Goal: Task Accomplishment & Management: Use online tool/utility

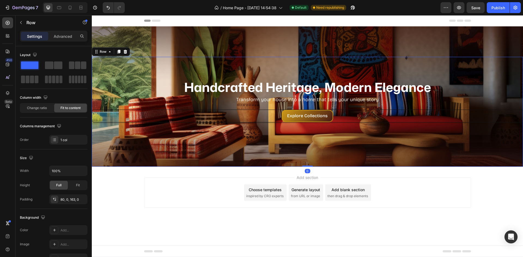
click at [352, 140] on div "Handcrafted Heritage, Modern Elegance Heading Transform your house into a home …" at bounding box center [307, 112] width 431 height 110
click at [327, 116] on p "Explore Collections" at bounding box center [307, 116] width 41 height 8
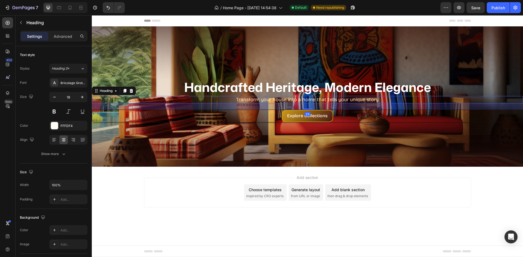
click at [288, 101] on p "Transform your house into a home that tells your unique story" at bounding box center [307, 100] width 430 height 6
click at [54, 154] on div "Show more" at bounding box center [53, 153] width 25 height 5
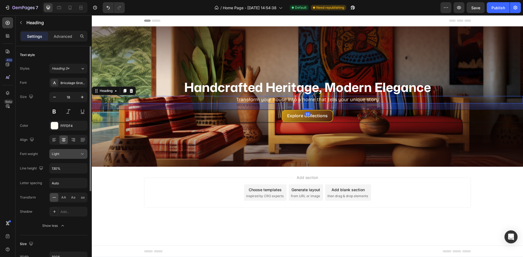
click at [83, 151] on button "Light" at bounding box center [68, 154] width 38 height 10
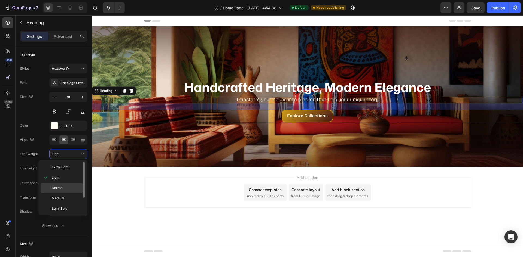
click at [65, 193] on div "Normal" at bounding box center [62, 198] width 42 height 10
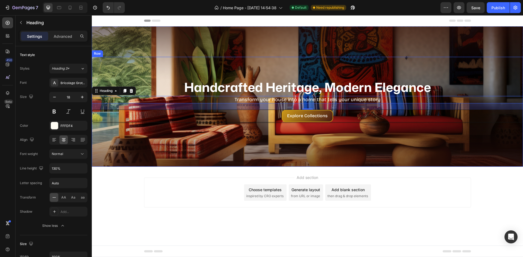
click at [307, 150] on div "Handcrafted Heritage, Modern Elegance Heading Transform your house into a home …" at bounding box center [307, 112] width 431 height 110
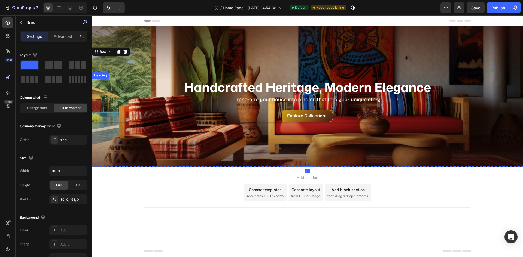
click at [318, 87] on p "Handcrafted Heritage, Modern Elegance" at bounding box center [307, 87] width 430 height 16
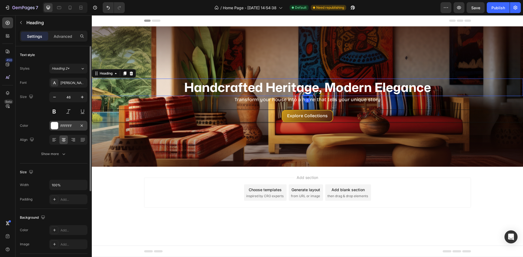
click at [55, 122] on div "FFFFFF" at bounding box center [68, 126] width 38 height 10
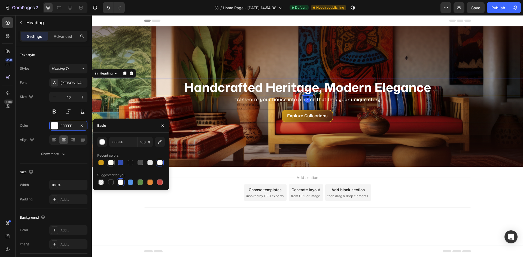
click at [110, 163] on div at bounding box center [110, 162] width 5 height 5
type input "FFFDF4"
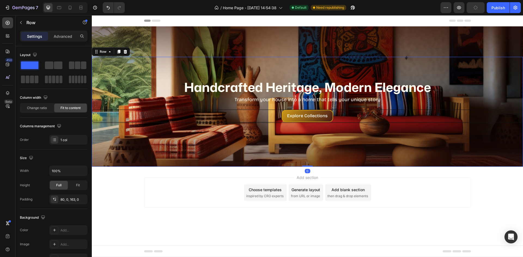
click at [271, 151] on div "Handcrafted Heritage, Modern Elegance Heading Transform your house into a home …" at bounding box center [307, 112] width 431 height 110
click at [467, 158] on div "Handcrafted Heritage, Modern Elegance Heading Transform your house into a home …" at bounding box center [307, 112] width 431 height 110
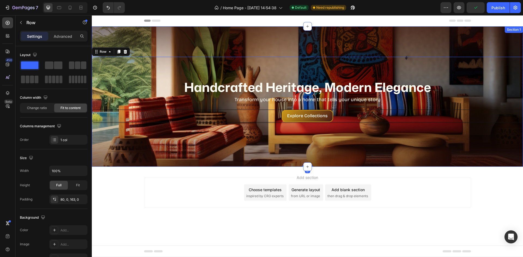
click at [412, 48] on div "Handcrafted Heritage, Modern Elegance Heading Transform your house into a home …" at bounding box center [307, 96] width 431 height 141
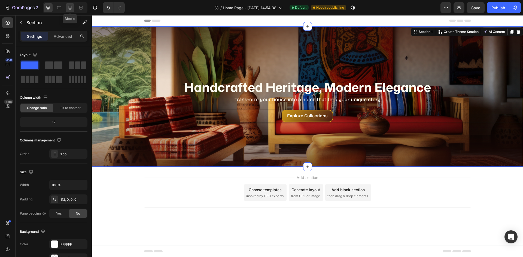
click at [71, 6] on icon at bounding box center [70, 8] width 3 height 4
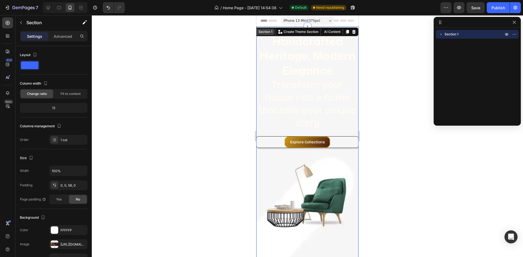
click at [264, 34] on div "Section 1" at bounding box center [263, 32] width 23 height 7
click at [293, 193] on div "Handcrafted Heritage, Modern Elegance Heading Transform your house into a home …" at bounding box center [307, 151] width 102 height 250
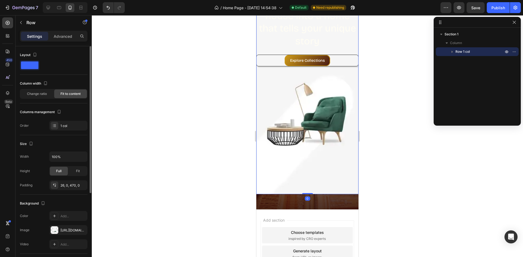
scroll to position [27, 0]
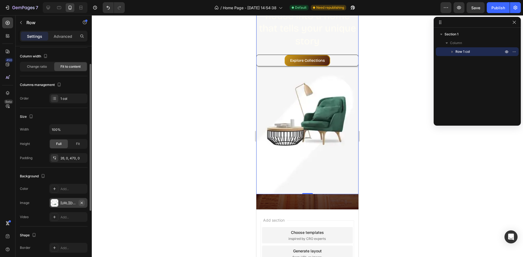
click at [81, 202] on icon "button" at bounding box center [82, 203] width 4 height 4
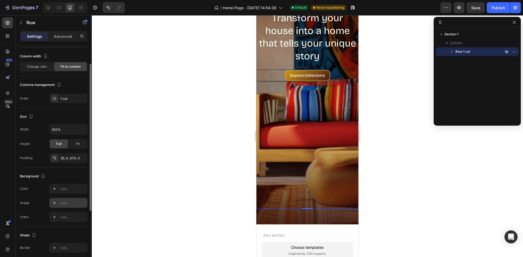
scroll to position [0, 0]
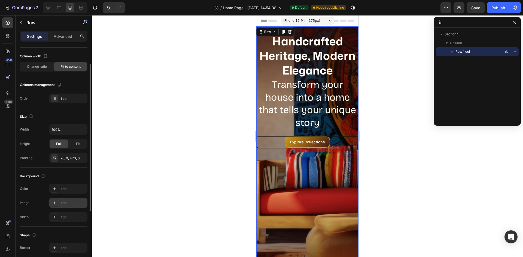
click at [303, 28] on div "Handcrafted Heritage, Modern Elegance Heading Transform your house into a home …" at bounding box center [307, 151] width 102 height 250
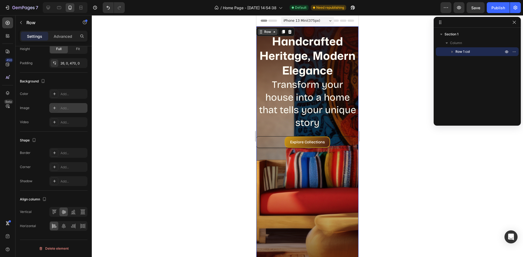
click at [268, 34] on div "Row" at bounding box center [267, 31] width 9 height 5
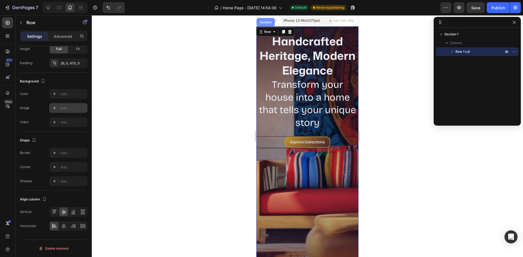
click at [265, 23] on div "Section" at bounding box center [266, 22] width 14 height 3
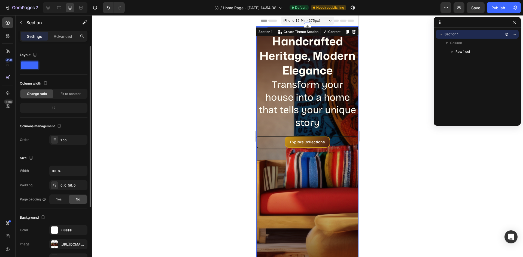
scroll to position [82, 0]
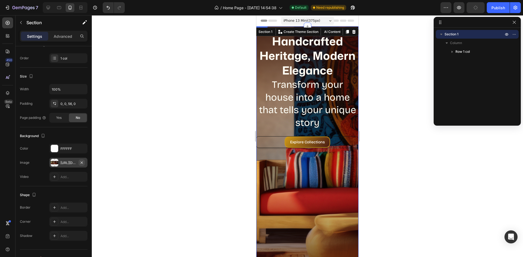
click at [83, 162] on icon "button" at bounding box center [82, 162] width 2 height 2
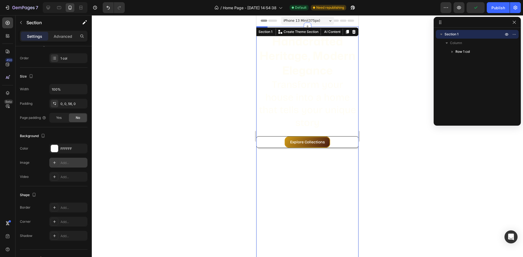
click at [54, 164] on icon at bounding box center [54, 162] width 3 height 3
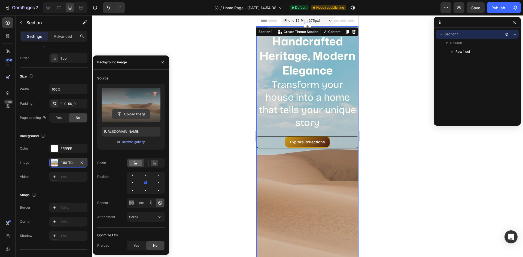
click at [132, 113] on input "file" at bounding box center [131, 114] width 38 height 9
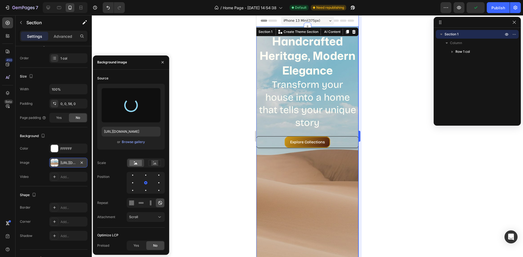
type input "[URL][DOMAIN_NAME]"
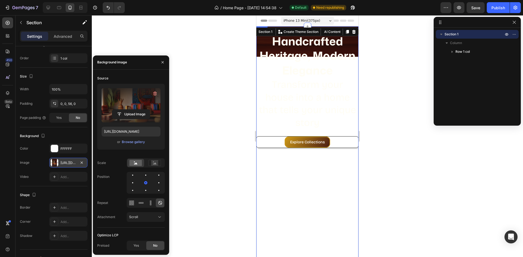
click at [321, 180] on div "Handcrafted Heritage, Modern Elegance Heading Transform your house into a home …" at bounding box center [307, 151] width 102 height 250
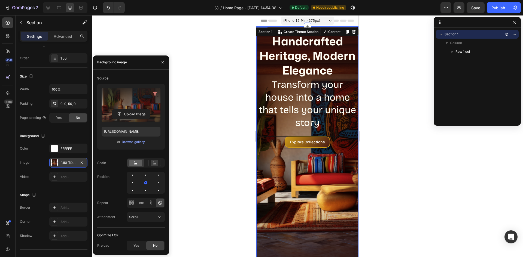
scroll to position [0, 0]
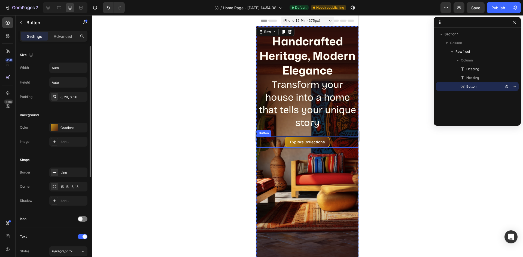
click at [336, 144] on div "Explore Collections Button" at bounding box center [307, 142] width 102 height 12
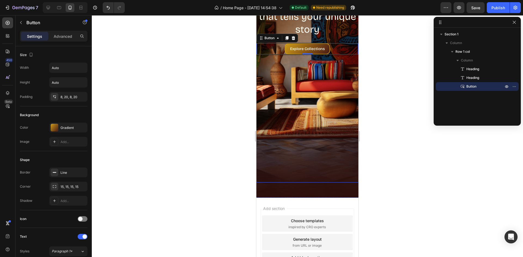
scroll to position [109, 0]
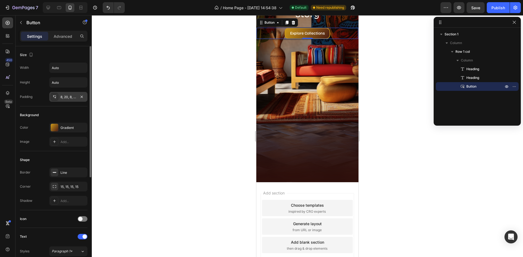
click at [69, 96] on div "8, 20, 8, 20" at bounding box center [68, 97] width 16 height 5
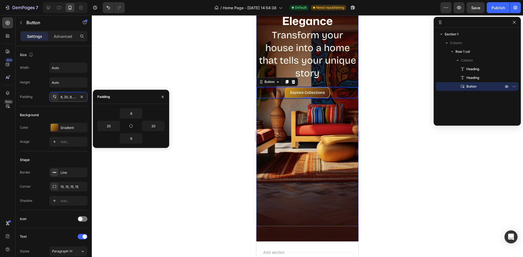
scroll to position [0, 0]
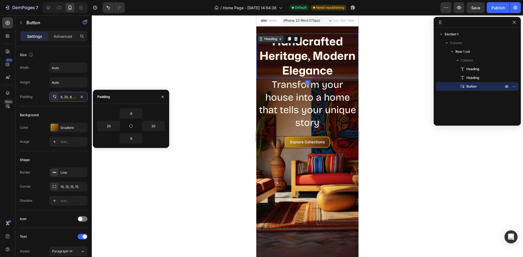
click at [267, 31] on div "Handcrafted Heritage, Modern Elegance Heading 0 Transform your house into a hom…" at bounding box center [307, 151] width 102 height 250
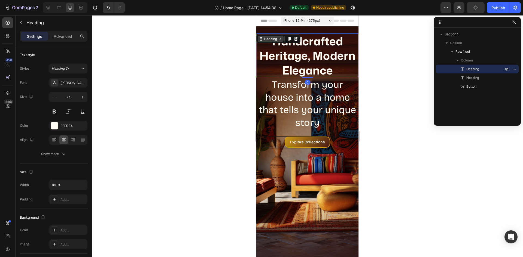
click at [271, 38] on div "Heading" at bounding box center [270, 38] width 15 height 5
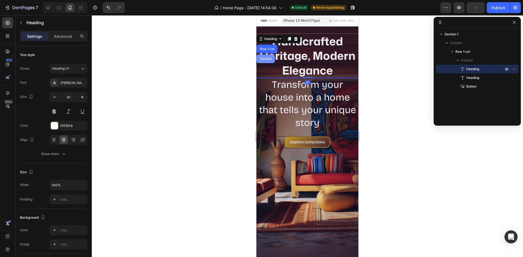
click at [269, 57] on div "Section" at bounding box center [266, 58] width 14 height 3
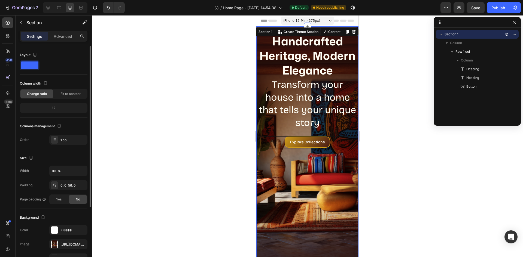
scroll to position [27, 0]
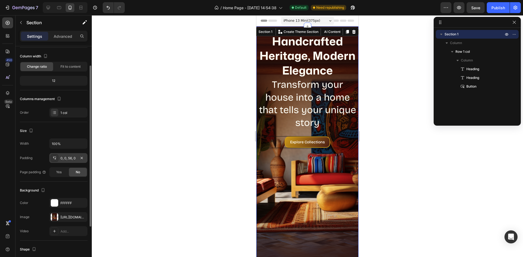
click at [69, 157] on div "0, 0, 56, 0" at bounding box center [68, 158] width 16 height 5
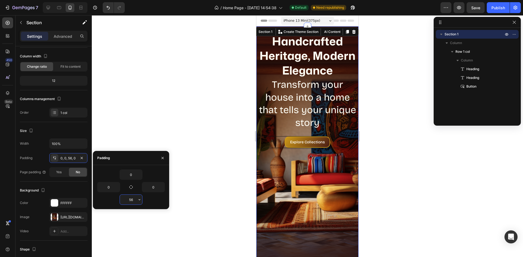
click at [129, 199] on input "56" at bounding box center [131, 200] width 22 height 10
click at [139, 202] on button "button" at bounding box center [139, 200] width 5 height 10
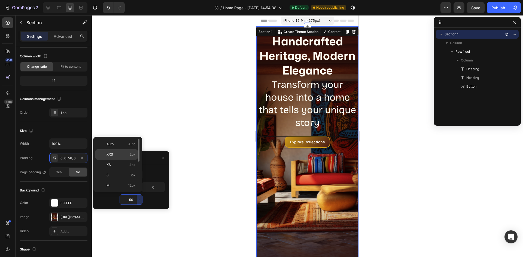
click at [122, 154] on p "XXS 2px" at bounding box center [120, 154] width 29 height 5
type input "2"
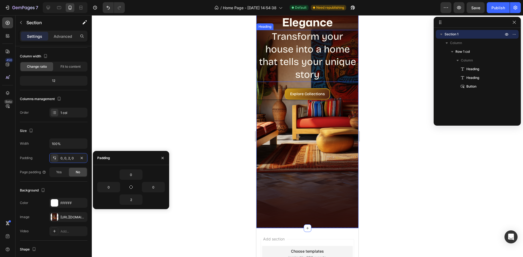
scroll to position [82, 0]
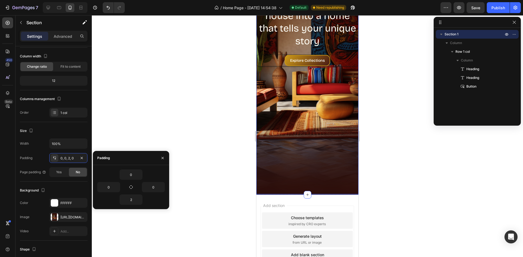
click at [299, 183] on div "Handcrafted Heritage, Modern Elegance Heading Transform your house into a home …" at bounding box center [307, 70] width 102 height 250
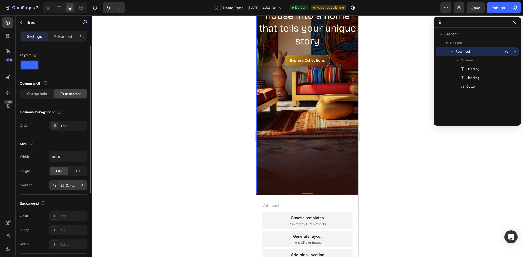
click at [73, 187] on div "26, 0, 470, 0" at bounding box center [68, 185] width 16 height 5
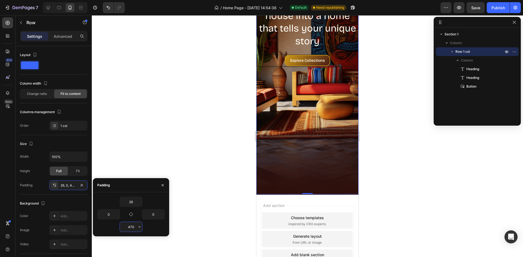
click at [129, 227] on input "470" at bounding box center [131, 227] width 22 height 10
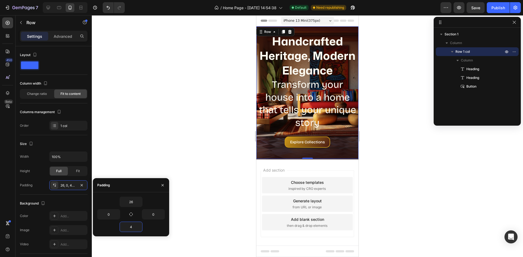
type input "40"
click at [313, 58] on p "Handcrafted Heritage, Modern Elegance" at bounding box center [307, 56] width 101 height 44
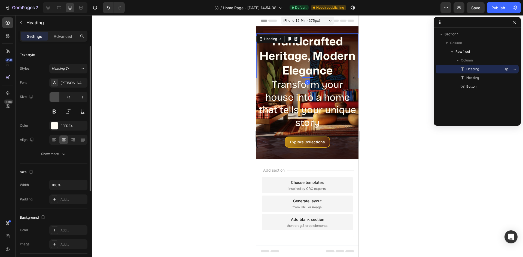
click at [57, 100] on button "button" at bounding box center [55, 97] width 10 height 10
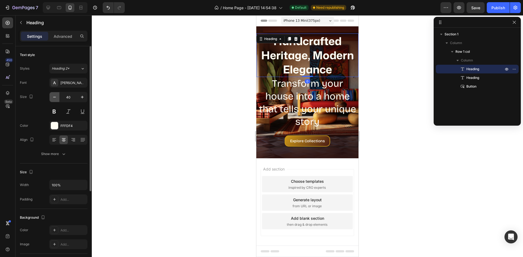
click at [57, 100] on button "button" at bounding box center [55, 97] width 10 height 10
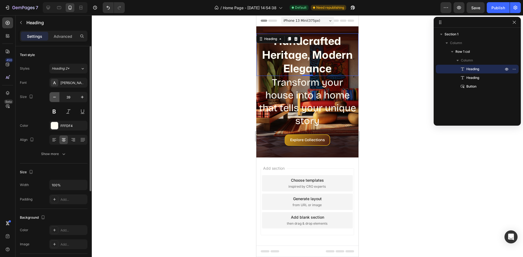
click at [57, 100] on button "button" at bounding box center [55, 97] width 10 height 10
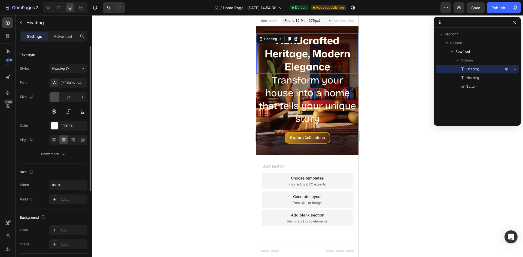
click at [57, 100] on button "button" at bounding box center [55, 97] width 10 height 10
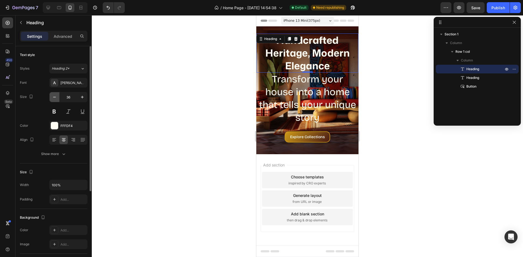
click at [57, 100] on button "button" at bounding box center [55, 97] width 10 height 10
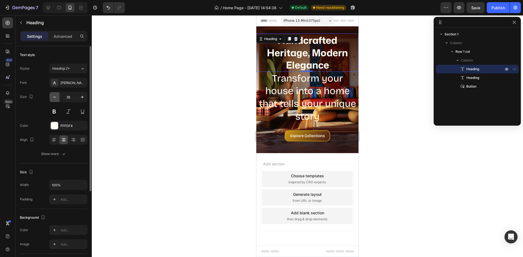
click at [58, 99] on button "button" at bounding box center [55, 97] width 10 height 10
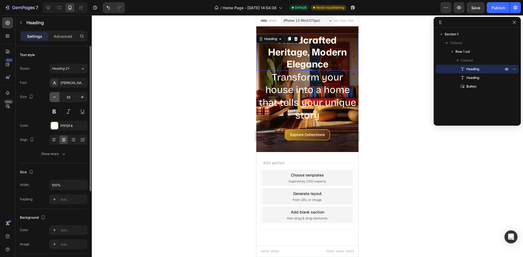
click at [58, 99] on button "button" at bounding box center [55, 97] width 10 height 10
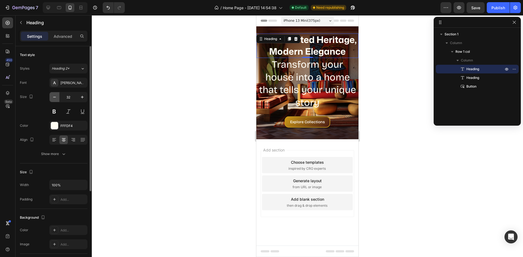
click at [58, 98] on button "button" at bounding box center [55, 97] width 10 height 10
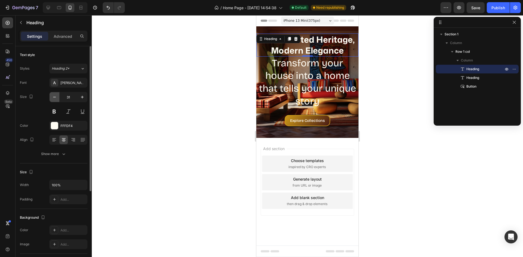
click at [58, 98] on button "button" at bounding box center [55, 97] width 10 height 10
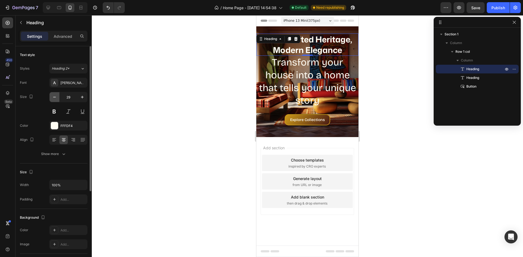
click at [58, 98] on button "button" at bounding box center [55, 97] width 10 height 10
click at [58, 97] on button "button" at bounding box center [55, 97] width 10 height 10
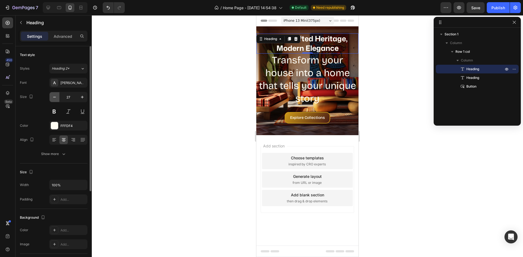
click at [59, 97] on button "button" at bounding box center [55, 97] width 10 height 10
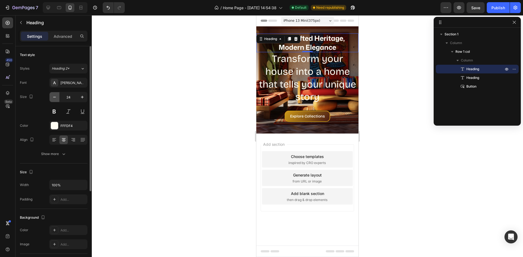
click at [59, 97] on button "button" at bounding box center [55, 97] width 10 height 10
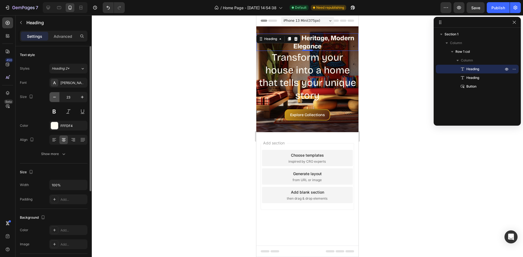
click at [59, 97] on button "button" at bounding box center [55, 97] width 10 height 10
type input "22"
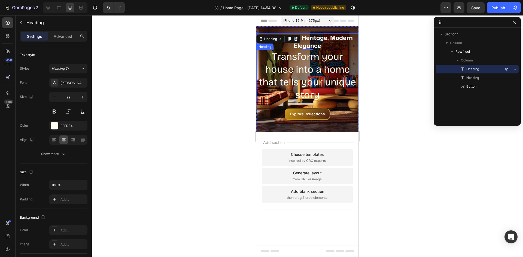
click at [313, 65] on p "Transform your house into a home that tells your unique story" at bounding box center [307, 76] width 101 height 51
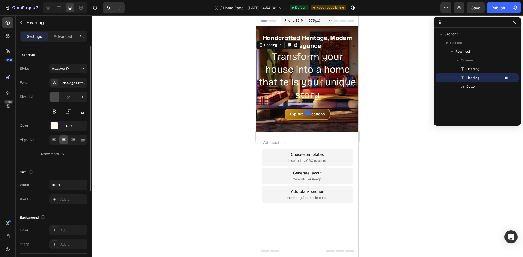
click at [55, 96] on icon "button" at bounding box center [54, 96] width 5 height 5
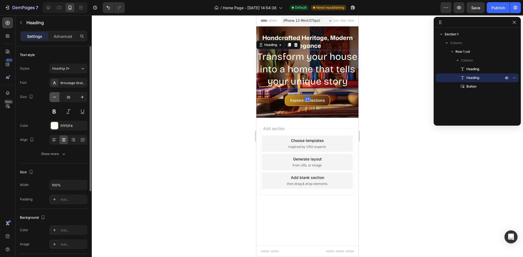
click at [55, 96] on icon "button" at bounding box center [54, 96] width 5 height 5
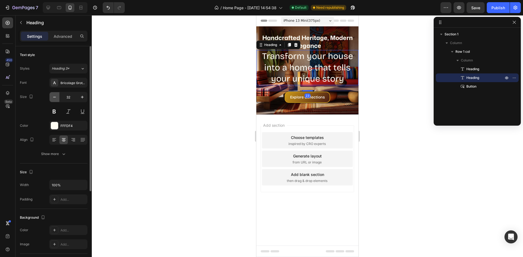
click at [55, 96] on icon "button" at bounding box center [54, 96] width 5 height 5
click at [55, 95] on icon "button" at bounding box center [54, 96] width 5 height 5
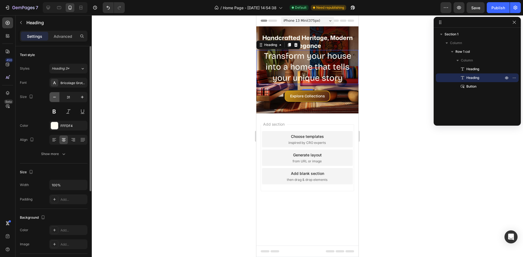
click at [55, 95] on icon "button" at bounding box center [54, 96] width 5 height 5
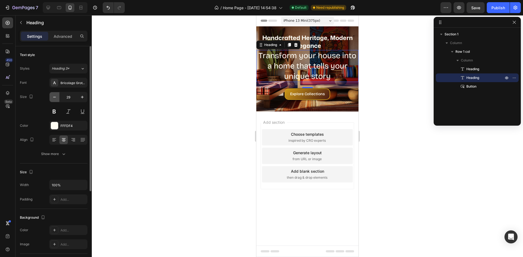
click at [55, 95] on icon "button" at bounding box center [54, 96] width 5 height 5
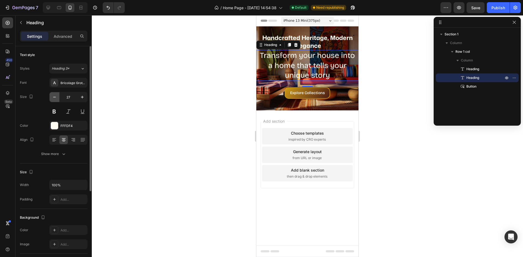
click at [57, 94] on button "button" at bounding box center [55, 97] width 10 height 10
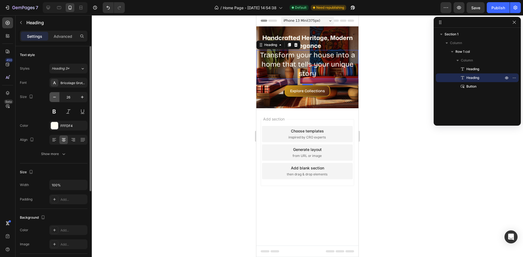
click at [58, 93] on button "button" at bounding box center [55, 97] width 10 height 10
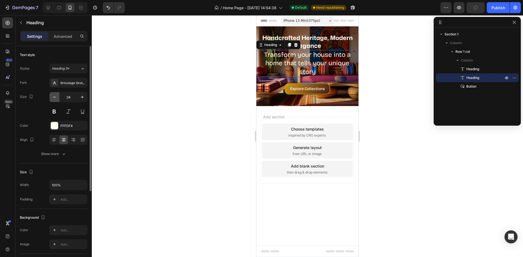
click at [58, 93] on button "button" at bounding box center [55, 97] width 10 height 10
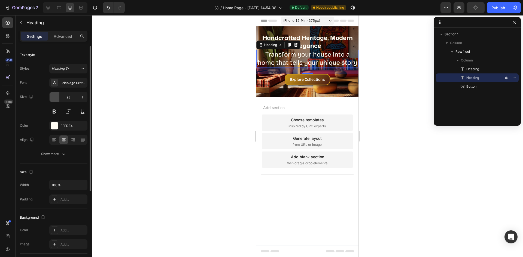
click at [59, 93] on button "button" at bounding box center [55, 97] width 10 height 10
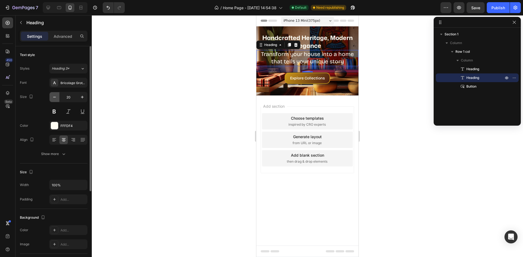
click at [59, 93] on button "button" at bounding box center [55, 97] width 10 height 10
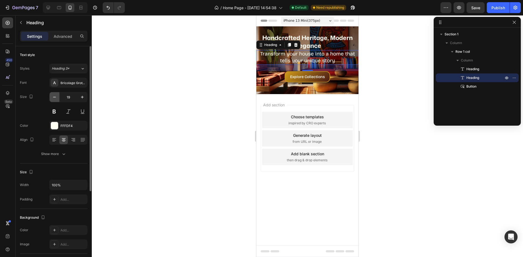
click at [59, 93] on button "button" at bounding box center [55, 97] width 10 height 10
click at [60, 92] on div "Font Bricolage Grotesque Size 18 Color FFFDF4 Align Show more" at bounding box center [54, 118] width 68 height 81
click at [60, 91] on div "Font Bricolage Grotesque Size 18 Color FFFDF4 Align Show more" at bounding box center [54, 118] width 68 height 81
click at [61, 91] on div "Font Bricolage Grotesque Size 18 Color FFFDF4 Align Show more" at bounding box center [54, 118] width 68 height 81
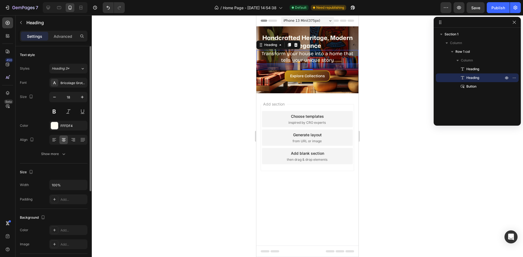
click at [61, 91] on div "Font Bricolage Grotesque Size 18 Color FFFDF4 Align Show more" at bounding box center [54, 118] width 68 height 81
click at [56, 98] on icon "button" at bounding box center [54, 96] width 5 height 5
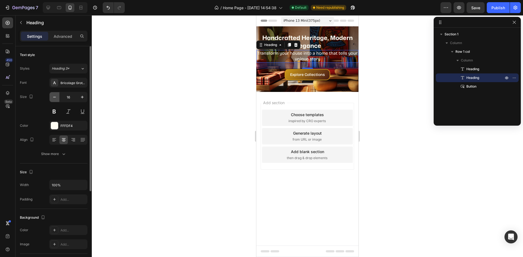
click at [56, 98] on icon "button" at bounding box center [54, 96] width 5 height 5
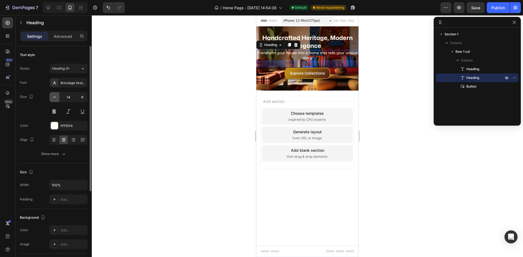
click at [56, 98] on icon "button" at bounding box center [54, 96] width 5 height 5
type input "13"
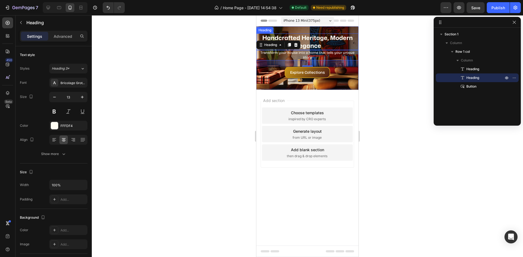
click at [319, 47] on p "Handcrafted Heritage, Modern Elegance" at bounding box center [307, 42] width 101 height 16
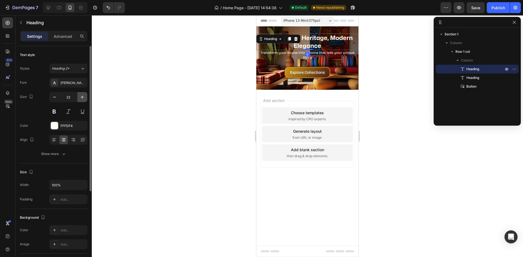
click at [85, 94] on button "button" at bounding box center [82, 97] width 10 height 10
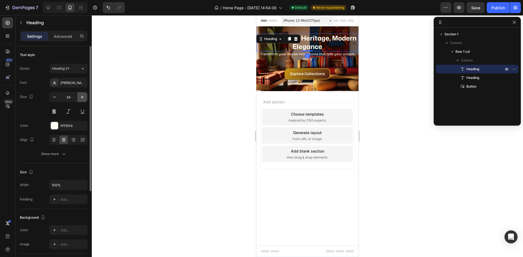
click at [85, 94] on button "button" at bounding box center [82, 97] width 10 height 10
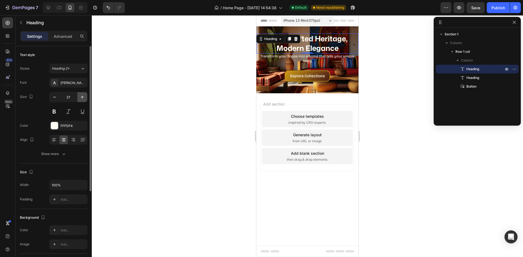
click at [85, 94] on button "button" at bounding box center [82, 97] width 10 height 10
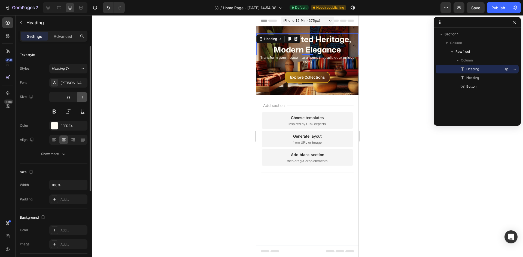
click at [85, 94] on button "button" at bounding box center [82, 97] width 10 height 10
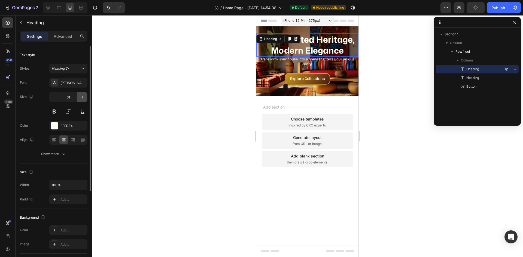
click at [85, 94] on button "button" at bounding box center [82, 97] width 10 height 10
type input "32"
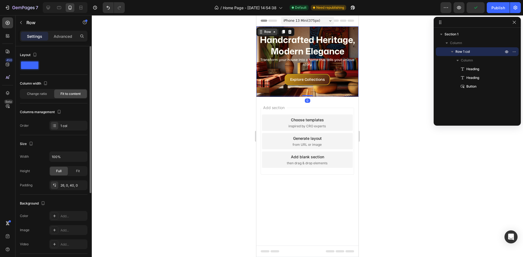
drag, startPoint x: 334, startPoint y: 31, endPoint x: 273, endPoint y: 29, distance: 61.1
click at [334, 31] on div "Handcrafted Heritage, Modern Elegance Heading Transform your house into a home …" at bounding box center [307, 61] width 102 height 70
click at [268, 33] on div "Row" at bounding box center [267, 31] width 9 height 5
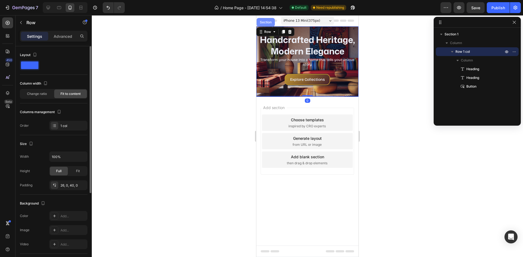
click at [267, 25] on div "Section" at bounding box center [266, 22] width 18 height 9
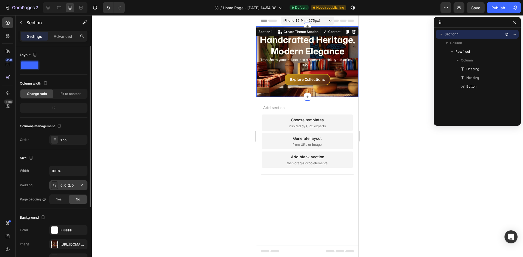
click at [68, 184] on div "0, 0, 2, 0" at bounding box center [68, 185] width 16 height 5
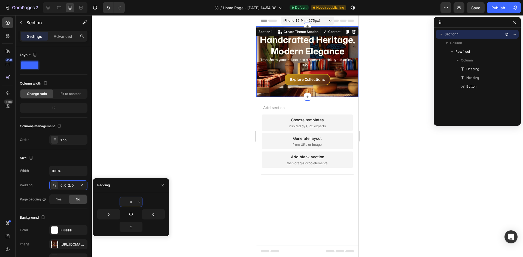
click at [134, 201] on input "0" at bounding box center [131, 202] width 22 height 10
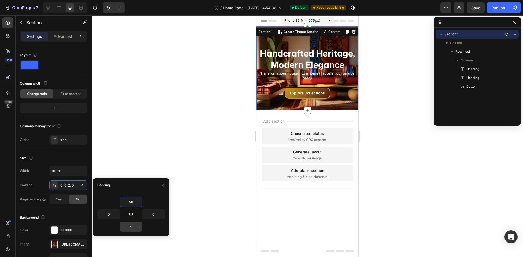
type input "50"
click at [130, 226] on input "2" at bounding box center [131, 227] width 22 height 10
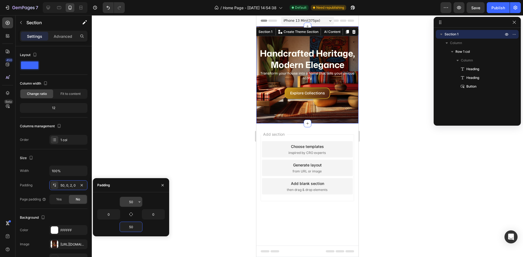
type input "50"
click at [134, 202] on input "50" at bounding box center [131, 202] width 22 height 10
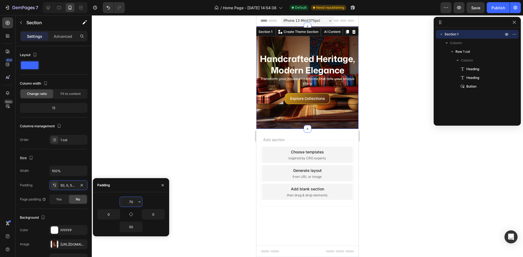
click at [135, 202] on input "70" at bounding box center [131, 202] width 22 height 10
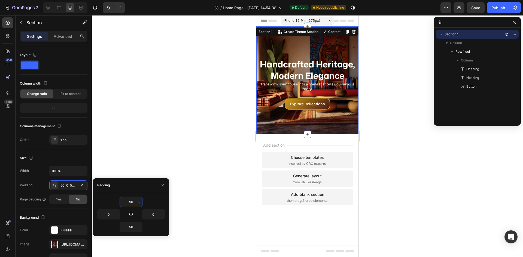
click at [128, 198] on input "90" at bounding box center [131, 202] width 22 height 10
click at [134, 201] on input "90" at bounding box center [131, 202] width 22 height 10
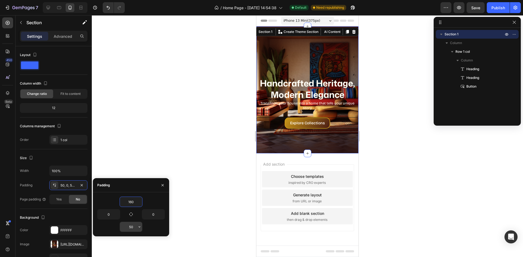
type input "160"
click at [129, 228] on input "50" at bounding box center [131, 227] width 22 height 10
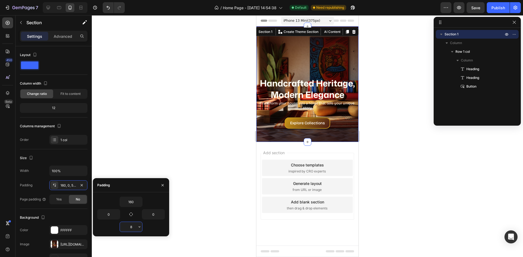
type input "80"
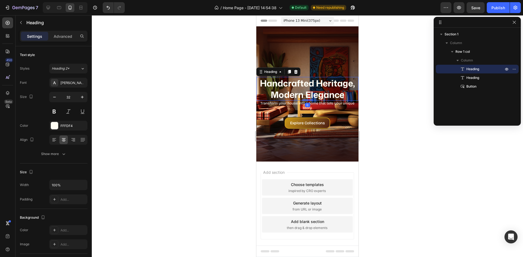
click at [332, 95] on p "Handcrafted Heritage, Modern Elegance" at bounding box center [307, 89] width 101 height 23
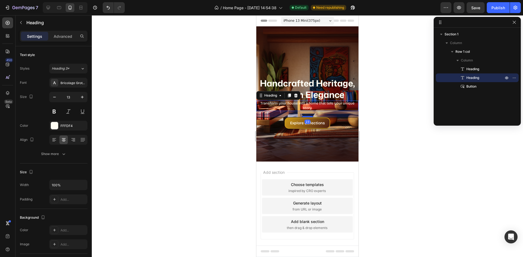
click at [318, 108] on p "Transform your house into a home that tells your unique story" at bounding box center [307, 105] width 101 height 9
click at [54, 99] on icon "button" at bounding box center [54, 96] width 5 height 5
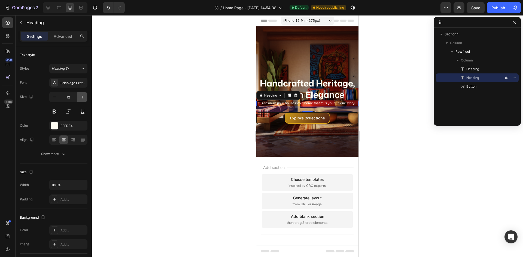
click at [80, 97] on icon "button" at bounding box center [82, 96] width 5 height 5
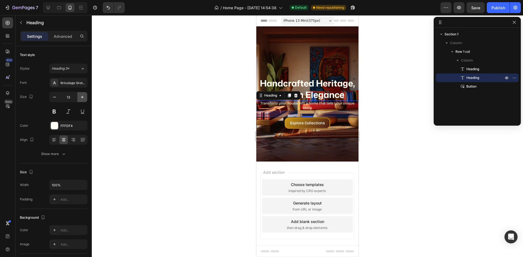
click at [80, 97] on icon "button" at bounding box center [82, 96] width 5 height 5
type input "14"
click at [305, 89] on p "Handcrafted Heritage, Modern Elegance" at bounding box center [307, 89] width 101 height 23
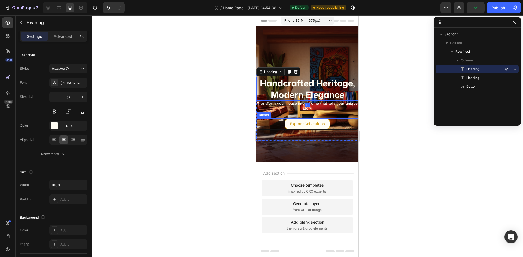
click at [317, 120] on button "Explore Collections" at bounding box center [307, 123] width 45 height 11
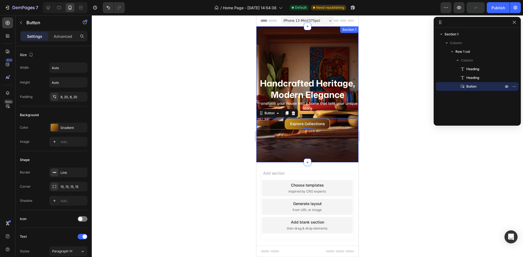
click at [333, 147] on div "Handcrafted Heritage, Modern Elegance Heading Transform your house into a home …" at bounding box center [307, 94] width 102 height 136
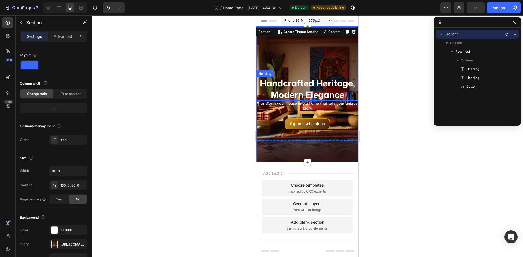
click at [321, 91] on p "Handcrafted Heritage, Modern Elegance" at bounding box center [307, 89] width 101 height 23
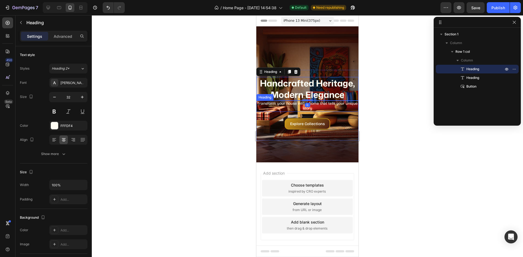
click at [309, 108] on p "Transform your house into a home that tells your unique story" at bounding box center [307, 106] width 101 height 10
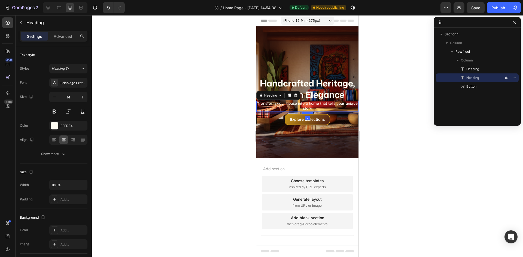
drag, startPoint x: 307, startPoint y: 117, endPoint x: 307, endPoint y: 113, distance: 4.4
click at [307, 113] on div at bounding box center [307, 113] width 11 height 2
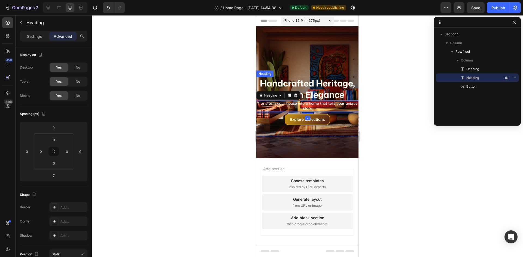
click at [324, 91] on p "Handcrafted Heritage, Modern Elegance" at bounding box center [307, 89] width 101 height 23
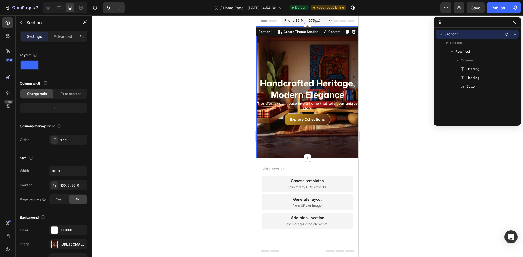
click at [315, 49] on div "Handcrafted Heritage, Modern Elegance Heading Transform your house into a home …" at bounding box center [307, 92] width 102 height 132
click at [70, 185] on div "160, 0, 80, 0" at bounding box center [68, 185] width 16 height 5
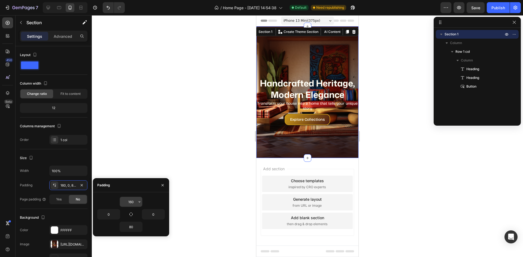
click at [135, 202] on input "160" at bounding box center [131, 202] width 22 height 10
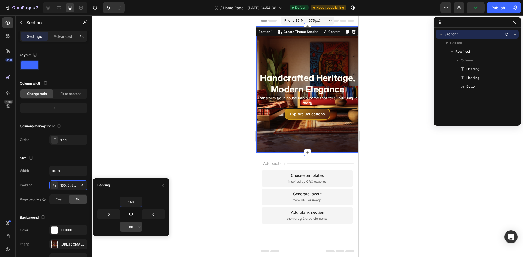
type input "140"
click at [135, 224] on input "80" at bounding box center [131, 227] width 22 height 10
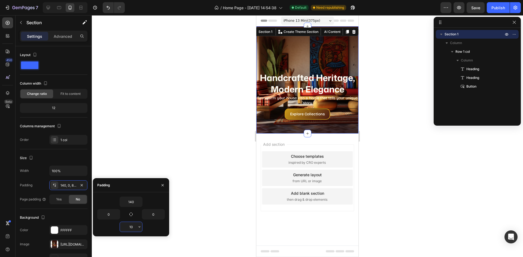
type input "100"
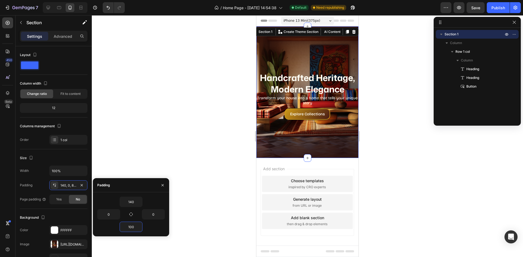
click at [401, 151] on div at bounding box center [307, 136] width 431 height 242
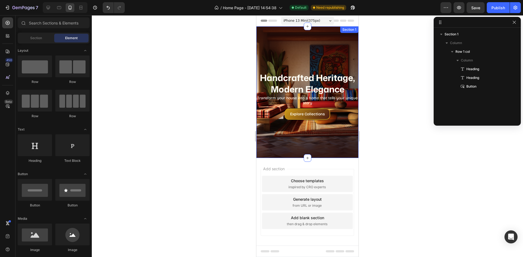
click at [286, 51] on div "Handcrafted Heritage, Modern Elegance Heading Transform your house into a home …" at bounding box center [307, 92] width 102 height 132
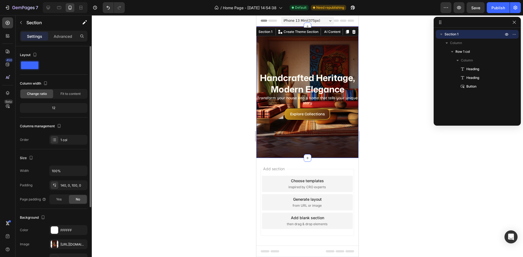
click at [72, 180] on div "Width 100% Padding 140, 0, 100, 0 Page padding Yes No" at bounding box center [54, 185] width 68 height 39
click at [70, 185] on div "140, 0, 100, 0" at bounding box center [68, 185] width 16 height 5
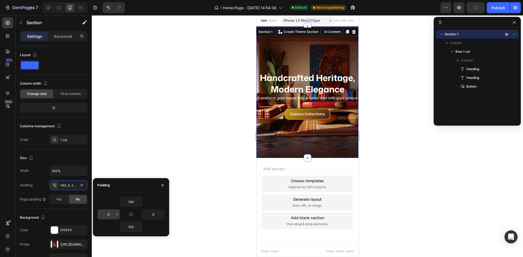
click at [115, 214] on icon "button" at bounding box center [117, 214] width 4 height 4
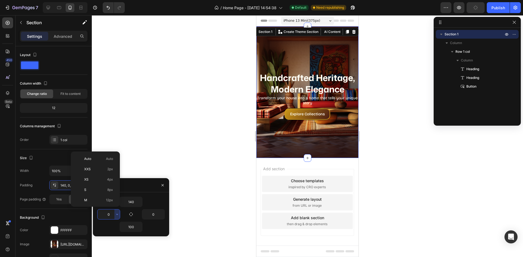
click at [111, 216] on input "0" at bounding box center [108, 215] width 22 height 10
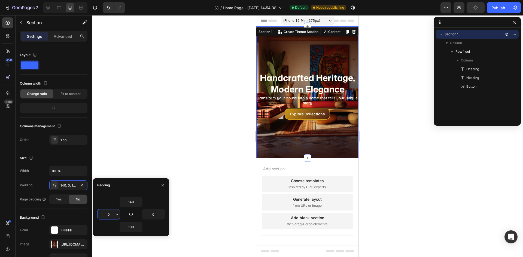
click at [111, 216] on input "0" at bounding box center [108, 215] width 22 height 10
type input "8"
click at [151, 214] on input "0" at bounding box center [153, 215] width 22 height 10
type input "8"
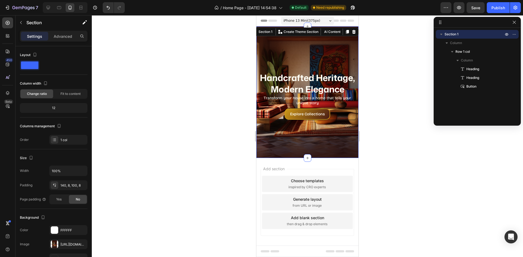
click at [396, 136] on div at bounding box center [307, 136] width 431 height 242
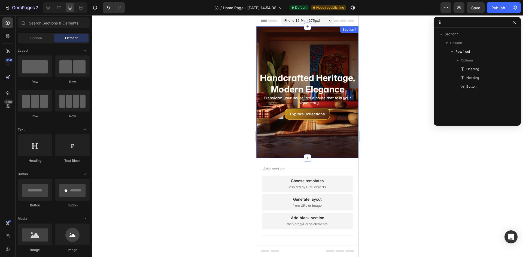
click at [301, 50] on div "Handcrafted Heritage, Modern Elegance Heading Transform your house into a home …" at bounding box center [307, 92] width 102 height 132
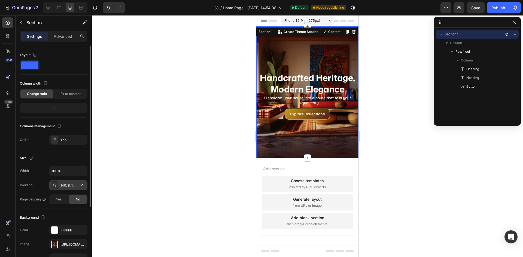
click at [63, 184] on div "140, 8, 100, 8" at bounding box center [68, 185] width 16 height 5
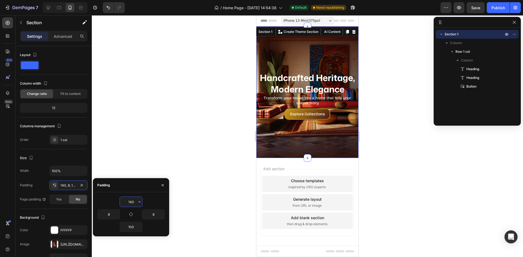
click at [130, 203] on input "140" at bounding box center [131, 202] width 22 height 10
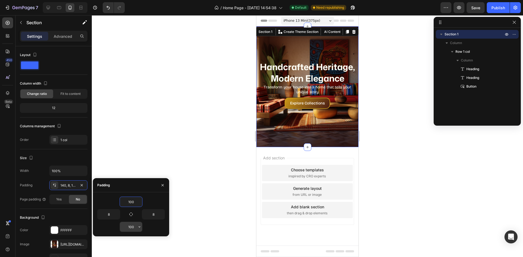
type input "100"
click at [129, 225] on input "100" at bounding box center [131, 227] width 22 height 10
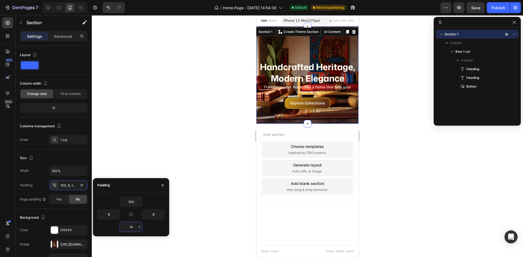
type input "140"
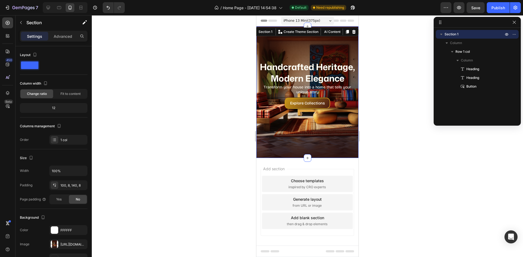
click at [424, 164] on div at bounding box center [307, 136] width 431 height 242
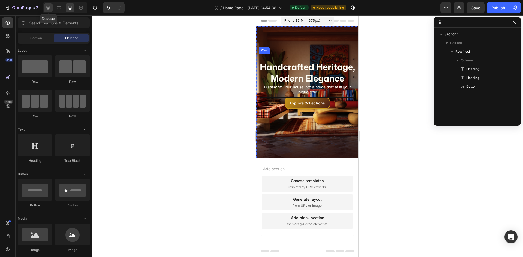
click at [47, 9] on icon at bounding box center [47, 7] width 5 height 5
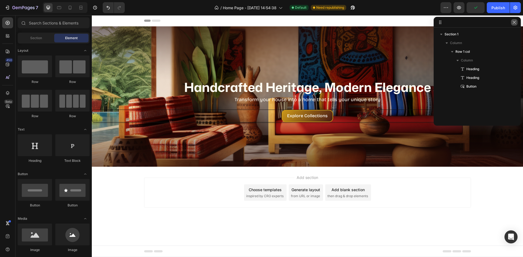
click at [512, 24] on icon "button" at bounding box center [514, 22] width 4 height 4
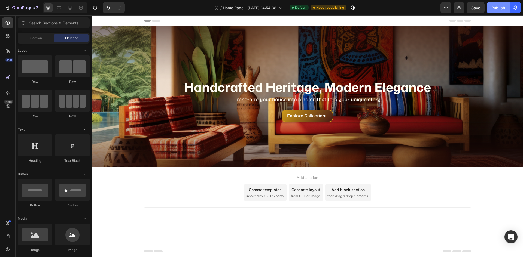
click at [498, 11] on button "Publish" at bounding box center [498, 7] width 23 height 11
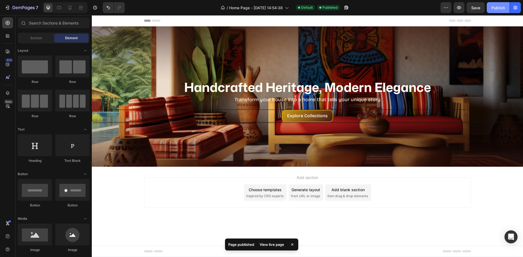
click at [502, 10] on div "Publish" at bounding box center [498, 8] width 14 height 6
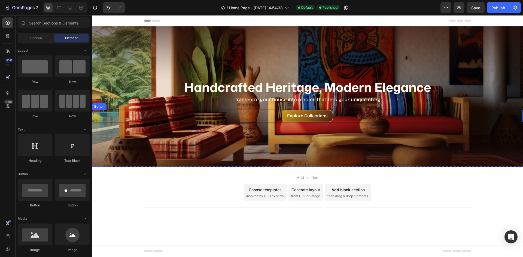
click at [220, 114] on div "Explore Collections Button" at bounding box center [307, 116] width 431 height 13
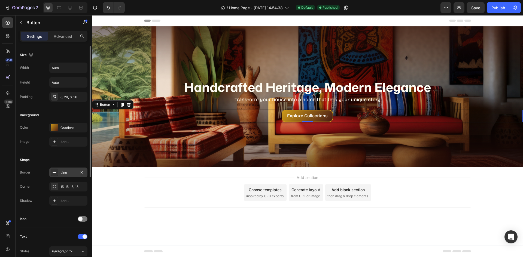
click at [63, 173] on div "Line" at bounding box center [68, 172] width 16 height 5
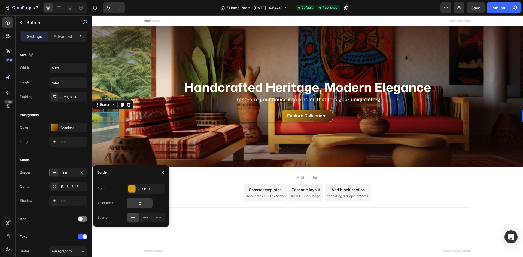
click at [144, 203] on input "2" at bounding box center [140, 204] width 26 height 10
type input "0"
click at [122, 205] on div "Thickness 0" at bounding box center [131, 203] width 68 height 10
click at [160, 190] on icon "button" at bounding box center [159, 189] width 2 height 2
click at [114, 202] on div "Thickness 0" at bounding box center [131, 203] width 68 height 10
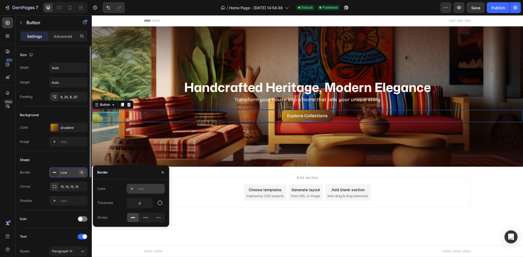
click at [84, 173] on icon "button" at bounding box center [82, 172] width 4 height 4
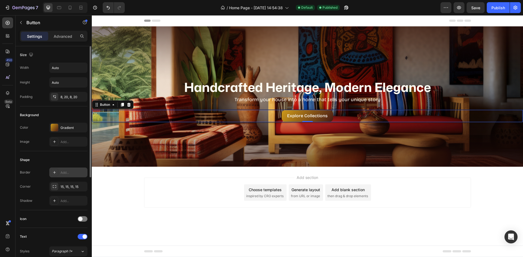
click at [40, 213] on div "Icon" at bounding box center [54, 219] width 68 height 18
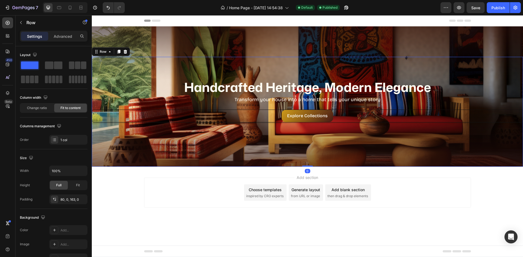
click at [404, 143] on div "Handcrafted Heritage, Modern Elegance Heading Transform your house into a home …" at bounding box center [307, 112] width 431 height 110
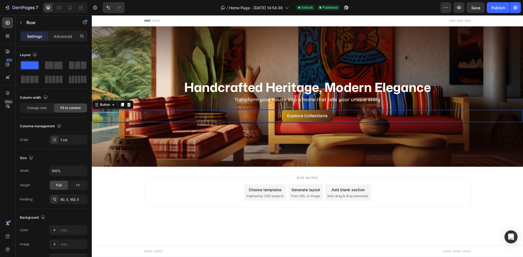
click at [346, 115] on div "Explore Collections Button 0" at bounding box center [307, 116] width 431 height 13
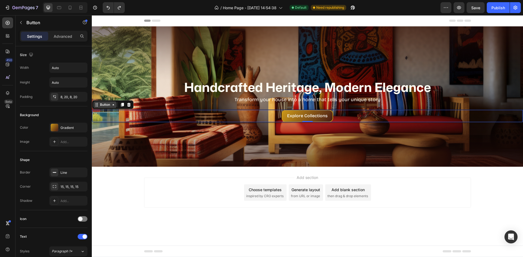
click at [111, 103] on div "Button" at bounding box center [105, 104] width 12 height 5
click at [65, 38] on p "Advanced" at bounding box center [63, 36] width 19 height 6
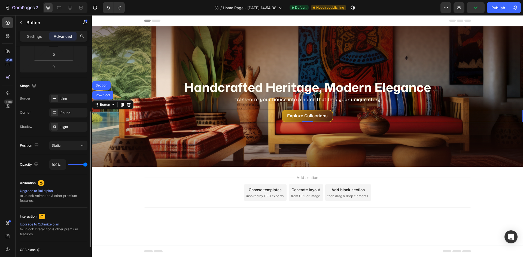
scroll to position [82, 0]
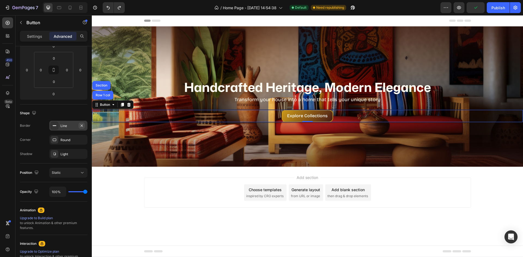
click at [81, 124] on icon "button" at bounding box center [82, 126] width 4 height 4
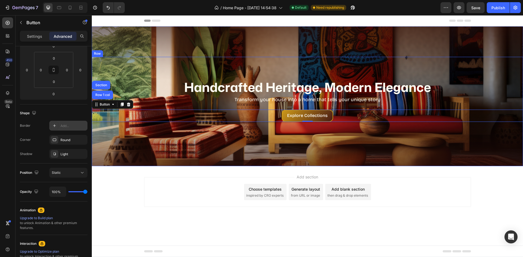
click at [196, 150] on div "Handcrafted Heritage, Modern Elegance Heading Transform your house into a home …" at bounding box center [307, 111] width 431 height 109
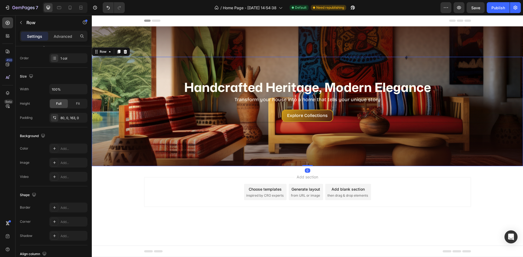
scroll to position [0, 0]
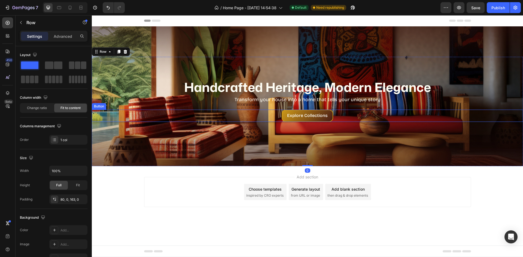
click at [240, 113] on div "Explore Collections Button" at bounding box center [307, 116] width 431 height 12
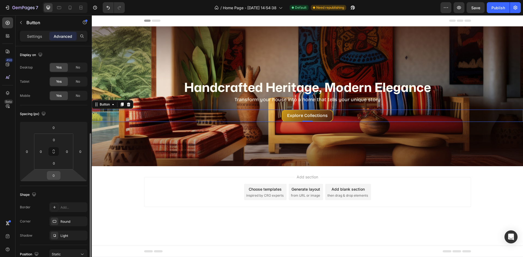
scroll to position [54, 0]
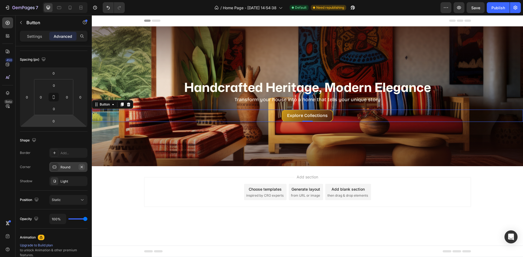
click at [80, 165] on icon "button" at bounding box center [82, 167] width 4 height 4
click at [84, 182] on icon "button" at bounding box center [82, 181] width 4 height 4
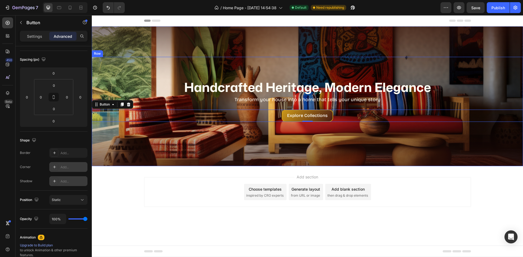
click at [313, 137] on div "Handcrafted Heritage, Modern Elegance Heading Transform your house into a home …" at bounding box center [307, 111] width 431 height 109
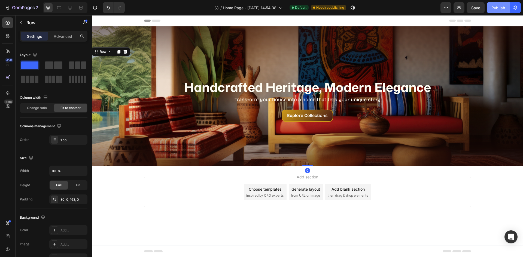
click at [491, 8] on button "Publish" at bounding box center [498, 7] width 23 height 11
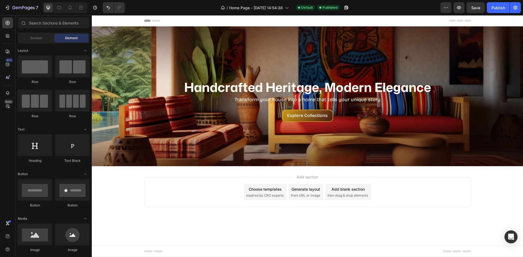
click at [303, 192] on div "Generate layout" at bounding box center [305, 190] width 29 height 6
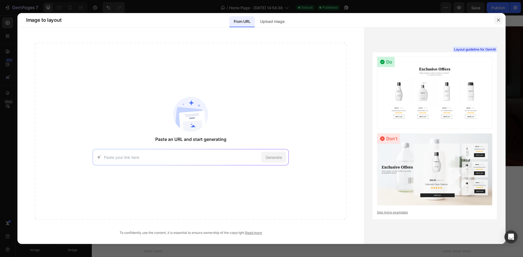
click at [496, 22] on icon "button" at bounding box center [498, 20] width 4 height 4
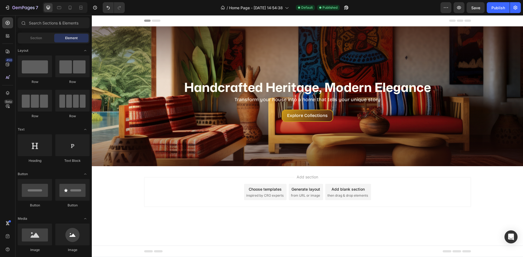
click at [347, 191] on div "Add blank section" at bounding box center [347, 190] width 33 height 6
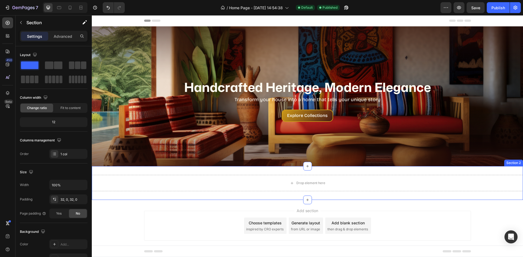
click at [384, 194] on div "Drop element here Section 2" at bounding box center [307, 183] width 431 height 34
click at [64, 39] on p "Advanced" at bounding box center [63, 36] width 19 height 6
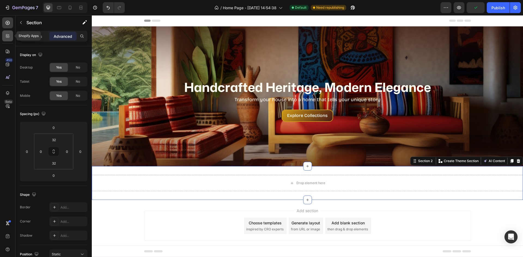
click at [9, 36] on icon at bounding box center [9, 35] width 2 height 2
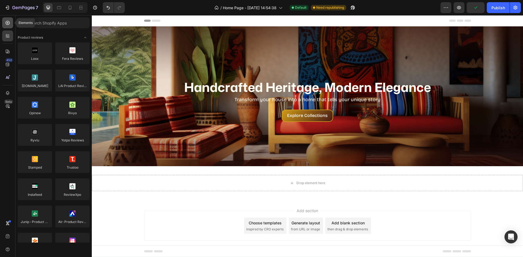
click at [6, 22] on icon at bounding box center [7, 22] width 5 height 5
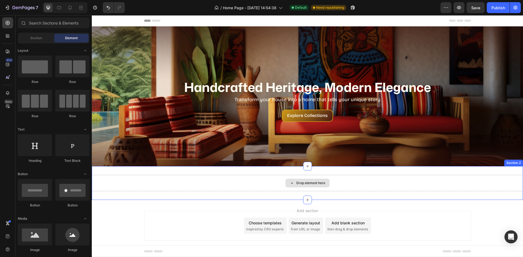
click at [184, 175] on div "Drop element here" at bounding box center [307, 183] width 431 height 16
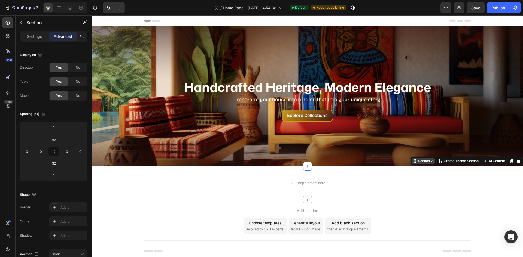
click at [417, 160] on div "Section 2" at bounding box center [425, 161] width 17 height 5
click at [36, 38] on p "Settings" at bounding box center [34, 36] width 15 height 6
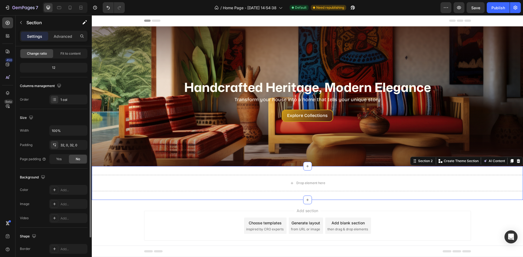
scroll to position [106, 0]
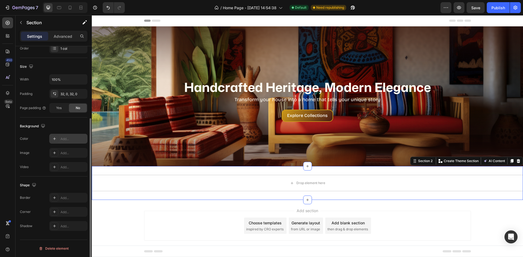
click at [61, 140] on div "Add..." at bounding box center [73, 139] width 26 height 5
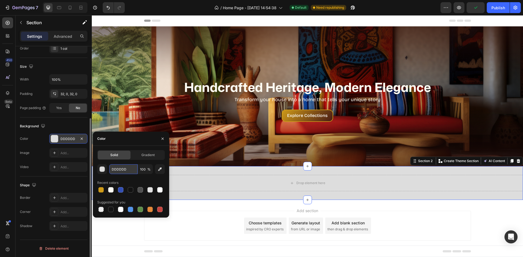
click at [124, 167] on input "DDDDDD" at bounding box center [123, 169] width 28 height 10
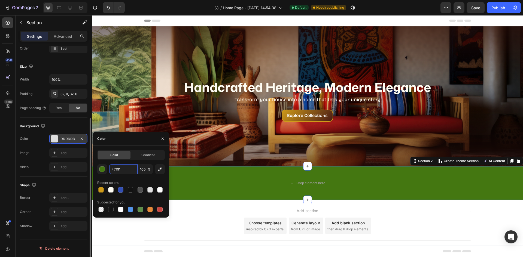
type input "471914"
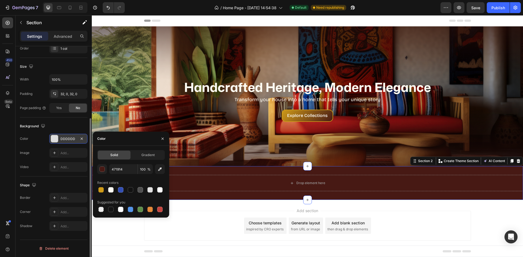
click at [433, 204] on div "Add section Choose templates inspired by CRO experts Generate layout from URL o…" at bounding box center [307, 233] width 431 height 67
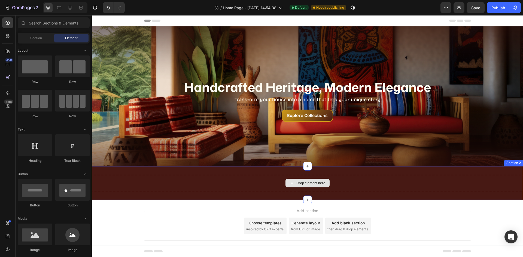
click at [210, 185] on div "Drop element here" at bounding box center [307, 183] width 431 height 16
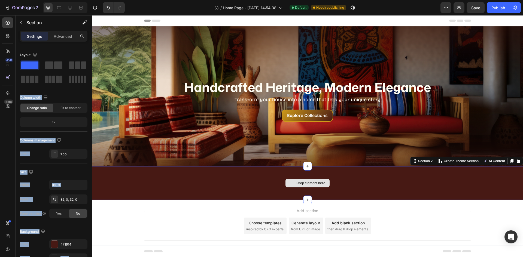
drag, startPoint x: 181, startPoint y: 92, endPoint x: 317, endPoint y: 190, distance: 167.9
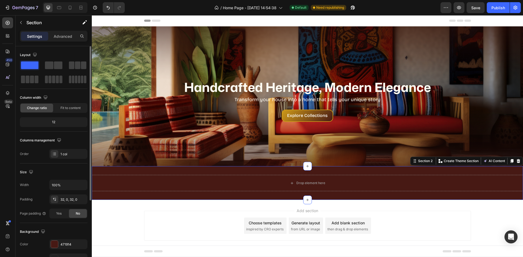
click at [53, 66] on span at bounding box center [49, 66] width 8 height 8
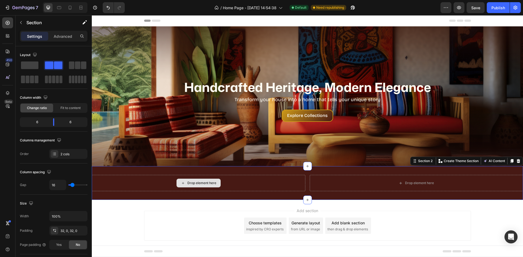
drag, startPoint x: 258, startPoint y: 183, endPoint x: 321, endPoint y: 179, distance: 62.5
click at [258, 183] on div "Drop element here" at bounding box center [198, 183] width 213 height 16
click at [307, 171] on div "Drop element here Drop element here Section 2 You can create reusable sections …" at bounding box center [307, 183] width 431 height 34
drag, startPoint x: 55, startPoint y: 124, endPoint x: 43, endPoint y: 124, distance: 12.5
click at [43, 0] on body "7 / Home Page - [DATE] 14:54:38 Default Need republishing Preview Publish 450 B…" at bounding box center [261, 0] width 523 height 0
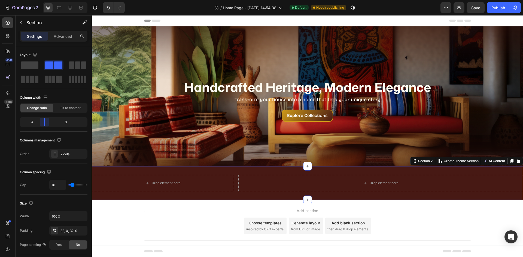
click at [41, 0] on body "7 / Home Page - [DATE] 14:54:38 Default Need republishing Preview Save Publish …" at bounding box center [261, 0] width 523 height 0
click at [325, 172] on div "Drop element here Drop element here Section 2 You can create reusable sections …" at bounding box center [307, 183] width 431 height 34
drag, startPoint x: 66, startPoint y: 33, endPoint x: 62, endPoint y: 61, distance: 28.3
click at [67, 35] on div "Advanced" at bounding box center [62, 36] width 27 height 9
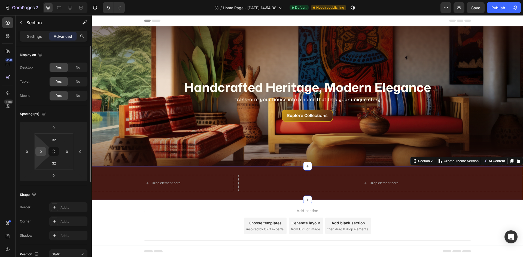
click at [42, 155] on input "0" at bounding box center [41, 152] width 8 height 8
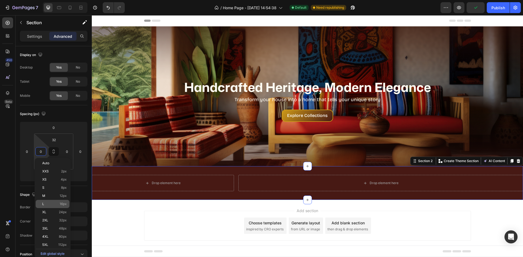
click at [50, 202] on div "L 16px" at bounding box center [53, 204] width 34 height 8
type input "16"
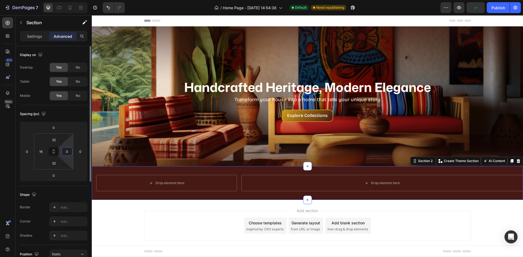
click at [65, 152] on input "0" at bounding box center [67, 152] width 8 height 8
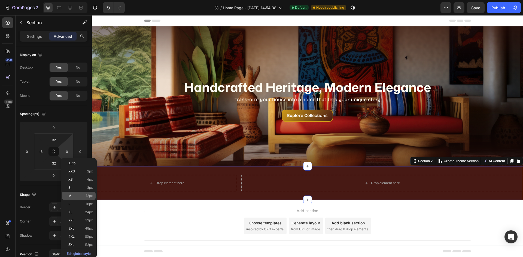
drag, startPoint x: 66, startPoint y: 206, endPoint x: 93, endPoint y: 197, distance: 27.9
click at [67, 206] on div "L 16px" at bounding box center [79, 204] width 34 height 8
type input "16"
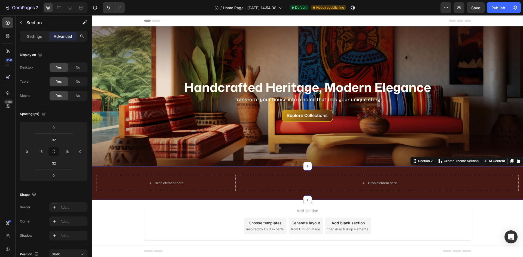
click at [466, 212] on div "Add section Choose templates inspired by CRO experts Generate layout from URL o…" at bounding box center [307, 226] width 327 height 30
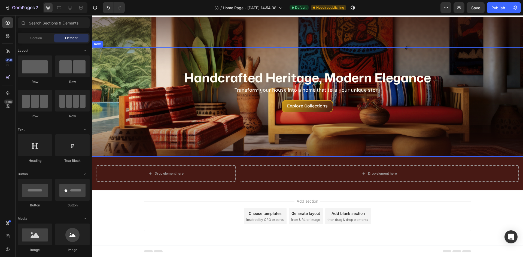
scroll to position [10, 0]
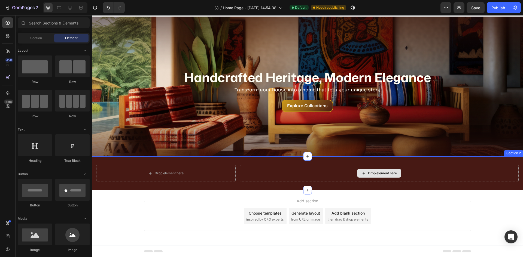
click at [308, 172] on div "Drop element here" at bounding box center [379, 173] width 279 height 16
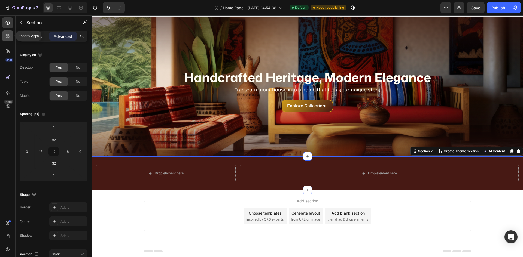
click at [4, 34] on div at bounding box center [7, 35] width 11 height 11
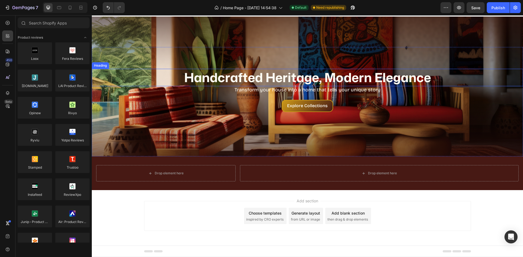
click at [207, 80] on p "Handcrafted Heritage, Modern Elegance" at bounding box center [307, 77] width 430 height 16
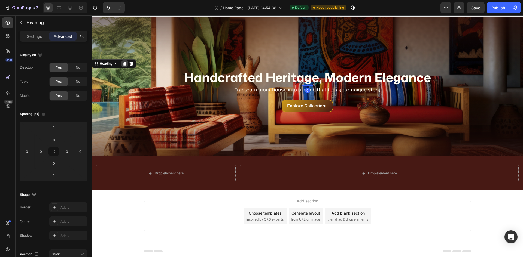
click at [123, 63] on icon at bounding box center [125, 64] width 4 height 4
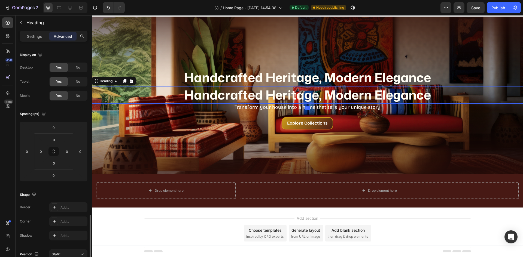
scroll to position [106, 0]
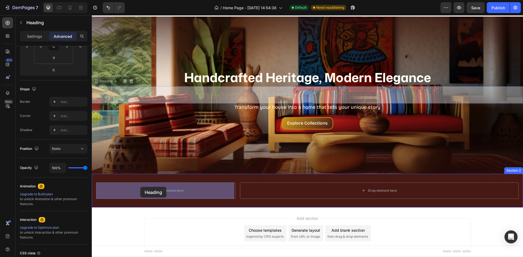
drag, startPoint x: 105, startPoint y: 81, endPoint x: 140, endPoint y: 187, distance: 111.5
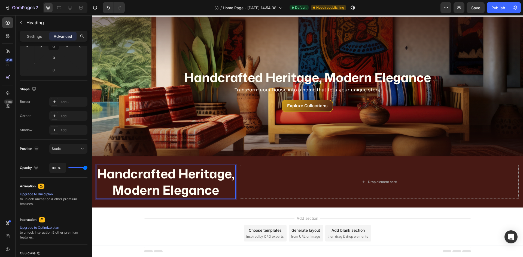
click at [197, 199] on h2 "Handcrafted Heritage, Modern Elegance" at bounding box center [165, 182] width 139 height 34
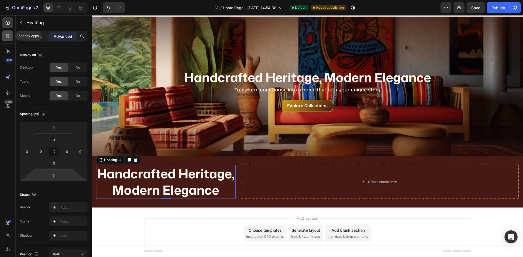
click at [10, 37] on icon at bounding box center [7, 35] width 5 height 5
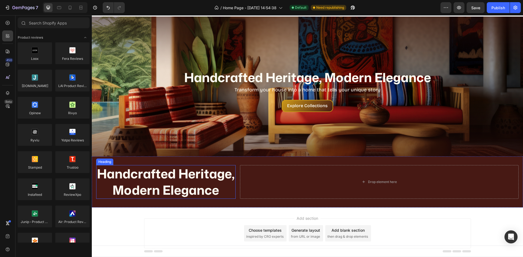
click at [165, 198] on p "Handcrafted Heritage, Modern Elegance" at bounding box center [166, 182] width 138 height 33
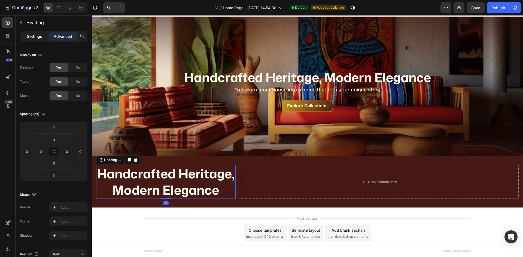
click at [33, 38] on p "Settings" at bounding box center [34, 36] width 15 height 6
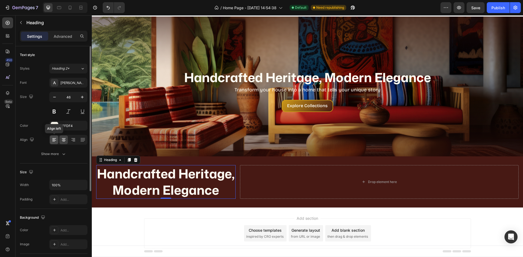
click at [52, 139] on icon at bounding box center [53, 139] width 5 height 5
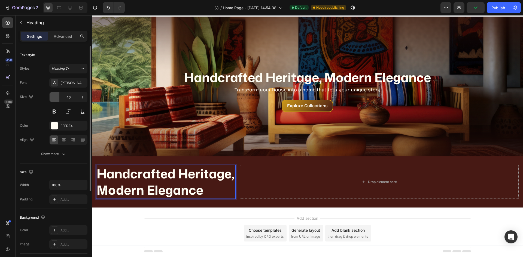
click at [54, 99] on icon "button" at bounding box center [54, 96] width 5 height 5
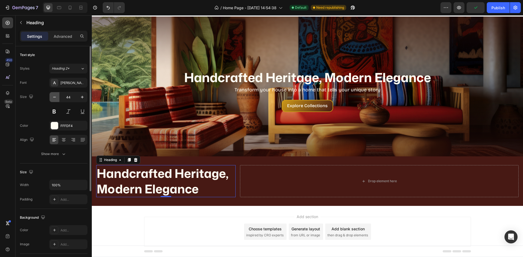
click at [54, 99] on icon "button" at bounding box center [54, 96] width 5 height 5
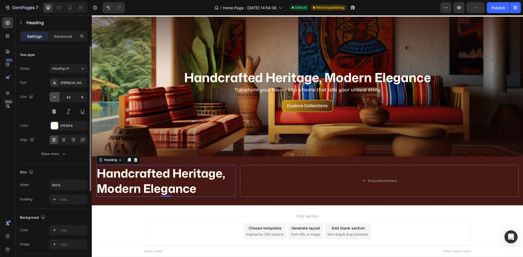
click at [54, 99] on icon "button" at bounding box center [54, 96] width 5 height 5
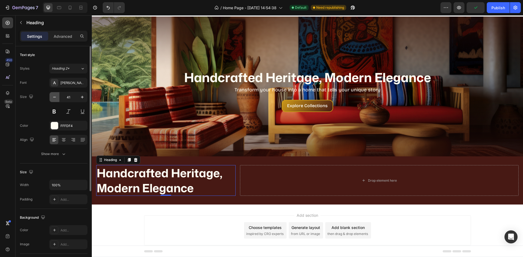
click at [54, 99] on icon "button" at bounding box center [54, 96] width 5 height 5
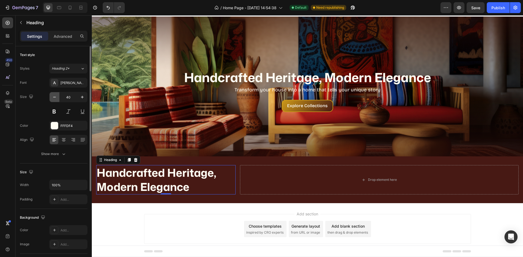
click at [54, 99] on icon "button" at bounding box center [54, 96] width 5 height 5
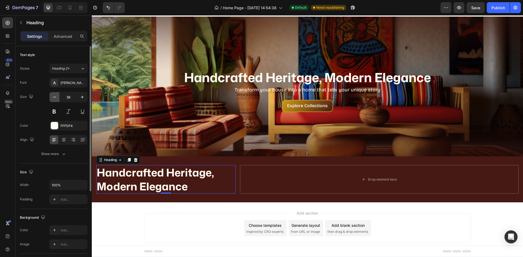
click at [54, 99] on icon "button" at bounding box center [54, 96] width 5 height 5
click at [54, 100] on icon "button" at bounding box center [54, 96] width 5 height 5
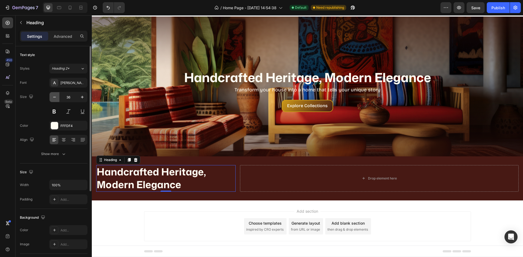
click at [56, 100] on button "button" at bounding box center [55, 97] width 10 height 10
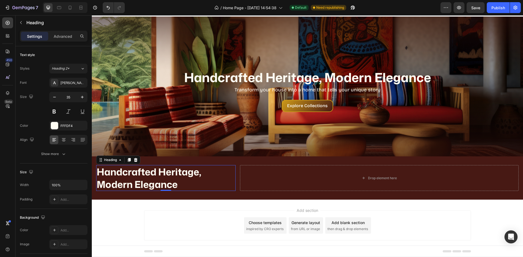
click at [142, 182] on p "Handcrafted Heritage, Modern Elegance" at bounding box center [166, 178] width 138 height 25
click at [143, 181] on p "Handcrafted Heritage, Modern Elegance" at bounding box center [166, 178] width 138 height 25
click at [145, 180] on p "Handcrafted Heritage, Modern Elegance" at bounding box center [166, 178] width 138 height 25
click at [145, 179] on p "Handcrafted Heritage, Modern Elegance" at bounding box center [166, 178] width 138 height 25
click at [145, 182] on p "Handcrafted Heritage, Modern Elegance" at bounding box center [166, 178] width 138 height 25
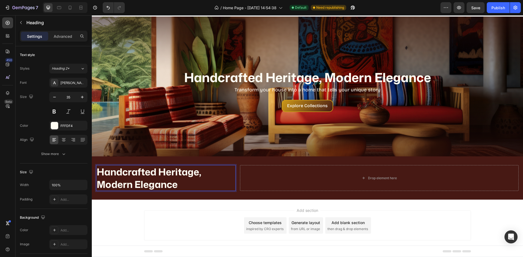
click at [146, 184] on p "Handcrafted Heritage, Modern Elegance" at bounding box center [166, 178] width 138 height 25
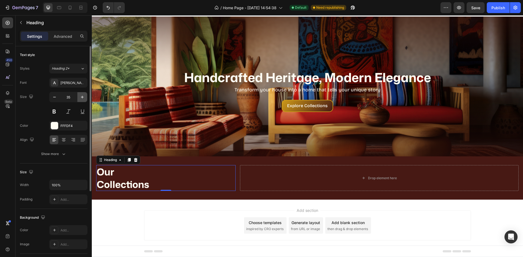
click at [84, 99] on icon "button" at bounding box center [82, 96] width 5 height 5
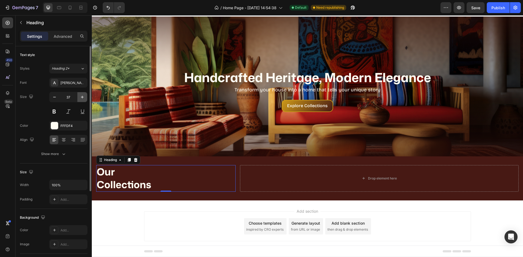
click at [84, 99] on icon "button" at bounding box center [82, 96] width 5 height 5
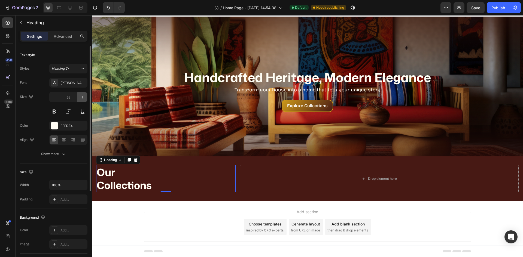
click at [84, 99] on icon "button" at bounding box center [82, 96] width 5 height 5
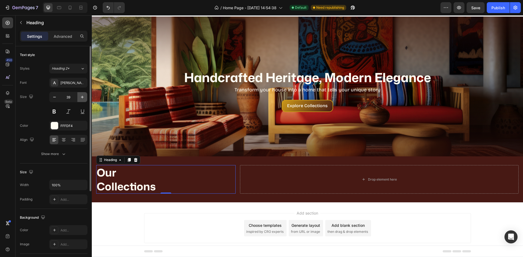
click at [84, 99] on icon "button" at bounding box center [82, 96] width 5 height 5
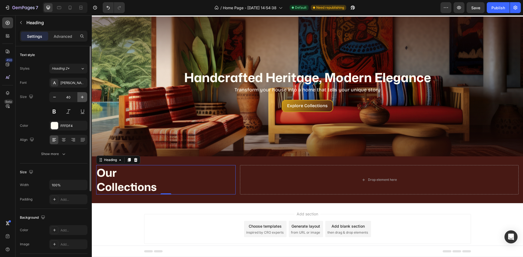
click at [84, 99] on icon "button" at bounding box center [82, 96] width 5 height 5
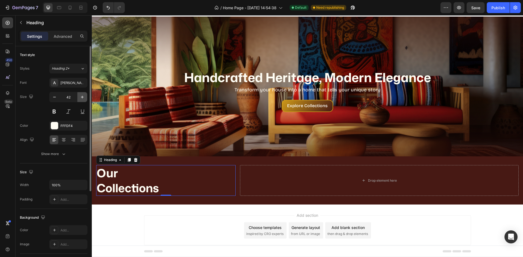
click at [84, 99] on icon "button" at bounding box center [82, 96] width 5 height 5
click at [84, 100] on icon "button" at bounding box center [82, 96] width 5 height 5
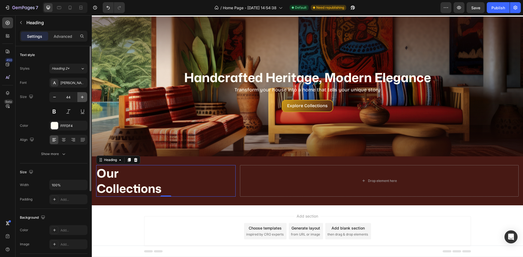
click at [84, 100] on button "button" at bounding box center [82, 97] width 10 height 10
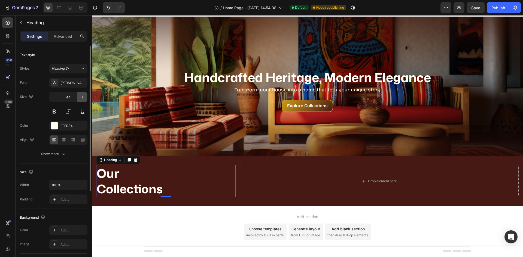
type input "45"
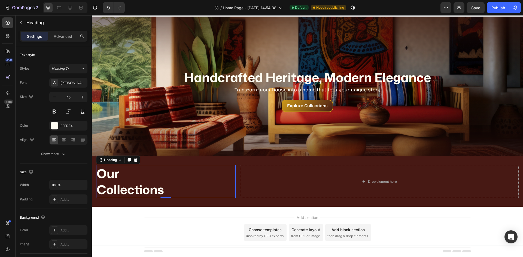
click at [220, 213] on div "Add section Choose templates inspired by CRO experts Generate layout from URL o…" at bounding box center [307, 240] width 431 height 67
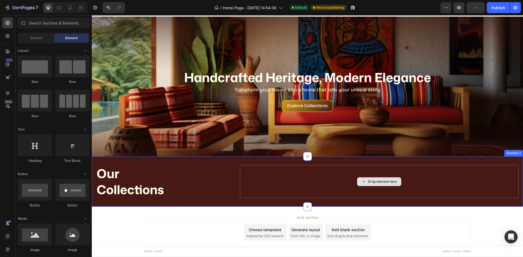
click at [228, 184] on p "Our Collections" at bounding box center [166, 182] width 138 height 32
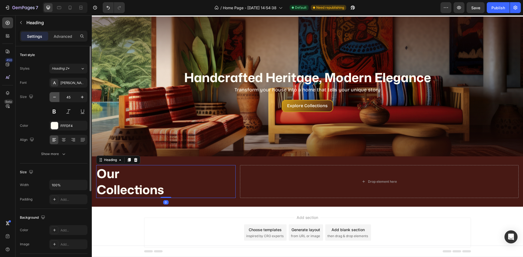
click at [55, 96] on icon "button" at bounding box center [54, 96] width 5 height 5
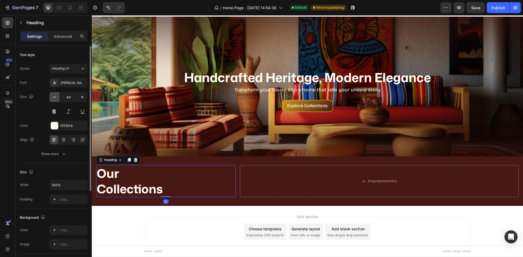
click at [55, 96] on icon "button" at bounding box center [54, 96] width 5 height 5
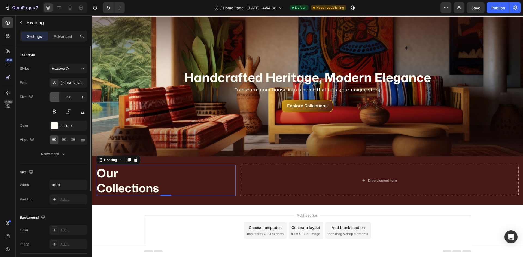
click at [55, 96] on icon "button" at bounding box center [54, 96] width 5 height 5
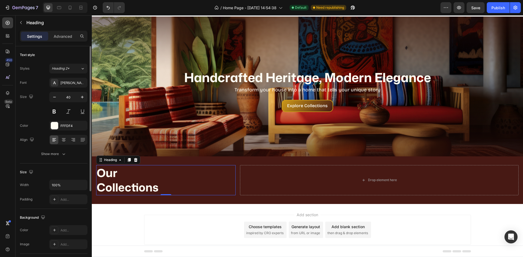
click at [43, 97] on div "Size 40" at bounding box center [54, 104] width 68 height 25
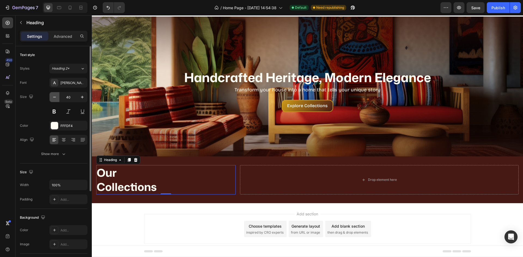
click at [56, 97] on icon "button" at bounding box center [54, 96] width 5 height 5
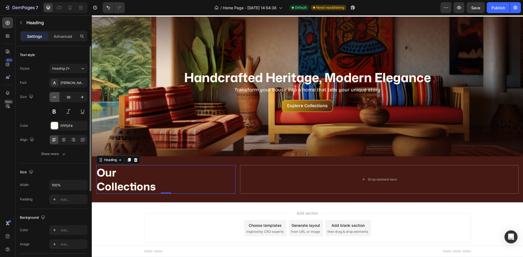
click at [56, 97] on icon "button" at bounding box center [54, 96] width 5 height 5
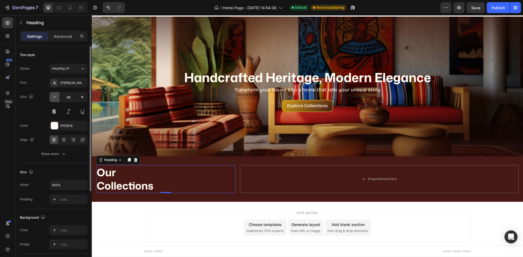
click at [56, 97] on icon "button" at bounding box center [54, 96] width 5 height 5
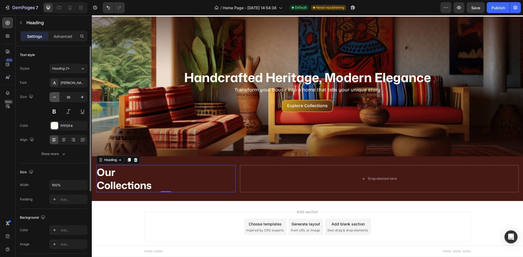
click at [56, 97] on icon "button" at bounding box center [54, 96] width 5 height 5
type input "35"
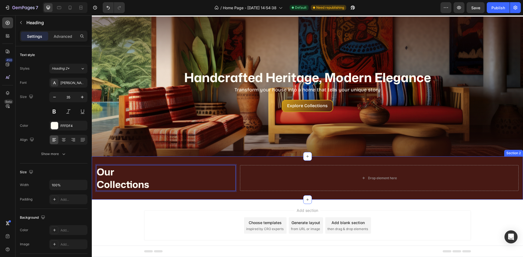
click at [209, 198] on div "Our Collections Heading 0 Drop element here Section 2" at bounding box center [307, 178] width 431 height 43
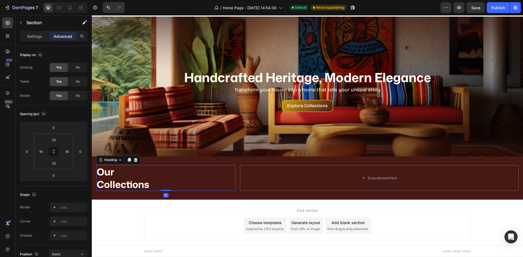
click at [234, 181] on h2 "Our Collections" at bounding box center [165, 178] width 139 height 26
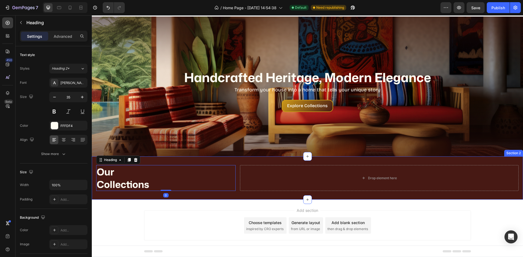
click at [227, 160] on div "Our Collections Heading 0 Drop element here Section 2" at bounding box center [307, 178] width 431 height 43
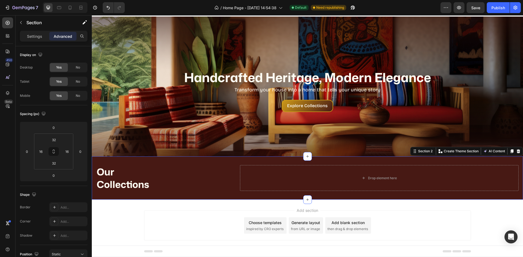
click at [235, 161] on div "Our Collections Heading Drop element here Section 2 You can create reusable sec…" at bounding box center [307, 178] width 431 height 43
click at [231, 170] on p "Our Collections" at bounding box center [166, 178] width 138 height 25
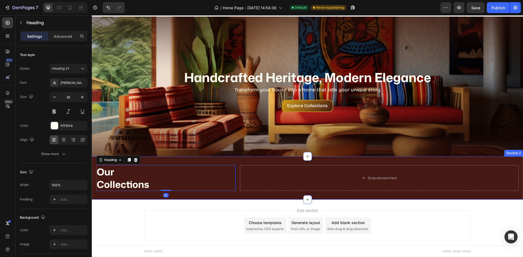
click at [236, 160] on div "Our Collections Heading 0 Drop element here Section 2" at bounding box center [307, 178] width 431 height 43
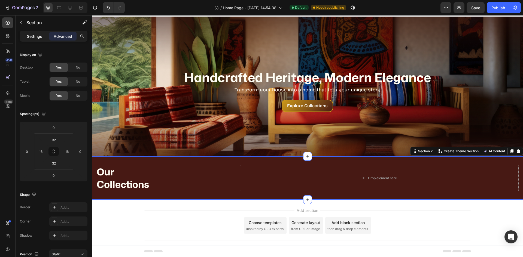
drag, startPoint x: 34, startPoint y: 37, endPoint x: 40, endPoint y: 49, distance: 13.4
click at [35, 38] on p "Settings" at bounding box center [34, 36] width 15 height 6
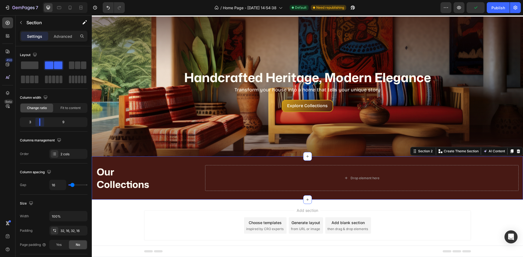
drag, startPoint x: 44, startPoint y: 123, endPoint x: 36, endPoint y: 124, distance: 7.6
click at [36, 0] on body "7 / Home Page - [DATE] 14:54:38 Default Need republishing Preview Publish 450 B…" at bounding box center [261, 0] width 523 height 0
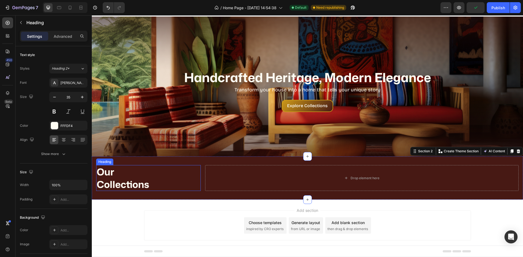
click at [172, 179] on p "Our Collections" at bounding box center [148, 178] width 103 height 25
click at [333, 194] on div "Our Collections Heading 0 Drop element here Section 2" at bounding box center [307, 178] width 431 height 43
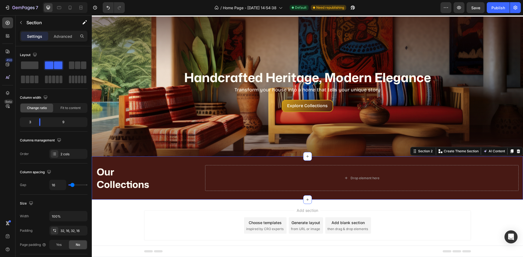
click at [236, 194] on div "Our Collections Heading Drop element here Section 2 You can create reusable sec…" at bounding box center [307, 178] width 431 height 43
click at [5, 38] on icon at bounding box center [7, 35] width 5 height 5
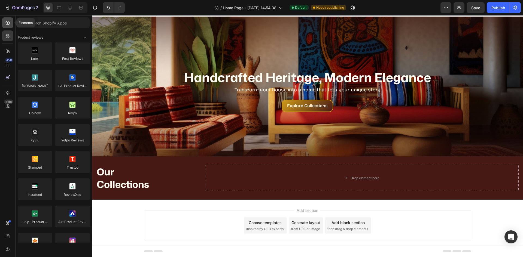
click at [10, 24] on icon at bounding box center [7, 22] width 5 height 5
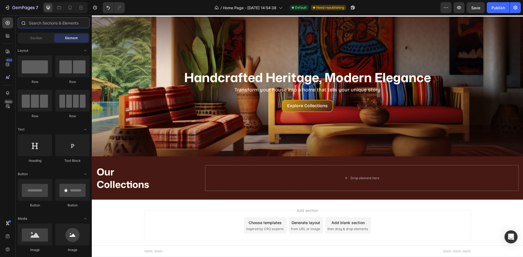
click at [51, 23] on input "text" at bounding box center [54, 22] width 72 height 11
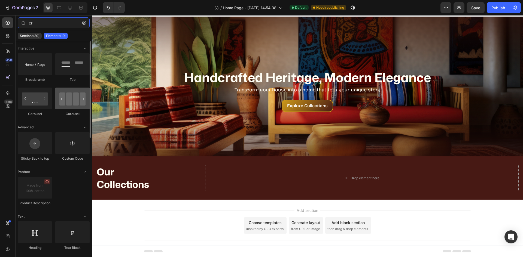
type input "cr"
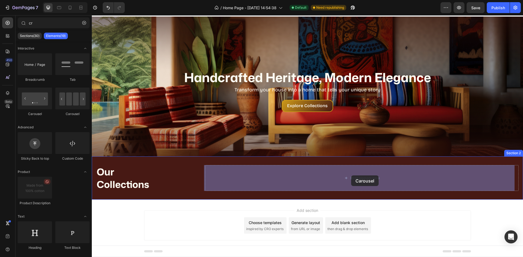
drag, startPoint x: 164, startPoint y: 121, endPoint x: 350, endPoint y: 175, distance: 193.7
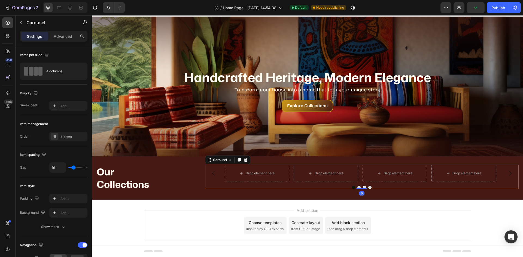
click at [309, 188] on div at bounding box center [361, 187] width 313 height 3
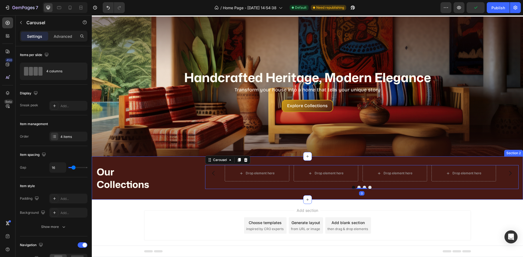
drag, startPoint x: 419, startPoint y: 191, endPoint x: 411, endPoint y: 197, distance: 10.6
click at [419, 191] on div "Drop element here Drop element here Drop element here Drop element here Carouse…" at bounding box center [361, 178] width 313 height 26
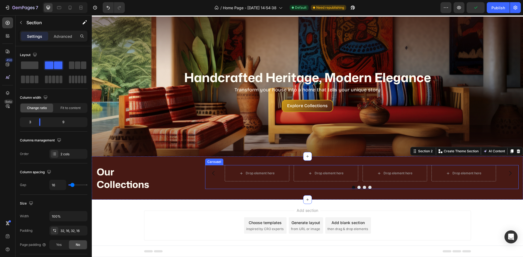
click at [392, 185] on div "Drop element here Drop element here Drop element here Drop element here [GEOGRA…" at bounding box center [361, 177] width 313 height 24
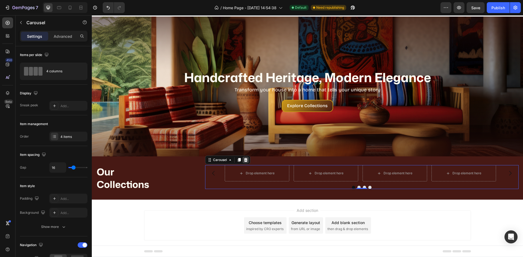
click at [245, 160] on icon at bounding box center [246, 160] width 4 height 4
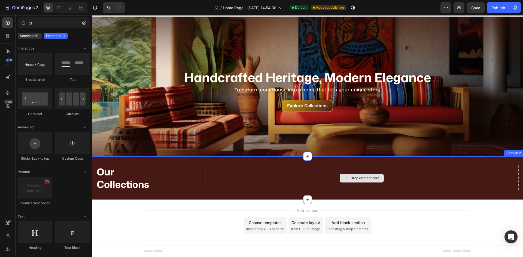
click at [290, 182] on div "Drop element here" at bounding box center [361, 178] width 313 height 26
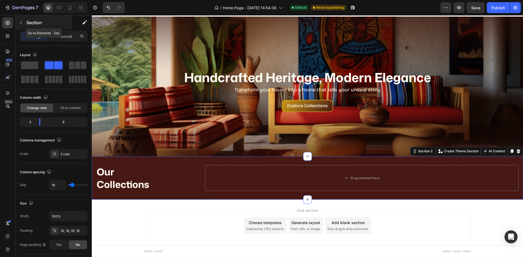
click at [23, 23] on icon "button" at bounding box center [21, 22] width 4 height 4
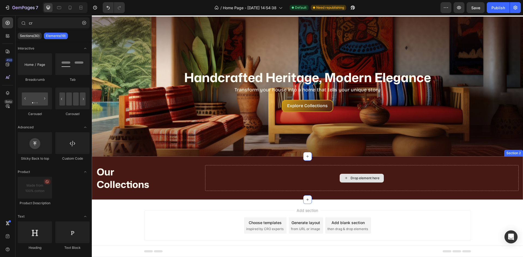
click at [288, 182] on div "Drop element here" at bounding box center [361, 178] width 313 height 26
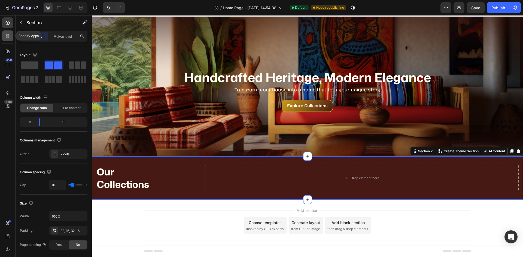
click at [10, 36] on icon at bounding box center [7, 35] width 5 height 5
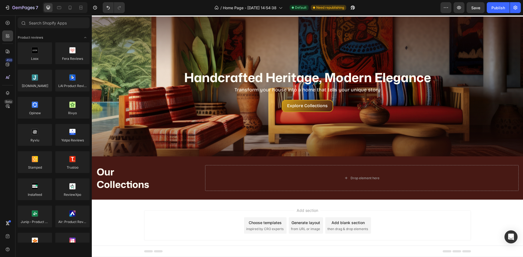
click at [1, 25] on div "450 Beta" at bounding box center [8, 136] width 16 height 242
click at [11, 24] on div at bounding box center [7, 22] width 11 height 11
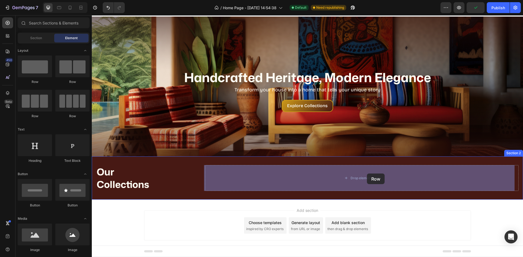
drag, startPoint x: 164, startPoint y: 121, endPoint x: 367, endPoint y: 174, distance: 209.6
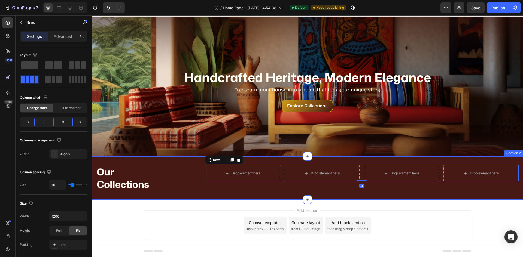
click at [338, 190] on div "Drop element here Drop element here Drop element here Drop element here Row 0" at bounding box center [361, 178] width 313 height 26
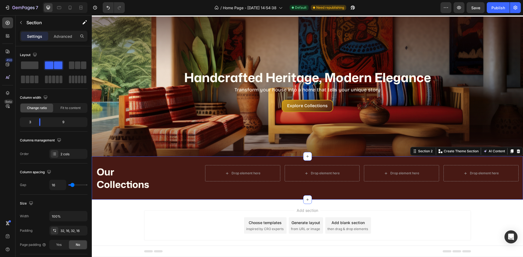
click at [332, 191] on div "Drop element here Drop element here Drop element here Drop element here Row" at bounding box center [361, 178] width 313 height 26
click at [332, 159] on div "Our Collections Heading Drop element here Drop element here Drop element here D…" at bounding box center [307, 178] width 431 height 43
click at [214, 173] on div "Drop element here" at bounding box center [242, 173] width 75 height 16
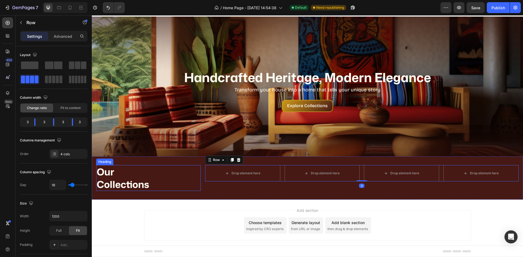
click at [195, 181] on p "Our Collections" at bounding box center [148, 178] width 103 height 25
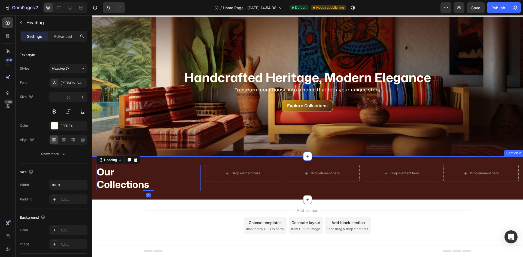
click at [220, 160] on div "Our Collections Heading 0 Drop element here Drop element here Drop element here…" at bounding box center [307, 178] width 431 height 43
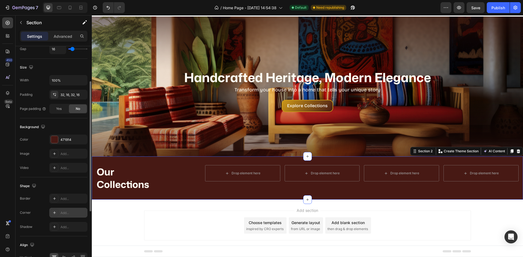
scroll to position [163, 0]
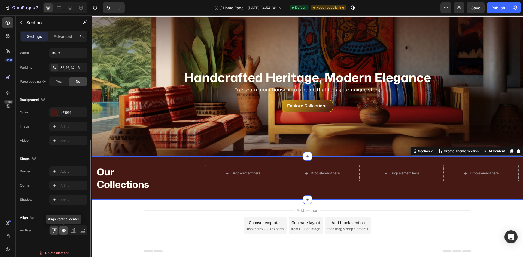
click at [63, 230] on icon at bounding box center [64, 231] width 4 height 4
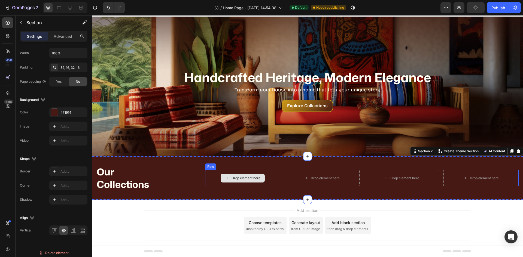
click at [254, 188] on div "Drop element here Drop element here Drop element here Drop element here Row" at bounding box center [361, 178] width 313 height 26
click at [193, 186] on p "Our Collections" at bounding box center [148, 178] width 103 height 25
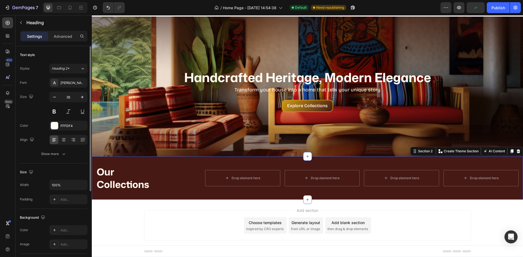
click at [245, 194] on div "Our Collections Heading Drop element here Drop element here Drop element here D…" at bounding box center [307, 178] width 431 height 43
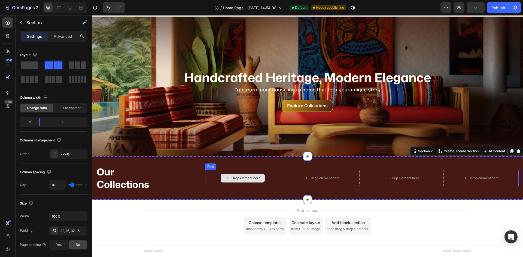
click at [253, 175] on div "Drop element here" at bounding box center [243, 178] width 44 height 9
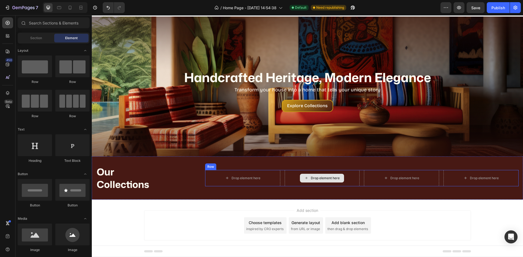
click at [324, 179] on div "Drop element here" at bounding box center [325, 178] width 29 height 4
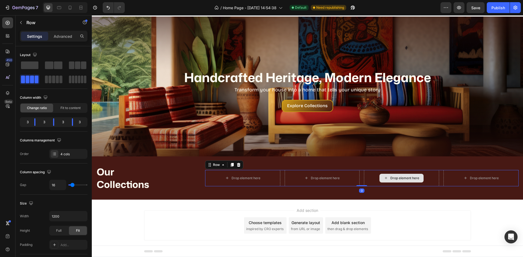
drag, startPoint x: 391, startPoint y: 172, endPoint x: 451, endPoint y: 173, distance: 60.5
click at [391, 172] on div "Drop element here" at bounding box center [401, 178] width 75 height 16
click at [453, 173] on div "Drop element here" at bounding box center [480, 178] width 75 height 16
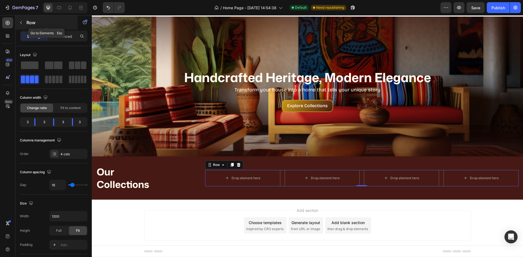
click at [23, 23] on button "button" at bounding box center [21, 22] width 9 height 9
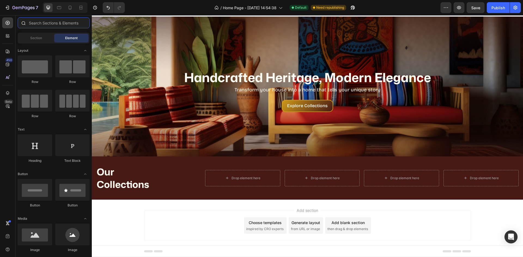
click at [39, 24] on input "text" at bounding box center [54, 22] width 72 height 11
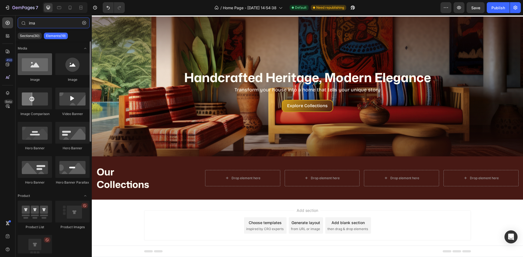
type input "ima"
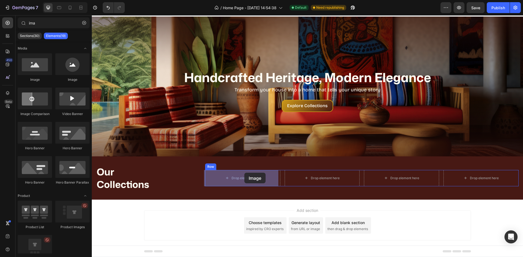
drag, startPoint x: 121, startPoint y: 83, endPoint x: 240, endPoint y: 169, distance: 147.6
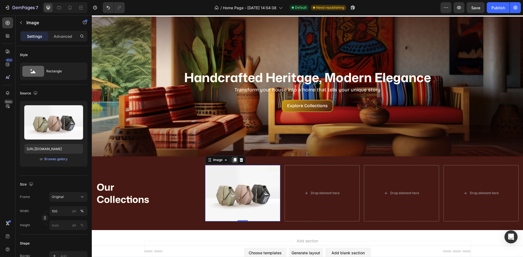
click at [233, 159] on icon at bounding box center [234, 160] width 3 height 4
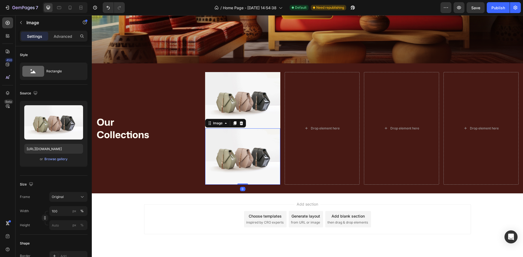
scroll to position [105, 0]
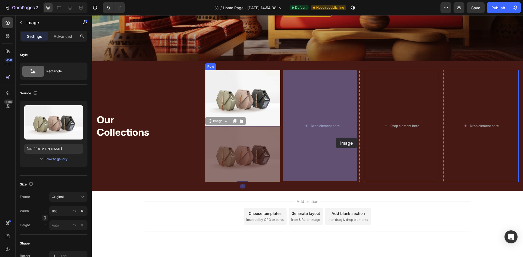
drag, startPoint x: 231, startPoint y: 158, endPoint x: 336, endPoint y: 138, distance: 106.8
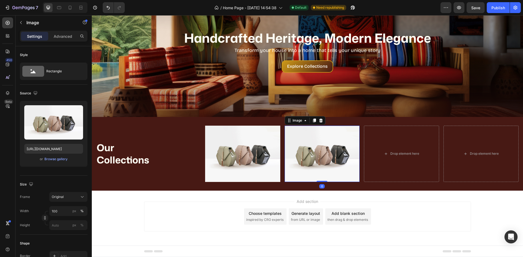
drag, startPoint x: 313, startPoint y: 121, endPoint x: 320, endPoint y: 155, distance: 35.5
click at [313, 122] on icon at bounding box center [314, 121] width 3 height 4
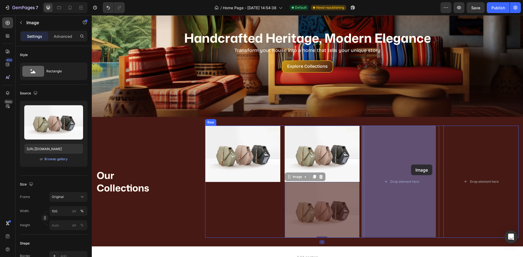
drag, startPoint x: 305, startPoint y: 207, endPoint x: 411, endPoint y: 165, distance: 114.4
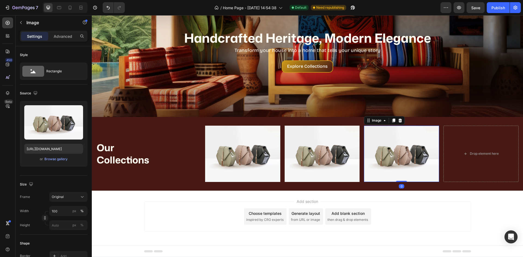
drag, startPoint x: 390, startPoint y: 118, endPoint x: 403, endPoint y: 166, distance: 49.0
click at [390, 119] on div at bounding box center [393, 120] width 7 height 7
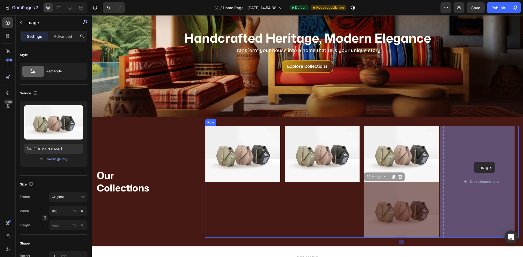
drag, startPoint x: 388, startPoint y: 200, endPoint x: 474, endPoint y: 161, distance: 94.5
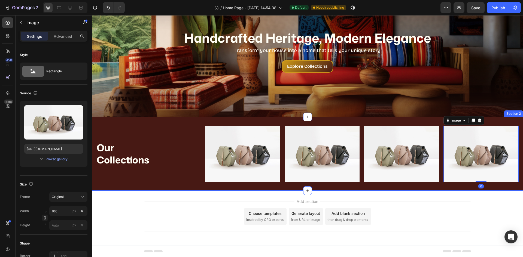
click at [314, 187] on div "Our Collections Heading Image Image Image Image 0 Row Section 2" at bounding box center [307, 154] width 431 height 74
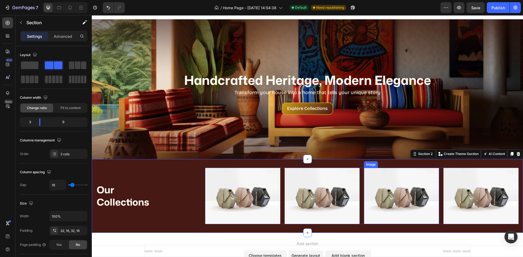
scroll to position [0, 0]
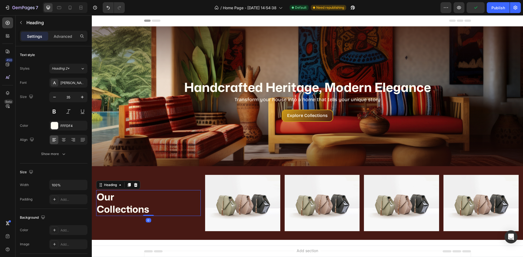
click at [157, 203] on p "Our Collections" at bounding box center [148, 203] width 103 height 25
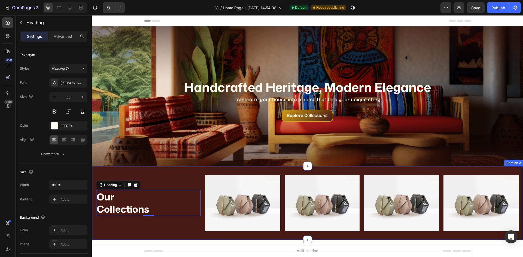
click at [191, 186] on div "Our Collections Heading 0" at bounding box center [148, 203] width 105 height 56
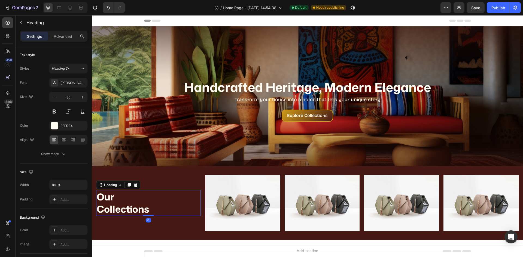
click at [153, 202] on p "Our Collections" at bounding box center [148, 203] width 103 height 25
click at [67, 42] on div "Settings Advanced" at bounding box center [54, 39] width 76 height 16
click at [67, 57] on div "Text style" at bounding box center [54, 55] width 68 height 9
drag, startPoint x: 63, startPoint y: 34, endPoint x: 65, endPoint y: 61, distance: 26.4
click at [63, 35] on p "Advanced" at bounding box center [63, 36] width 19 height 6
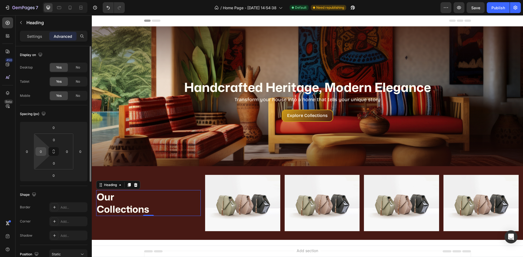
click at [37, 153] on input "0" at bounding box center [41, 152] width 8 height 8
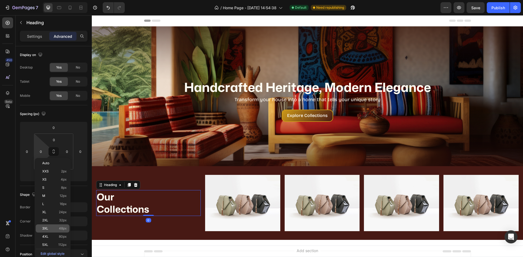
click at [54, 230] on p "3XL 48px" at bounding box center [54, 229] width 25 height 4
type input "48"
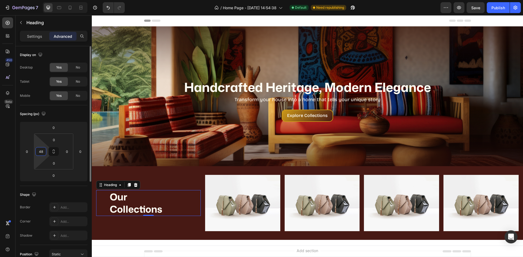
click at [41, 155] on input "48" at bounding box center [41, 152] width 8 height 8
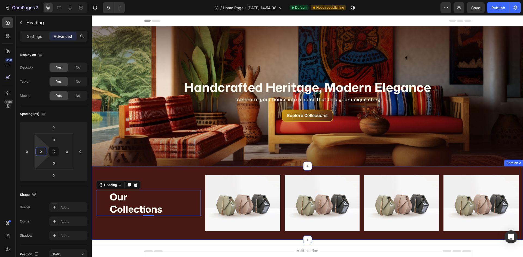
click at [149, 230] on div "Our Collections Heading 0" at bounding box center [148, 203] width 105 height 56
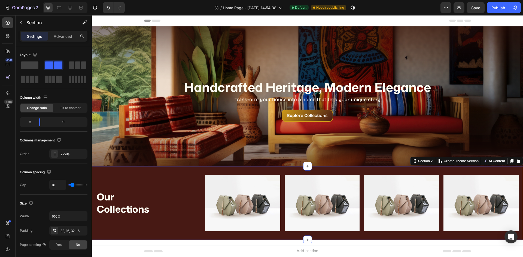
click at [201, 188] on div "Our Collections Heading Image Image Image Image Row Section 2 You can create re…" at bounding box center [307, 203] width 431 height 74
click at [167, 207] on p "Our Collections" at bounding box center [148, 203] width 103 height 25
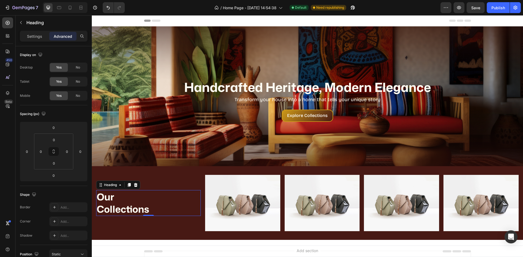
click at [42, 41] on div "Settings Advanced" at bounding box center [54, 36] width 68 height 11
drag, startPoint x: 41, startPoint y: 36, endPoint x: 72, endPoint y: 50, distance: 34.0
click at [41, 38] on p "Settings" at bounding box center [34, 36] width 15 height 6
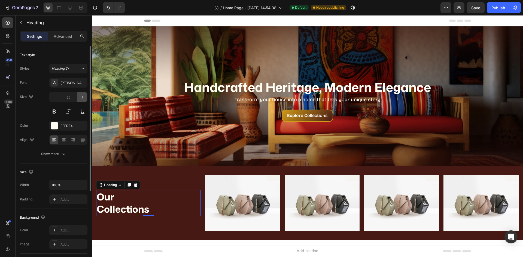
click at [83, 96] on icon "button" at bounding box center [82, 96] width 5 height 5
click at [83, 97] on icon "button" at bounding box center [82, 96] width 5 height 5
drag, startPoint x: 83, startPoint y: 97, endPoint x: 83, endPoint y: 100, distance: 3.0
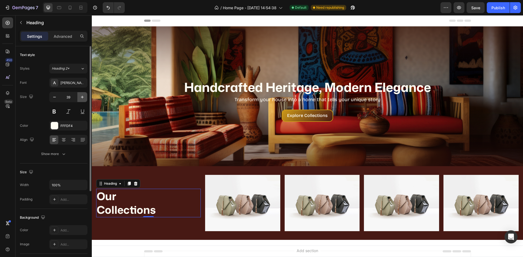
click at [83, 100] on icon "button" at bounding box center [82, 96] width 5 height 5
click at [83, 101] on button "button" at bounding box center [82, 97] width 10 height 10
click at [82, 102] on button "button" at bounding box center [82, 97] width 10 height 10
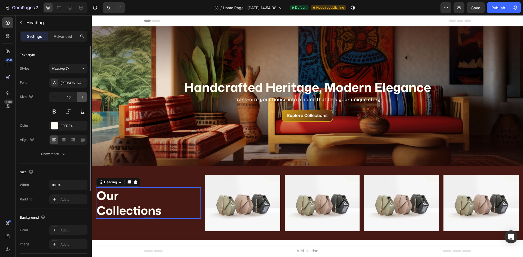
click at [82, 102] on button "button" at bounding box center [82, 97] width 10 height 10
click at [54, 96] on icon "button" at bounding box center [54, 96] width 5 height 5
type input "43"
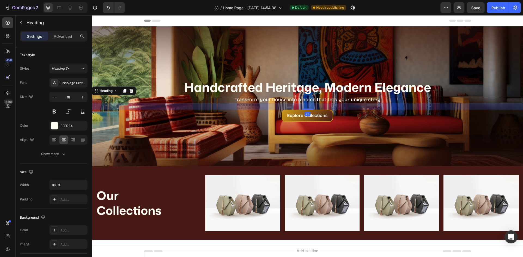
click at [344, 102] on p "Transform your house into a home that tells your unique story" at bounding box center [307, 100] width 430 height 6
click at [128, 91] on div at bounding box center [124, 91] width 7 height 7
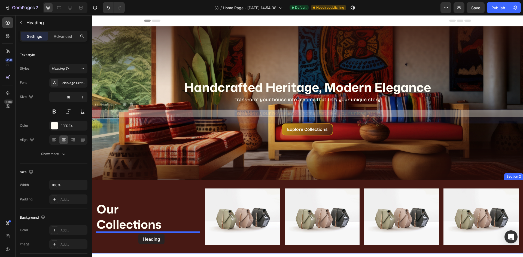
drag, startPoint x: 268, startPoint y: 114, endPoint x: 138, endPoint y: 234, distance: 176.7
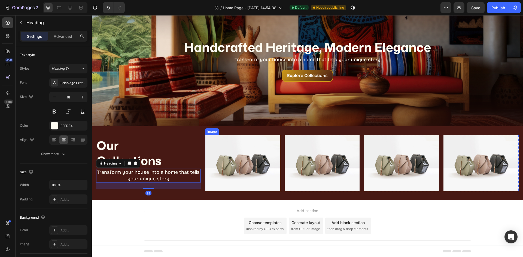
scroll to position [49, 0]
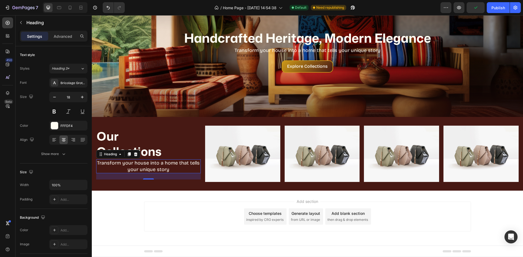
click at [136, 160] on h2 "Transform your house into a home that tells your unique story" at bounding box center [148, 167] width 105 height 14
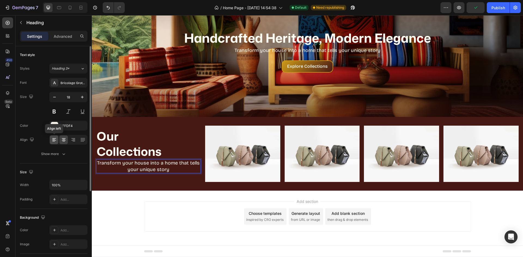
click at [57, 138] on icon at bounding box center [53, 139] width 5 height 5
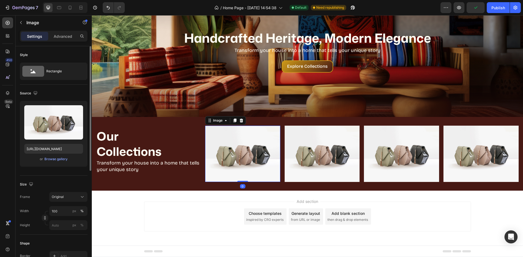
click at [213, 168] on img at bounding box center [242, 154] width 75 height 56
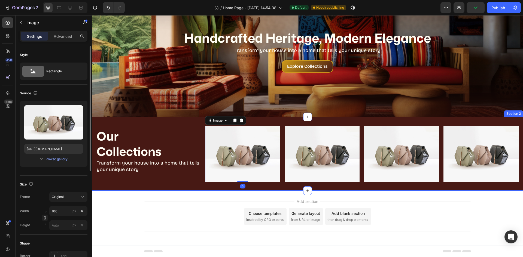
click at [200, 187] on div "Our Collections Heading Transform your house into a home that tells your unique…" at bounding box center [307, 154] width 431 height 74
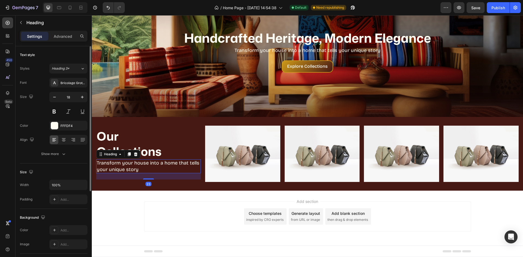
drag, startPoint x: 138, startPoint y: 161, endPoint x: 157, endPoint y: 177, distance: 24.6
click at [138, 162] on p "Transform your house into a home that tells your unique story" at bounding box center [148, 166] width 103 height 13
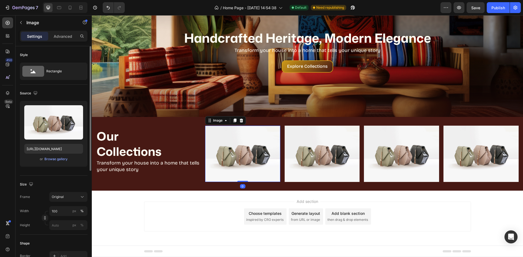
click at [213, 179] on img at bounding box center [242, 154] width 75 height 56
drag, startPoint x: 8, startPoint y: 31, endPoint x: 17, endPoint y: 28, distance: 9.9
click at [11, 31] on div at bounding box center [7, 35] width 11 height 11
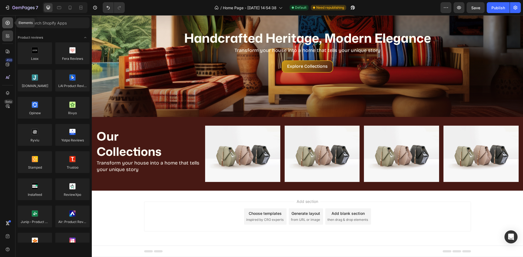
drag, startPoint x: 5, startPoint y: 26, endPoint x: 36, endPoint y: 28, distance: 31.4
click at [5, 26] on div at bounding box center [7, 22] width 11 height 11
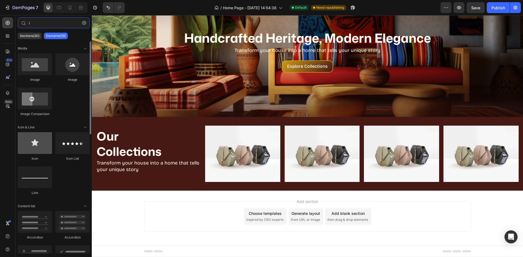
type input "i"
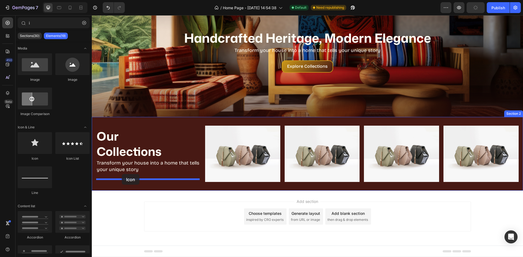
drag, startPoint x: 130, startPoint y: 164, endPoint x: 122, endPoint y: 174, distance: 13.4
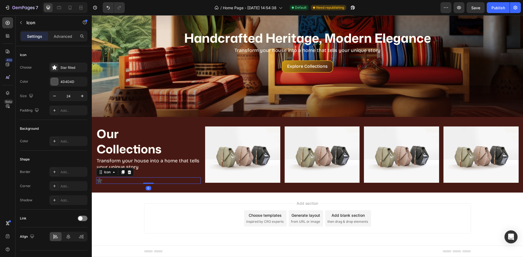
click at [142, 181] on div "Icon 0" at bounding box center [148, 181] width 105 height 7
click at [63, 68] on div "Star filled" at bounding box center [73, 67] width 26 height 5
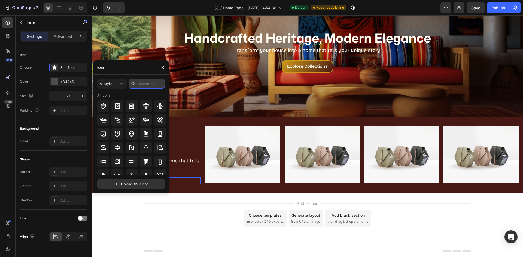
click at [146, 86] on input "text" at bounding box center [147, 84] width 36 height 10
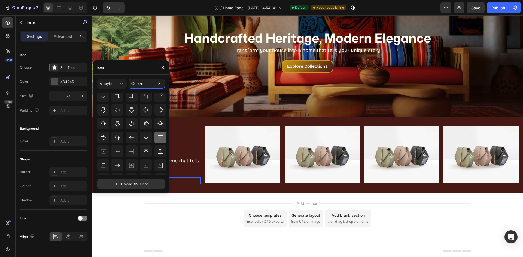
scroll to position [528, 0]
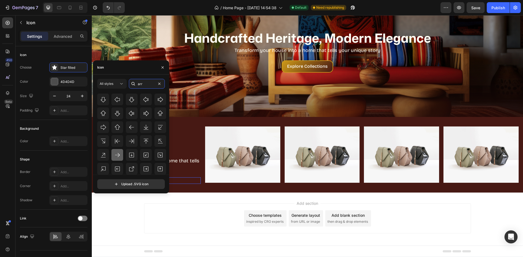
type input "arr"
click at [119, 151] on div at bounding box center [117, 155] width 12 height 12
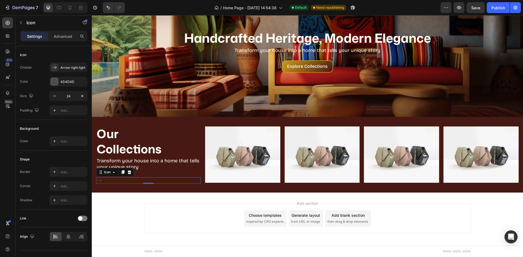
click at [199, 178] on div "Icon 0" at bounding box center [148, 181] width 105 height 7
click at [54, 84] on div at bounding box center [54, 81] width 7 height 7
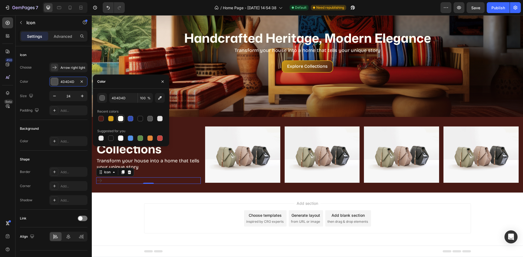
click at [118, 120] on div at bounding box center [120, 118] width 5 height 5
type input "FFFDF4"
click at [237, 165] on img at bounding box center [242, 155] width 75 height 56
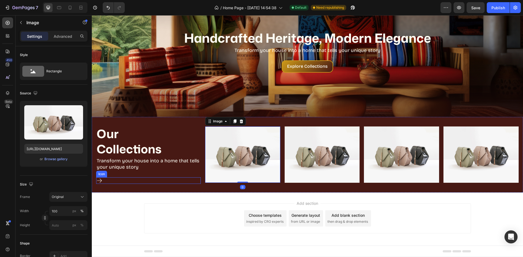
click at [107, 179] on div "Icon" at bounding box center [148, 181] width 105 height 7
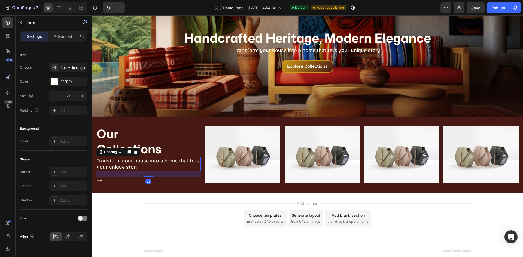
click at [147, 164] on p "Transform your house into a home that tells your unique story" at bounding box center [148, 164] width 103 height 13
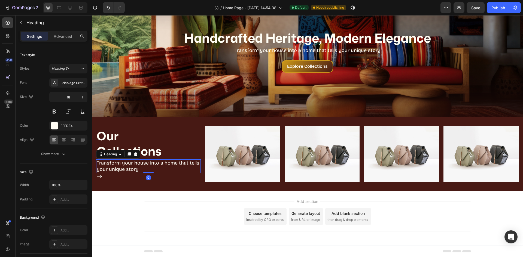
drag, startPoint x: 147, startPoint y: 177, endPoint x: 156, endPoint y: 159, distance: 20.0
click at [154, 160] on div "Transform your house into a home that tells your unique story Heading 0" at bounding box center [148, 167] width 105 height 14
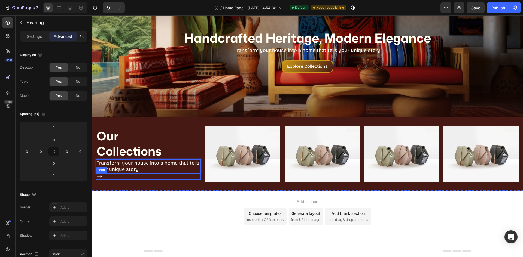
click at [128, 177] on div "Icon" at bounding box center [148, 176] width 105 height 7
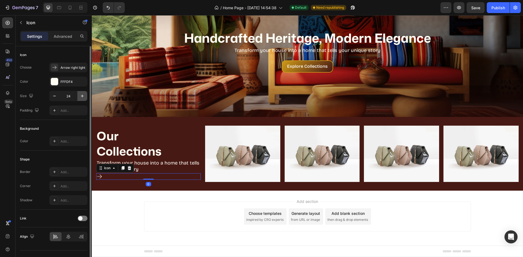
click at [78, 98] on button "button" at bounding box center [82, 96] width 10 height 10
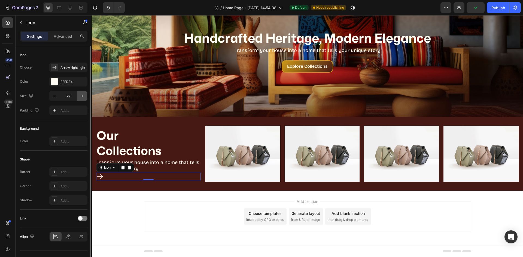
click at [78, 97] on button "button" at bounding box center [82, 96] width 10 height 10
click at [79, 97] on button "button" at bounding box center [82, 96] width 10 height 10
click at [79, 98] on button "button" at bounding box center [82, 96] width 10 height 10
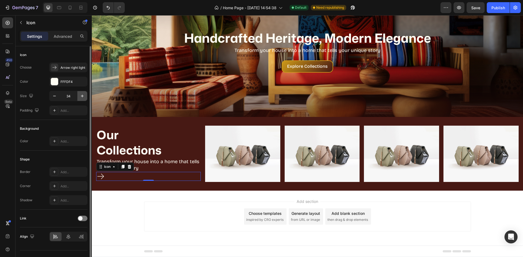
click at [79, 98] on button "button" at bounding box center [82, 96] width 10 height 10
click at [80, 99] on button "button" at bounding box center [82, 96] width 10 height 10
click at [81, 99] on button "button" at bounding box center [82, 96] width 10 height 10
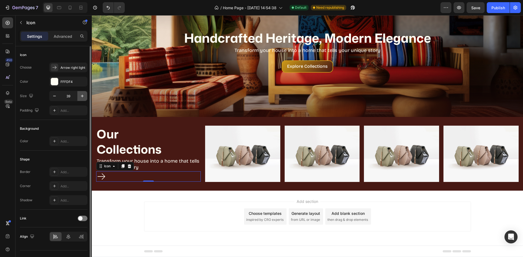
click at [81, 99] on button "button" at bounding box center [82, 96] width 10 height 10
drag, startPoint x: 81, startPoint y: 99, endPoint x: 86, endPoint y: 102, distance: 5.7
click at [81, 99] on button "button" at bounding box center [82, 96] width 10 height 10
type input "41"
drag, startPoint x: 271, startPoint y: 147, endPoint x: 265, endPoint y: 165, distance: 19.8
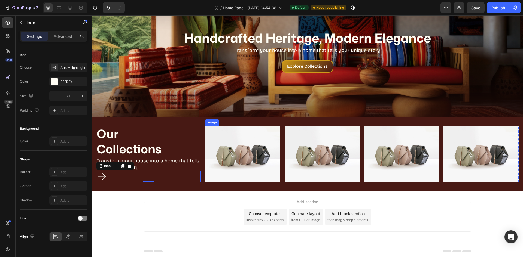
click at [271, 147] on img at bounding box center [242, 154] width 75 height 56
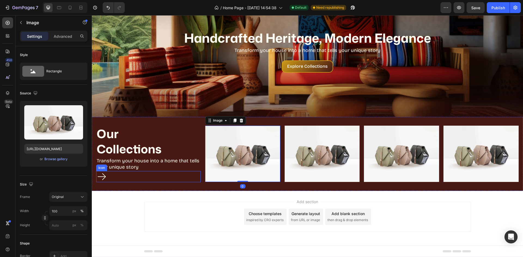
drag, startPoint x: 115, startPoint y: 174, endPoint x: 116, endPoint y: 171, distance: 3.7
click at [115, 175] on div "Icon" at bounding box center [148, 176] width 105 height 11
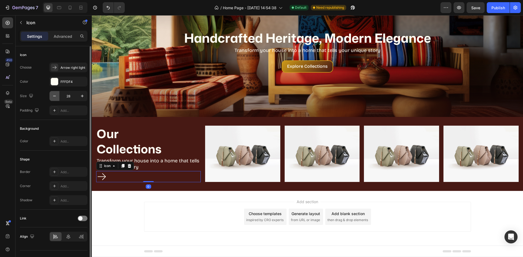
click at [53, 94] on icon "button" at bounding box center [54, 95] width 5 height 5
click at [54, 95] on icon "button" at bounding box center [54, 95] width 5 height 5
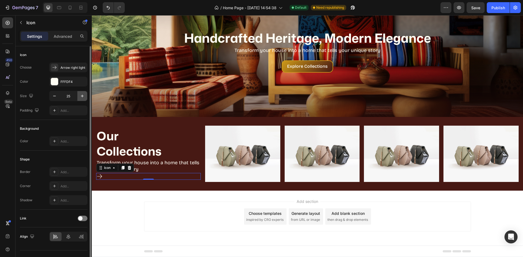
click at [81, 99] on icon "button" at bounding box center [82, 95] width 5 height 5
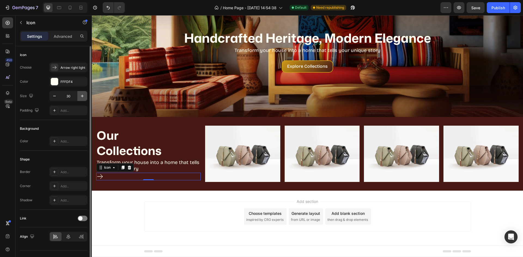
click at [81, 99] on icon "button" at bounding box center [82, 95] width 5 height 5
type input "33"
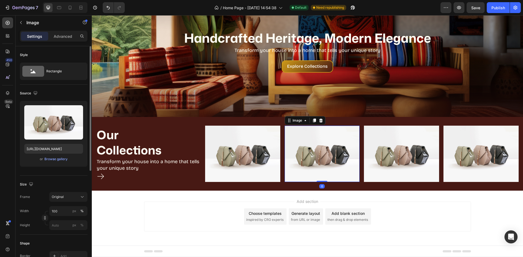
click at [297, 143] on img at bounding box center [322, 154] width 75 height 56
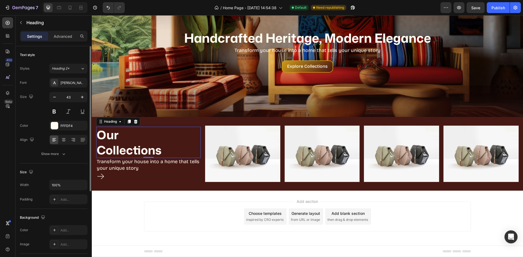
drag, startPoint x: 124, startPoint y: 148, endPoint x: 165, endPoint y: 157, distance: 41.9
click at [124, 148] on p "Our Collections" at bounding box center [148, 142] width 103 height 30
click at [56, 97] on icon "button" at bounding box center [54, 96] width 5 height 5
click at [56, 98] on icon "button" at bounding box center [54, 96] width 5 height 5
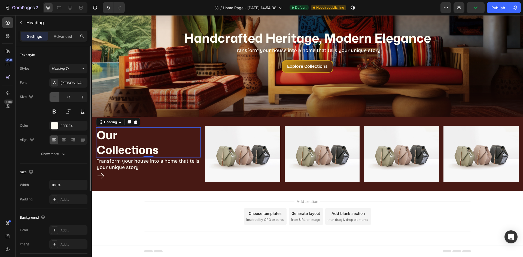
type input "40"
drag, startPoint x: 221, startPoint y: 171, endPoint x: 175, endPoint y: 168, distance: 45.3
click at [221, 171] on img at bounding box center [242, 154] width 75 height 56
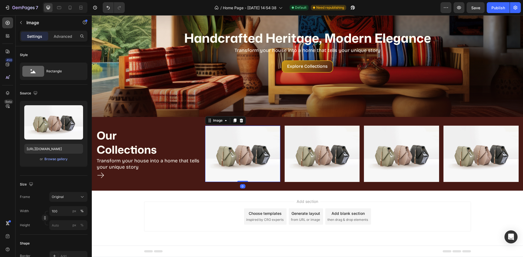
click at [208, 166] on img at bounding box center [242, 154] width 75 height 56
click at [115, 160] on p "Transform your house into a home that tells your unique story" at bounding box center [148, 164] width 103 height 13
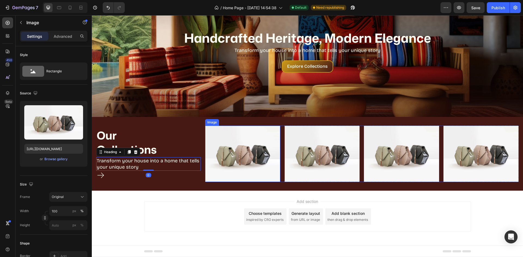
click at [273, 164] on img at bounding box center [242, 154] width 75 height 56
click at [146, 167] on p "Transform your house into a home that tells your unique story" at bounding box center [148, 164] width 103 height 13
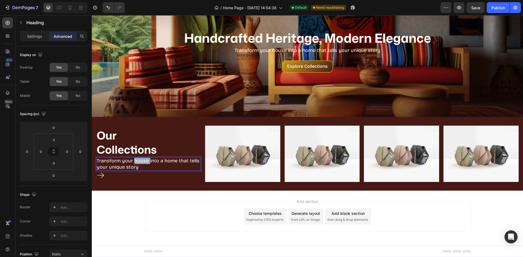
click at [141, 160] on p "Transform your house into a home that tells your unique story" at bounding box center [148, 164] width 103 height 13
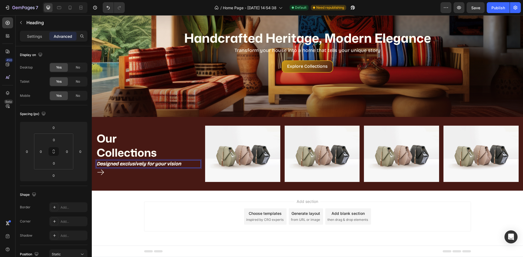
click at [187, 162] on p "Designed exclusively for your vision" at bounding box center [148, 164] width 103 height 6
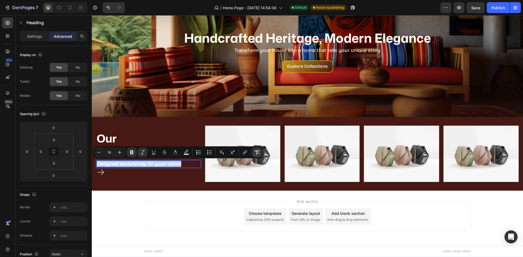
click at [258, 151] on icon "Editor contextual toolbar" at bounding box center [256, 152] width 5 height 5
click at [232, 180] on img at bounding box center [242, 154] width 75 height 56
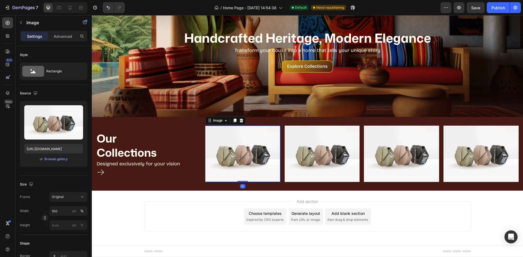
click at [201, 195] on div "Add section Choose templates inspired by CRO experts Generate layout from URL o…" at bounding box center [307, 224] width 431 height 67
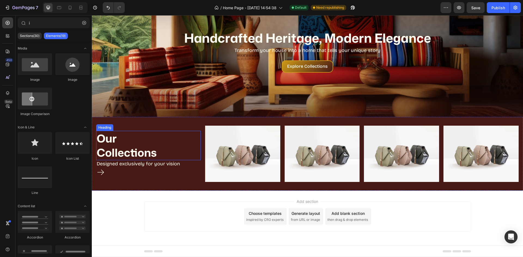
click at [178, 152] on p "Our Collections" at bounding box center [148, 146] width 103 height 28
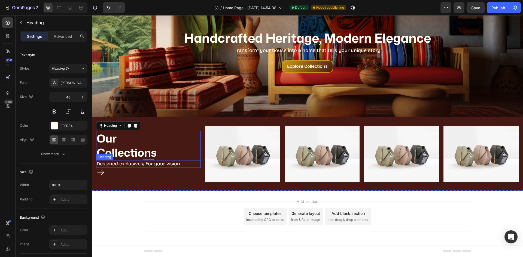
click at [145, 163] on p "Designed exclusively for your vision" at bounding box center [148, 164] width 103 height 6
click at [148, 168] on div at bounding box center [148, 168] width 11 height 2
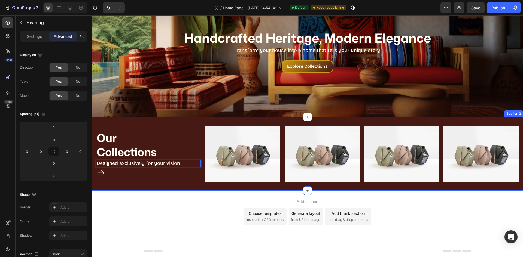
drag, startPoint x: 164, startPoint y: 183, endPoint x: 161, endPoint y: 194, distance: 11.3
click at [164, 183] on div "Our Collections Heading Designed exclusively for your vision Heading 4 Icon Ima…" at bounding box center [307, 154] width 431 height 74
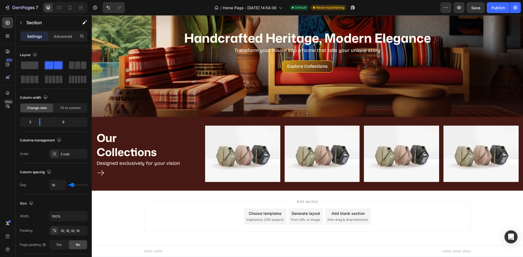
click at [160, 202] on div "Add section Choose templates inspired by CRO experts Generate layout from URL o…" at bounding box center [307, 217] width 327 height 30
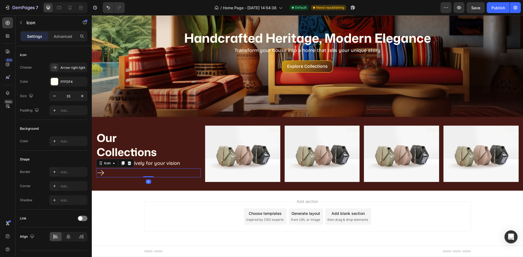
click at [119, 173] on div "Icon 0" at bounding box center [148, 173] width 105 height 9
click at [132, 215] on div "Add section Choose templates inspired by CRO experts Generate layout from URL o…" at bounding box center [307, 224] width 431 height 67
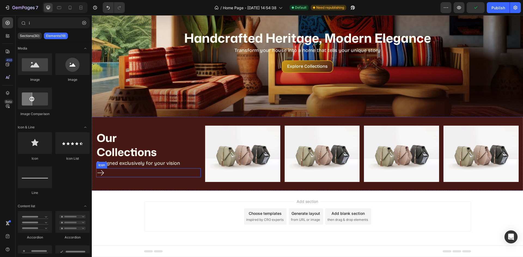
click at [138, 175] on div "Icon" at bounding box center [148, 173] width 105 height 9
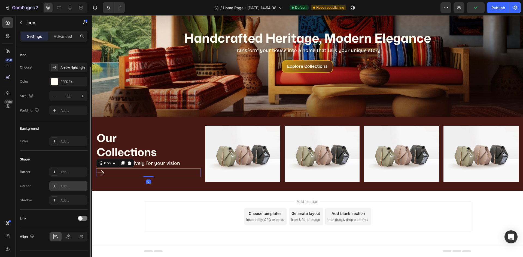
scroll to position [11, 0]
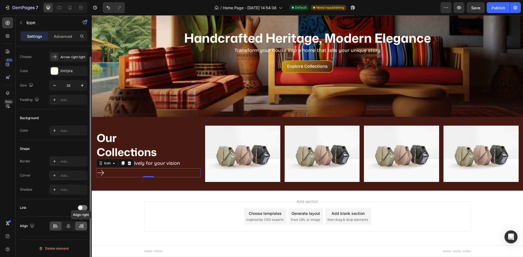
click at [83, 225] on icon at bounding box center [80, 226] width 5 height 5
click at [194, 175] on icon at bounding box center [196, 173] width 9 height 9
click at [59, 227] on div at bounding box center [56, 226] width 12 height 9
click at [81, 86] on icon "button" at bounding box center [82, 85] width 5 height 5
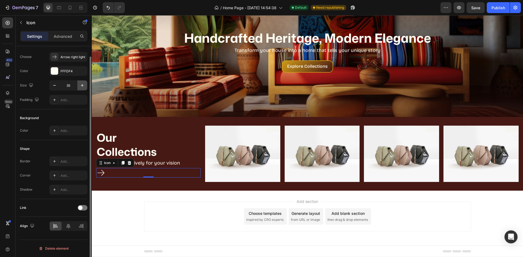
click at [81, 87] on icon "button" at bounding box center [82, 85] width 5 height 5
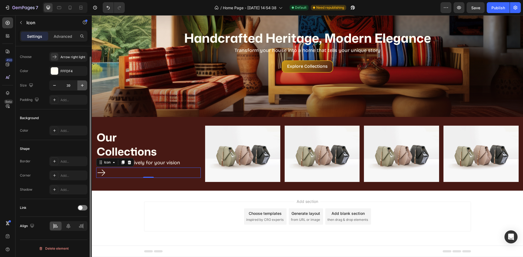
type input "40"
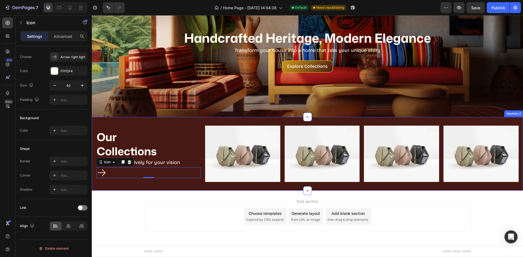
click at [136, 188] on div "Our Collections Heading Designed exclusively for your vision Heading Icon 0 Ima…" at bounding box center [307, 154] width 431 height 74
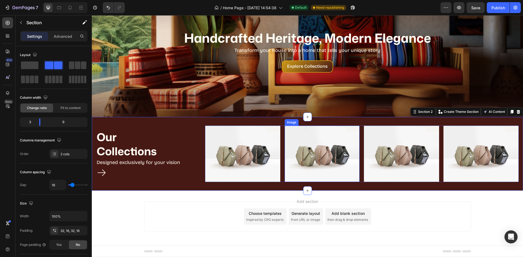
click at [304, 175] on img at bounding box center [322, 154] width 75 height 56
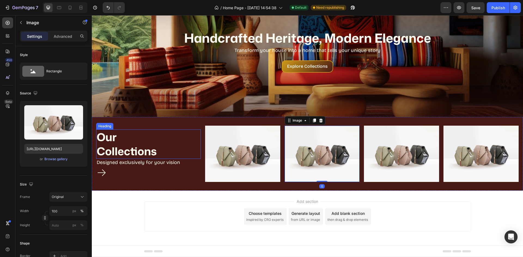
click at [141, 154] on p "Our Collections" at bounding box center [148, 144] width 103 height 28
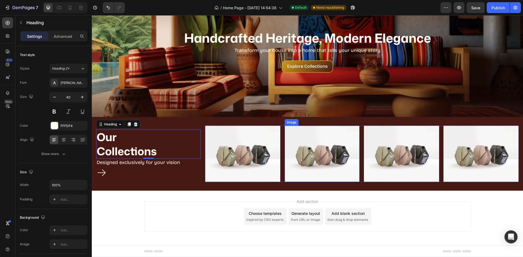
click at [319, 161] on img at bounding box center [322, 154] width 75 height 56
click at [131, 145] on p "Our Collections" at bounding box center [148, 144] width 103 height 28
click at [191, 193] on div "Add section Choose templates inspired by CRO experts Generate layout from URL o…" at bounding box center [307, 224] width 431 height 67
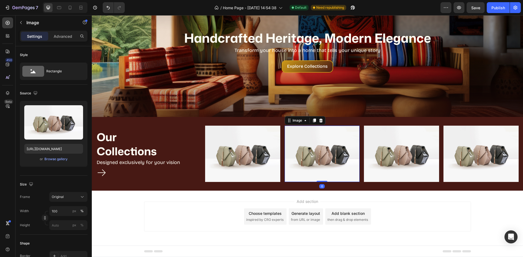
click at [332, 169] on img at bounding box center [322, 154] width 75 height 56
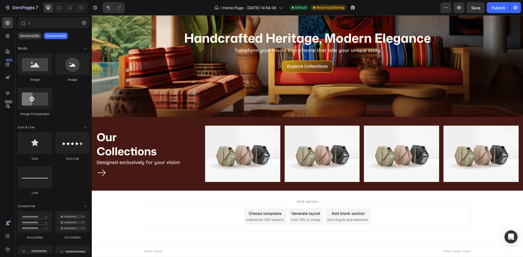
click at [348, 197] on div "Add section Choose templates inspired by CRO experts Generate layout from URL o…" at bounding box center [307, 224] width 431 height 67
click at [294, 152] on img at bounding box center [322, 154] width 75 height 56
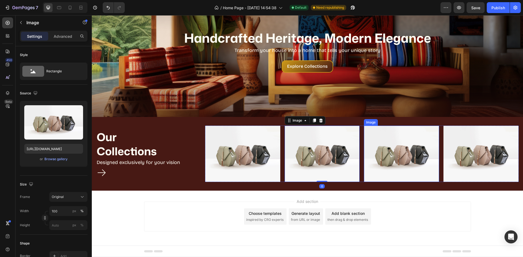
click at [419, 149] on img at bounding box center [401, 154] width 75 height 56
click at [69, 9] on icon at bounding box center [70, 8] width 3 height 4
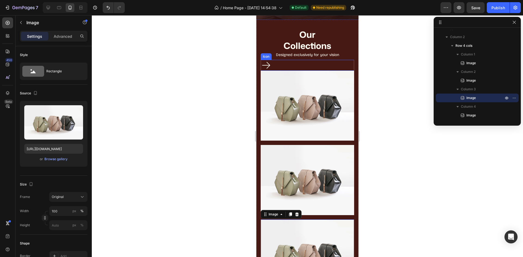
scroll to position [7, 0]
click at [277, 71] on div "Icon" at bounding box center [307, 65] width 93 height 11
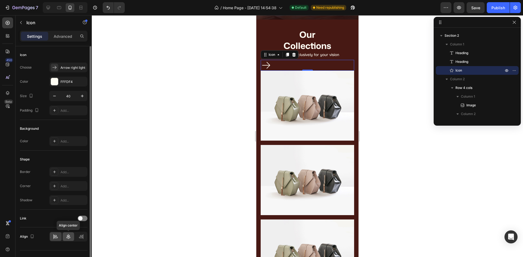
click at [66, 236] on icon at bounding box center [68, 236] width 5 height 5
click at [74, 67] on div "Arrow right light" at bounding box center [73, 67] width 26 height 5
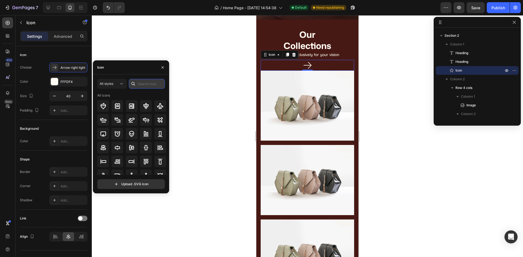
click at [141, 85] on input "text" at bounding box center [147, 84] width 36 height 10
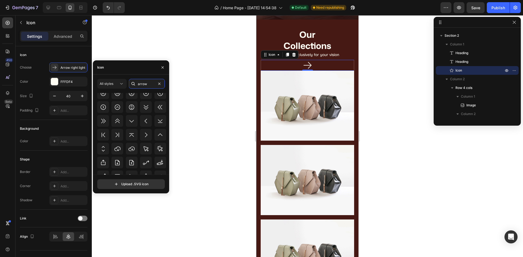
scroll to position [928, 0]
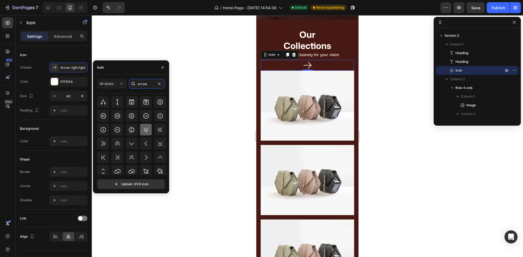
type input "arrow"
click at [143, 130] on icon at bounding box center [146, 130] width 7 height 7
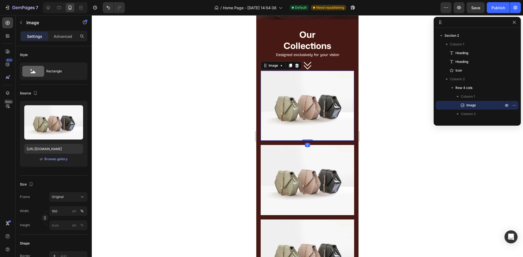
click at [314, 125] on img at bounding box center [307, 106] width 93 height 70
click at [336, 151] on div "Image 0 Image Image Image Row" at bounding box center [307, 217] width 93 height 293
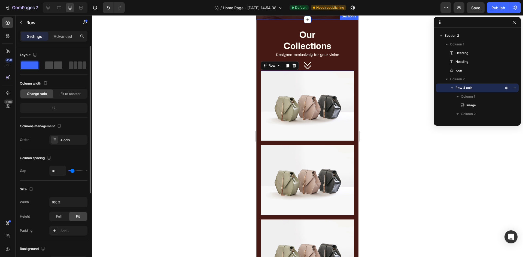
click at [78, 67] on span at bounding box center [80, 66] width 4 height 8
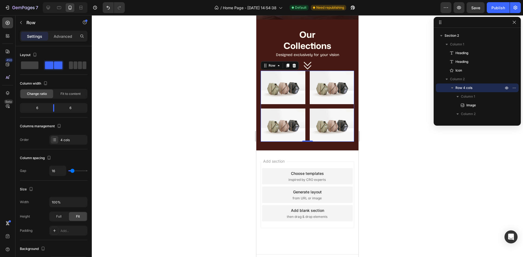
click at [378, 126] on div at bounding box center [307, 136] width 431 height 242
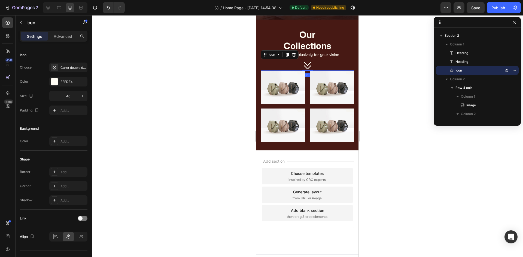
click at [304, 70] on icon at bounding box center [308, 66] width 8 height 8
click at [55, 95] on icon "button" at bounding box center [54, 95] width 5 height 5
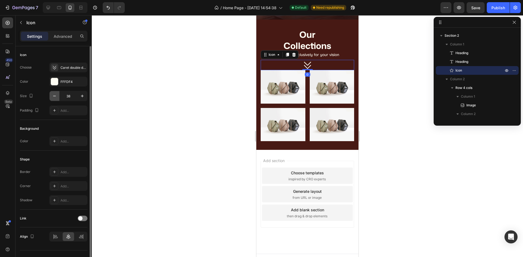
click at [55, 95] on icon "button" at bounding box center [54, 95] width 5 height 5
click at [56, 94] on icon "button" at bounding box center [54, 95] width 5 height 5
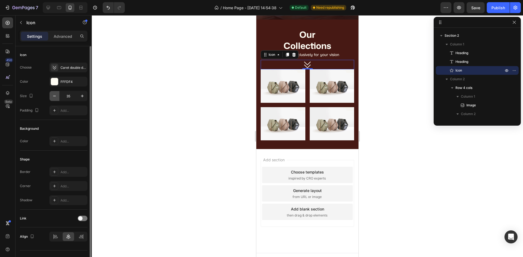
click at [56, 94] on icon "button" at bounding box center [54, 95] width 5 height 5
type input "34"
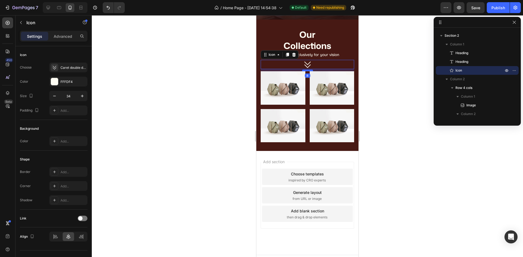
click at [305, 71] on div at bounding box center [307, 71] width 11 height 2
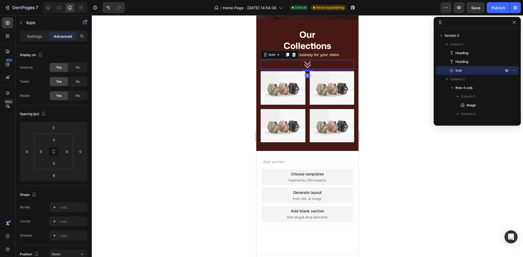
click at [368, 80] on div at bounding box center [307, 136] width 431 height 242
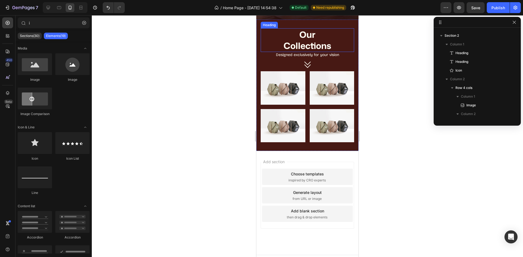
click at [312, 51] on p "Our Collections" at bounding box center [307, 40] width 92 height 23
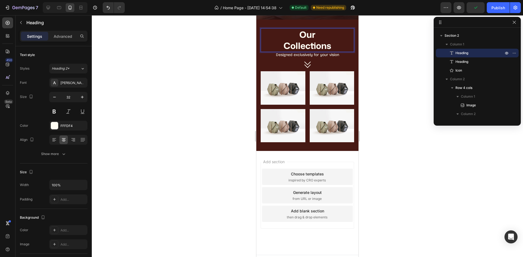
click at [279, 51] on p "Our Collections" at bounding box center [307, 40] width 92 height 23
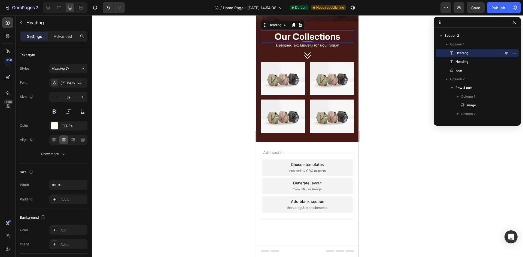
click at [400, 96] on div at bounding box center [307, 136] width 431 height 242
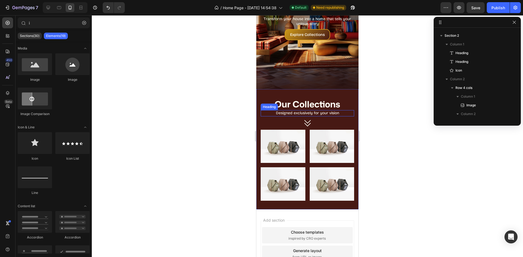
scroll to position [82, 0]
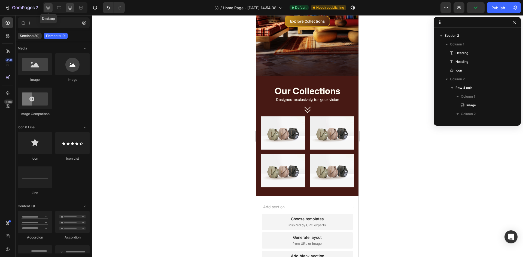
click at [45, 6] on div at bounding box center [48, 7] width 9 height 9
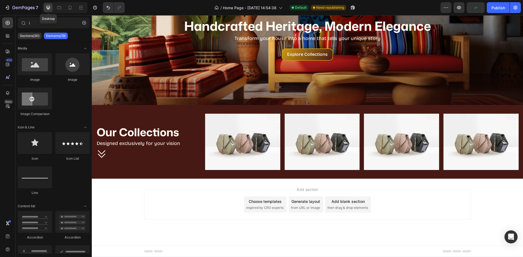
scroll to position [49, 0]
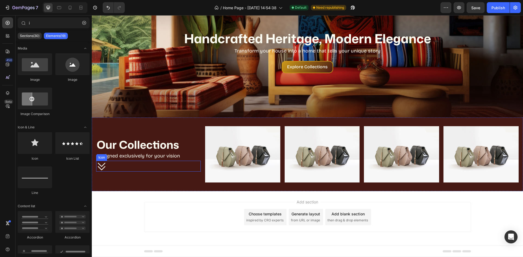
click at [103, 170] on icon at bounding box center [101, 166] width 11 height 11
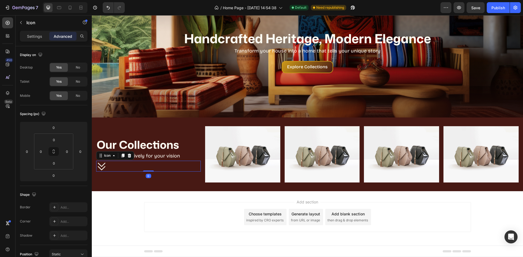
click at [154, 166] on div "Icon 0" at bounding box center [148, 166] width 105 height 11
click at [121, 157] on icon at bounding box center [123, 156] width 4 height 4
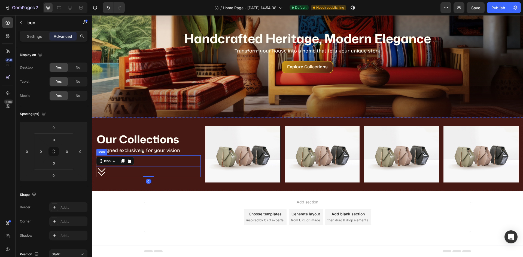
click at [148, 160] on div "Icon" at bounding box center [148, 160] width 105 height 11
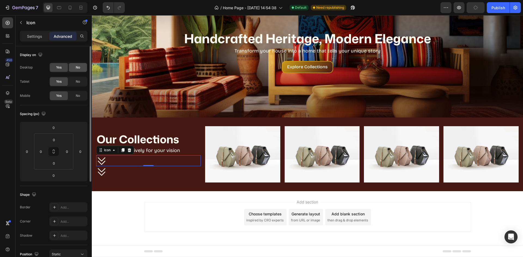
click at [78, 69] on span "No" at bounding box center [78, 67] width 4 height 5
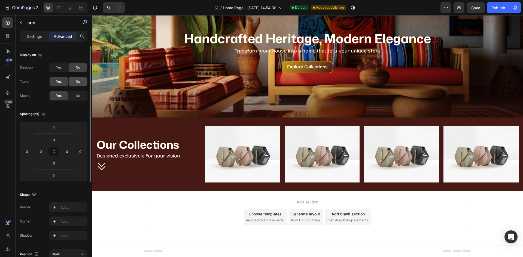
click at [74, 83] on div "No" at bounding box center [78, 81] width 18 height 9
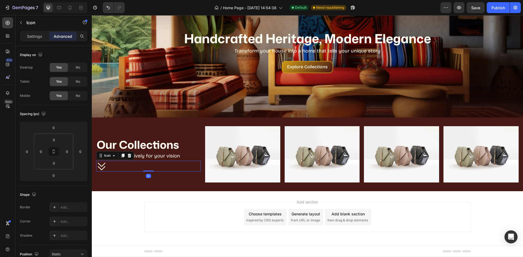
click at [107, 167] on div "Icon 0" at bounding box center [148, 166] width 105 height 11
click at [128, 167] on div "Icon 0" at bounding box center [148, 166] width 105 height 11
click at [129, 166] on div "Icon 0" at bounding box center [148, 166] width 105 height 11
click at [34, 33] on p "Settings" at bounding box center [34, 36] width 15 height 6
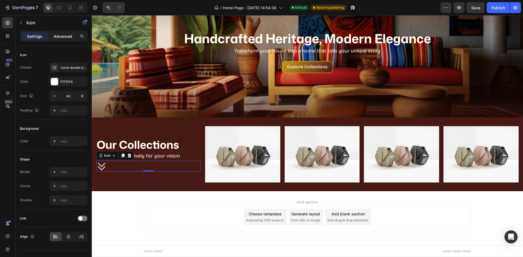
click at [69, 35] on p "Advanced" at bounding box center [63, 36] width 19 height 6
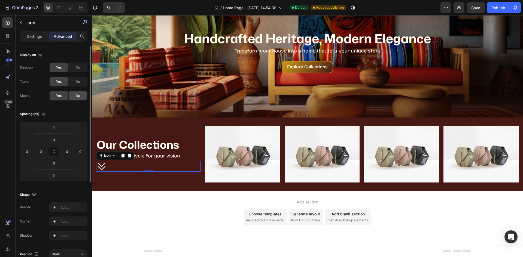
click at [72, 98] on div "No" at bounding box center [78, 95] width 18 height 9
click at [38, 37] on p "Settings" at bounding box center [34, 36] width 15 height 6
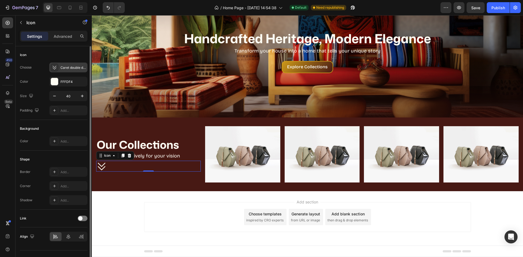
click at [59, 68] on div "Caret double down regular" at bounding box center [68, 68] width 38 height 10
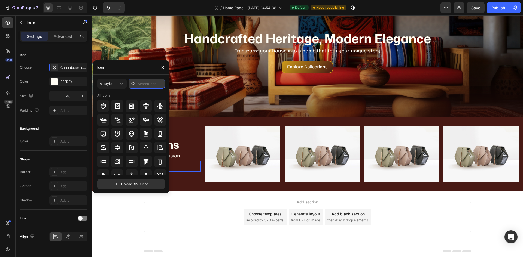
click at [147, 86] on input "text" at bounding box center [147, 84] width 36 height 10
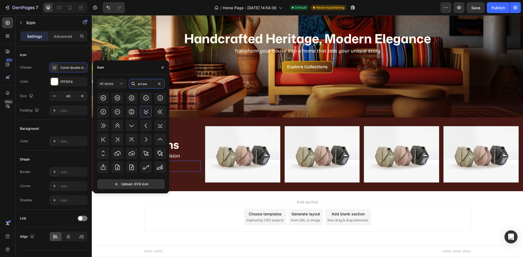
scroll to position [926, 0]
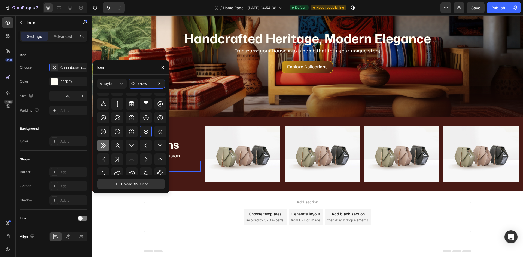
type input "arrow"
click at [101, 145] on icon at bounding box center [103, 145] width 7 height 7
click at [169, 168] on div "All styles arrow All icons Upload .SVG icon" at bounding box center [131, 134] width 76 height 110
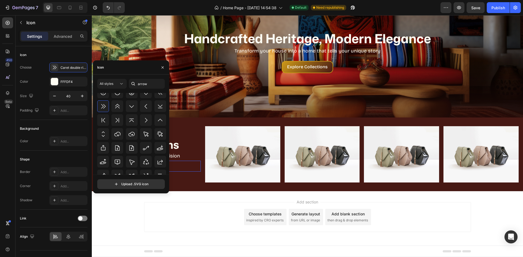
scroll to position [980, 0]
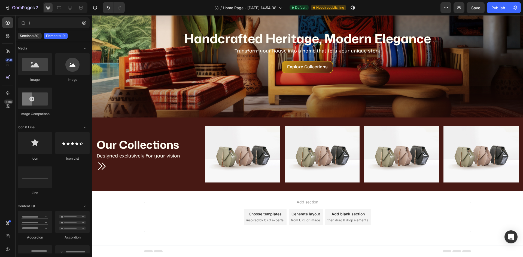
click at [128, 211] on div "Add section Choose templates inspired by CRO experts Generate layout from URL o…" at bounding box center [307, 224] width 431 height 67
click at [115, 167] on div "Icon 0" at bounding box center [148, 166] width 105 height 11
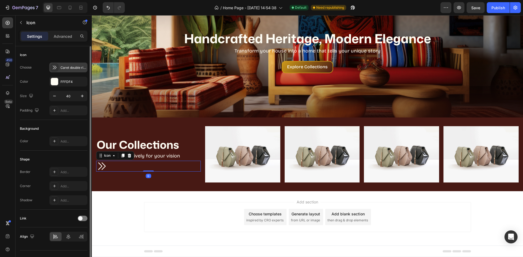
click at [74, 64] on div "Caret double right regular" at bounding box center [68, 68] width 38 height 10
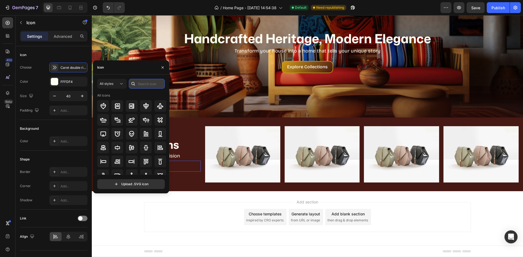
click at [148, 83] on input "text" at bounding box center [147, 84] width 36 height 10
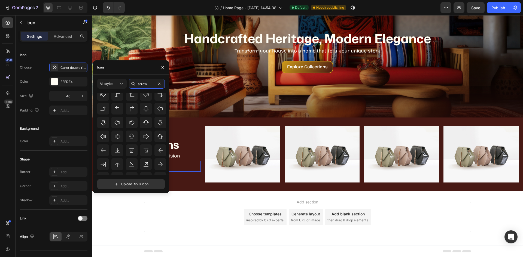
scroll to position [436, 0]
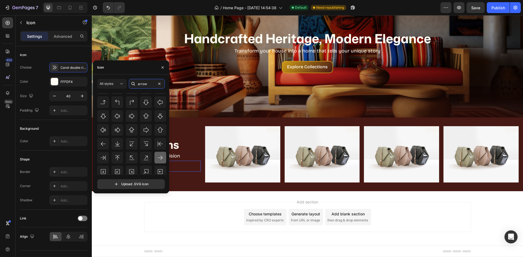
type input "arrow"
click at [157, 152] on div at bounding box center [160, 158] width 12 height 12
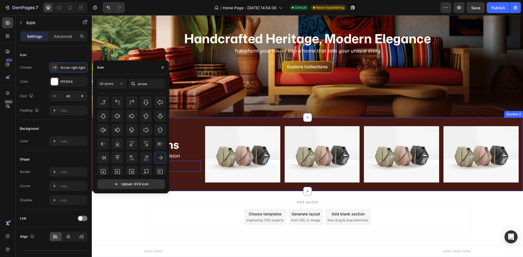
click at [196, 179] on div "Our Collections Heading Designed exclusively for your vision Heading Icon Icon 0" at bounding box center [148, 154] width 105 height 56
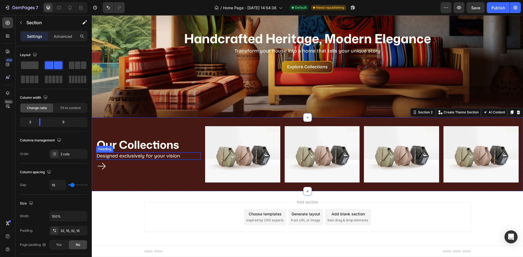
click at [158, 158] on p "Designed exclusively for your vision" at bounding box center [148, 156] width 103 height 6
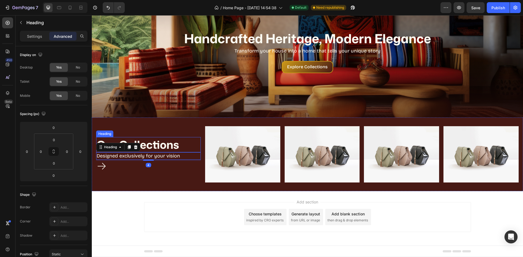
click at [167, 145] on p "Our Collections" at bounding box center [148, 145] width 103 height 14
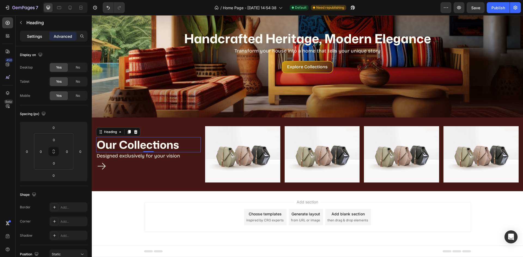
click at [38, 36] on p "Settings" at bounding box center [34, 36] width 15 height 6
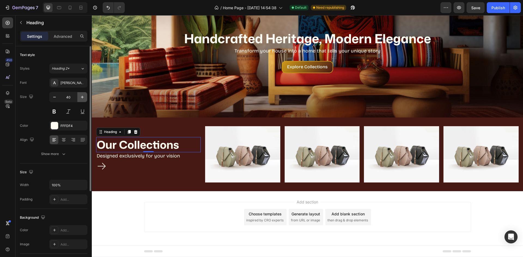
click at [81, 94] on button "button" at bounding box center [82, 97] width 10 height 10
click at [54, 97] on icon "button" at bounding box center [54, 96] width 5 height 5
type input "41"
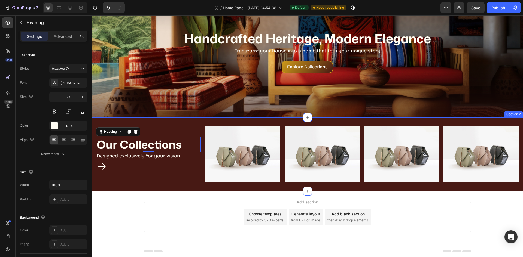
click at [135, 178] on div "Our Collections Heading 0 Designed exclusively for your vision Heading Icon Icon" at bounding box center [148, 154] width 105 height 56
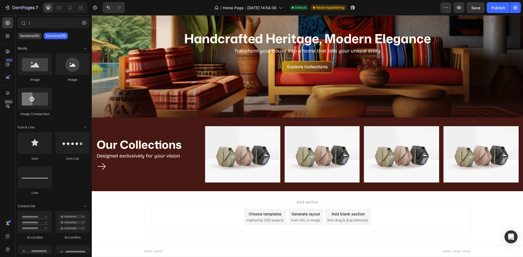
click at [137, 197] on div "Add section Choose templates inspired by CRO experts Generate layout from URL o…" at bounding box center [307, 224] width 431 height 67
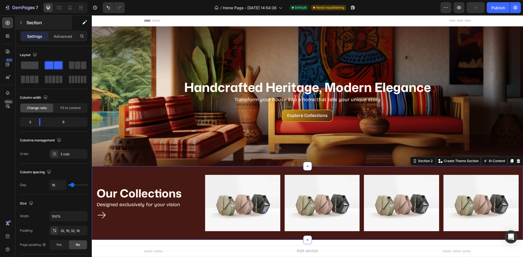
scroll to position [49, 0]
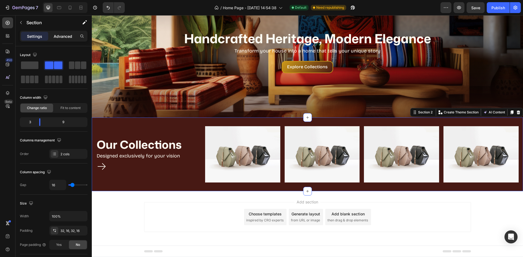
click at [61, 37] on p "Advanced" at bounding box center [63, 36] width 19 height 6
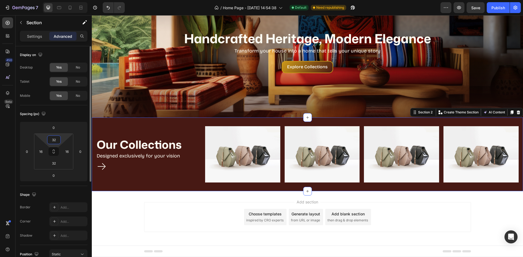
click at [54, 141] on input "32" at bounding box center [53, 140] width 11 height 8
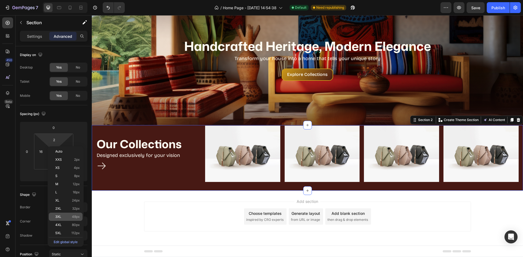
click at [59, 220] on div "3XL 48px" at bounding box center [66, 217] width 34 height 8
type input "48"
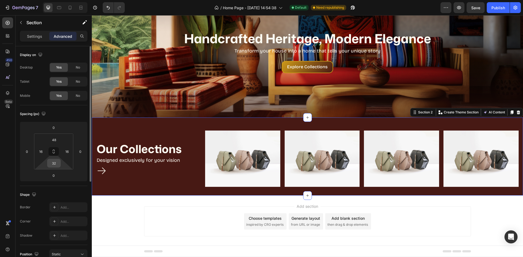
click at [55, 166] on input "32" at bounding box center [53, 163] width 11 height 8
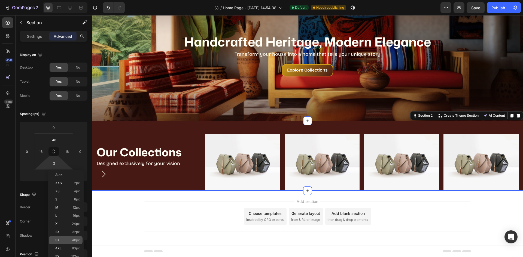
click at [70, 240] on p "3XL 48px" at bounding box center [67, 241] width 25 height 4
type input "48"
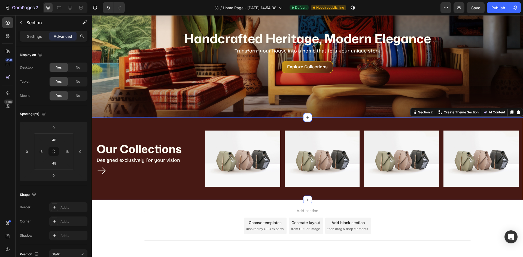
click at [176, 194] on div "Our Collections Heading Designed exclusively for your vision Heading Icon Icon …" at bounding box center [307, 159] width 431 height 83
click at [489, 196] on div "Our Collections Heading Designed exclusively for your vision Heading Icon Icon …" at bounding box center [307, 159] width 431 height 83
click at [501, 122] on div "Our Collections Heading Designed exclusively for your vision Heading Icon Icon …" at bounding box center [307, 159] width 431 height 83
click at [192, 131] on div "Our Collections Heading Designed exclusively for your vision Heading Icon Icon" at bounding box center [148, 159] width 105 height 56
click at [39, 35] on p "Settings" at bounding box center [34, 36] width 15 height 6
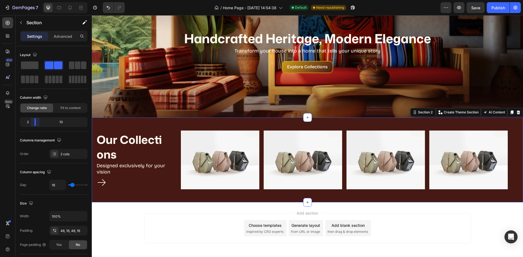
drag, startPoint x: 37, startPoint y: 121, endPoint x: 33, endPoint y: 121, distance: 4.4
click at [33, 0] on body "7 / Home Page - Aug 17, 14:54:38 Default Need republishing Preview Save Publish…" at bounding box center [261, 0] width 523 height 0
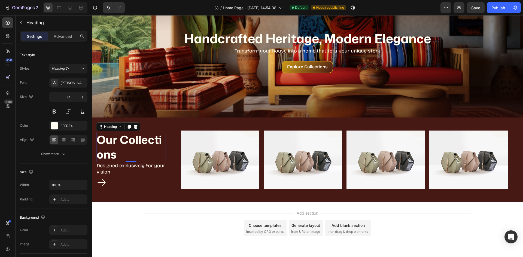
click at [126, 146] on p "Our Collections" at bounding box center [131, 147] width 69 height 29
click at [81, 98] on icon "button" at bounding box center [82, 96] width 5 height 5
click at [82, 98] on icon "button" at bounding box center [82, 96] width 5 height 5
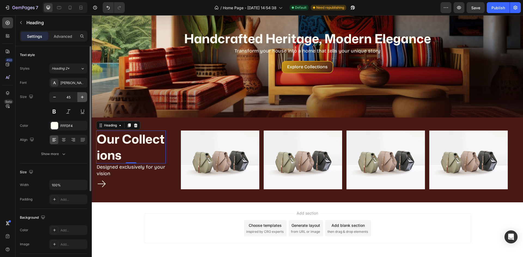
click at [82, 98] on icon "button" at bounding box center [82, 96] width 5 height 5
click at [82, 99] on icon "button" at bounding box center [82, 96] width 5 height 5
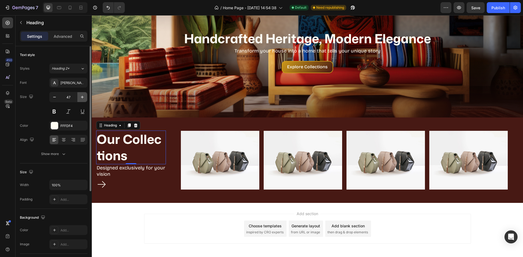
click at [82, 99] on icon "button" at bounding box center [82, 96] width 5 height 5
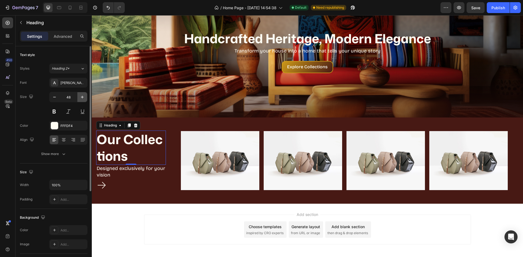
click at [82, 99] on icon "button" at bounding box center [82, 96] width 5 height 5
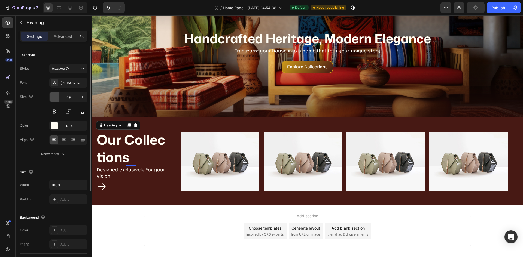
click at [56, 97] on icon "button" at bounding box center [54, 96] width 5 height 5
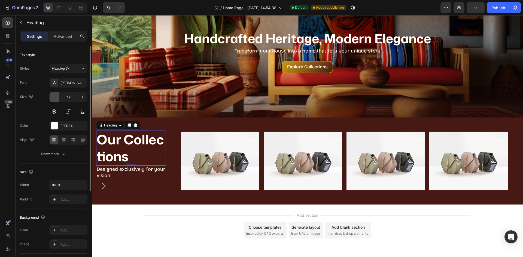
click at [56, 96] on icon "button" at bounding box center [54, 96] width 5 height 5
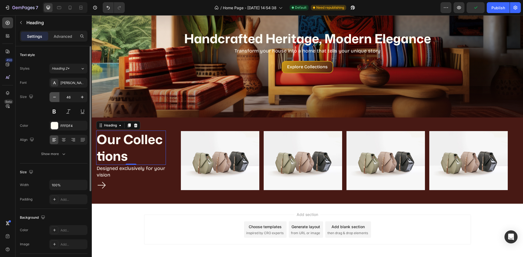
click at [56, 96] on icon "button" at bounding box center [54, 96] width 5 height 5
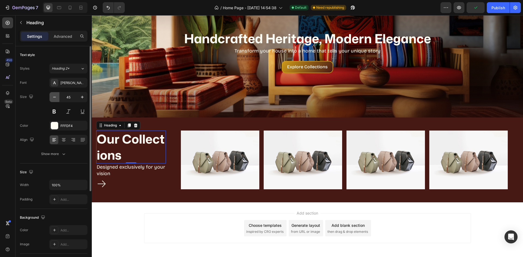
click at [56, 96] on icon "button" at bounding box center [54, 96] width 5 height 5
click at [57, 96] on icon "button" at bounding box center [54, 96] width 5 height 5
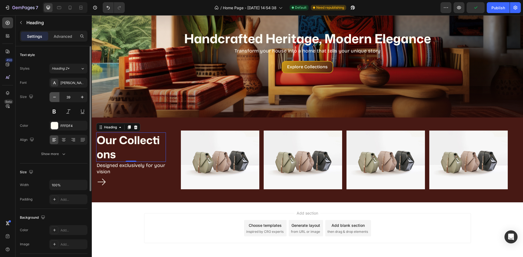
click at [57, 96] on button "button" at bounding box center [55, 97] width 10 height 10
type input "38"
click at [129, 129] on icon at bounding box center [129, 128] width 3 height 4
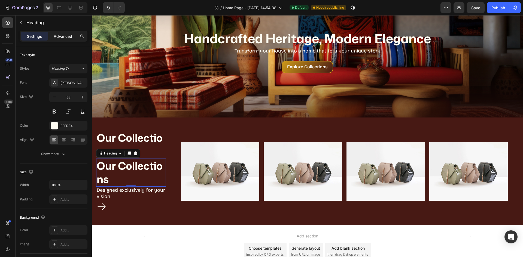
click at [66, 36] on p "Advanced" at bounding box center [63, 36] width 19 height 6
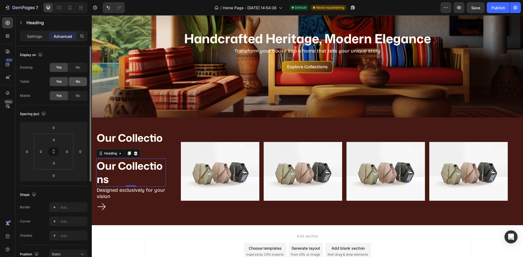
click at [70, 80] on div "No" at bounding box center [78, 81] width 18 height 9
click at [70, 67] on div "No" at bounding box center [78, 67] width 18 height 9
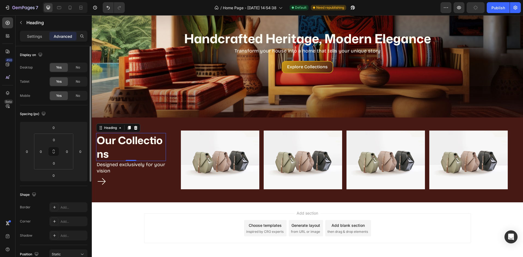
click at [117, 144] on p "Our Collections" at bounding box center [131, 147] width 69 height 27
click at [76, 96] on span "No" at bounding box center [78, 95] width 4 height 5
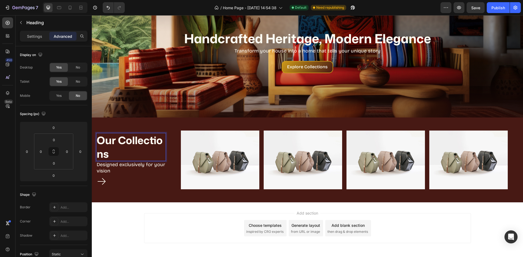
click at [116, 141] on p "Our Collections" at bounding box center [131, 147] width 69 height 27
click at [118, 138] on p "Our Collections" at bounding box center [131, 147] width 69 height 27
click at [129, 161] on p "Our Collections" at bounding box center [131, 147] width 69 height 27
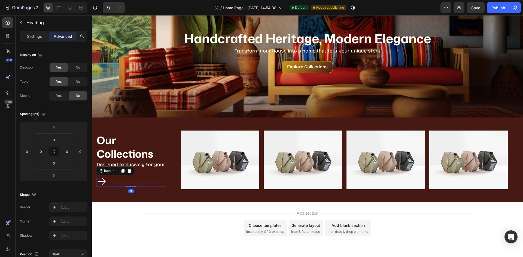
click at [136, 185] on div "Icon 0" at bounding box center [131, 181] width 70 height 11
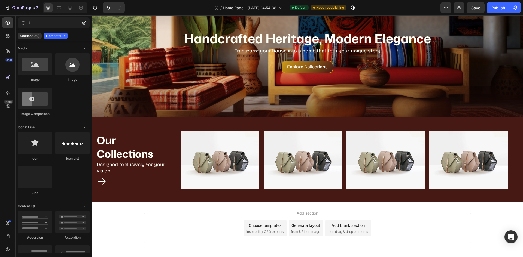
click at [185, 230] on div "Add section Choose templates inspired by CRO experts Generate layout from URL o…" at bounding box center [307, 228] width 327 height 30
click at [137, 169] on p "Designed exclusively for your vision" at bounding box center [131, 168] width 69 height 13
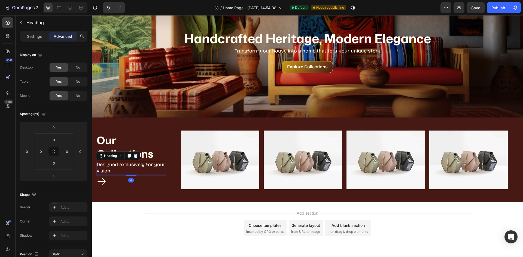
click at [182, 214] on div "Add section Choose templates inspired by CRO experts Generate layout from URL o…" at bounding box center [307, 228] width 327 height 30
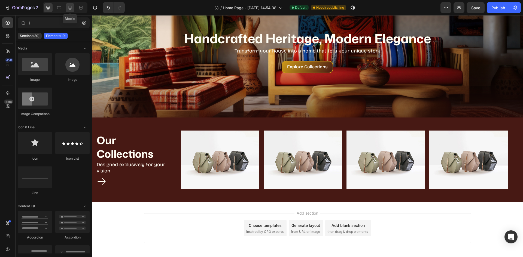
click at [68, 8] on icon at bounding box center [69, 7] width 5 height 5
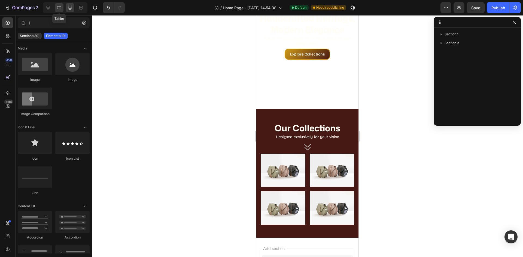
click at [59, 5] on icon at bounding box center [58, 7] width 5 height 5
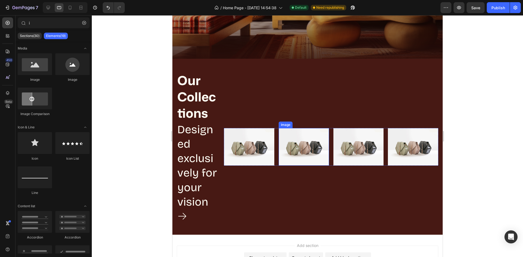
scroll to position [130, 0]
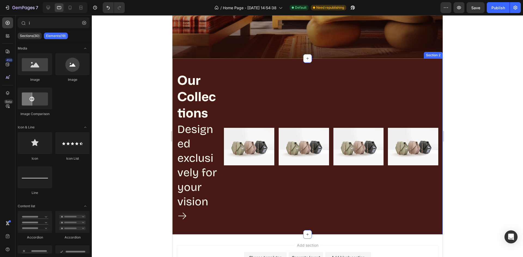
click at [276, 90] on div "Image Image Image Image Row" at bounding box center [331, 147] width 214 height 150
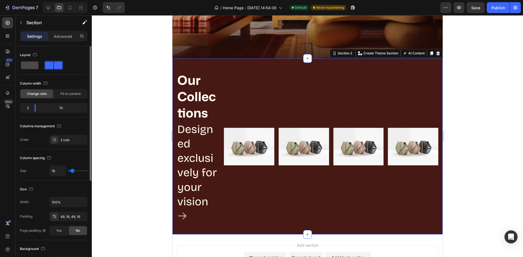
click at [31, 68] on span at bounding box center [29, 66] width 17 height 8
type input "0"
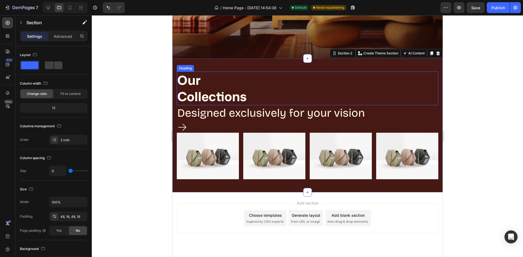
click at [309, 96] on p "Our Collections" at bounding box center [307, 88] width 260 height 33
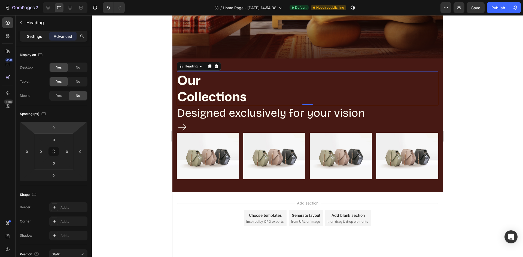
click at [33, 37] on p "Settings" at bounding box center [34, 36] width 15 height 6
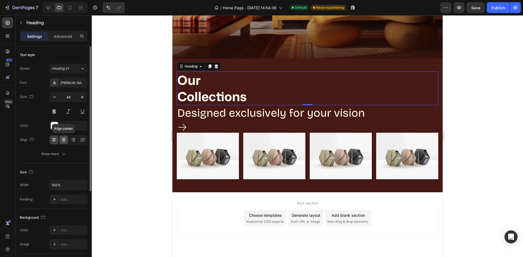
click at [63, 139] on icon at bounding box center [64, 138] width 4 height 1
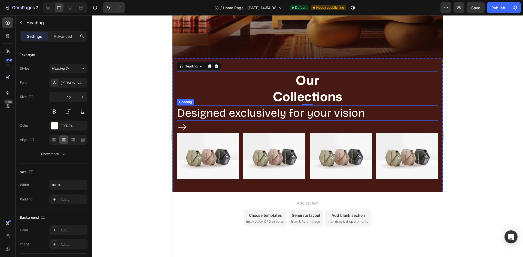
click at [265, 108] on p "Designed exclusively for your vision" at bounding box center [307, 113] width 260 height 14
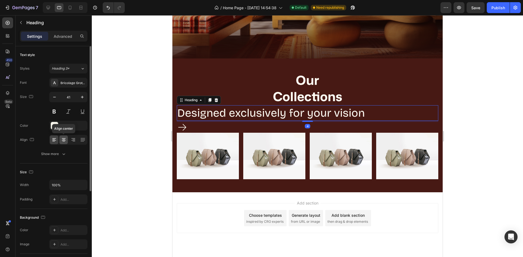
click at [62, 138] on icon at bounding box center [63, 139] width 5 height 5
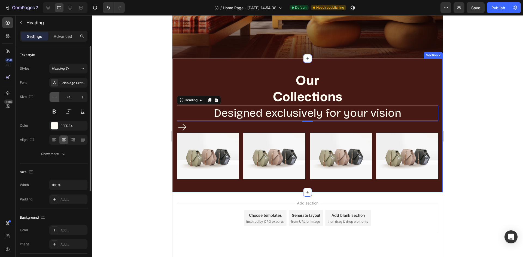
click at [56, 97] on icon "button" at bounding box center [54, 97] width 3 height 1
click at [56, 97] on icon "button" at bounding box center [54, 96] width 5 height 5
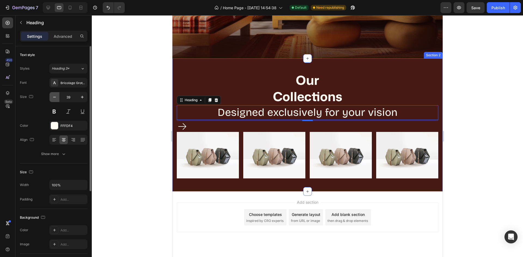
click at [56, 97] on icon "button" at bounding box center [54, 96] width 5 height 5
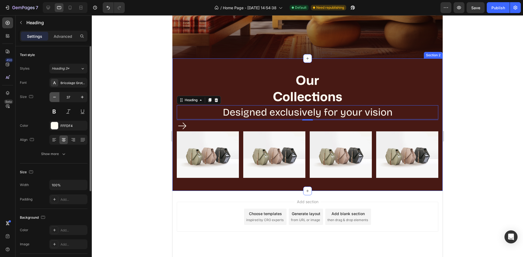
click at [56, 97] on icon "button" at bounding box center [54, 96] width 5 height 5
click at [55, 97] on icon "button" at bounding box center [54, 96] width 5 height 5
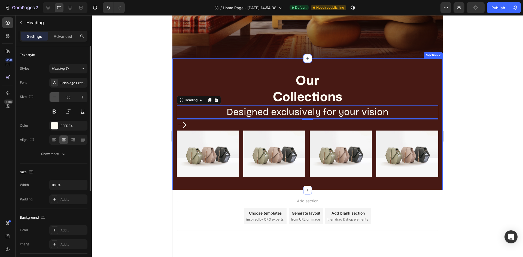
click at [55, 97] on icon "button" at bounding box center [54, 96] width 5 height 5
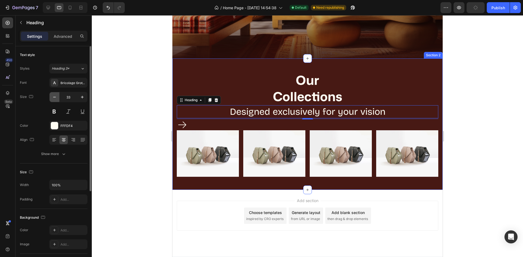
click at [55, 97] on icon "button" at bounding box center [54, 96] width 5 height 5
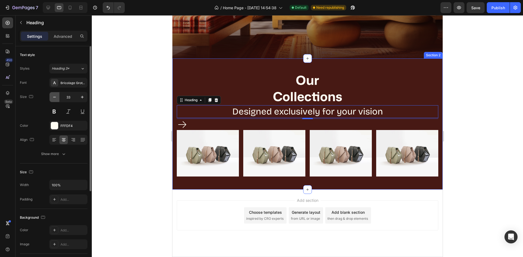
click at [55, 97] on icon "button" at bounding box center [54, 96] width 5 height 5
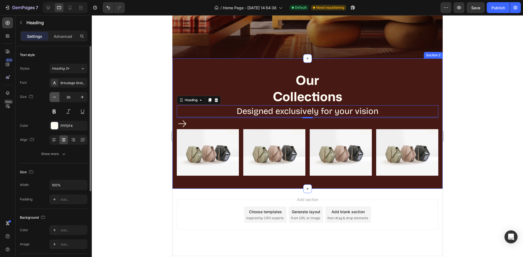
click at [55, 97] on icon "button" at bounding box center [54, 96] width 5 height 5
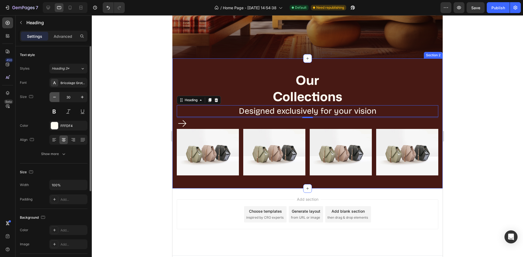
click at [55, 97] on icon "button" at bounding box center [54, 96] width 5 height 5
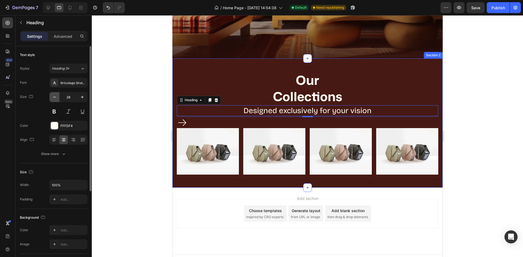
click at [55, 97] on icon "button" at bounding box center [54, 96] width 5 height 5
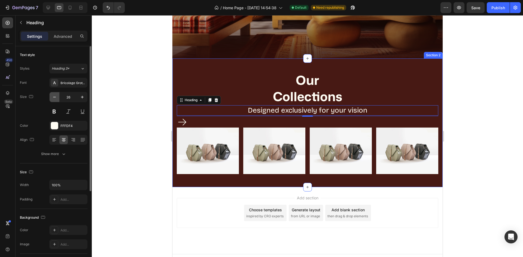
click at [55, 97] on icon "button" at bounding box center [54, 96] width 5 height 5
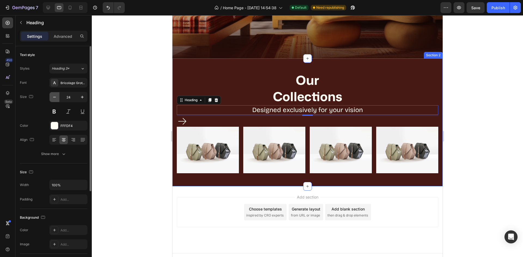
click at [55, 97] on icon "button" at bounding box center [54, 96] width 5 height 5
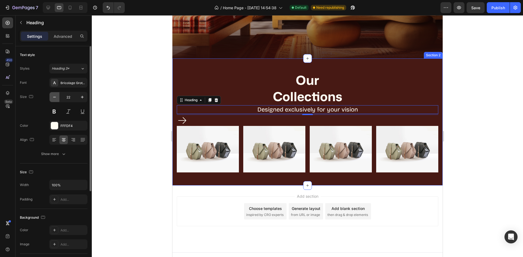
click at [55, 97] on icon "button" at bounding box center [54, 96] width 5 height 5
type input "20"
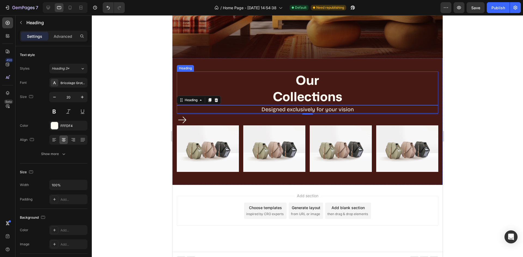
click at [354, 80] on p "Our Collections" at bounding box center [307, 88] width 260 height 33
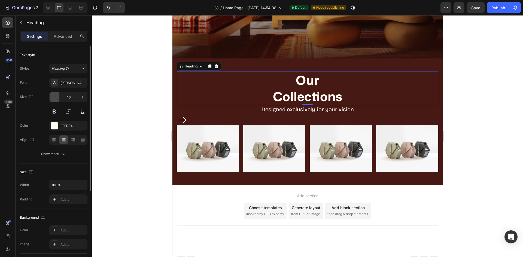
click at [53, 94] on button "button" at bounding box center [55, 97] width 10 height 10
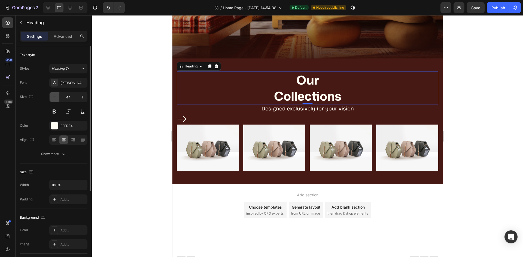
click at [53, 94] on button "button" at bounding box center [55, 97] width 10 height 10
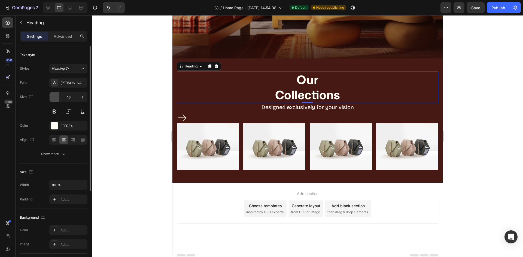
click at [53, 94] on button "button" at bounding box center [55, 97] width 10 height 10
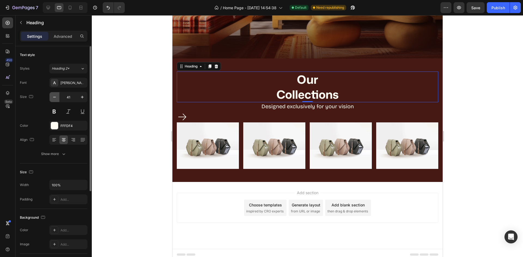
click at [53, 94] on button "button" at bounding box center [55, 97] width 10 height 10
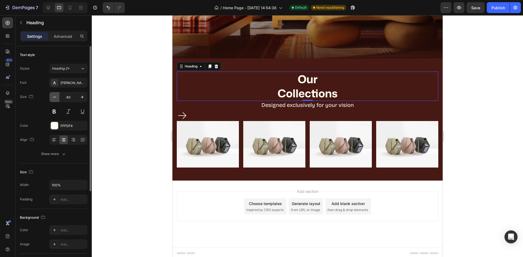
drag, startPoint x: 53, startPoint y: 94, endPoint x: 169, endPoint y: 106, distance: 116.6
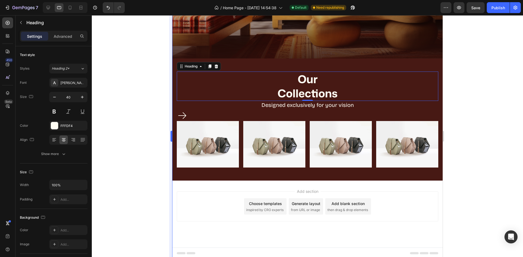
click at [56, 95] on button "button" at bounding box center [55, 97] width 10 height 10
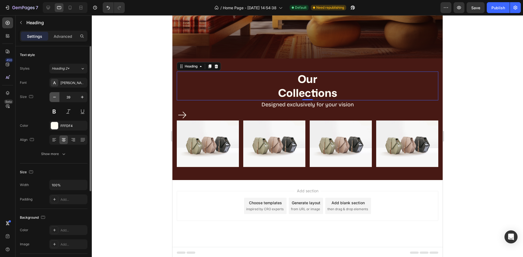
click at [54, 96] on icon "button" at bounding box center [54, 96] width 5 height 5
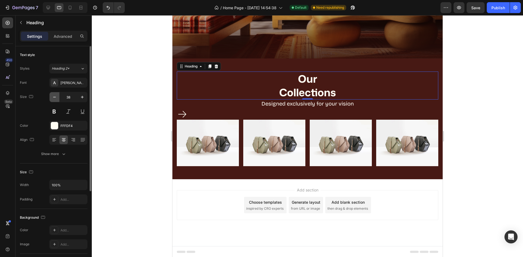
scroll to position [130, 0]
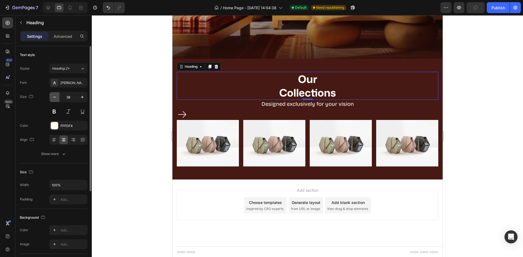
click at [58, 93] on button "button" at bounding box center [55, 97] width 10 height 10
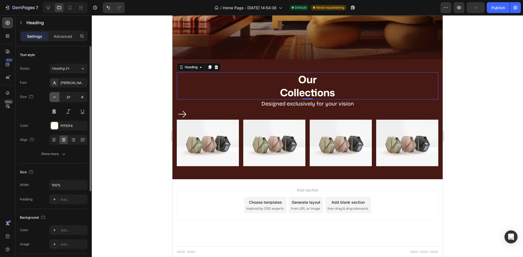
click at [58, 93] on button "button" at bounding box center [55, 97] width 10 height 10
type input "36"
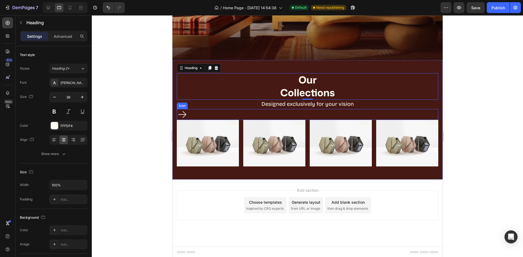
click at [216, 113] on div "Icon" at bounding box center [306, 114] width 261 height 11
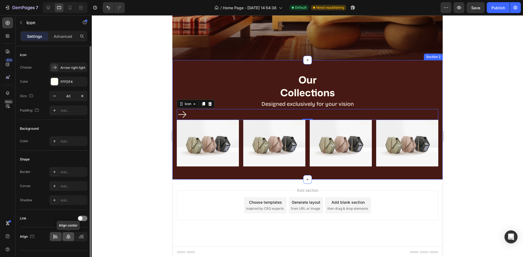
click at [68, 234] on div at bounding box center [69, 237] width 12 height 9
click at [332, 177] on div "Our Collections Heading Our Collections Heading Designed exclusively for your v…" at bounding box center [307, 120] width 270 height 120
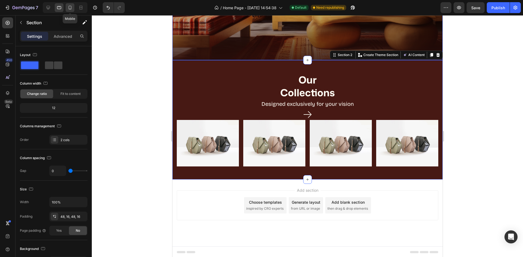
click at [69, 9] on icon at bounding box center [69, 7] width 5 height 5
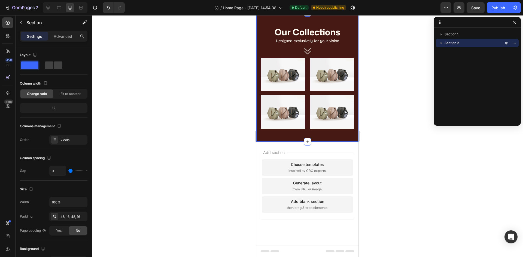
scroll to position [135, 0]
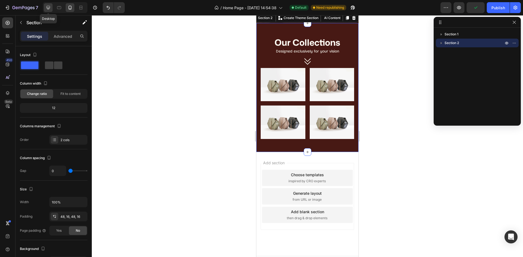
click at [49, 7] on icon at bounding box center [47, 7] width 5 height 5
type input "16"
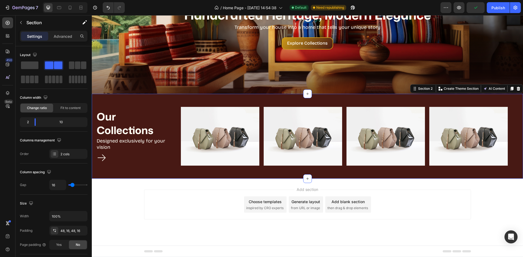
scroll to position [72, 0]
click at [499, 7] on div "Publish" at bounding box center [498, 8] width 14 height 6
click at [273, 102] on div "Our Collections Heading Our Collections Heading Designed exclusively for your v…" at bounding box center [307, 136] width 431 height 85
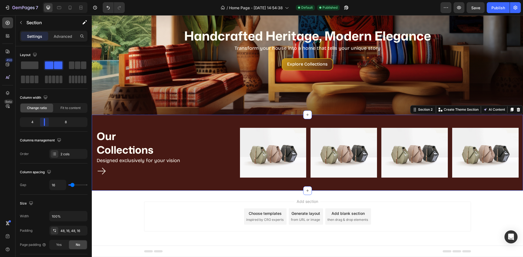
drag, startPoint x: 36, startPoint y: 125, endPoint x: 41, endPoint y: 124, distance: 5.5
click at [41, 0] on body "7 / Home Page - Aug 17, 14:54:38 Default Published Preview Save Publish 450 Bet…" at bounding box center [261, 0] width 523 height 0
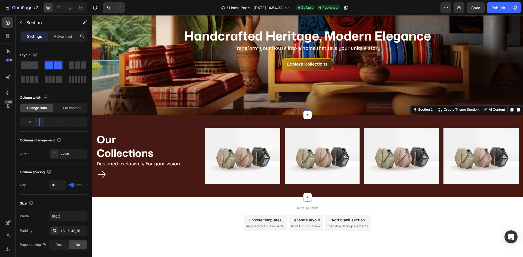
click at [39, 0] on body "7 / Home Page - Aug 17, 14:54:38 Default Published Preview Save Publish 450 Bet…" at bounding box center [261, 0] width 523 height 0
click at [495, 11] on button "Publish" at bounding box center [498, 7] width 23 height 11
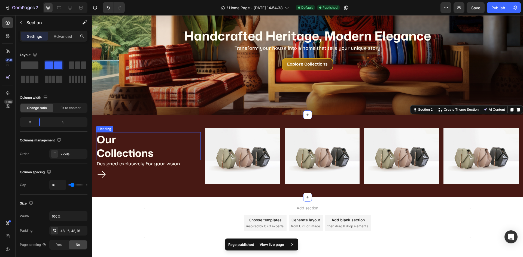
click at [136, 139] on p "Our Collections" at bounding box center [148, 146] width 103 height 27
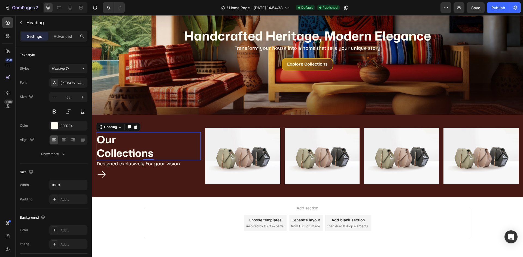
click at [65, 38] on p "Advanced" at bounding box center [63, 36] width 19 height 6
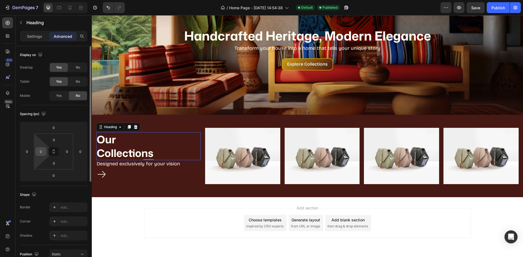
click at [45, 151] on div "0" at bounding box center [40, 151] width 11 height 9
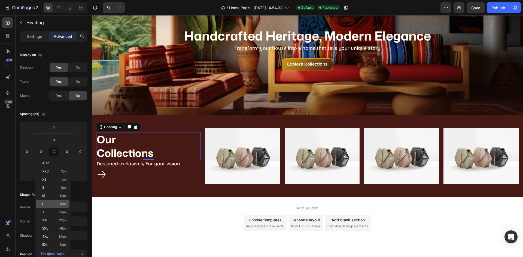
click at [48, 204] on p "L 16px" at bounding box center [54, 204] width 25 height 4
type input "16"
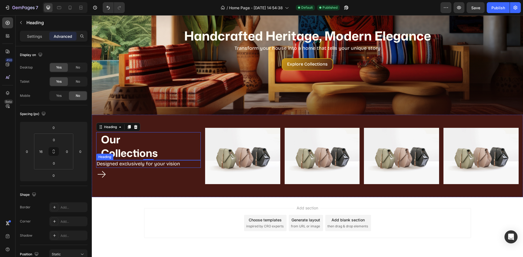
click at [121, 165] on p "Designed exclusively for your vision" at bounding box center [148, 164] width 103 height 6
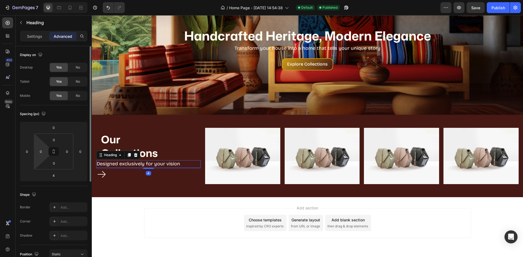
click at [47, 0] on html "7 / Home Page - Aug 17, 14:54:38 Default Published Preview Save Publish 450 Bet…" at bounding box center [261, 0] width 523 height 0
click at [43, 154] on input "0" at bounding box center [41, 152] width 8 height 8
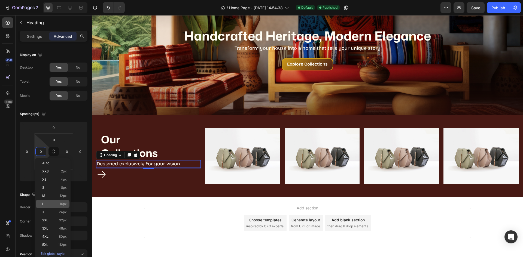
drag, startPoint x: 54, startPoint y: 204, endPoint x: 58, endPoint y: 202, distance: 4.3
click at [54, 204] on p "L 16px" at bounding box center [54, 204] width 25 height 4
type input "16"
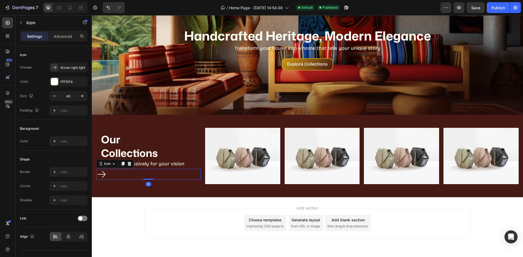
click at [116, 174] on div "Icon 0" at bounding box center [148, 174] width 105 height 11
click at [68, 39] on div "Advanced" at bounding box center [62, 36] width 27 height 9
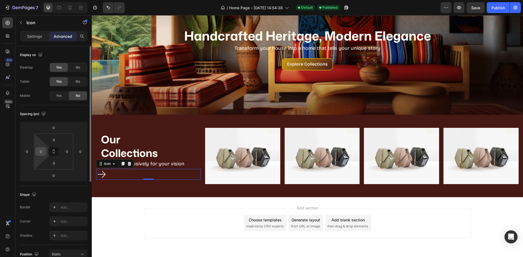
click at [45, 154] on div "0" at bounding box center [40, 151] width 11 height 9
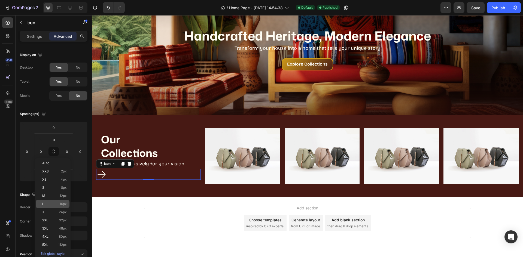
click at [58, 204] on p "L 16px" at bounding box center [54, 204] width 25 height 4
type input "16"
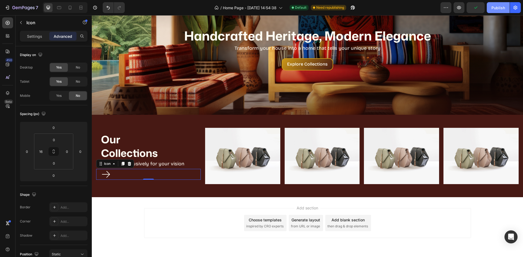
click at [495, 8] on div "Publish" at bounding box center [498, 8] width 14 height 6
click at [120, 146] on p "Our Collections" at bounding box center [150, 146] width 99 height 27
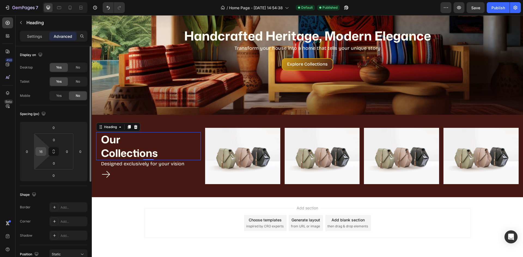
click at [39, 154] on input "16" at bounding box center [41, 152] width 8 height 8
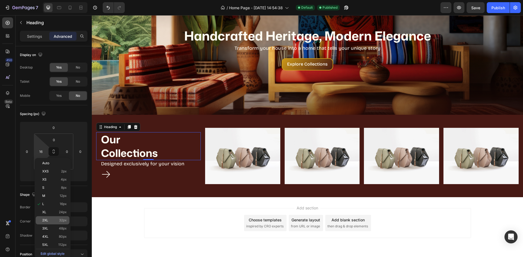
click at [49, 222] on div "2XL 32px" at bounding box center [53, 220] width 34 height 8
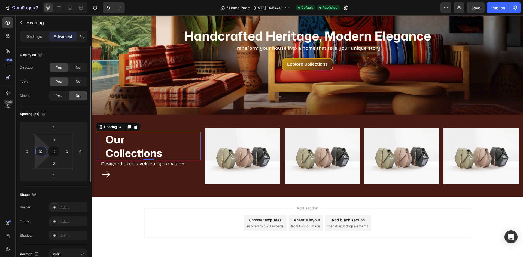
click at [42, 153] on input "32" at bounding box center [41, 152] width 8 height 8
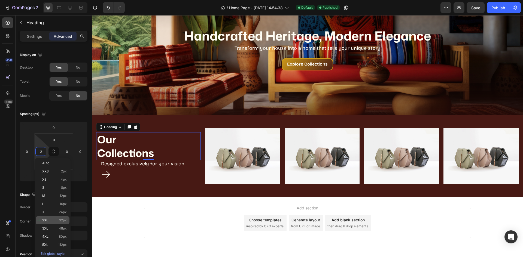
drag, startPoint x: 52, startPoint y: 227, endPoint x: 60, endPoint y: 221, distance: 10.4
click at [52, 227] on p "3XL 48px" at bounding box center [54, 229] width 25 height 4
type input "48"
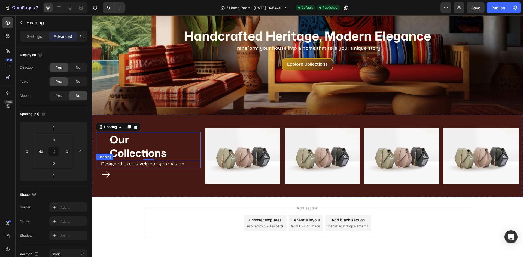
click at [122, 164] on p "Designed exclusively for your vision" at bounding box center [150, 164] width 99 height 6
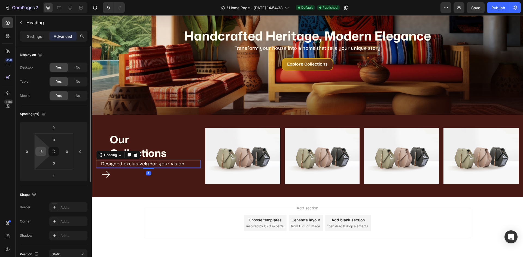
click at [44, 153] on input "16" at bounding box center [41, 152] width 8 height 8
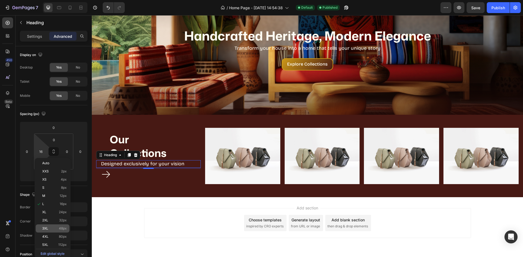
click at [57, 227] on p "3XL 48px" at bounding box center [54, 229] width 25 height 4
type input "48"
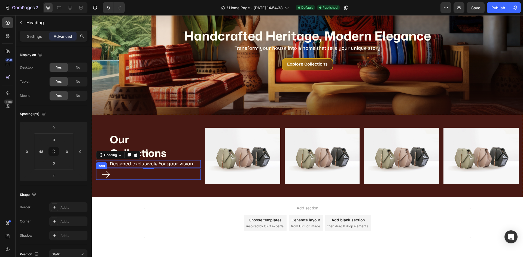
click at [121, 175] on div "Icon" at bounding box center [148, 174] width 105 height 11
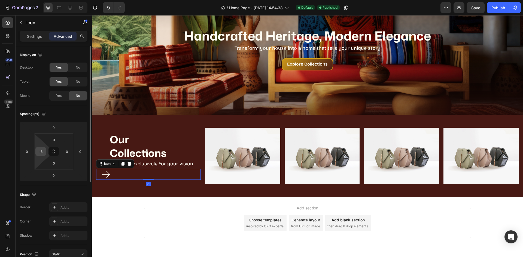
click at [43, 150] on input "16" at bounding box center [41, 152] width 8 height 8
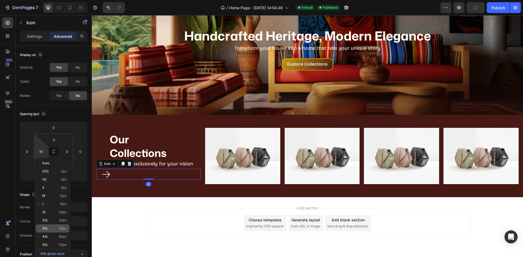
click at [45, 228] on span "3XL" at bounding box center [45, 229] width 6 height 4
type input "48"
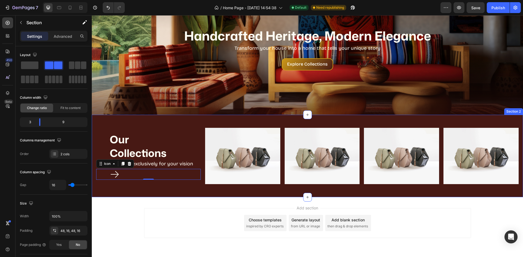
click at [283, 191] on div "Our Collections Heading Our Collections Heading Designed exclusively for your v…" at bounding box center [307, 156] width 431 height 83
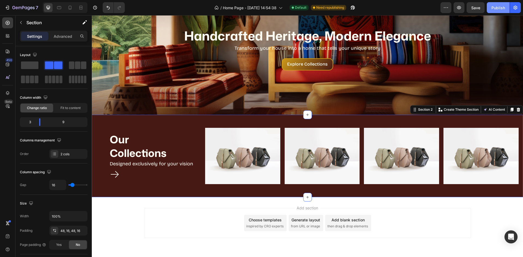
click at [504, 12] on button "Publish" at bounding box center [498, 7] width 23 height 11
click at [499, 10] on div "Publish" at bounding box center [498, 8] width 14 height 6
click at [115, 148] on p "Our Collections" at bounding box center [155, 146] width 90 height 27
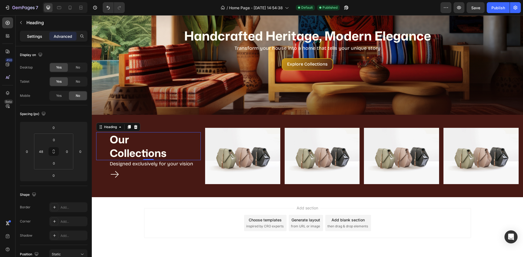
click at [37, 35] on p "Settings" at bounding box center [34, 36] width 15 height 6
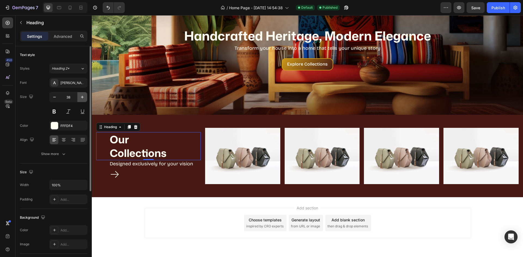
click at [81, 95] on icon "button" at bounding box center [82, 96] width 5 height 5
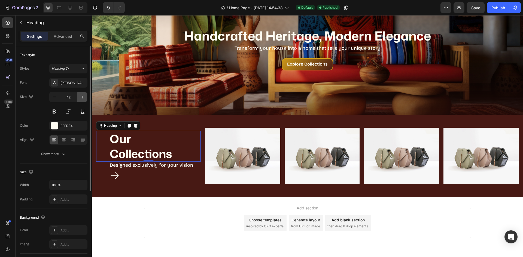
type input "43"
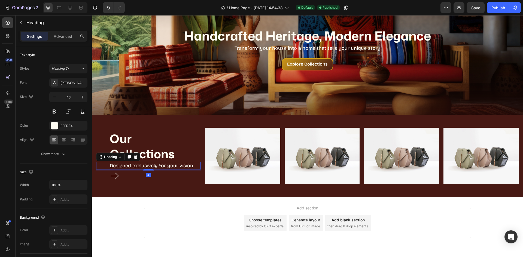
click at [142, 167] on p "Designed exclusively for your vision" at bounding box center [155, 166] width 90 height 6
click at [154, 153] on p "Our Collections" at bounding box center [155, 146] width 90 height 30
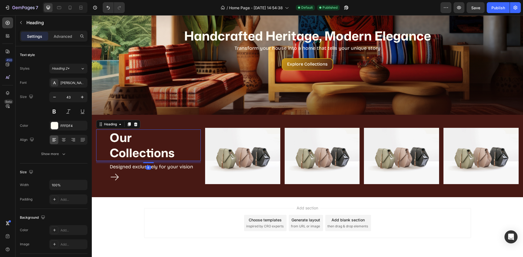
click at [149, 164] on div "Our Collections Heading 8 Our Collections Heading Designed exclusively for your…" at bounding box center [148, 156] width 105 height 56
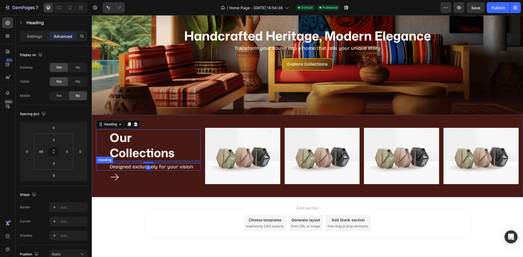
click at [158, 167] on p "Designed exclusively for your vision" at bounding box center [155, 167] width 90 height 6
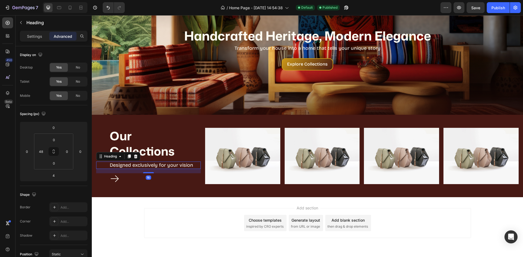
drag, startPoint x: 150, startPoint y: 171, endPoint x: 149, endPoint y: 174, distance: 3.4
click at [149, 174] on div "Our Collections Heading Our Collections Heading Designed exclusively for your v…" at bounding box center [148, 156] width 105 height 56
type input "16"
click at [208, 189] on div "Our Collections Heading Our Collections Heading Designed exclusively for your v…" at bounding box center [307, 156] width 431 height 83
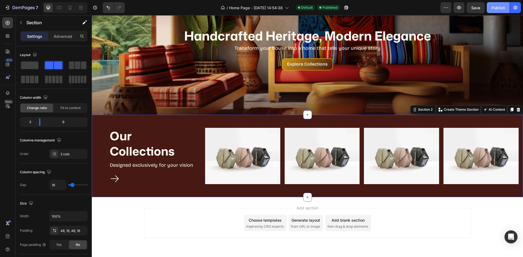
click at [502, 8] on div "Publish" at bounding box center [498, 8] width 14 height 6
click at [214, 191] on div "Our Collections Heading Our Collections Heading Designed exclusively for your v…" at bounding box center [307, 156] width 431 height 83
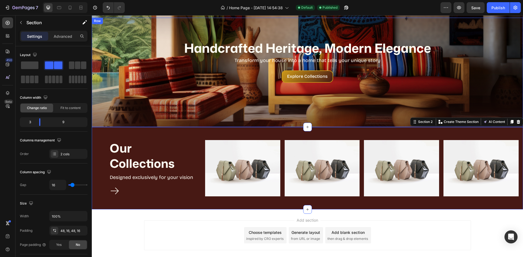
scroll to position [0, 0]
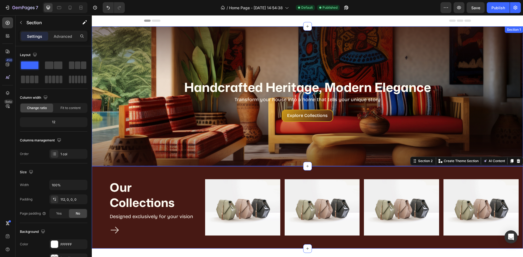
click at [329, 43] on div "Handcrafted Heritage, Modern Elegance Heading Transform your house into a home …" at bounding box center [307, 96] width 431 height 140
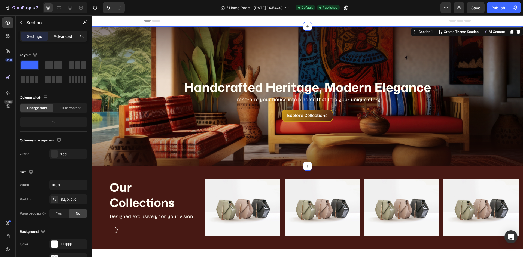
click at [62, 34] on p "Advanced" at bounding box center [63, 36] width 19 height 6
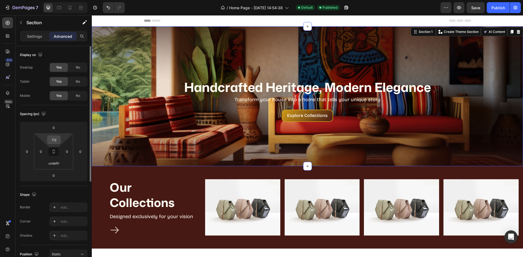
click at [52, 144] on div "112" at bounding box center [54, 140] width 14 height 9
click at [54, 142] on input "112" at bounding box center [53, 140] width 11 height 8
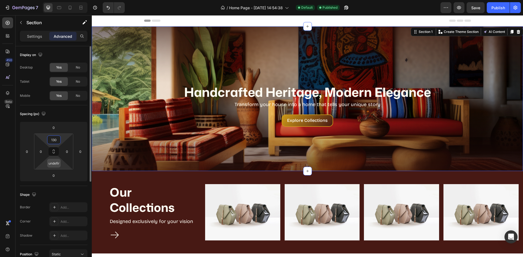
type input "130"
click at [60, 165] on div "undefined" at bounding box center [54, 163] width 14 height 9
click at [58, 164] on input "undefined" at bounding box center [53, 163] width 11 height 8
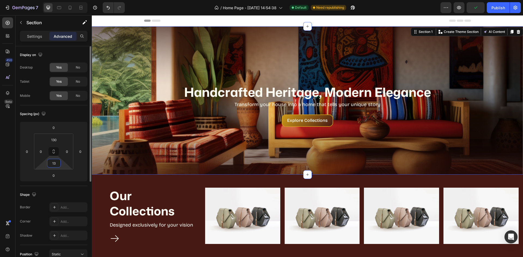
type input "130"
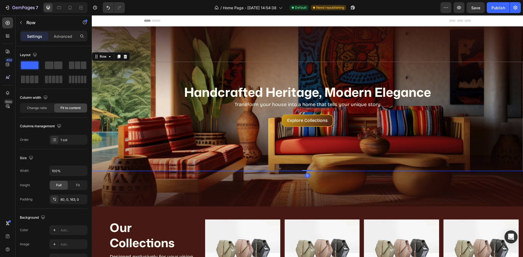
click at [307, 80] on div "Handcrafted Heritage, Modern Elegance Heading Transform your house into a home …" at bounding box center [307, 116] width 431 height 109
click at [311, 132] on div "Handcrafted Heritage, Modern Elegance Heading Transform your house into a home …" at bounding box center [307, 116] width 431 height 109
click at [351, 123] on div "Explore Collections Button" at bounding box center [307, 121] width 431 height 12
click at [340, 78] on div "Handcrafted Heritage, Modern Elegance Heading Transform your house into a home …" at bounding box center [307, 116] width 431 height 109
click at [66, 197] on div "80, 0, 163, 0" at bounding box center [68, 199] width 16 height 5
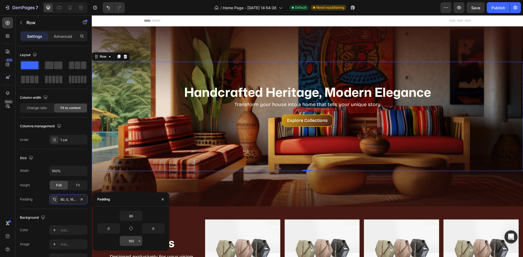
click at [132, 245] on input "163" at bounding box center [131, 241] width 22 height 10
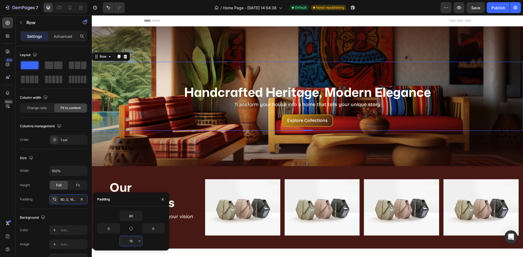
type input "150"
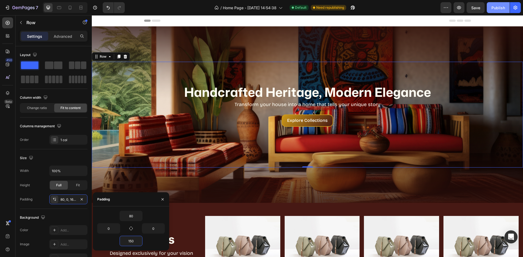
click at [499, 9] on div "Publish" at bounding box center [498, 8] width 14 height 6
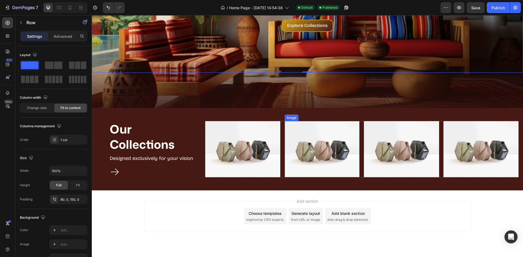
scroll to position [107, 0]
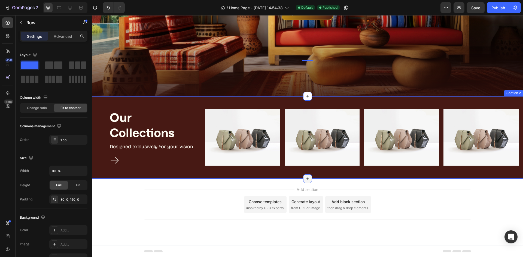
click at [307, 180] on icon at bounding box center [307, 179] width 4 height 4
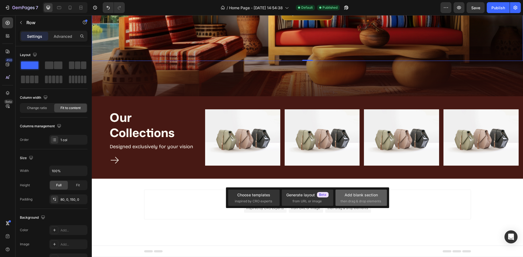
click at [358, 204] on div "Add blank section then drag & drop elements" at bounding box center [360, 198] width 51 height 16
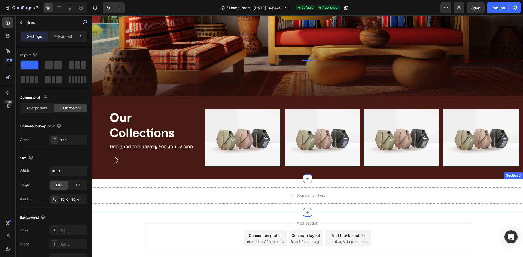
click at [173, 184] on div "Drop element here Section 3" at bounding box center [307, 196] width 431 height 34
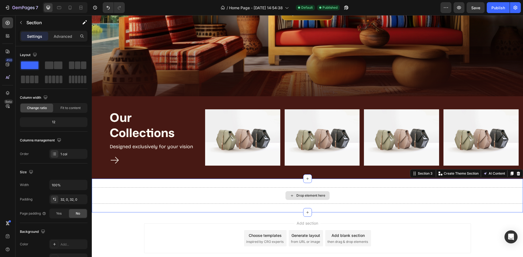
click at [236, 199] on div "Drop element here" at bounding box center [307, 196] width 431 height 16
click at [77, 62] on span at bounding box center [77, 66] width 5 height 8
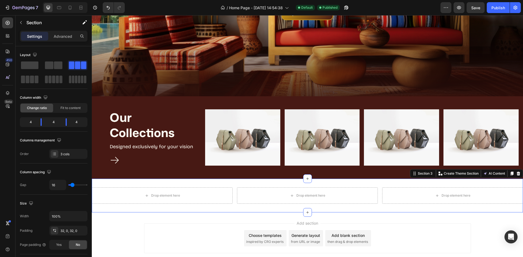
click at [334, 184] on div "Drop element here Drop element here Drop element here Section 3 You can create …" at bounding box center [307, 196] width 431 height 34
click at [263, 182] on div "Drop element here Drop element here Drop element here Section 3 You can create …" at bounding box center [307, 196] width 431 height 34
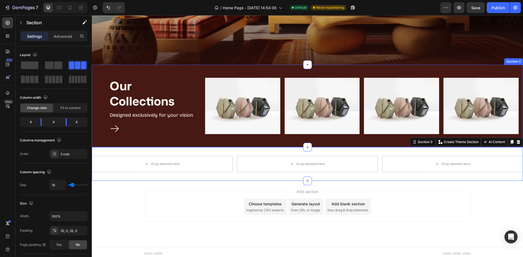
scroll to position [141, 0]
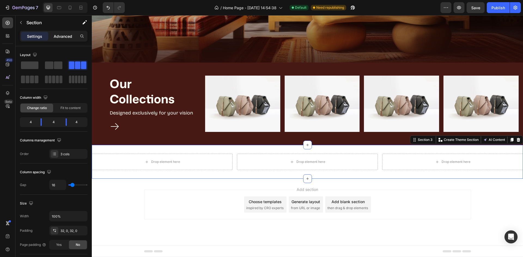
click at [66, 36] on p "Advanced" at bounding box center [63, 36] width 19 height 6
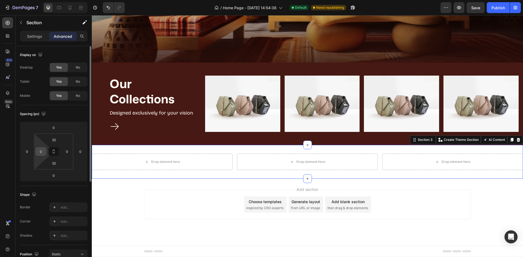
click at [45, 152] on div "0" at bounding box center [40, 151] width 11 height 9
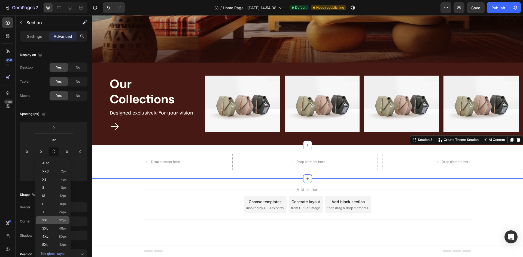
click at [54, 223] on div "2XL 32px" at bounding box center [53, 220] width 34 height 8
type input "32"
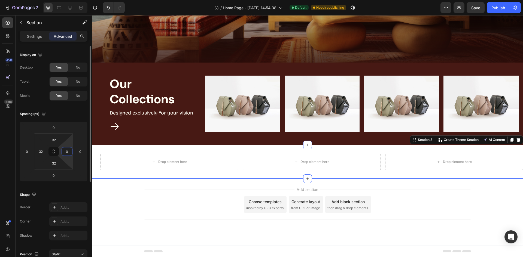
click at [65, 153] on input "0" at bounding box center [67, 152] width 8 height 8
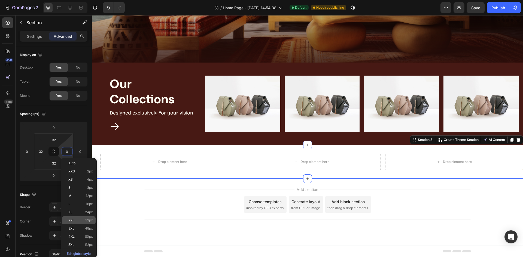
click at [81, 219] on p "2XL 32px" at bounding box center [80, 221] width 25 height 4
type input "32"
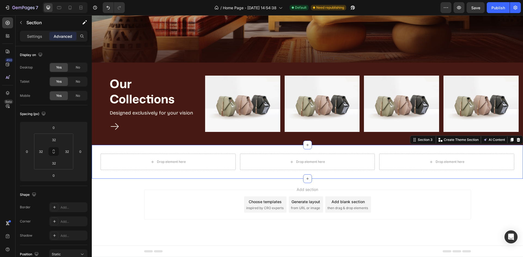
click at [318, 172] on div "Drop element here Drop element here Drop element here Section 3 You can create …" at bounding box center [307, 162] width 431 height 34
click at [34, 30] on div "Section" at bounding box center [44, 23] width 57 height 16
click at [37, 36] on p "Settings" at bounding box center [34, 36] width 15 height 6
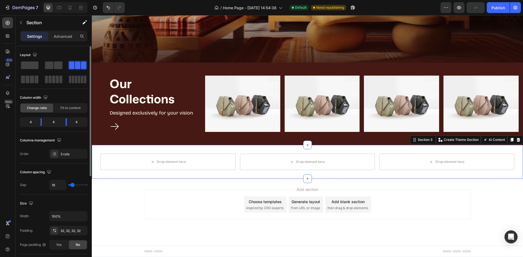
scroll to position [168, 0]
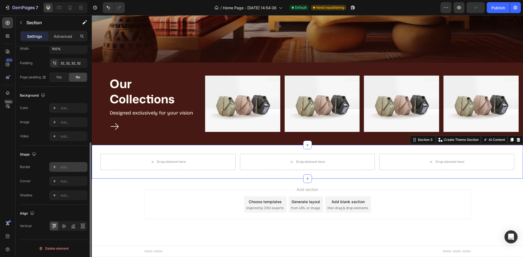
click at [66, 169] on div "Add..." at bounding box center [73, 167] width 26 height 5
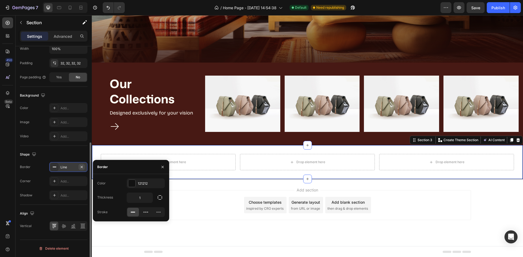
click at [81, 167] on icon "button" at bounding box center [82, 167] width 4 height 4
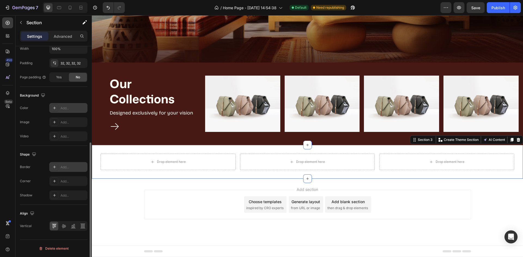
click at [58, 106] on div at bounding box center [55, 108] width 8 height 8
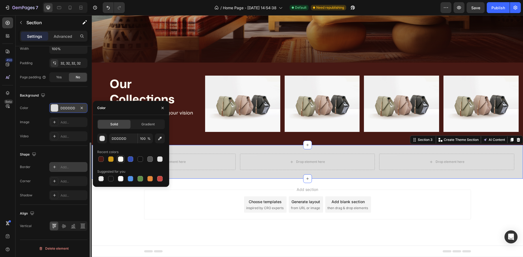
click at [123, 160] on div at bounding box center [120, 159] width 5 height 5
type input "FFFDF4"
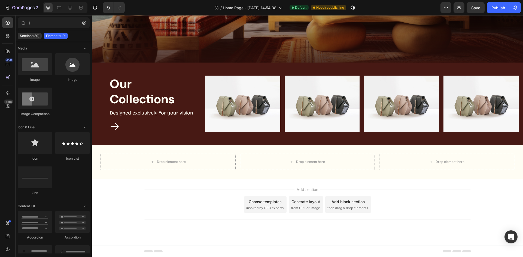
click at [231, 182] on div "Add section Choose templates inspired by CRO experts Generate layout from URL o…" at bounding box center [307, 212] width 431 height 67
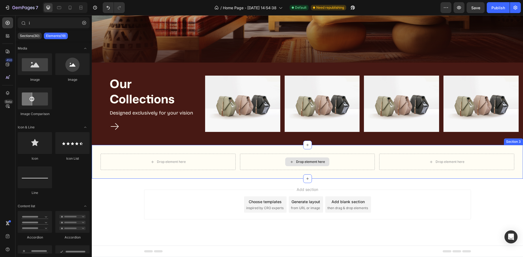
click at [249, 168] on div "Drop element here" at bounding box center [307, 162] width 135 height 16
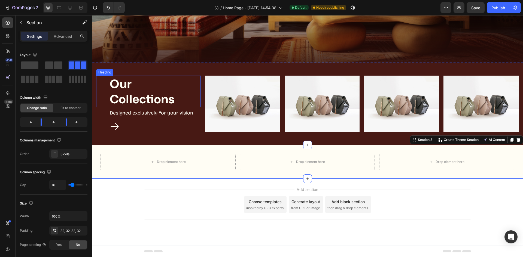
click at [135, 104] on p "Our Collections" at bounding box center [155, 91] width 90 height 30
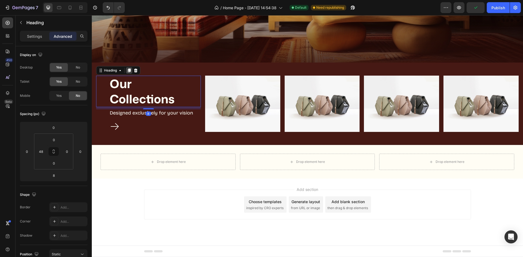
click at [127, 69] on div at bounding box center [129, 70] width 7 height 7
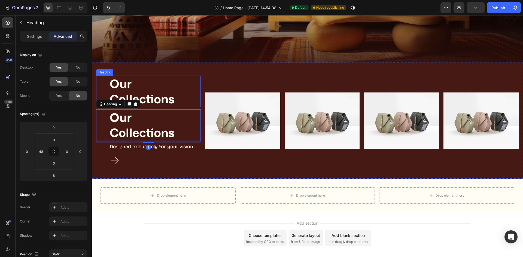
scroll to position [151, 0]
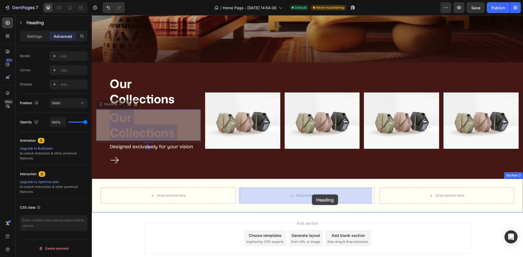
drag, startPoint x: 120, startPoint y: 119, endPoint x: 312, endPoint y: 195, distance: 206.9
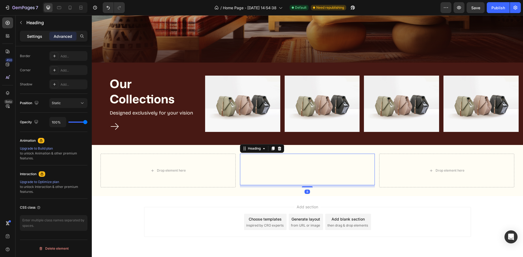
click at [36, 35] on p "Settings" at bounding box center [34, 36] width 15 height 6
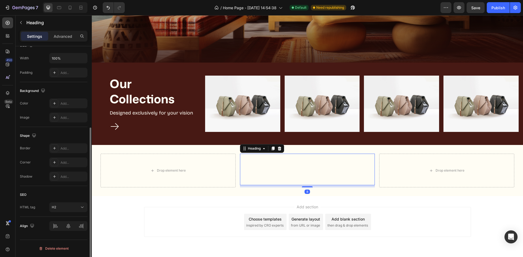
scroll to position [127, 0]
click at [54, 35] on p "Advanced" at bounding box center [63, 36] width 19 height 6
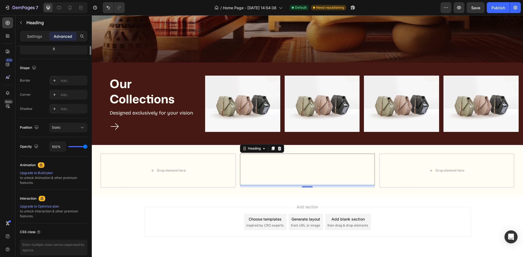
scroll to position [0, 0]
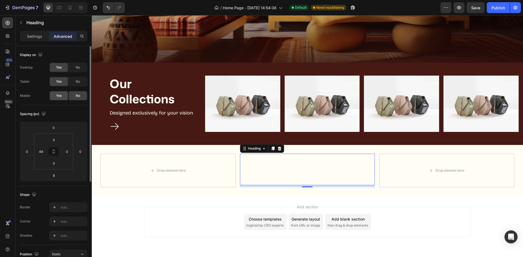
click at [62, 96] on div "Yes" at bounding box center [59, 95] width 18 height 9
click at [37, 37] on p "Settings" at bounding box center [34, 36] width 15 height 6
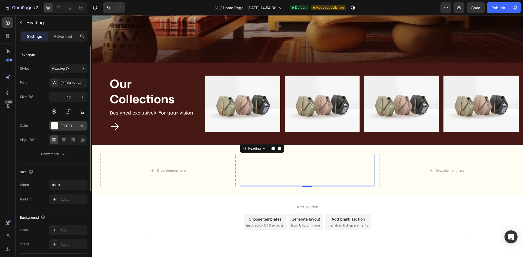
click at [52, 126] on div at bounding box center [54, 125] width 7 height 7
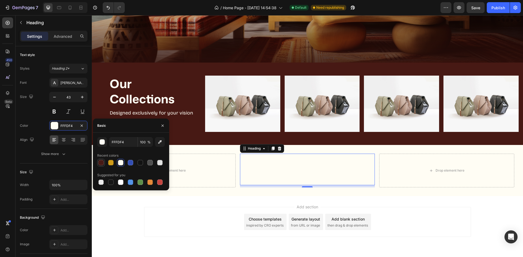
click at [101, 162] on div at bounding box center [100, 162] width 5 height 5
type input "471914"
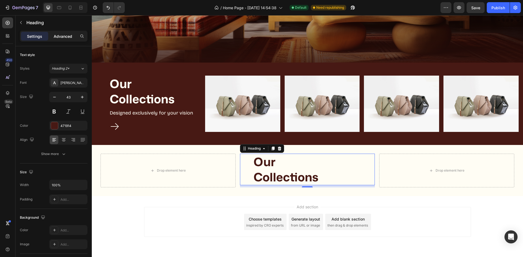
click at [71, 38] on p "Advanced" at bounding box center [63, 36] width 19 height 6
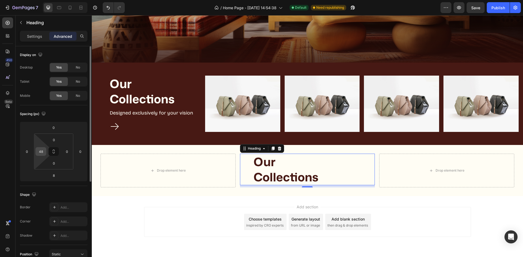
click at [43, 151] on input "48" at bounding box center [41, 152] width 8 height 8
type input "0"
click at [40, 187] on div "Shape Border Add... Corner Add... Shadow Add..." at bounding box center [54, 215] width 68 height 59
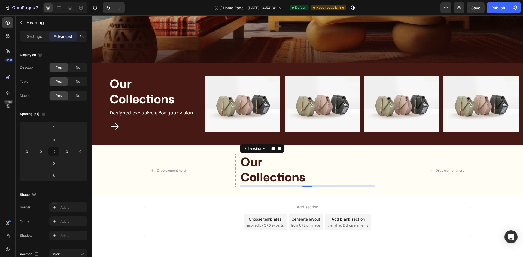
click at [279, 175] on h2 "Our Collections" at bounding box center [307, 170] width 135 height 32
click at [30, 36] on p "Settings" at bounding box center [34, 36] width 15 height 6
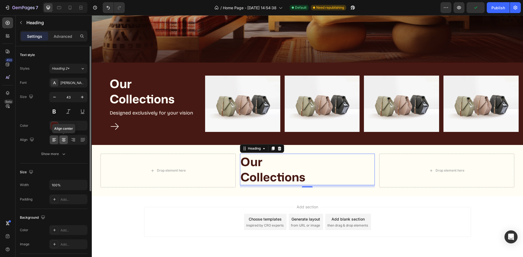
click at [64, 141] on icon at bounding box center [64, 140] width 4 height 1
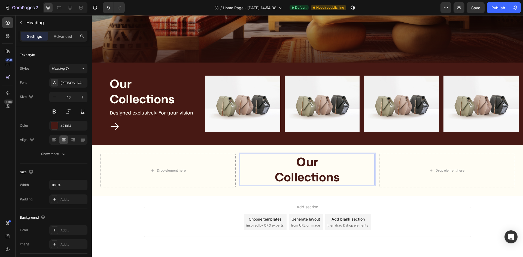
click at [273, 179] on p "Our Collections" at bounding box center [307, 169] width 134 height 30
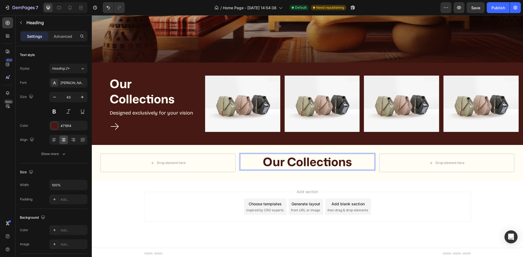
click at [300, 164] on p "Our Collections" at bounding box center [307, 161] width 134 height 15
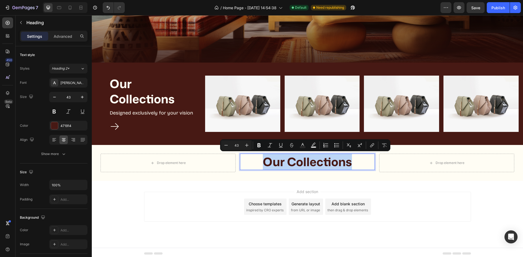
click at [271, 159] on p "Our Collections" at bounding box center [307, 161] width 134 height 15
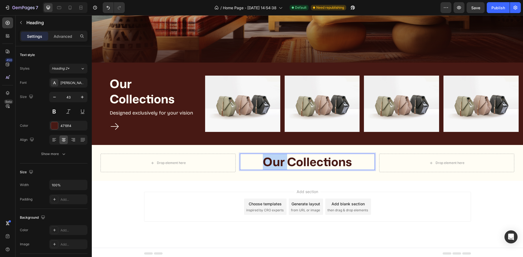
click at [271, 159] on p "Our Collections" at bounding box center [307, 161] width 134 height 15
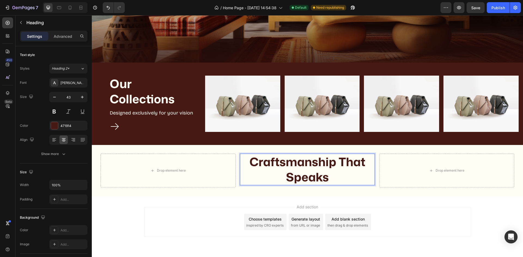
click at [271, 160] on strong "Craftsmanship That Speaks" at bounding box center [307, 170] width 116 height 32
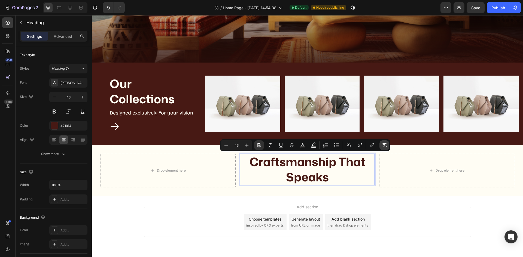
click at [385, 145] on icon "Editor contextual toolbar" at bounding box center [384, 145] width 5 height 5
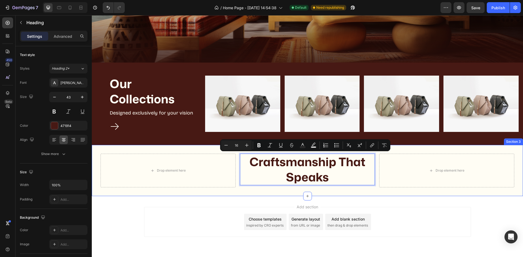
click at [374, 181] on div "Drop element here Craftsmanship That Speaks Heading 8 Drop element here Section…" at bounding box center [307, 170] width 431 height 51
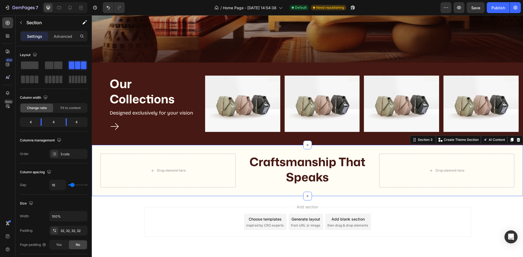
click at [413, 188] on div "Drop element here Craftsmanship That Speaks Heading Drop element here Section 3…" at bounding box center [307, 170] width 431 height 51
click at [339, 184] on p "Craftsmanship That Speaks" at bounding box center [307, 169] width 134 height 30
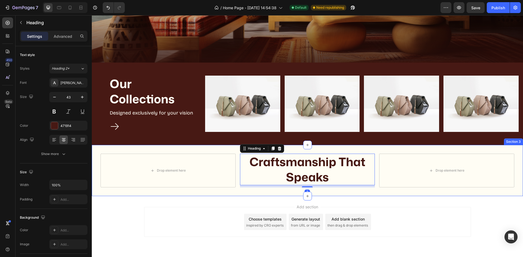
click at [364, 190] on div "Drop element here Craftsmanship That Speaks Heading 8 Drop element here Section…" at bounding box center [307, 170] width 431 height 51
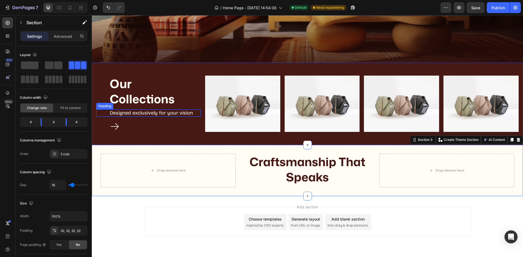
click at [141, 114] on p "Designed exclusively for your vision" at bounding box center [155, 113] width 90 height 6
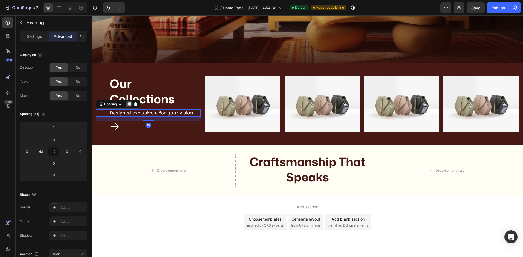
click at [130, 105] on icon at bounding box center [129, 104] width 3 height 4
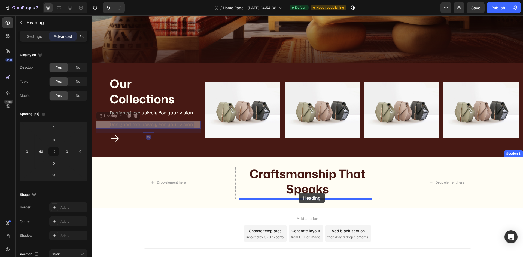
drag, startPoint x: 125, startPoint y: 124, endPoint x: 299, endPoint y: 193, distance: 187.2
type input "0"
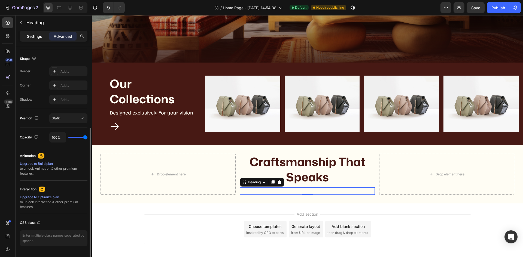
click at [37, 37] on p "Settings" at bounding box center [34, 36] width 15 height 6
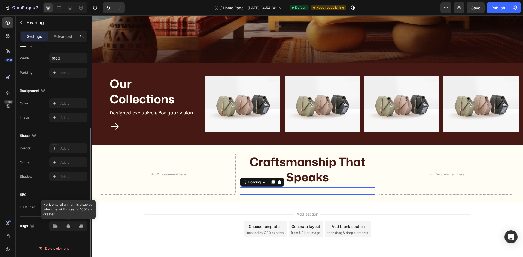
click at [70, 230] on div at bounding box center [68, 226] width 38 height 10
drag, startPoint x: 69, startPoint y: 228, endPoint x: 79, endPoint y: 197, distance: 32.6
click at [69, 227] on div at bounding box center [68, 226] width 38 height 10
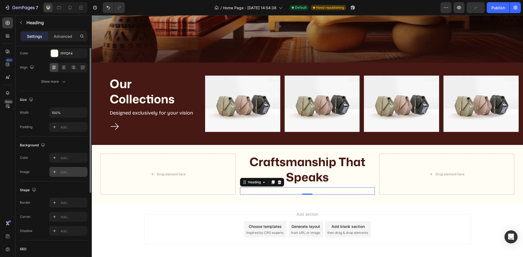
scroll to position [45, 0]
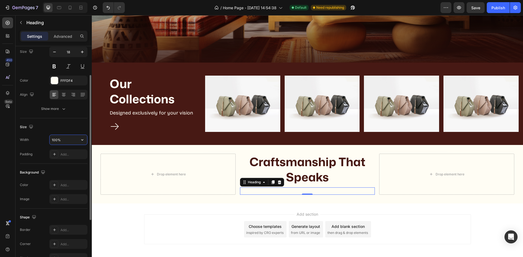
click at [65, 141] on input "100%" at bounding box center [69, 140] width 38 height 10
click at [79, 141] on button "button" at bounding box center [82, 140] width 10 height 10
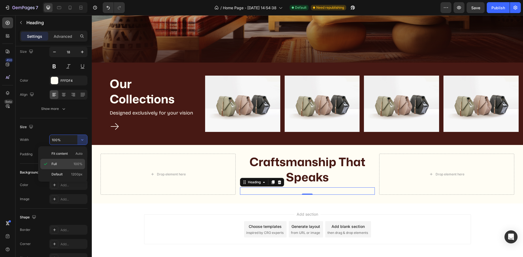
click at [65, 164] on p "Full 100%" at bounding box center [66, 164] width 31 height 5
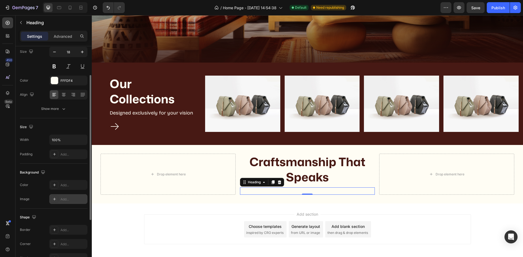
scroll to position [100, 0]
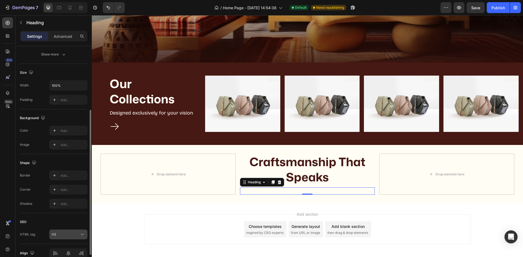
click at [58, 235] on div "H2" at bounding box center [66, 234] width 28 height 5
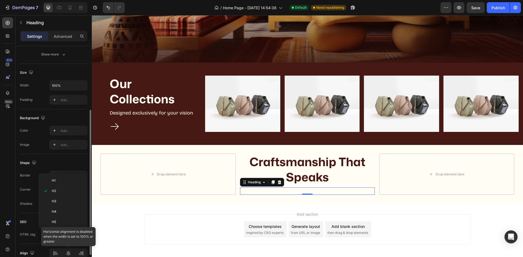
click at [67, 254] on div at bounding box center [68, 254] width 38 height 10
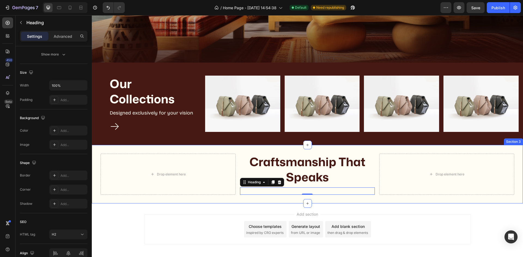
click at [315, 186] on div "Craftsmanship That Speaks Heading Designed exclusively for your vision Heading 0" at bounding box center [307, 174] width 135 height 41
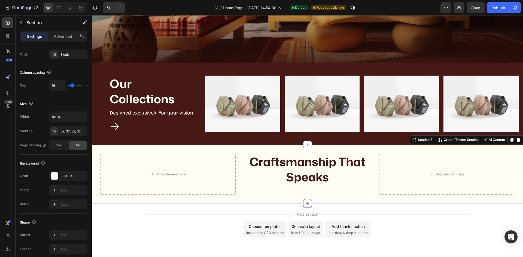
scroll to position [0, 0]
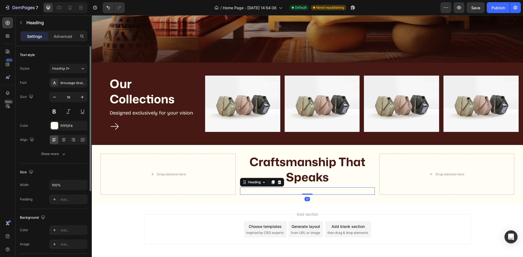
click at [315, 191] on h2 "Designed exclusively for your vision" at bounding box center [314, 191] width 122 height 7
click at [62, 140] on icon at bounding box center [64, 140] width 4 height 1
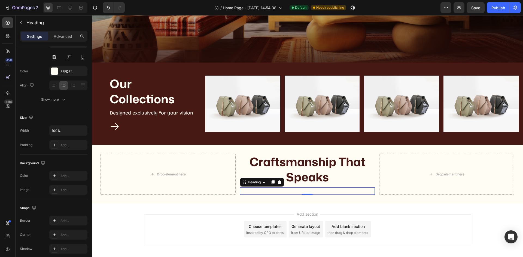
click at [291, 190] on h2 "Designed exclusively for your vision" at bounding box center [314, 191] width 122 height 7
click at [291, 190] on p "Designed exclusively for your vision" at bounding box center [314, 191] width 121 height 6
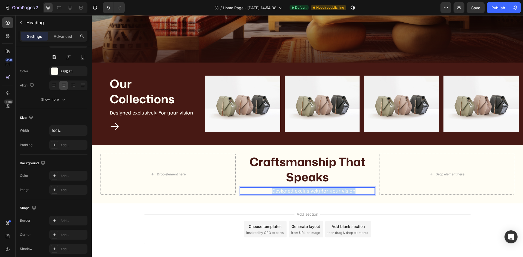
click at [291, 190] on p "Designed exclusively for your vision" at bounding box center [314, 191] width 121 height 6
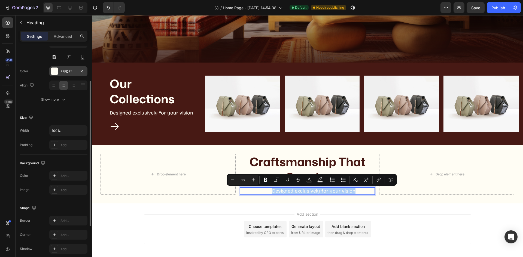
click at [60, 74] on div "FFFDF4" at bounding box center [68, 71] width 38 height 10
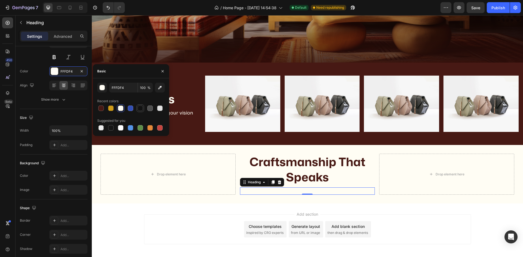
click at [139, 109] on div at bounding box center [140, 108] width 5 height 5
type input "121212"
click at [61, 36] on p "Advanced" at bounding box center [63, 36] width 19 height 6
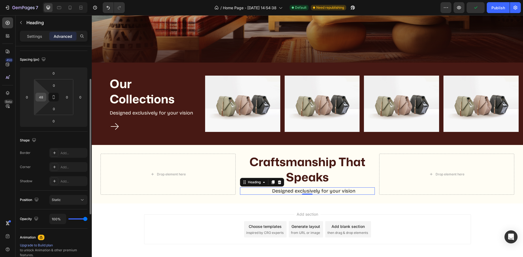
click at [46, 99] on div "48" at bounding box center [40, 97] width 11 height 9
click at [41, 98] on input "48" at bounding box center [41, 97] width 8 height 8
type input "0"
click at [55, 132] on div "Shape Border Add... Corner Add... Shadow Add..." at bounding box center [54, 161] width 68 height 59
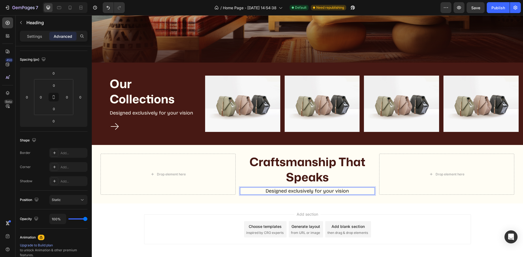
click at [287, 191] on p "Designed exclusively for your vision" at bounding box center [307, 191] width 134 height 6
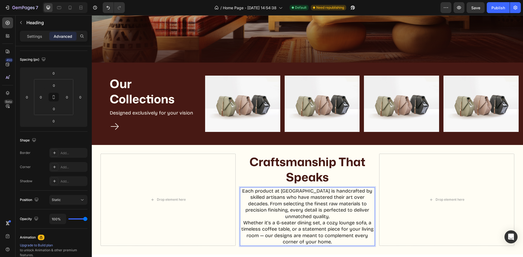
click at [297, 194] on p "Each product at Woodlas is handcrafted by skilled artisans who have mastered th…" at bounding box center [307, 204] width 134 height 32
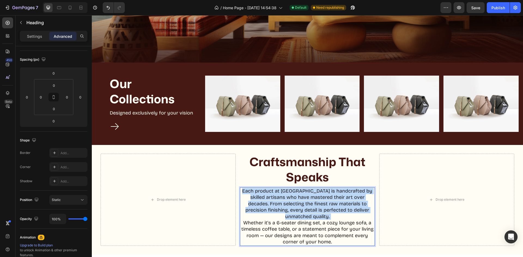
click at [297, 194] on p "Each product at Woodlas is handcrafted by skilled artisans who have mastered th…" at bounding box center [307, 204] width 134 height 32
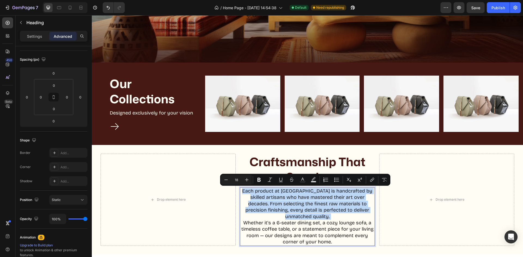
click at [297, 195] on p "Each product at Woodlas is handcrafted by skilled artisans who have mastered th…" at bounding box center [307, 204] width 134 height 32
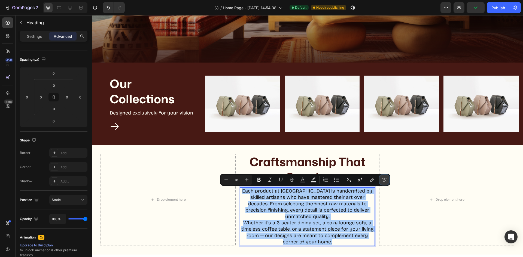
click at [383, 182] on icon "Editor contextual toolbar" at bounding box center [384, 179] width 5 height 5
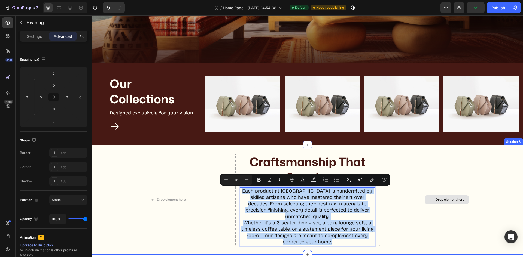
click at [413, 203] on div "Drop element here" at bounding box center [446, 200] width 135 height 92
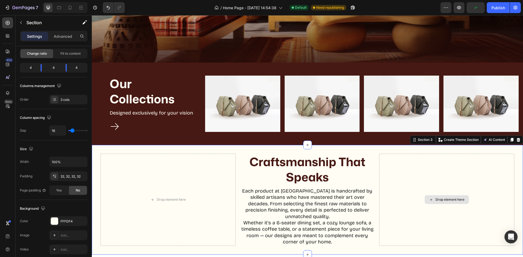
scroll to position [0, 0]
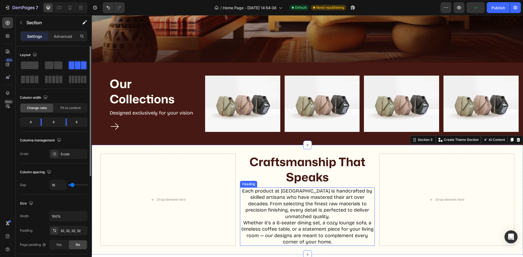
click at [340, 217] on p "Each product at Woodlas is handcrafted by skilled artisans who have mastered th…" at bounding box center [307, 216] width 134 height 57
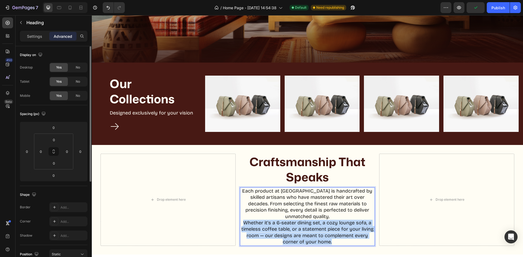
click at [340, 217] on p "Each product at Woodlas is handcrafted by skilled artisans who have mastered th…" at bounding box center [307, 216] width 134 height 57
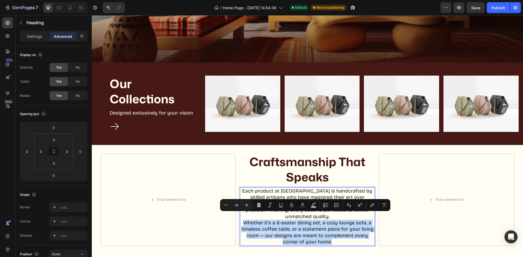
click at [340, 215] on p "Each product at Woodlas is handcrafted by skilled artisans who have mastered th…" at bounding box center [307, 216] width 134 height 57
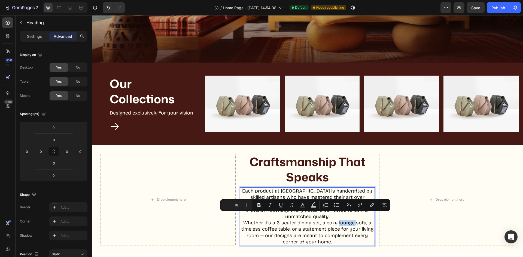
click at [340, 215] on p "Each product at Woodlas is handcrafted by skilled artisans who have mastered th…" at bounding box center [307, 216] width 134 height 57
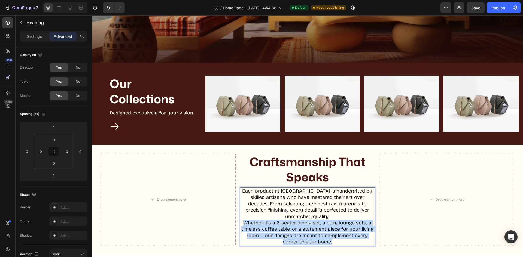
click at [340, 215] on p "Each product at Woodlas is handcrafted by skilled artisans who have mastered th…" at bounding box center [307, 216] width 134 height 57
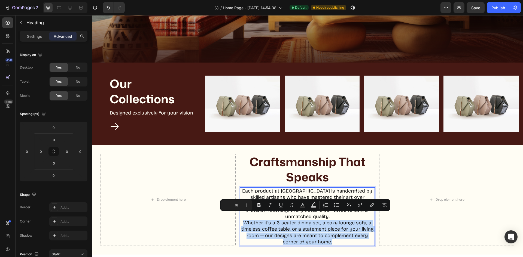
click at [340, 215] on p "Each product at Woodlas is handcrafted by skilled artisans who have mastered th…" at bounding box center [307, 216] width 134 height 57
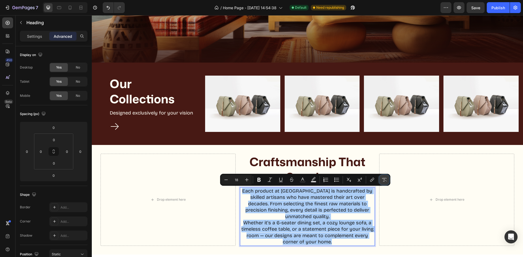
click at [385, 182] on icon "Editor contextual toolbar" at bounding box center [384, 179] width 5 height 5
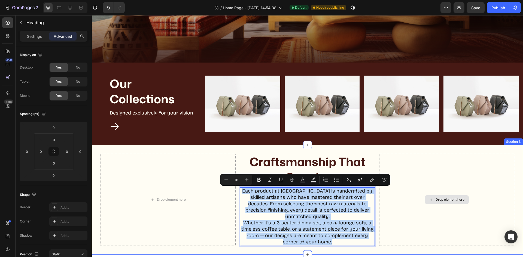
click at [386, 211] on div "Drop element here" at bounding box center [446, 200] width 135 height 92
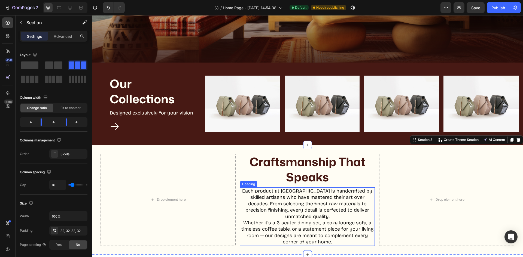
click at [334, 210] on p "Each product at Woodlas is handcrafted by skilled artisans who have mastered th…" at bounding box center [307, 216] width 134 height 57
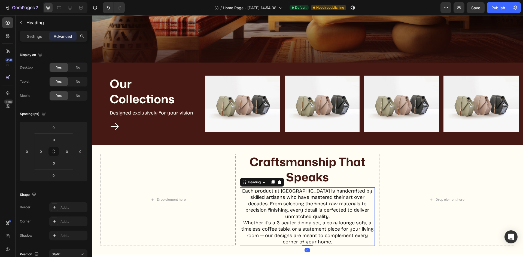
click at [35, 39] on p "Settings" at bounding box center [34, 36] width 15 height 6
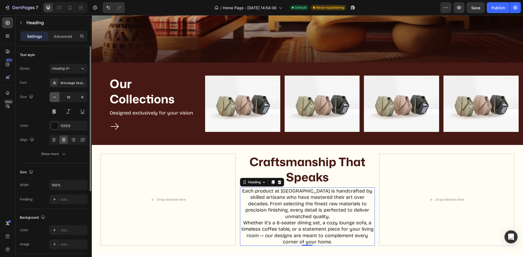
click at [53, 97] on icon "button" at bounding box center [54, 96] width 5 height 5
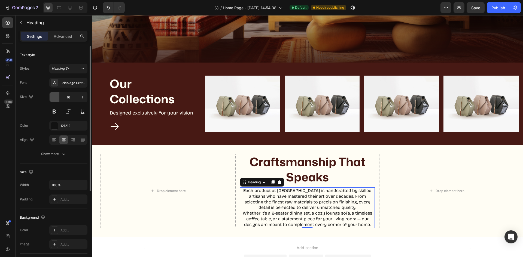
click at [53, 97] on icon "button" at bounding box center [54, 96] width 5 height 5
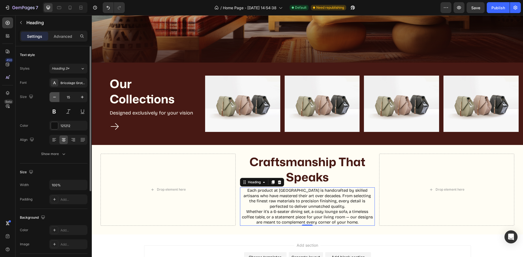
click at [54, 95] on icon "button" at bounding box center [54, 96] width 5 height 5
type input "14"
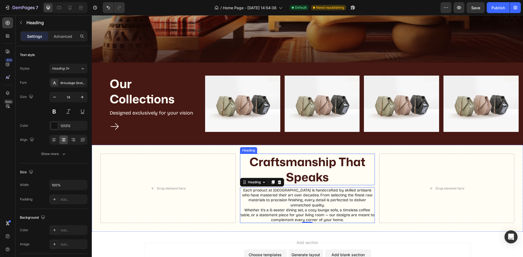
click at [289, 173] on p "Craftsmanship That Speaks" at bounding box center [307, 169] width 134 height 30
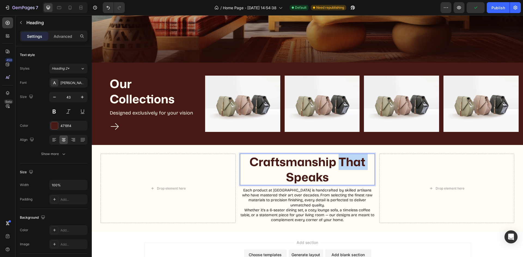
click at [338, 165] on p "Craftsmanship That Speaks" at bounding box center [307, 169] width 134 height 30
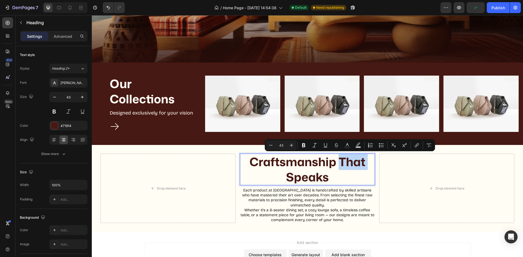
drag, startPoint x: 338, startPoint y: 165, endPoint x: 335, endPoint y: 166, distance: 3.2
click at [338, 165] on p "Craftsmanship That Speaks" at bounding box center [307, 169] width 134 height 30
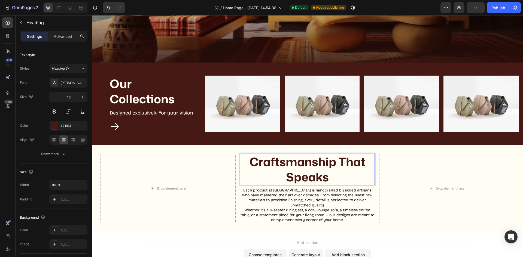
click at [333, 167] on p "Craftsmanship That Speaks" at bounding box center [307, 169] width 134 height 30
click at [337, 165] on p "Craftsmanship That Speaks" at bounding box center [307, 169] width 134 height 30
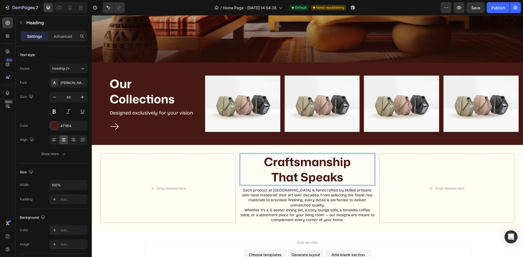
click at [344, 180] on p "Craftsmanship That Speaks" at bounding box center [307, 169] width 134 height 30
click at [356, 194] on h2 "Each product at Woodlas is handcrafted by skilled artisans who have mastered th…" at bounding box center [307, 206] width 135 height 36
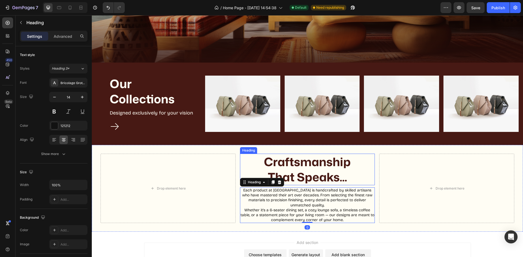
click at [345, 170] on p "Craftsmanship That Speaks..." at bounding box center [307, 169] width 134 height 30
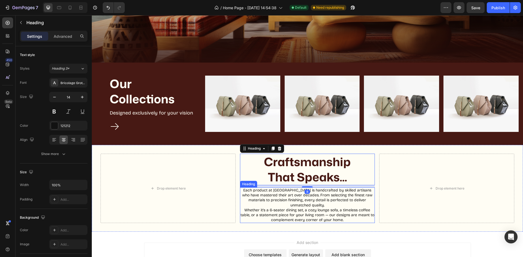
click at [359, 207] on h2 "Each product at Woodlas is handcrafted by skilled artisans who have mastered th…" at bounding box center [307, 206] width 135 height 36
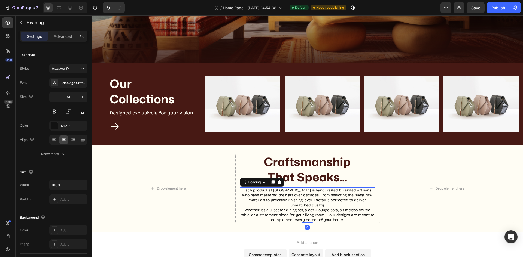
click at [298, 205] on h2 "Each product at Woodlas is handcrafted by skilled artisans who have mastered th…" at bounding box center [307, 206] width 135 height 36
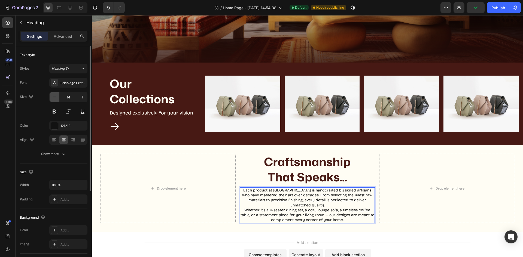
click at [53, 97] on icon "button" at bounding box center [54, 96] width 5 height 5
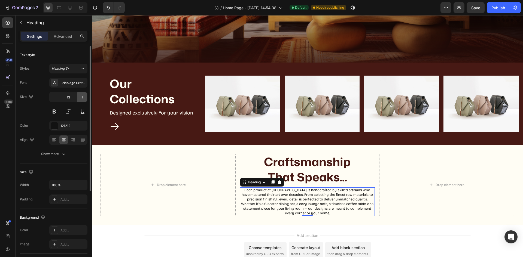
click at [83, 97] on icon "button" at bounding box center [82, 96] width 5 height 5
type input "14"
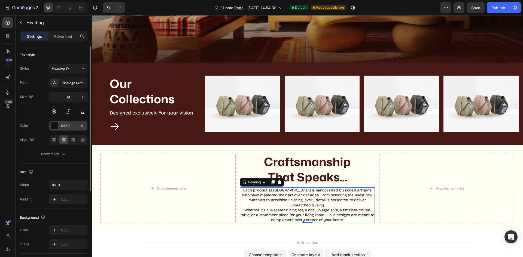
click at [53, 126] on div at bounding box center [54, 125] width 7 height 7
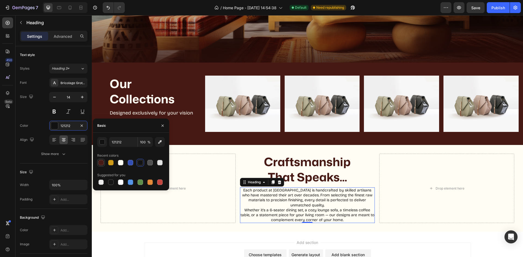
click at [99, 161] on div at bounding box center [100, 162] width 5 height 5
type input "471914"
click at [142, 144] on input "100" at bounding box center [145, 142] width 15 height 10
click at [101, 143] on div "button" at bounding box center [102, 142] width 5 height 5
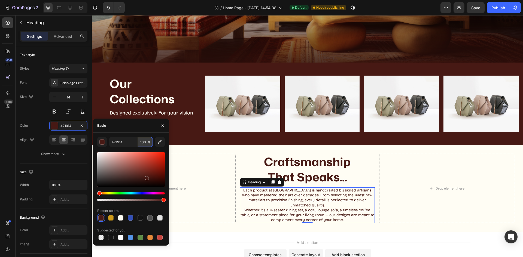
click at [146, 146] on input "100" at bounding box center [145, 142] width 15 height 10
type input "9"
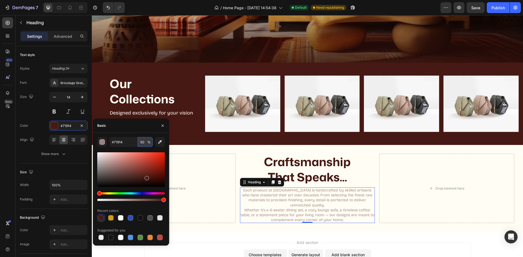
type input "5"
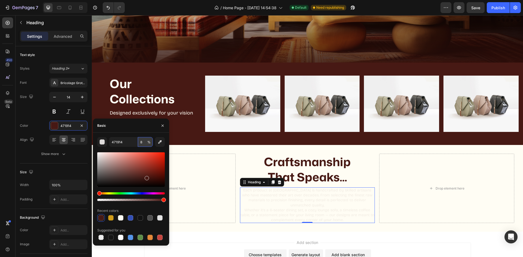
type input "80"
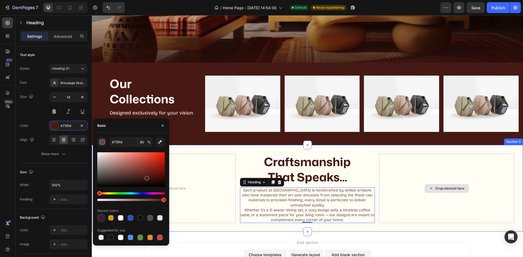
click at [428, 164] on div "Drop element here" at bounding box center [446, 188] width 135 height 69
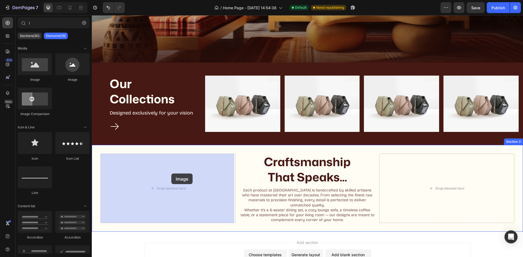
drag, startPoint x: 160, startPoint y: 77, endPoint x: 170, endPoint y: 167, distance: 91.2
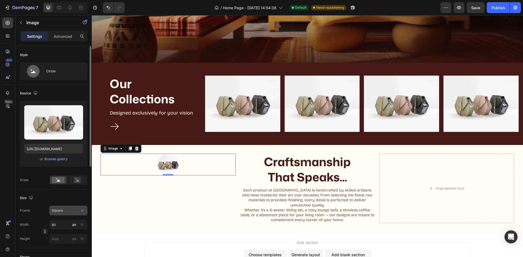
click at [68, 213] on div "Square" at bounding box center [65, 210] width 27 height 5
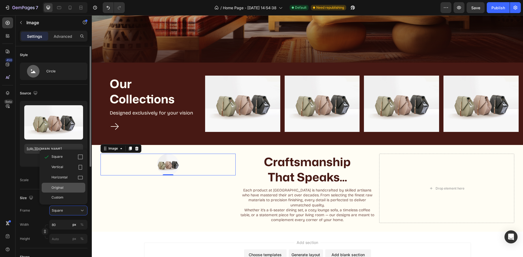
click at [73, 188] on div "Original" at bounding box center [67, 187] width 32 height 5
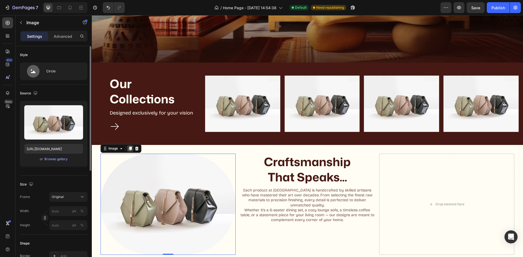
click at [130, 150] on icon at bounding box center [130, 149] width 4 height 4
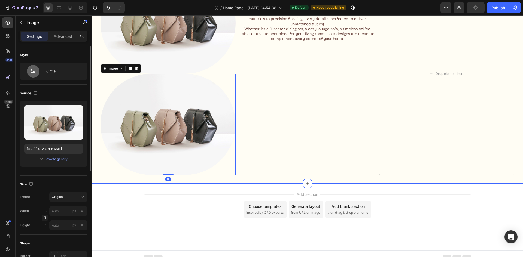
scroll to position [325, 0]
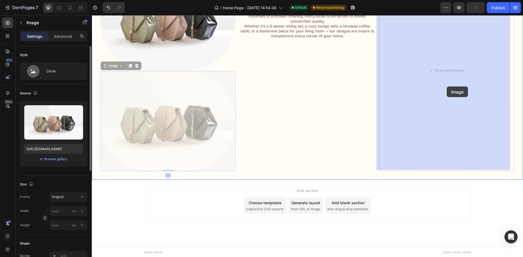
drag, startPoint x: 149, startPoint y: 127, endPoint x: 447, endPoint y: 87, distance: 299.8
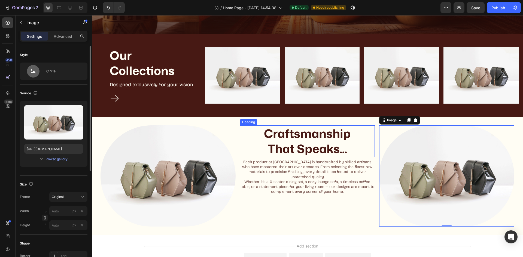
scroll to position [224, 0]
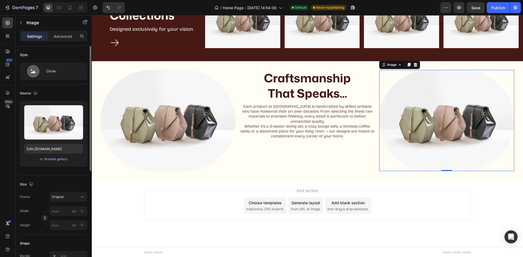
click at [419, 98] on img at bounding box center [446, 120] width 135 height 101
click at [321, 164] on div "Craftsmanship That Speaks... Heading Each product at Woodlas is handcrafted by …" at bounding box center [307, 120] width 135 height 101
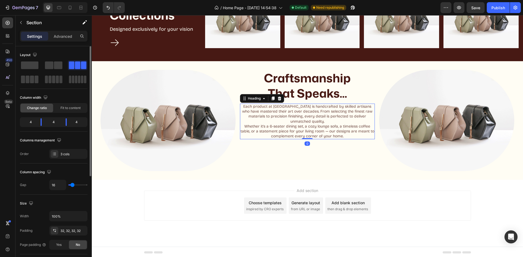
click at [295, 129] on p "Each product at Woodlas is handcrafted by skilled artisans who have mastered th…" at bounding box center [307, 121] width 134 height 35
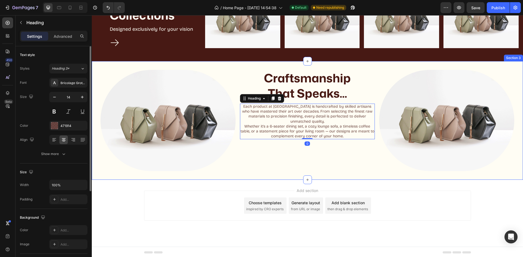
click at [299, 64] on div "Image Craftsmanship That Speaks... Heading Each product at Woodlas is handcraft…" at bounding box center [307, 120] width 431 height 119
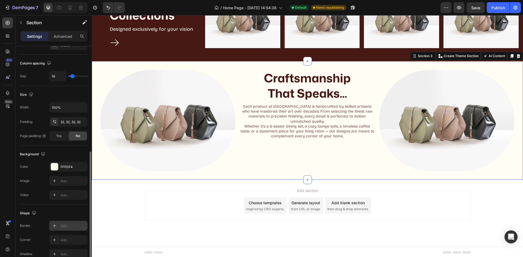
scroll to position [168, 0]
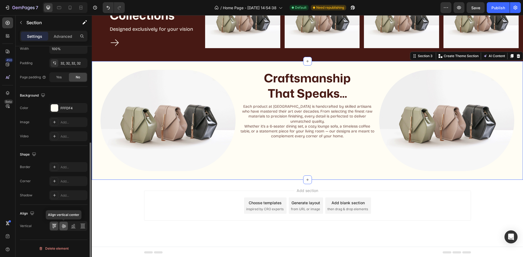
click at [64, 227] on icon at bounding box center [64, 227] width 4 height 4
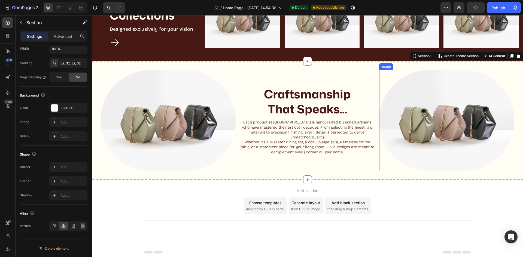
click at [380, 163] on div at bounding box center [446, 120] width 135 height 101
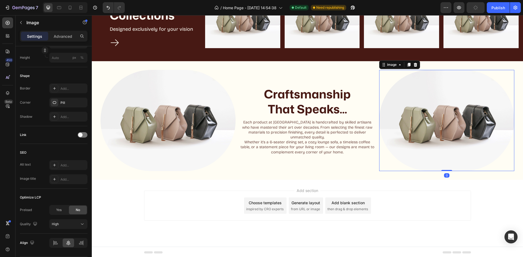
scroll to position [0, 0]
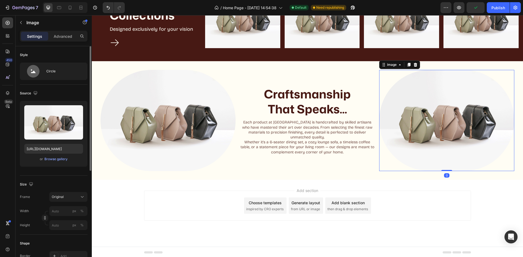
click at [428, 135] on img at bounding box center [446, 120] width 135 height 101
click at [212, 139] on img at bounding box center [167, 120] width 135 height 101
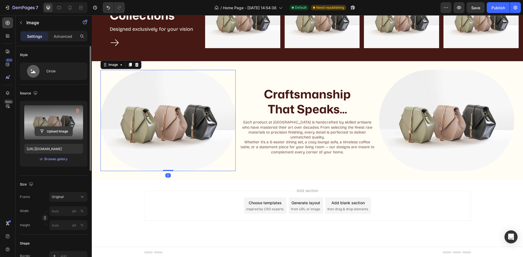
click at [60, 133] on input "file" at bounding box center [54, 131] width 38 height 9
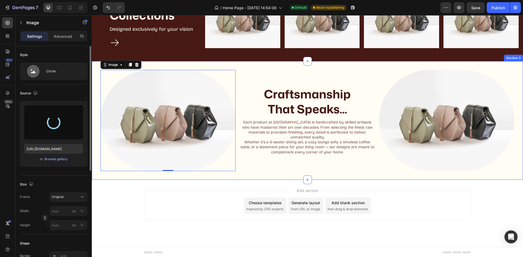
type input "https://cdn.shopify.com/s/files/1/0721/3419/7447/files/gempages_580307562293887…"
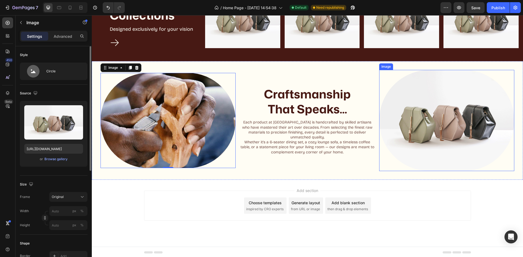
click at [404, 134] on img at bounding box center [446, 120] width 135 height 101
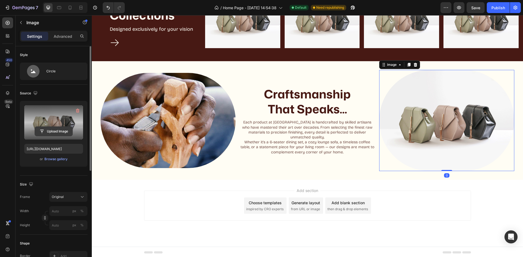
click at [54, 131] on input "file" at bounding box center [54, 131] width 38 height 9
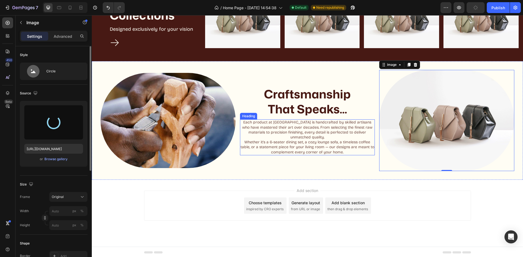
type input "https://cdn.shopify.com/s/files/1/0721/3419/7447/files/gempages_580307562293887…"
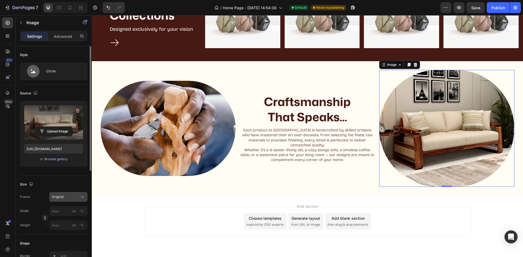
click at [78, 194] on button "Original" at bounding box center [68, 197] width 38 height 10
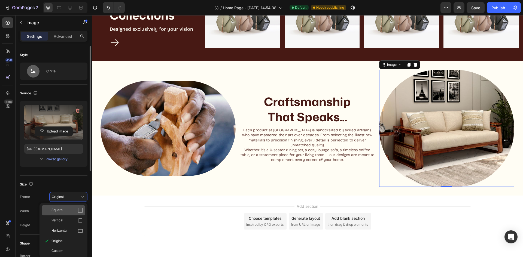
click at [75, 211] on div "Square" at bounding box center [67, 210] width 32 height 5
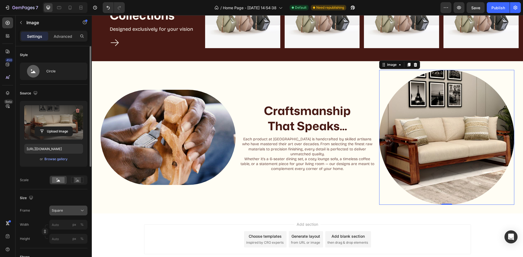
click at [71, 212] on div "Square" at bounding box center [65, 210] width 27 height 5
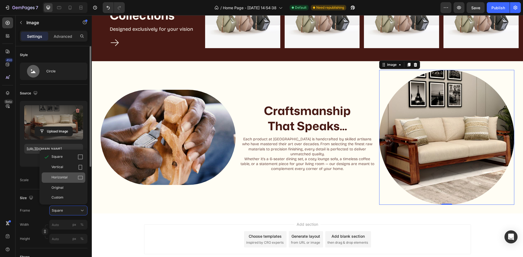
click at [72, 177] on div "Horizontal" at bounding box center [67, 177] width 32 height 5
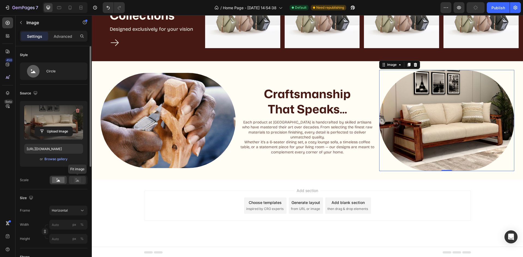
click at [71, 180] on icon at bounding box center [77, 180] width 13 height 6
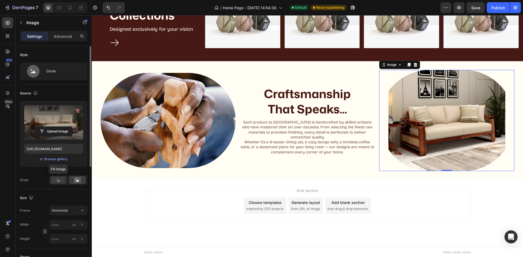
click at [60, 180] on rect at bounding box center [58, 180] width 13 height 6
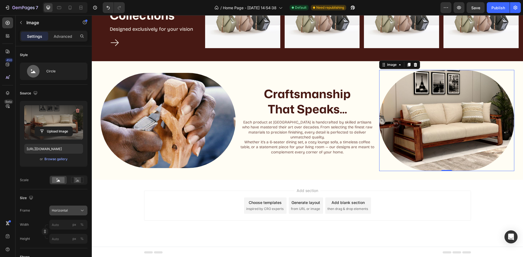
click at [72, 209] on div "Horizontal" at bounding box center [65, 210] width 27 height 5
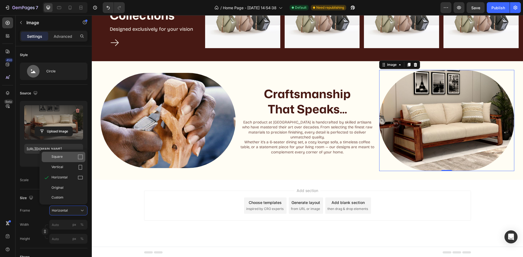
click at [71, 161] on div "Square" at bounding box center [64, 157] width 44 height 10
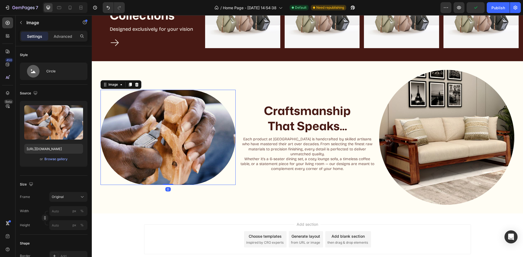
click at [130, 156] on img at bounding box center [167, 137] width 135 height 95
click at [68, 194] on button "Original" at bounding box center [68, 197] width 38 height 10
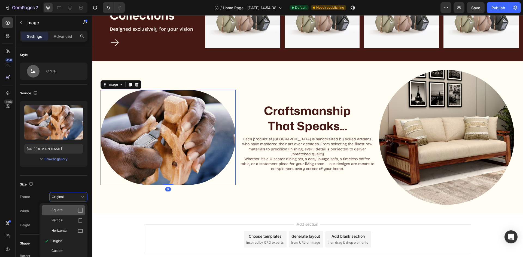
click at [78, 208] on icon at bounding box center [80, 210] width 5 height 5
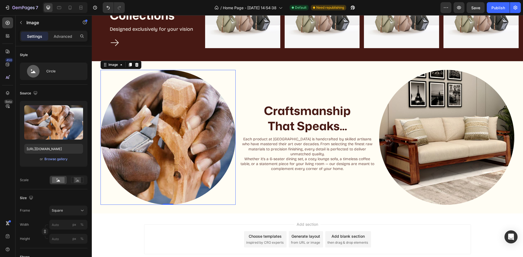
click at [183, 157] on img at bounding box center [167, 137] width 135 height 135
click at [292, 101] on div "Craftsmanship That Speaks... Heading Each product at Woodlas is handcrafted by …" at bounding box center [307, 137] width 135 height 135
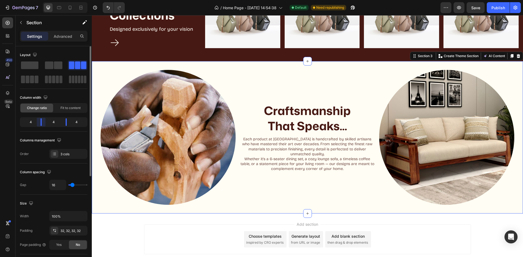
drag, startPoint x: 40, startPoint y: 122, endPoint x: 44, endPoint y: 129, distance: 8.3
click at [44, 129] on div "Column width Change ratio Fit to content 4 4 4" at bounding box center [54, 112] width 68 height 38
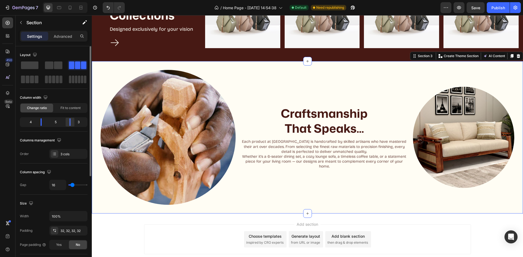
drag, startPoint x: 66, startPoint y: 121, endPoint x: 73, endPoint y: 123, distance: 7.2
click at [73, 123] on div at bounding box center [70, 122] width 10 height 8
click at [435, 125] on img at bounding box center [463, 137] width 101 height 101
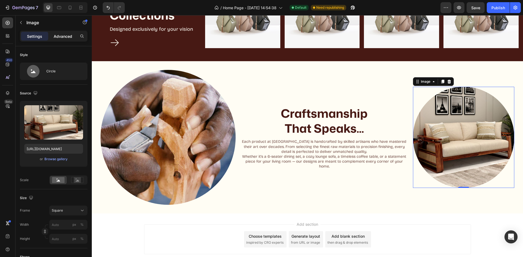
click at [68, 36] on p "Advanced" at bounding box center [63, 36] width 19 height 6
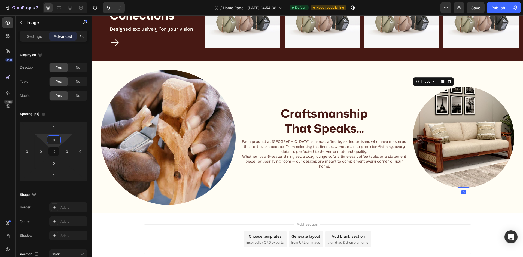
click at [57, 140] on input "0" at bounding box center [53, 140] width 11 height 8
click at [40, 0] on html "7 / Home Page - Aug 17, 14:54:38 Default Need republishing Preview Save Publish…" at bounding box center [261, 0] width 523 height 0
click at [53, 176] on input "0" at bounding box center [53, 176] width 11 height 8
click at [54, 127] on input "0" at bounding box center [53, 128] width 11 height 8
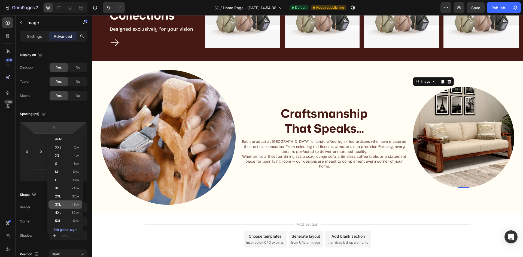
click at [67, 204] on p "3XL 48px" at bounding box center [67, 205] width 25 height 4
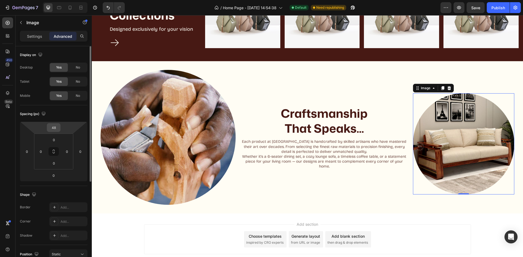
click at [54, 129] on input "48" at bounding box center [53, 128] width 11 height 8
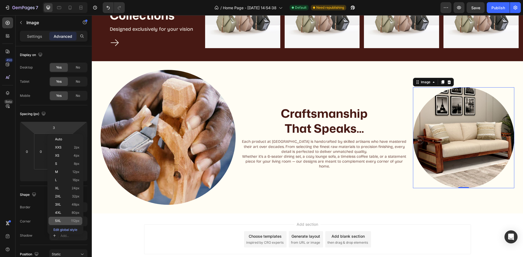
click at [62, 222] on p "5XL 112px" at bounding box center [67, 221] width 25 height 4
type input "112"
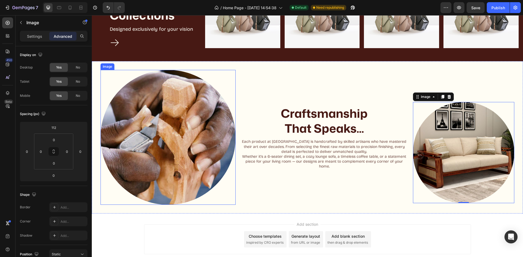
click at [138, 121] on img at bounding box center [167, 137] width 135 height 135
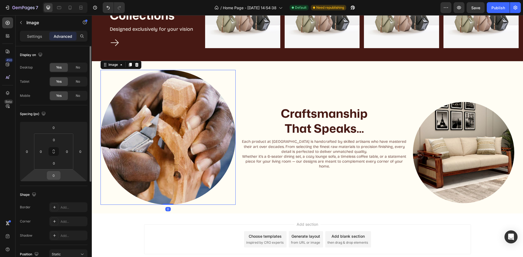
click at [49, 177] on input "0" at bounding box center [53, 176] width 11 height 8
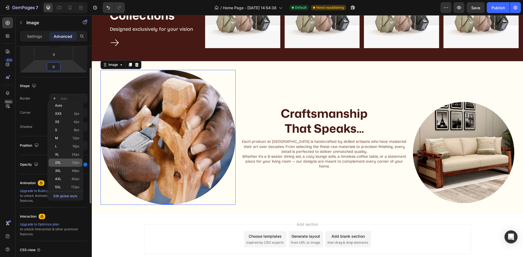
scroll to position [82, 0]
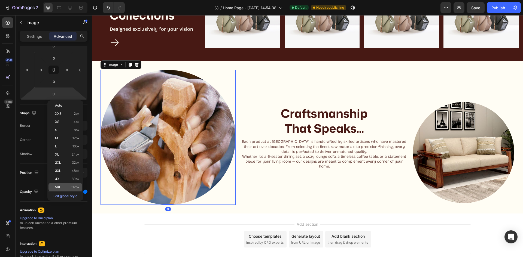
click at [71, 190] on div "5XL 112px" at bounding box center [65, 187] width 34 height 8
type input "112"
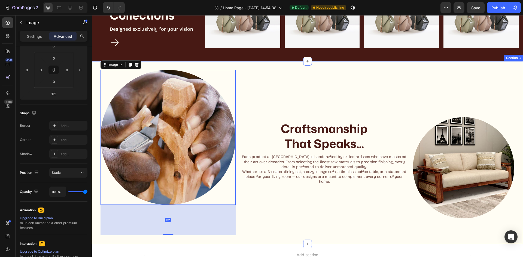
click at [259, 205] on div "Craftsmanship That Speaks... Heading Each product at Woodlas is handcrafted by …" at bounding box center [324, 153] width 169 height 166
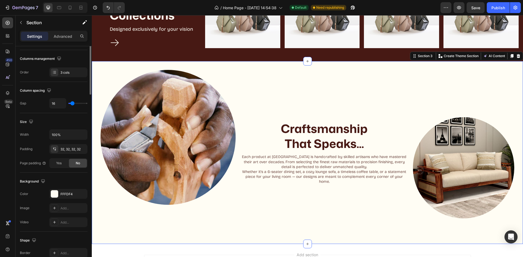
scroll to position [0, 0]
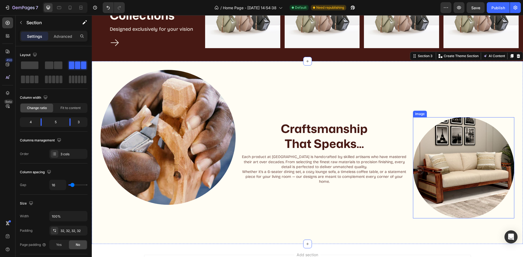
drag, startPoint x: 456, startPoint y: 191, endPoint x: 453, endPoint y: 189, distance: 3.9
click at [456, 191] on img at bounding box center [463, 167] width 101 height 101
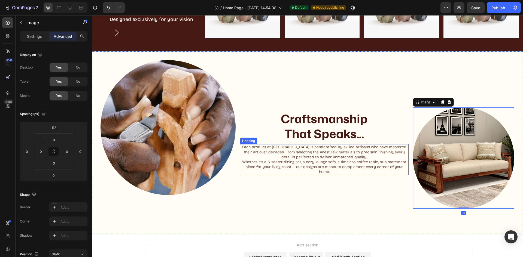
scroll to position [252, 0]
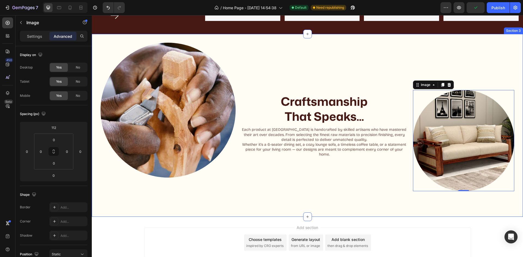
click at [318, 185] on div "Craftsmanship That Speaks... Heading Each product at Woodlas is handcrafted by …" at bounding box center [324, 126] width 169 height 166
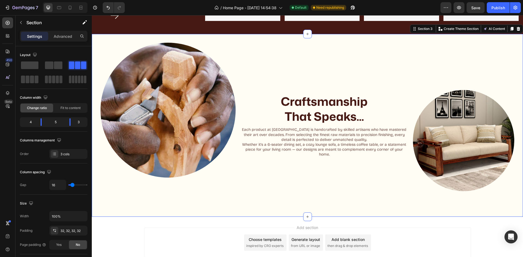
click at [266, 196] on div "Craftsmanship That Speaks... Heading Each product at Woodlas is handcrafted by …" at bounding box center [324, 126] width 169 height 166
click at [312, 57] on div "Craftsmanship That Speaks... Heading Each product at Woodlas is handcrafted by …" at bounding box center [324, 126] width 169 height 166
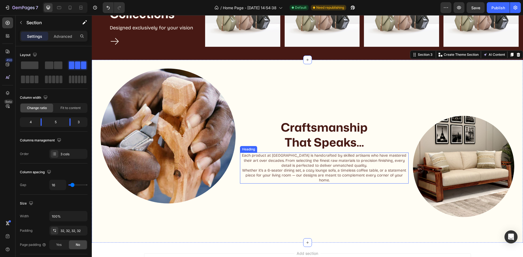
scroll to position [224, 0]
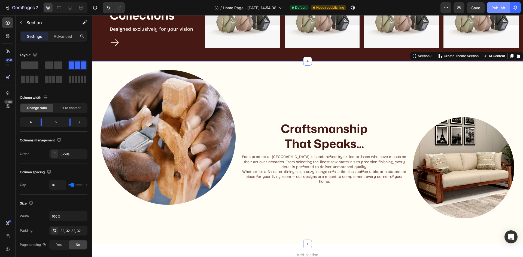
click at [499, 7] on div "Publish" at bounding box center [498, 8] width 14 height 6
click at [389, 114] on div "Craftsmanship That Speaks... Heading Each product at Woodlas is handcrafted by …" at bounding box center [324, 153] width 169 height 166
click at [246, 113] on div "Craftsmanship That Speaks... Heading Each product at Woodlas is handcrafted by …" at bounding box center [324, 153] width 169 height 166
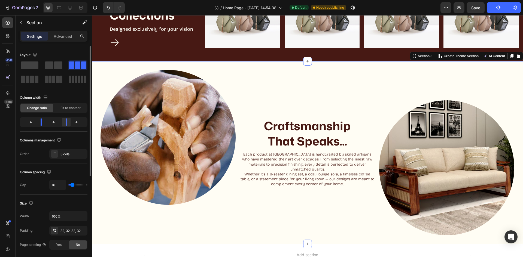
drag, startPoint x: 71, startPoint y: 124, endPoint x: 68, endPoint y: 124, distance: 3.6
click at [68, 124] on div at bounding box center [66, 122] width 10 height 8
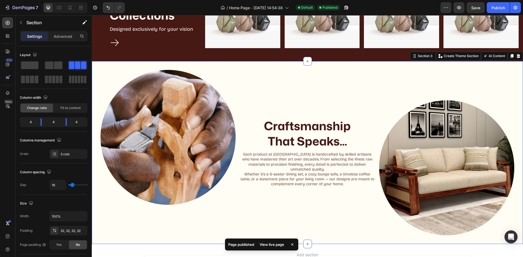
click at [290, 203] on div "Craftsmanship That Speaks... Heading Each product at Woodlas is handcrafted by …" at bounding box center [307, 153] width 135 height 166
click at [425, 141] on img at bounding box center [446, 167] width 135 height 135
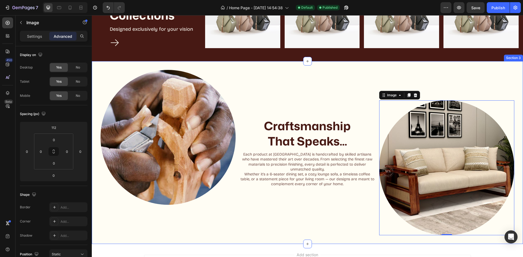
click at [362, 199] on div "Craftsmanship That Speaks... Heading Each product at Woodlas is handcrafted by …" at bounding box center [307, 153] width 135 height 166
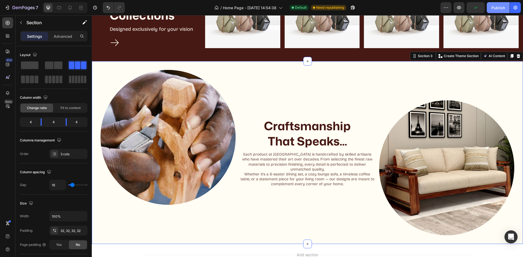
click at [498, 10] on div "Publish" at bounding box center [498, 8] width 14 height 6
click at [333, 83] on div "Craftsmanship That Speaks... Heading Each product at Woodlas is handcrafted by …" at bounding box center [307, 153] width 135 height 166
click at [189, 123] on img at bounding box center [167, 137] width 135 height 135
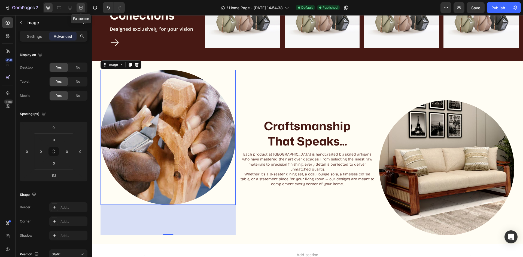
click at [83, 8] on icon at bounding box center [80, 7] width 5 height 5
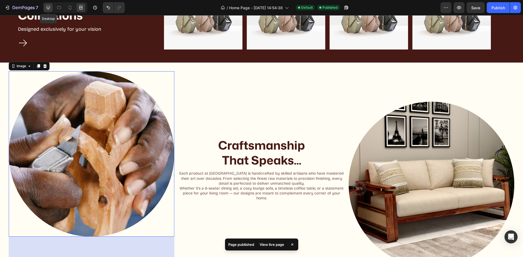
click at [47, 7] on icon at bounding box center [49, 8] width 4 height 4
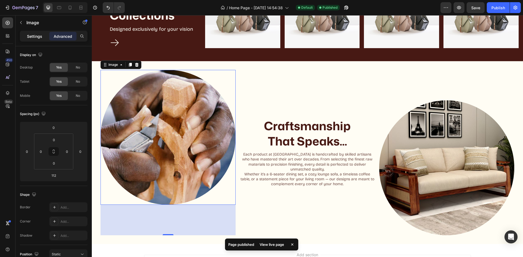
click at [35, 33] on div "Settings" at bounding box center [34, 36] width 27 height 9
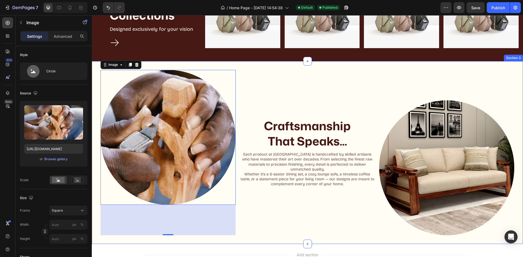
click at [265, 87] on div "Craftsmanship That Speaks... Heading Each product at Woodlas is handcrafted by …" at bounding box center [307, 153] width 135 height 166
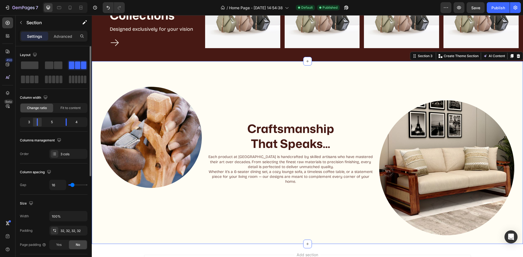
click at [61, 124] on div at bounding box center [66, 122] width 10 height 8
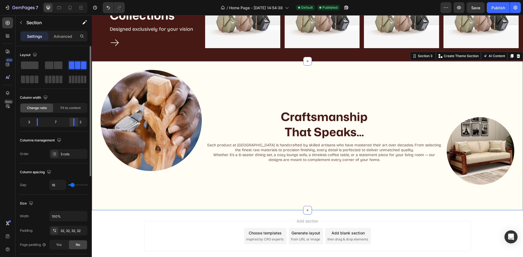
drag, startPoint x: 66, startPoint y: 123, endPoint x: 75, endPoint y: 123, distance: 9.0
click at [75, 123] on div at bounding box center [74, 122] width 10 height 8
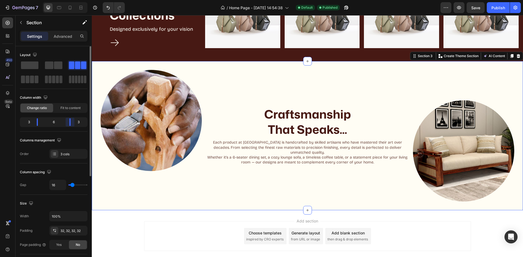
click at [69, 126] on div "3 6 3" at bounding box center [54, 122] width 68 height 10
click at [498, 11] on button "Publish" at bounding box center [498, 7] width 23 height 11
click at [140, 121] on img at bounding box center [150, 120] width 101 height 101
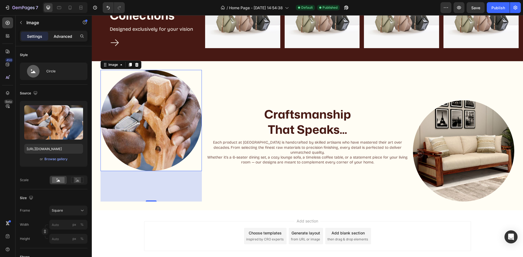
click at [62, 36] on p "Advanced" at bounding box center [63, 36] width 19 height 6
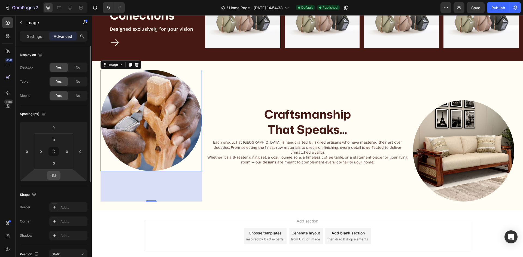
click at [54, 176] on input "112" at bounding box center [53, 176] width 11 height 8
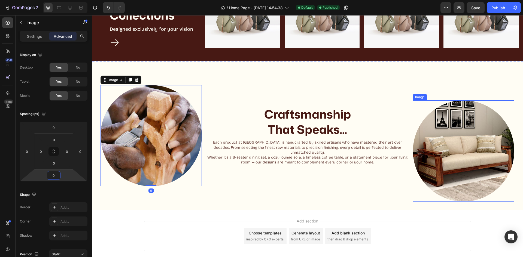
click at [481, 135] on img at bounding box center [463, 150] width 101 height 101
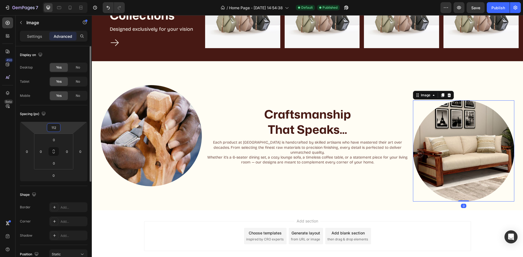
click at [54, 127] on input "112" at bounding box center [53, 128] width 11 height 8
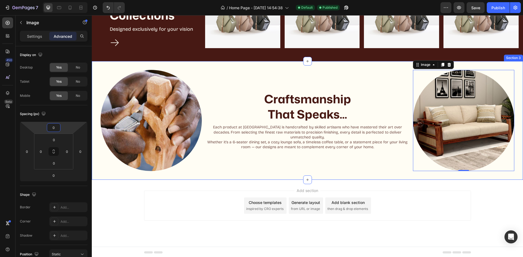
click at [279, 165] on div "Craftsmanship That Speaks... Heading Each product at Woodlas is handcrafted by …" at bounding box center [307, 120] width 203 height 101
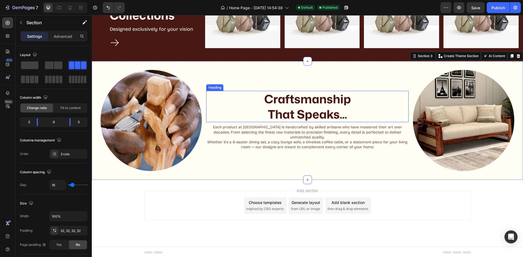
click at [300, 117] on p "Craftsmanship That Speaks..." at bounding box center [308, 106] width 202 height 30
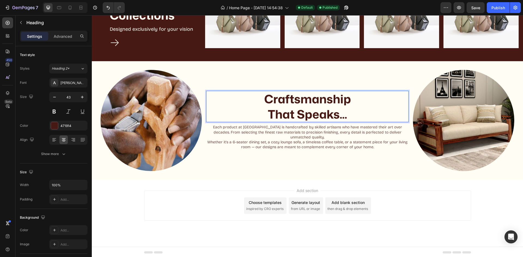
click at [266, 118] on p "Craftsmanship That Speaks..." at bounding box center [308, 106] width 202 height 30
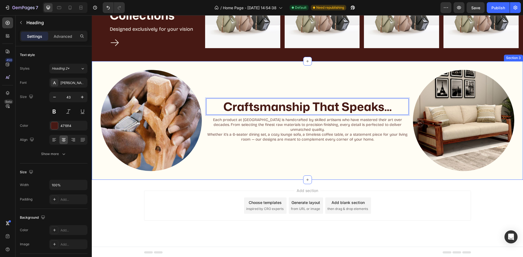
click at [351, 152] on div "Craftsmanship That Speaks... Heading 8 Each product at Woodlas is handcrafted b…" at bounding box center [307, 120] width 203 height 101
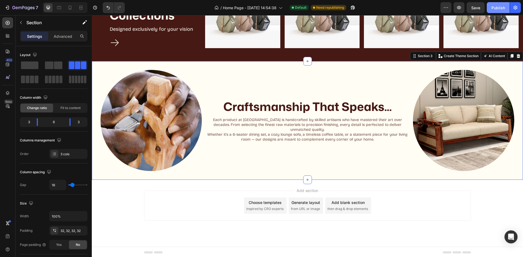
click at [503, 7] on div "Publish" at bounding box center [498, 8] width 14 height 6
click at [156, 89] on img at bounding box center [150, 120] width 101 height 101
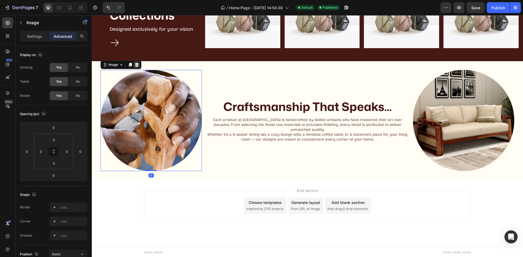
click at [136, 64] on icon at bounding box center [137, 65] width 4 height 4
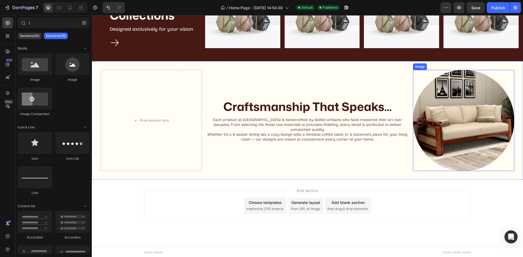
click at [496, 135] on img at bounding box center [463, 120] width 101 height 101
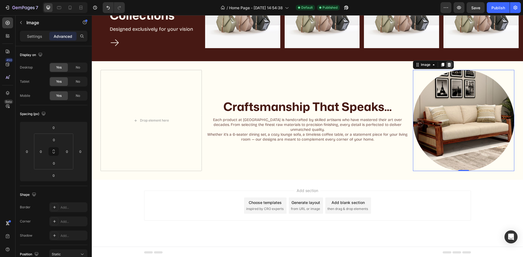
click at [447, 66] on icon at bounding box center [449, 65] width 4 height 4
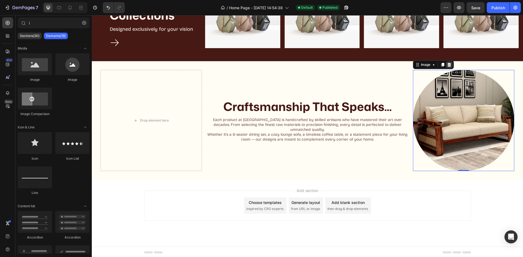
scroll to position [164, 0]
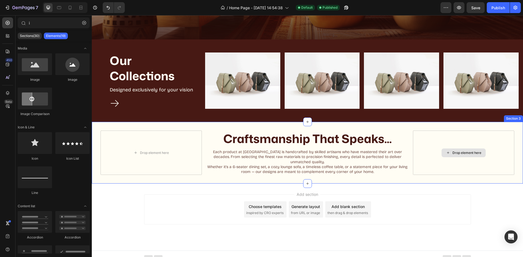
click at [431, 150] on div "Drop element here" at bounding box center [463, 153] width 101 height 44
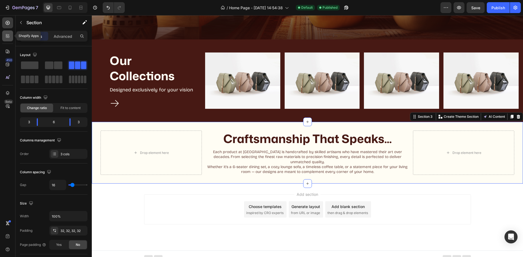
click at [9, 34] on icon at bounding box center [7, 35] width 5 height 5
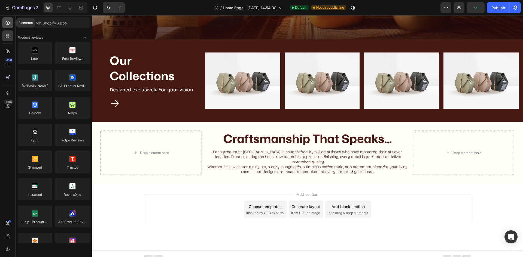
click at [6, 20] on div at bounding box center [7, 22] width 11 height 11
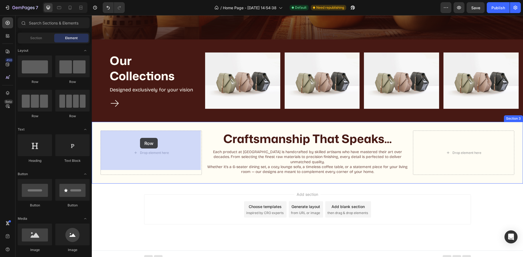
drag, startPoint x: 130, startPoint y: 87, endPoint x: 144, endPoint y: 137, distance: 51.9
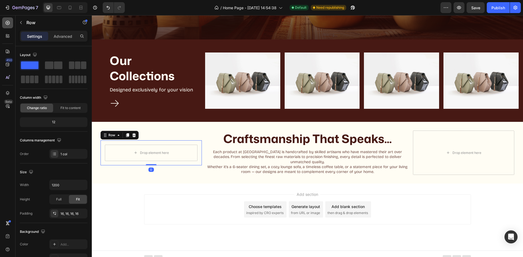
click at [7, 22] on icon at bounding box center [7, 22] width 5 height 5
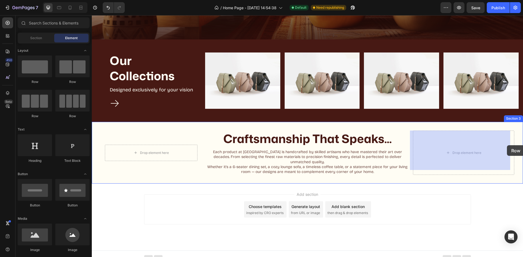
drag, startPoint x: 122, startPoint y: 81, endPoint x: 474, endPoint y: 146, distance: 358.2
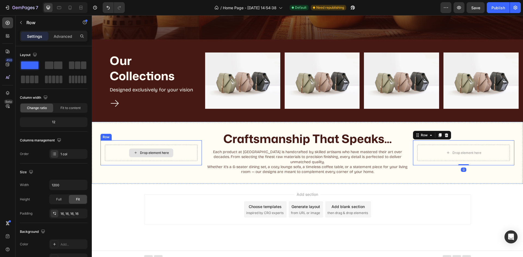
click at [152, 149] on div "Drop element here" at bounding box center [151, 153] width 44 height 9
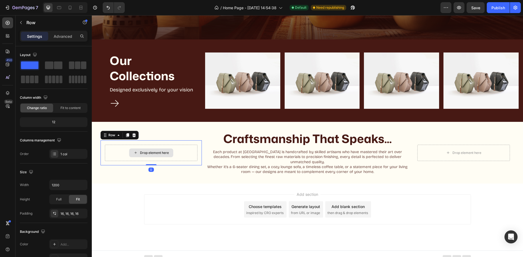
click at [115, 153] on div "Drop element here" at bounding box center [151, 153] width 93 height 16
click at [57, 35] on p "Advanced" at bounding box center [63, 36] width 19 height 6
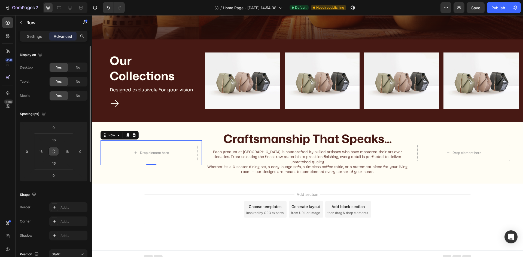
click at [55, 153] on icon at bounding box center [53, 151] width 4 height 4
click at [55, 0] on html "7 / Home Page - Aug 17, 14:54:38 Default Need republishing Preview Save Publish…" at bounding box center [261, 0] width 523 height 0
click at [53, 139] on input "16" at bounding box center [53, 140] width 11 height 8
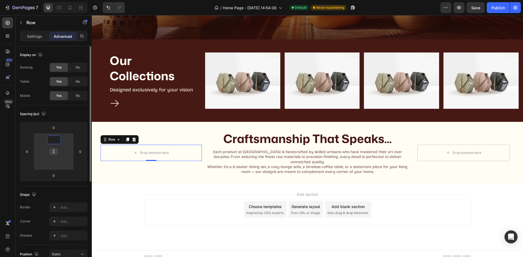
type input "1"
click at [0, 0] on div "Spacing (px) 0 0 0 0 1 1 1 1" at bounding box center [0, 0] width 0 height 0
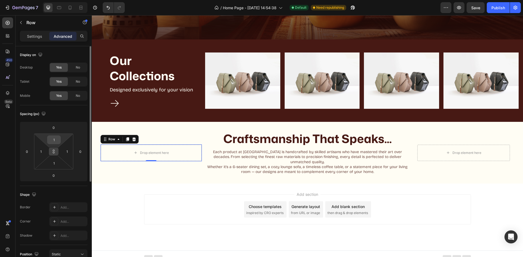
click at [57, 138] on input "1" at bounding box center [53, 140] width 11 height 8
type input "1"
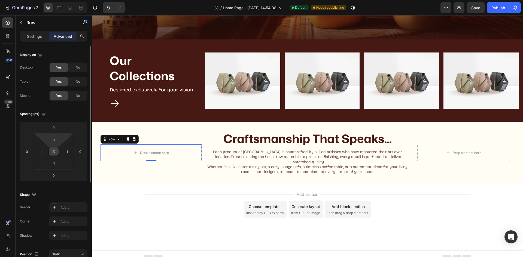
click at [74, 115] on div "Spacing (px)" at bounding box center [54, 114] width 68 height 9
click at [52, 136] on div "1" at bounding box center [54, 140] width 14 height 9
click at [53, 139] on input "1" at bounding box center [53, 140] width 11 height 8
type input "0"
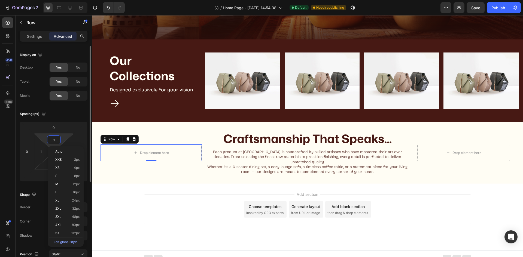
type input "0"
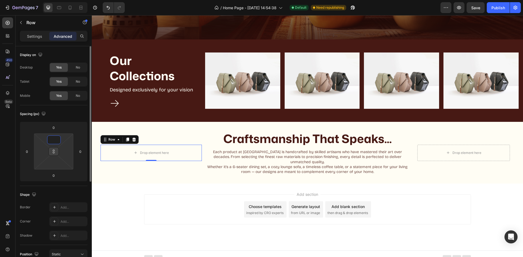
type input "0"
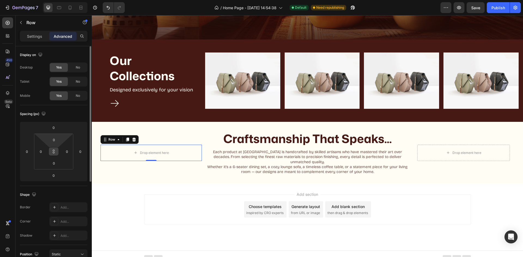
click at [85, 117] on div "Spacing (px)" at bounding box center [54, 114] width 68 height 9
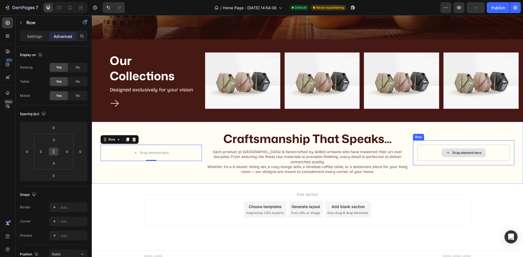
click at [453, 145] on div "Drop element here" at bounding box center [463, 153] width 93 height 16
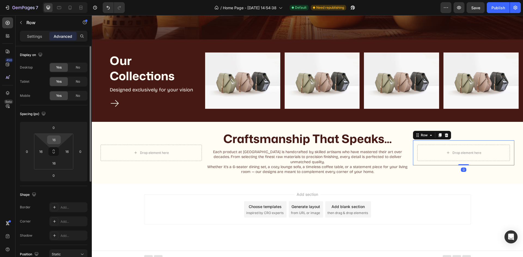
click at [55, 138] on input "16" at bounding box center [53, 140] width 11 height 8
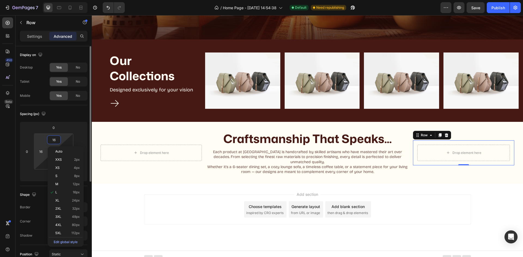
click at [47, 0] on html "7 / Home Page - Aug 17, 14:54:38 Default Need republishing Preview Save Publish…" at bounding box center [261, 0] width 523 height 0
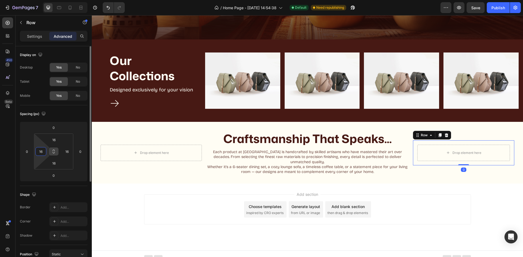
click at [51, 151] on button at bounding box center [53, 151] width 10 height 9
click at [54, 142] on input "16" at bounding box center [53, 140] width 11 height 8
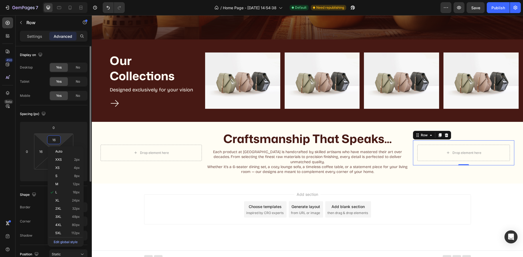
type input "0"
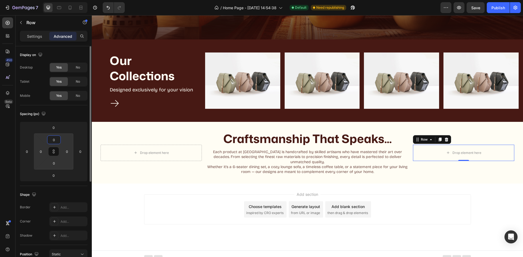
type input "0"
click at [0, 0] on div "Spacing (px) 0 0 0 0 0 0 0 0" at bounding box center [0, 0] width 0 height 0
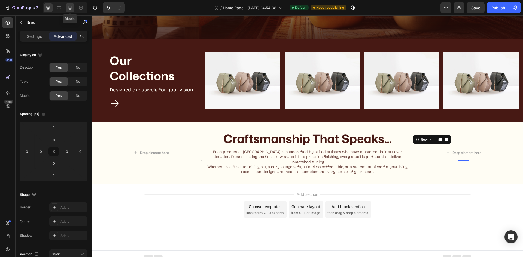
click at [72, 8] on icon at bounding box center [69, 7] width 5 height 5
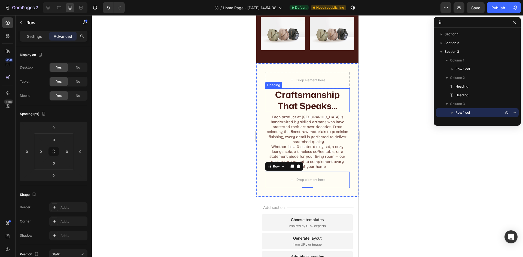
scroll to position [211, 0]
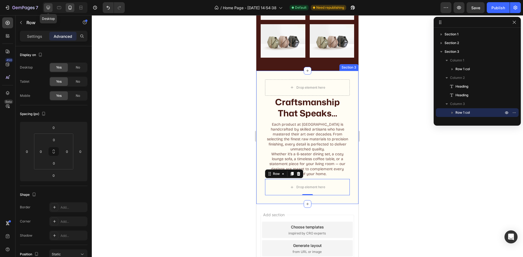
click at [50, 7] on icon at bounding box center [47, 7] width 5 height 5
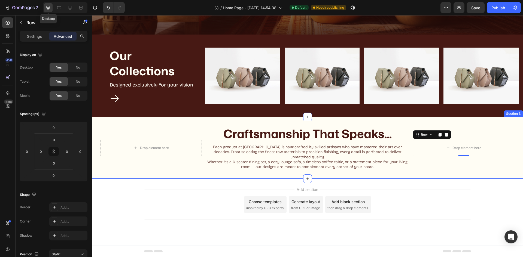
scroll to position [164, 0]
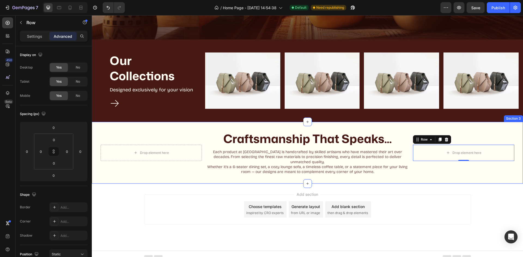
click at [428, 173] on div "Drop element here Row Craftsmanship That Speaks... Heading Each product at Wood…" at bounding box center [307, 153] width 431 height 62
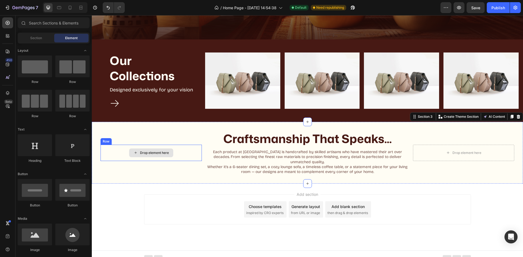
click at [137, 151] on div "Drop element here" at bounding box center [151, 153] width 44 height 9
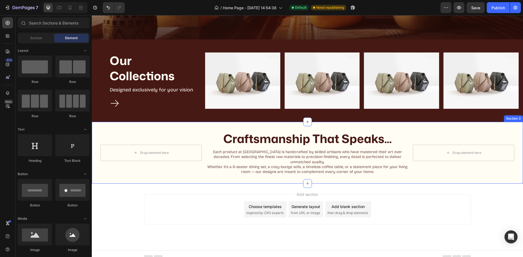
click at [189, 128] on div "Drop element here Row Craftsmanship That Speaks... Heading Each product at Wood…" at bounding box center [307, 153] width 431 height 62
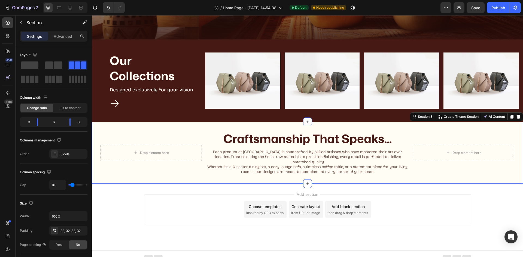
click at [190, 132] on div "Drop element here Row" at bounding box center [150, 153] width 101 height 44
click at [157, 128] on div "Drop element here Row Craftsmanship That Speaks... Heading Each product at Wood…" at bounding box center [307, 153] width 431 height 62
click at [149, 135] on div "Drop element here Row" at bounding box center [150, 153] width 101 height 44
click at [174, 139] on div "Drop element here Row" at bounding box center [150, 153] width 101 height 44
click at [163, 133] on div "Drop element here Row" at bounding box center [150, 153] width 101 height 44
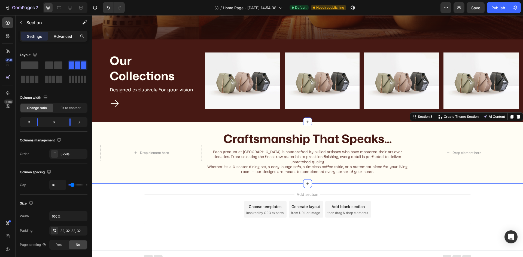
click at [66, 37] on p "Advanced" at bounding box center [63, 36] width 19 height 6
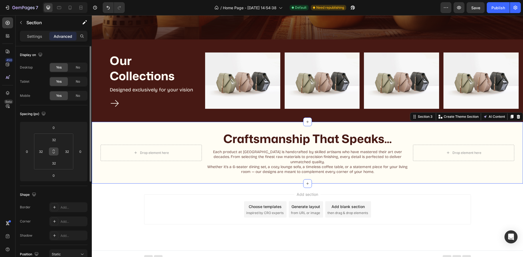
click at [54, 152] on icon at bounding box center [53, 151] width 4 height 4
click at [52, 140] on input "32" at bounding box center [53, 140] width 11 height 8
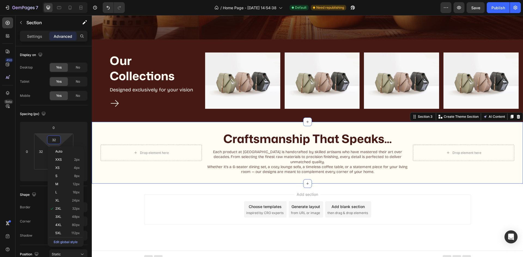
type input "0"
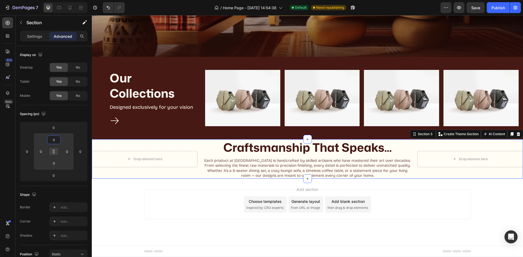
scroll to position [146, 0]
click at [276, 145] on p "Craftsmanship That Speaks..." at bounding box center [307, 147] width 210 height 15
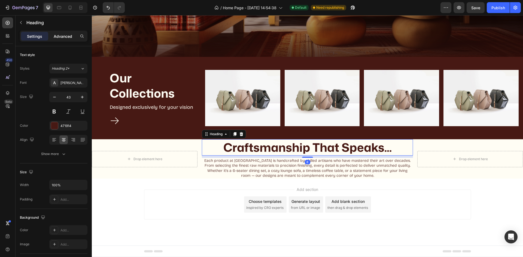
click at [53, 34] on div "Advanced" at bounding box center [62, 36] width 27 height 9
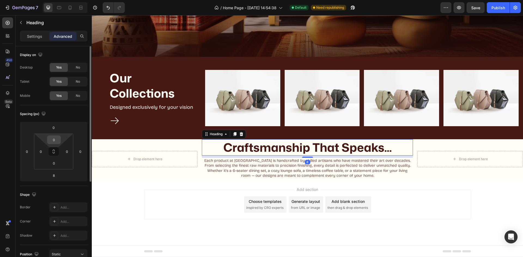
click at [57, 144] on div "0" at bounding box center [54, 140] width 14 height 9
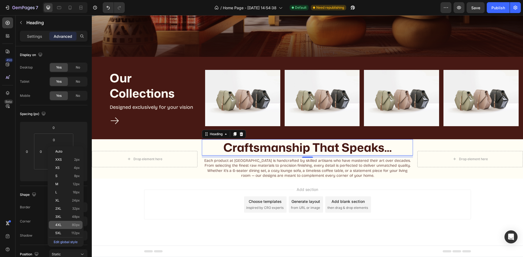
click at [61, 227] on span "4XL" at bounding box center [58, 225] width 6 height 4
type input "80"
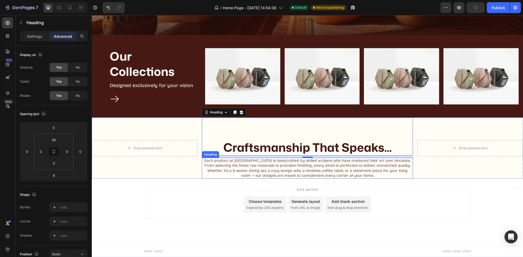
click at [272, 165] on p "Each product at Woodlas is handcrafted by skilled artisans who have mastered th…" at bounding box center [307, 168] width 210 height 20
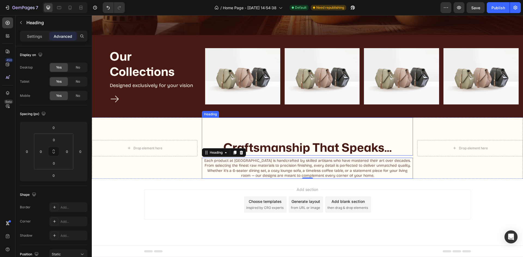
click at [269, 147] on p "Craftsmanship That Speaks..." at bounding box center [307, 147] width 210 height 15
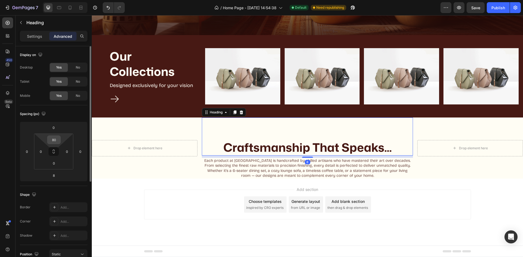
click at [52, 140] on input "80" at bounding box center [53, 140] width 11 height 8
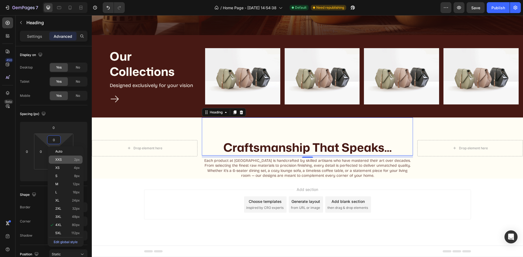
scroll to position [146, 0]
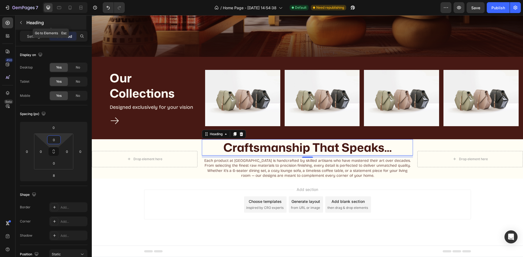
type input "0"
click at [20, 25] on button "button" at bounding box center [21, 22] width 9 height 9
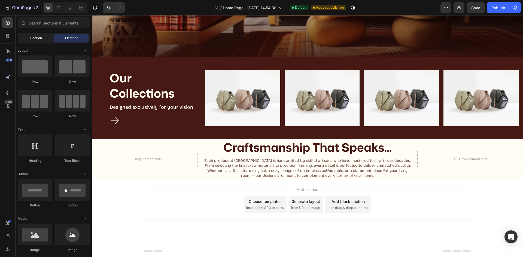
click at [41, 36] on span "Section" at bounding box center [36, 38] width 12 height 5
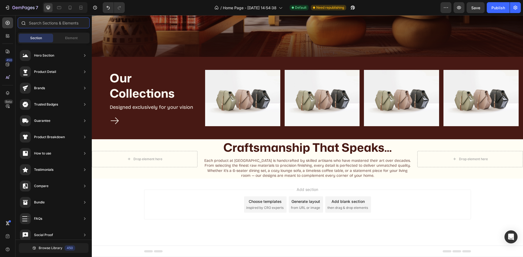
click at [47, 25] on input "text" at bounding box center [54, 22] width 72 height 11
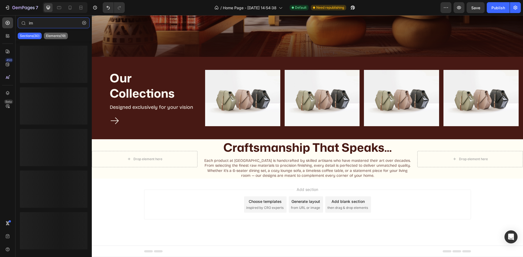
type input "im"
drag, startPoint x: 53, startPoint y: 37, endPoint x: 54, endPoint y: 40, distance: 3.1
click at [53, 39] on div "Elements(19)" at bounding box center [56, 36] width 24 height 7
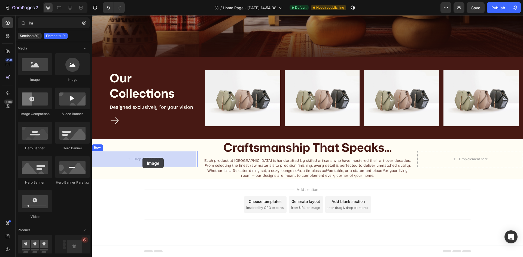
drag, startPoint x: 123, startPoint y: 78, endPoint x: 143, endPoint y: 158, distance: 82.6
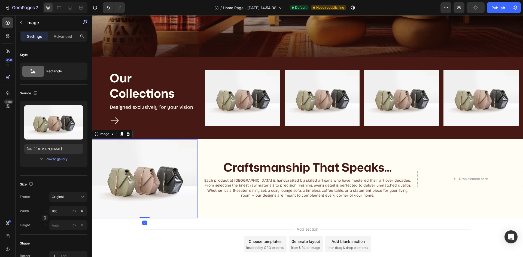
scroll to position [185, 0]
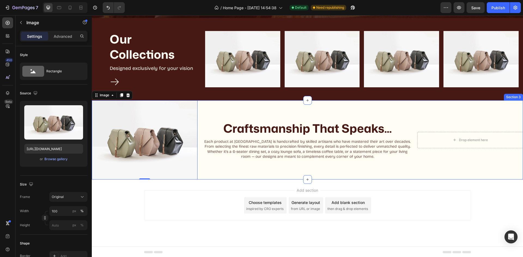
click at [225, 169] on div "Craftsmanship That Speaks... Heading Each product at Woodlas is handcrafted by …" at bounding box center [307, 139] width 211 height 79
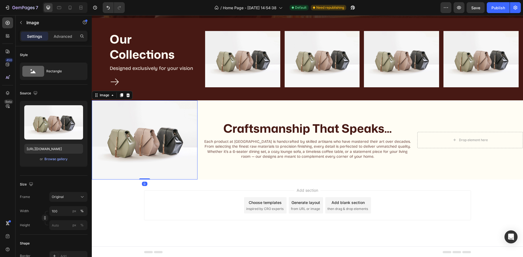
click at [114, 117] on img at bounding box center [145, 139] width 106 height 79
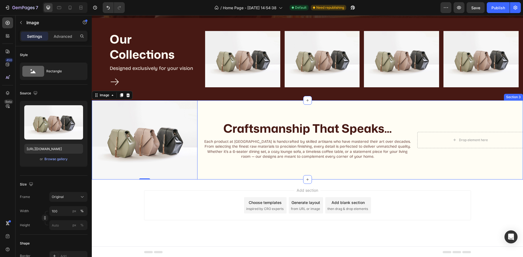
click at [247, 114] on div "Craftsmanship That Speaks... Heading Each product at Woodlas is handcrafted by …" at bounding box center [307, 139] width 211 height 79
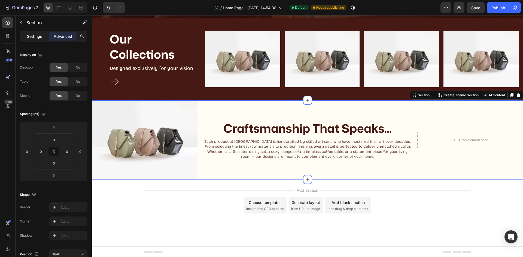
click at [41, 36] on p "Settings" at bounding box center [34, 36] width 15 height 6
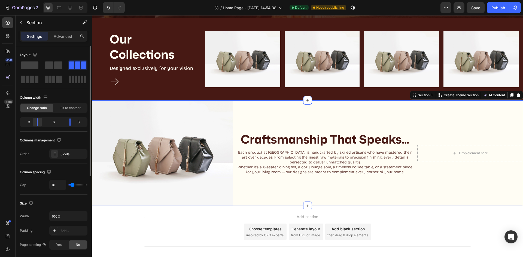
scroll to position [210, 0]
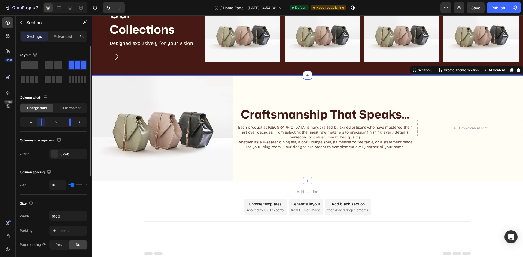
drag, startPoint x: 38, startPoint y: 125, endPoint x: 51, endPoint y: 124, distance: 12.6
click at [65, 125] on div at bounding box center [70, 122] width 10 height 8
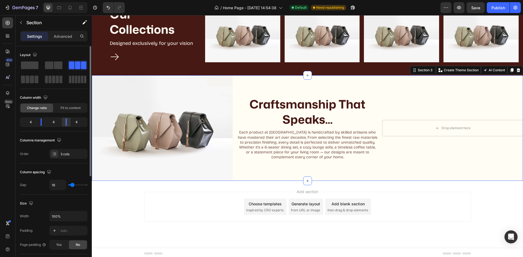
drag, startPoint x: 67, startPoint y: 123, endPoint x: 63, endPoint y: 125, distance: 3.8
click at [63, 125] on div at bounding box center [66, 122] width 10 height 8
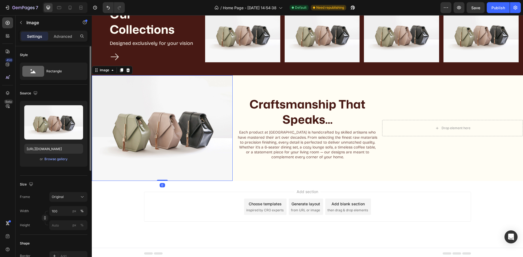
click at [175, 118] on img at bounding box center [162, 128] width 141 height 106
click at [120, 71] on icon at bounding box center [121, 70] width 4 height 4
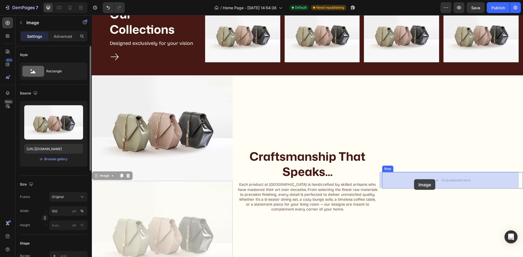
drag, startPoint x: 178, startPoint y: 208, endPoint x: 414, endPoint y: 179, distance: 238.1
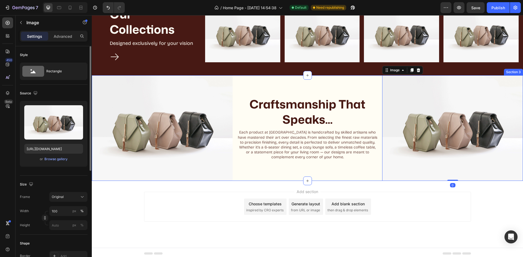
click at [320, 169] on div "Craftsmanship That Speaks... Heading Each product at Woodlas is handcrafted by …" at bounding box center [307, 128] width 141 height 106
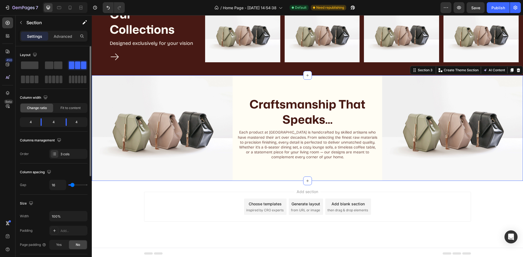
click at [411, 206] on div "Add section Choose templates inspired by CRO experts Generate layout from URL o…" at bounding box center [307, 207] width 327 height 30
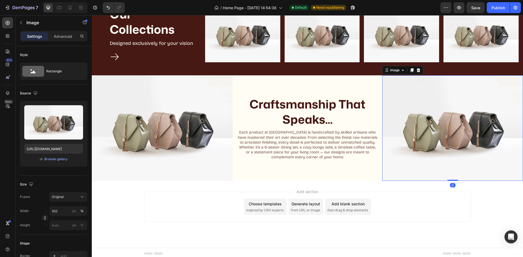
drag, startPoint x: 413, startPoint y: 122, endPoint x: 419, endPoint y: 132, distance: 11.9
click at [413, 122] on img at bounding box center [452, 128] width 141 height 106
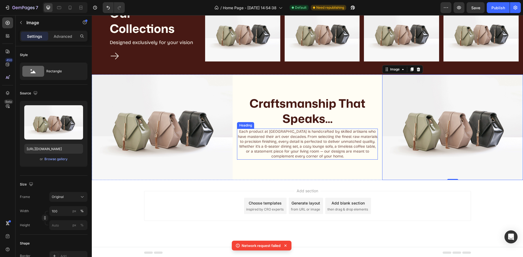
scroll to position [211, 0]
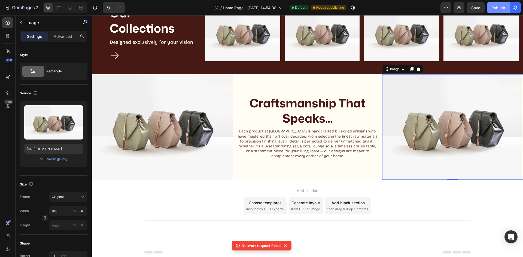
click at [495, 7] on div "Publish" at bounding box center [498, 8] width 14 height 6
click at [419, 92] on img at bounding box center [452, 127] width 141 height 106
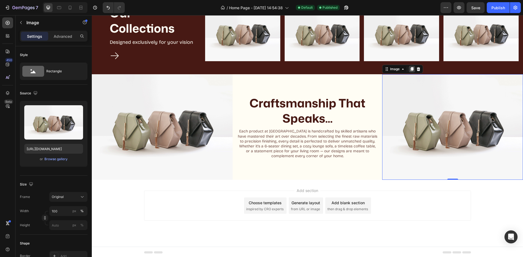
click at [410, 70] on icon at bounding box center [411, 69] width 3 height 4
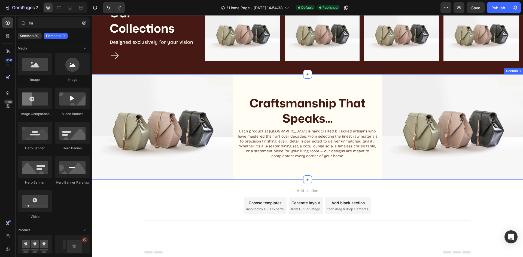
click at [350, 87] on div "Craftsmanship That Speaks... Heading Each product at Woodlas is handcrafted by …" at bounding box center [307, 127] width 141 height 106
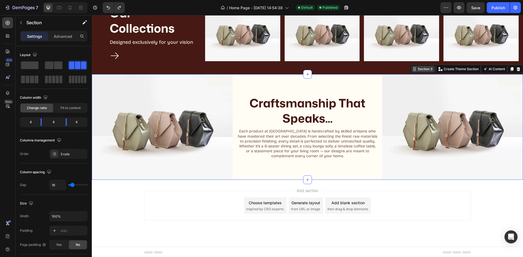
click at [419, 72] on div "Section 3" at bounding box center [425, 69] width 17 height 5
click at [510, 71] on icon at bounding box center [511, 69] width 3 height 4
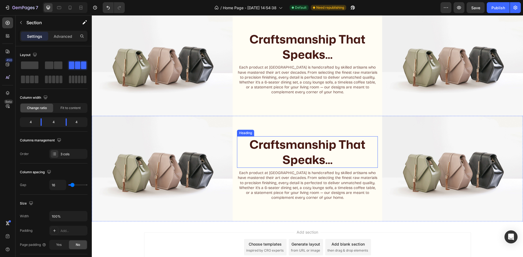
scroll to position [291, 0]
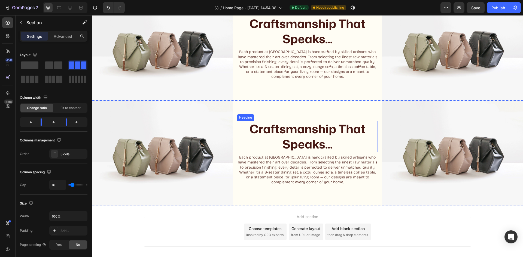
click at [276, 138] on h2 "Craftsmanship That Speaks..." at bounding box center [307, 137] width 141 height 32
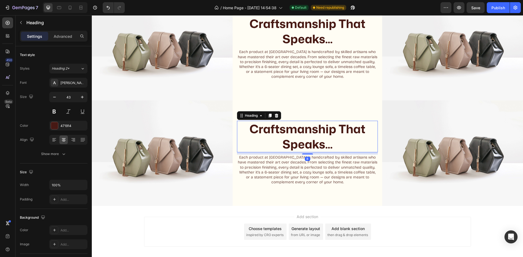
click at [194, 139] on img at bounding box center [162, 153] width 141 height 106
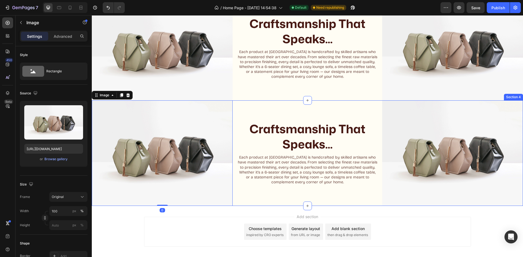
click at [265, 111] on div "Craftsmanship That Speaks... Heading Each product at Woodlas is handcrafted by …" at bounding box center [307, 153] width 141 height 106
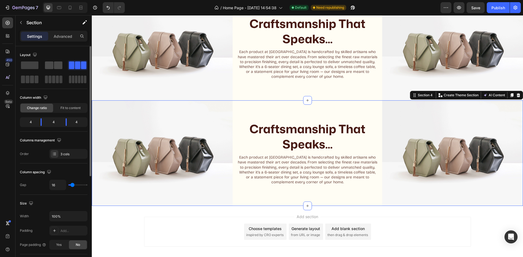
drag, startPoint x: 56, startPoint y: 65, endPoint x: 119, endPoint y: 72, distance: 62.8
click at [56, 65] on span at bounding box center [58, 66] width 8 height 8
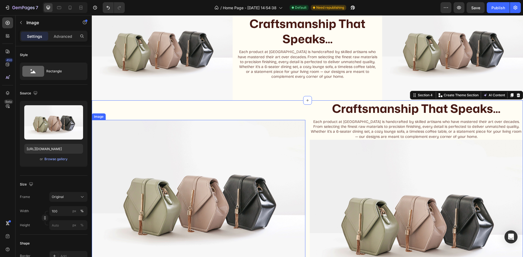
click at [219, 184] on img at bounding box center [198, 200] width 213 height 160
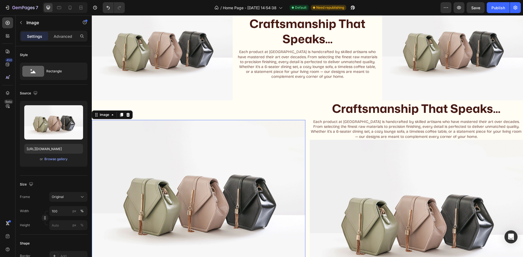
click at [128, 114] on icon at bounding box center [128, 115] width 4 height 4
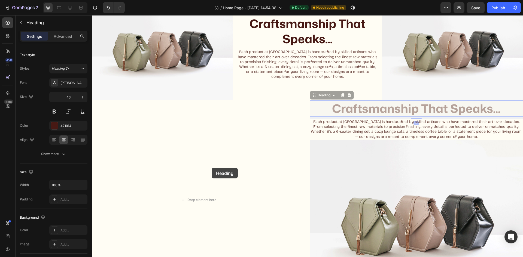
drag, startPoint x: 357, startPoint y: 122, endPoint x: 254, endPoint y: 163, distance: 111.3
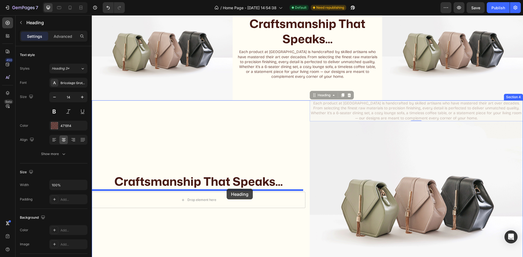
drag, startPoint x: 316, startPoint y: 135, endPoint x: 227, endPoint y: 189, distance: 104.9
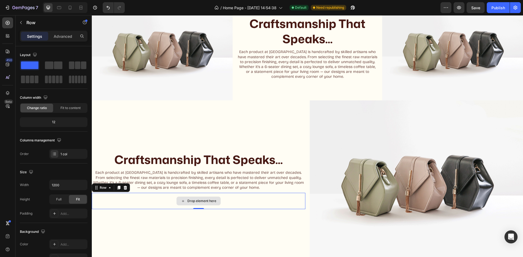
drag, startPoint x: 213, startPoint y: 194, endPoint x: 216, endPoint y: 191, distance: 3.7
click at [213, 193] on div "Drop element here" at bounding box center [198, 201] width 213 height 16
click at [125, 186] on icon at bounding box center [125, 188] width 4 height 4
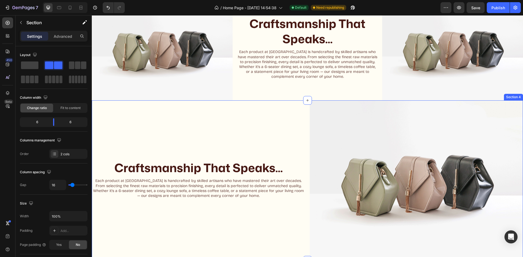
click at [273, 212] on div "Craftsmanship That Speaks... Heading Each product at Woodlas is handcrafted by …" at bounding box center [198, 180] width 213 height 160
click at [297, 133] on div "Craftsmanship That Speaks... Heading Each product at Woodlas is handcrafted by …" at bounding box center [198, 180] width 213 height 160
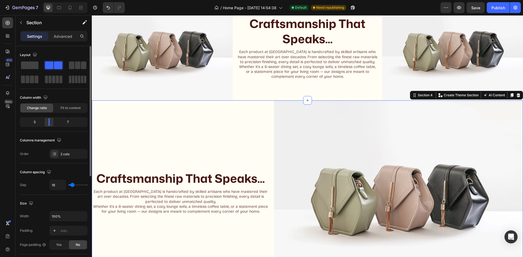
drag, startPoint x: 51, startPoint y: 119, endPoint x: 48, endPoint y: 123, distance: 5.1
click at [48, 123] on div at bounding box center [49, 122] width 10 height 8
drag, startPoint x: 33, startPoint y: 66, endPoint x: 53, endPoint y: 83, distance: 25.7
click at [33, 66] on span at bounding box center [29, 66] width 17 height 8
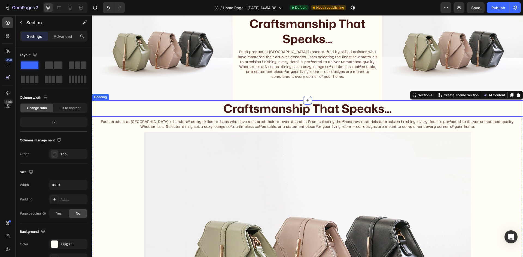
click at [334, 111] on h2 "Craftsmanship That Speaks..." at bounding box center [307, 108] width 431 height 16
click at [112, 168] on div "Craftsmanship That Speaks... Heading Each product at Woodlas is handcrafted by …" at bounding box center [307, 238] width 431 height 277
click at [111, 134] on div "Craftsmanship That Speaks... Heading Each product at Woodlas is handcrafted by …" at bounding box center [307, 238] width 431 height 277
click at [419, 95] on div "Section 4" at bounding box center [425, 95] width 17 height 5
click at [61, 36] on p "Advanced" at bounding box center [63, 36] width 19 height 6
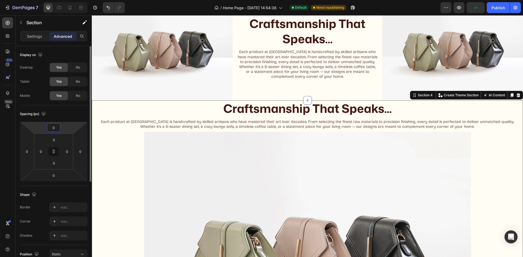
click at [55, 129] on input "0" at bounding box center [53, 128] width 11 height 8
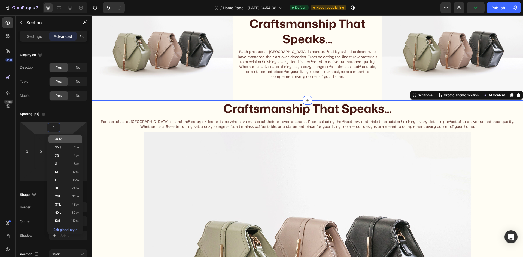
click at [47, 142] on div "0" at bounding box center [54, 140] width 14 height 9
click at [77, 199] on span "24px" at bounding box center [76, 201] width 8 height 4
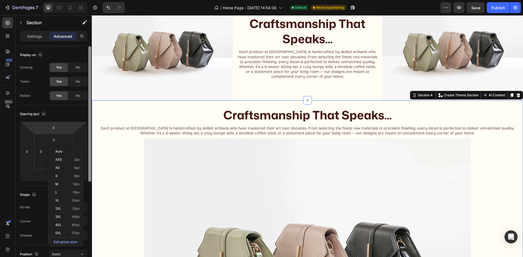
type input "24"
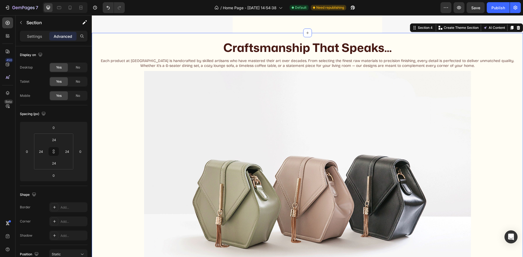
scroll to position [373, 0]
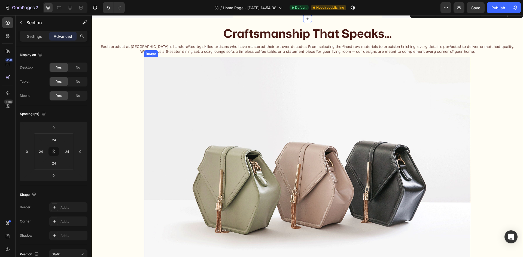
click at [277, 178] on img at bounding box center [307, 179] width 327 height 245
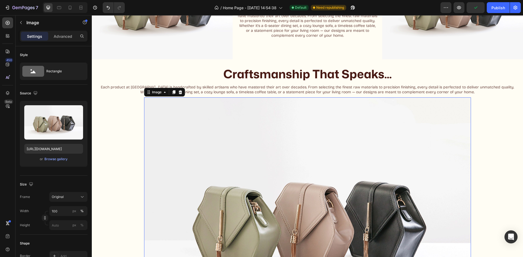
scroll to position [318, 0]
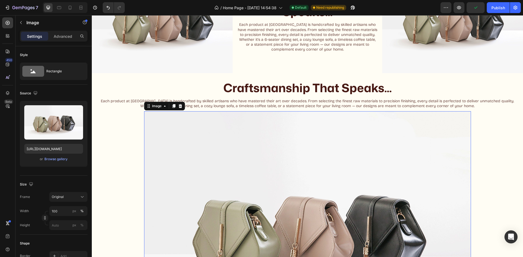
click at [334, 149] on img at bounding box center [307, 233] width 327 height 245
click at [178, 105] on icon at bounding box center [180, 106] width 4 height 4
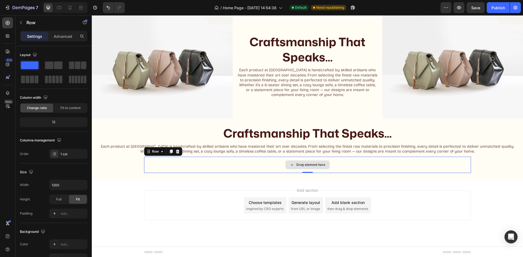
click at [158, 163] on div "Drop element here" at bounding box center [307, 165] width 327 height 16
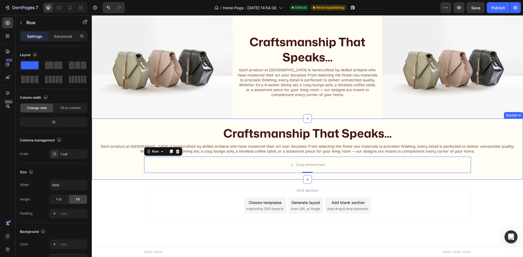
click at [126, 166] on div "Craftsmanship That Speaks... Heading Each product at Woodlas is handcrafted by …" at bounding box center [307, 149] width 418 height 48
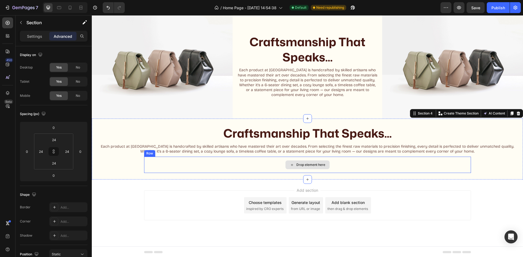
click at [188, 160] on div "Drop element here" at bounding box center [307, 165] width 327 height 16
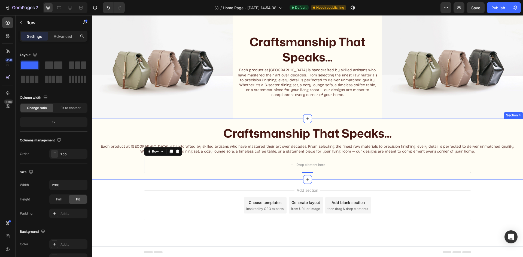
click at [96, 154] on div "Craftsmanship That Speaks... Heading Each product at Woodlas is handcrafted by …" at bounding box center [307, 149] width 431 height 61
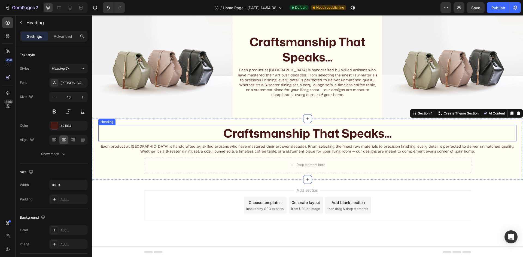
click at [147, 135] on h2 "Craftsmanship That Speaks..." at bounding box center [307, 133] width 418 height 16
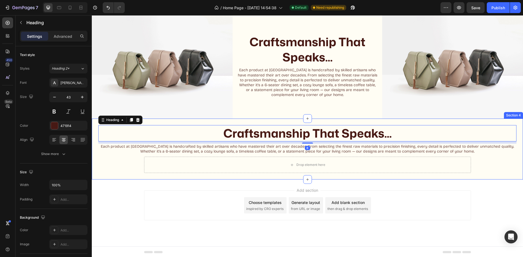
click at [297, 122] on div "Craftsmanship That Speaks... Heading 8 Each product at Woodlas is handcrafted b…" at bounding box center [307, 149] width 431 height 61
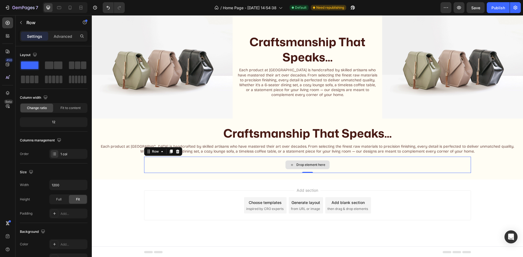
click at [163, 164] on div "Drop element here" at bounding box center [307, 165] width 327 height 16
click at [169, 152] on icon at bounding box center [170, 152] width 3 height 4
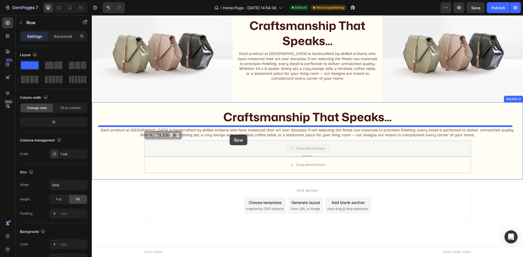
drag, startPoint x: 222, startPoint y: 151, endPoint x: 231, endPoint y: 134, distance: 19.2
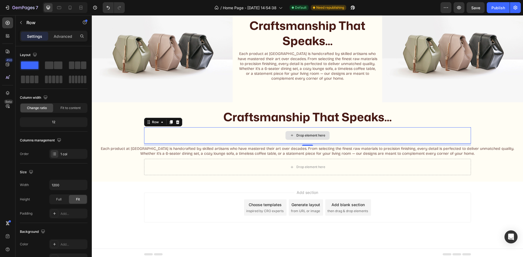
scroll to position [291, 0]
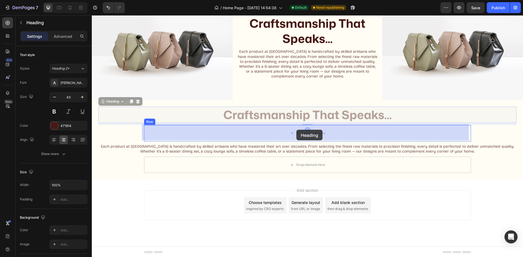
drag, startPoint x: 297, startPoint y: 115, endPoint x: 296, endPoint y: 130, distance: 15.5
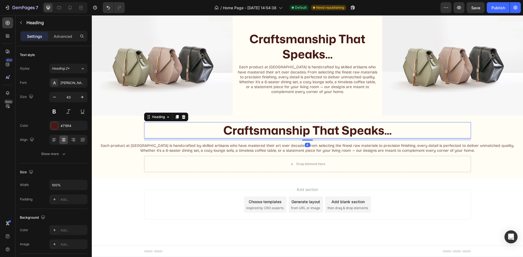
scroll to position [275, 0]
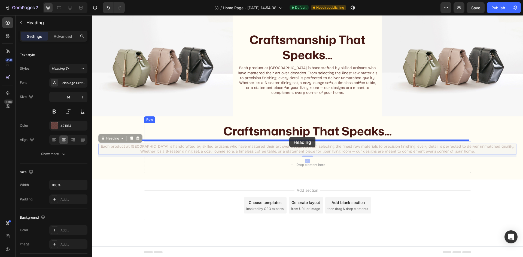
drag, startPoint x: 277, startPoint y: 147, endPoint x: 289, endPoint y: 137, distance: 15.7
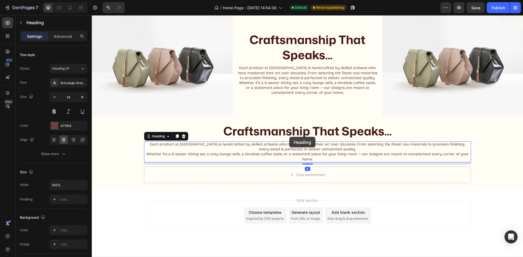
scroll to position [285, 0]
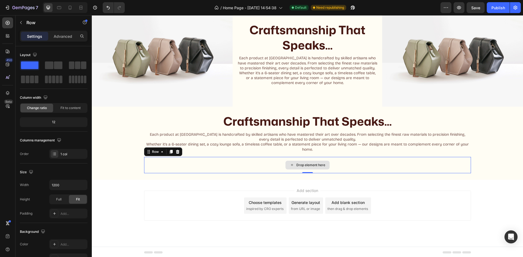
click at [252, 164] on div "Drop element here" at bounding box center [307, 165] width 327 height 16
click at [227, 166] on div "Drop element here" at bounding box center [307, 165] width 327 height 16
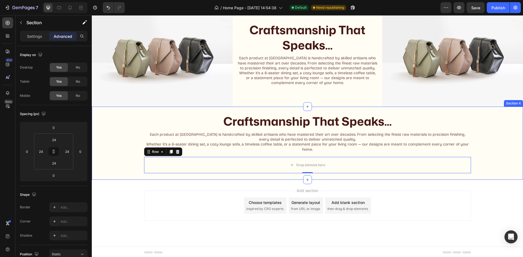
click at [213, 107] on div "Craftsmanship That Speaks... Heading Each product at Woodlas is handcrafted by …" at bounding box center [307, 143] width 431 height 73
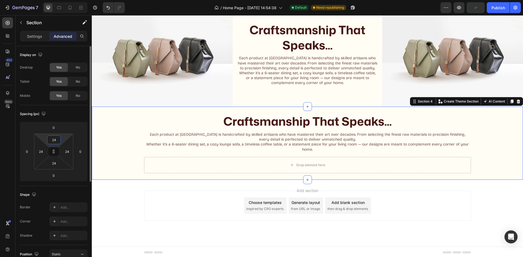
click at [56, 140] on input "24" at bounding box center [53, 140] width 11 height 8
type input "0"
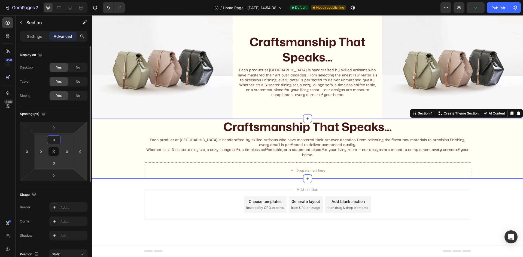
scroll to position [271, 0]
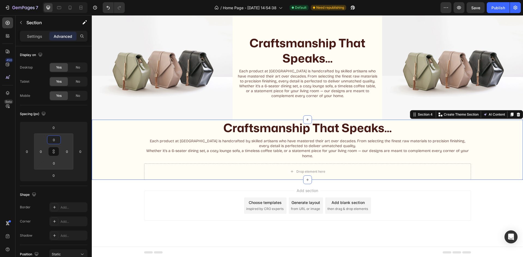
type input "0"
click at [118, 149] on div "Craftsmanship That Speaks... Heading Each product at Woodlas is handcrafted by …" at bounding box center [307, 150] width 431 height 60
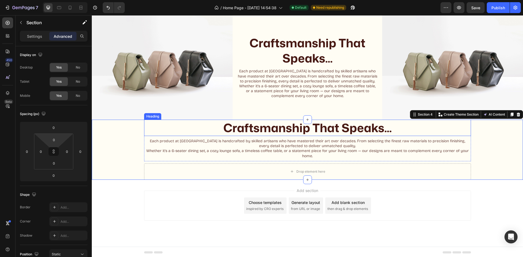
click at [154, 124] on h2 "Craftsmanship That Speaks..." at bounding box center [307, 128] width 327 height 16
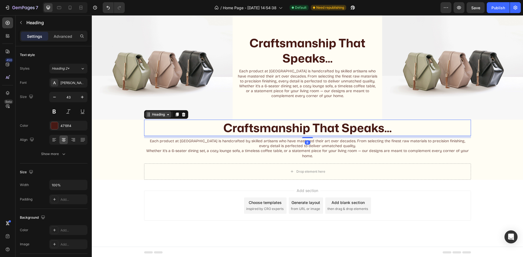
click at [148, 114] on icon at bounding box center [149, 114] width 4 height 4
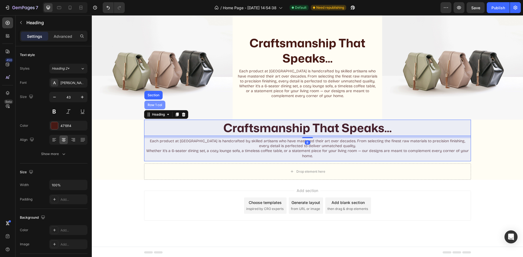
click at [154, 101] on div "Row 1 col" at bounding box center [154, 105] width 21 height 9
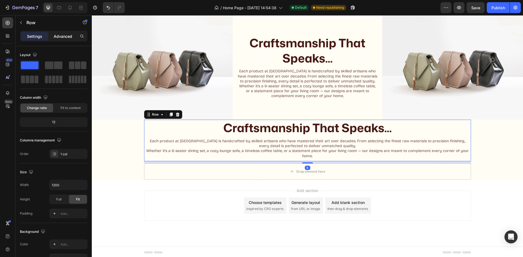
click at [62, 36] on p "Advanced" at bounding box center [63, 36] width 19 height 6
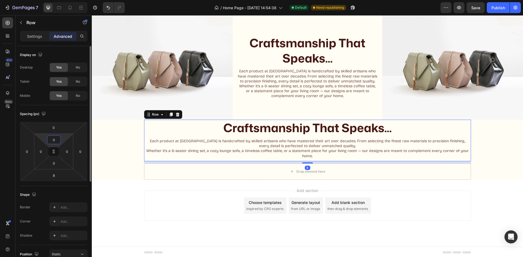
click at [56, 142] on input "0" at bounding box center [53, 140] width 11 height 8
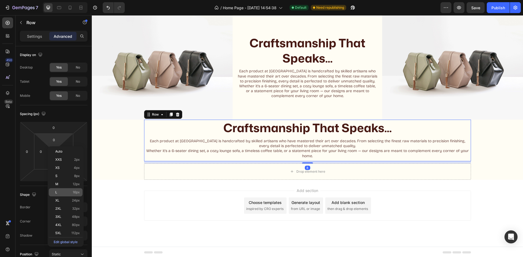
click at [60, 195] on div "L 16px" at bounding box center [66, 192] width 34 height 8
type input "16"
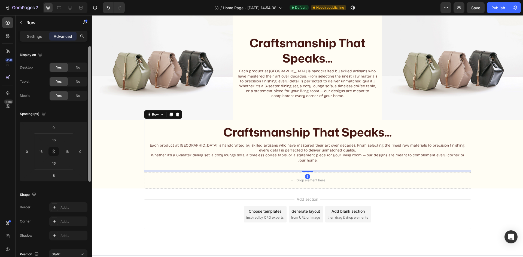
scroll to position [280, 0]
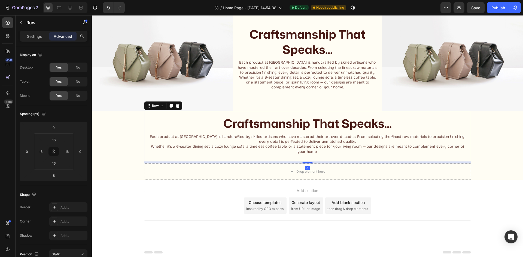
click at [169, 173] on div "Drop element here" at bounding box center [307, 172] width 327 height 16
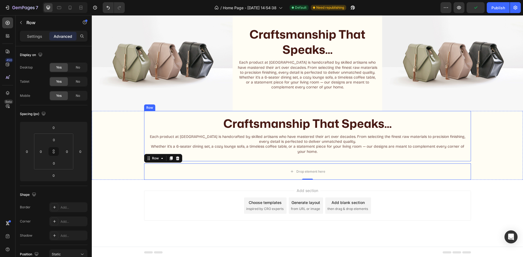
click at [246, 153] on h2 "Each product at Woodlas is handcrafted by skilled artisans who have mastered th…" at bounding box center [307, 144] width 318 height 21
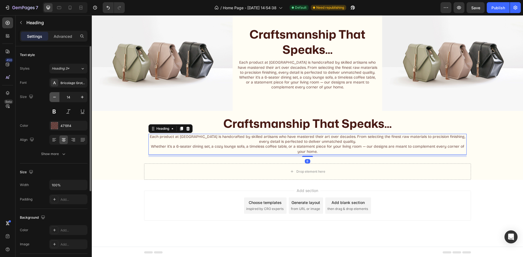
click at [56, 97] on icon "button" at bounding box center [54, 96] width 5 height 5
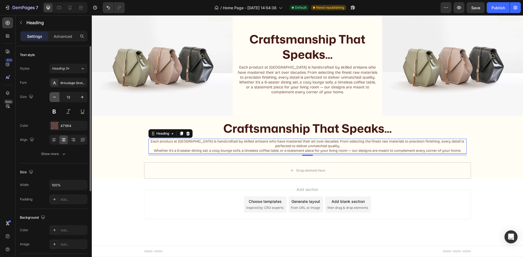
click at [56, 97] on icon "button" at bounding box center [54, 96] width 5 height 5
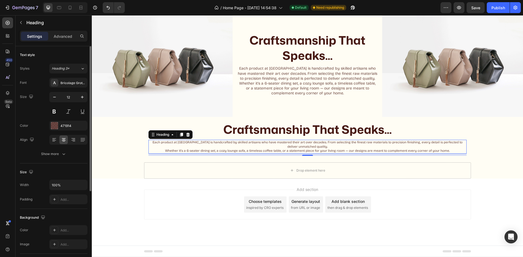
scroll to position [273, 0]
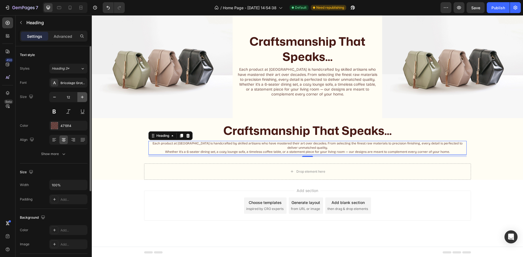
click at [83, 101] on button "button" at bounding box center [82, 97] width 10 height 10
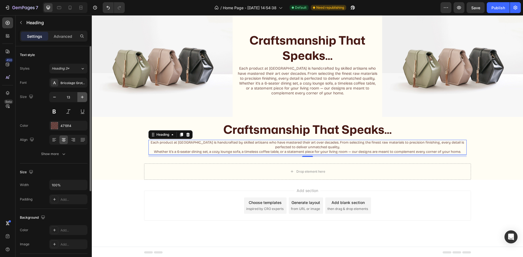
click at [83, 100] on button "button" at bounding box center [82, 97] width 10 height 10
type input "14"
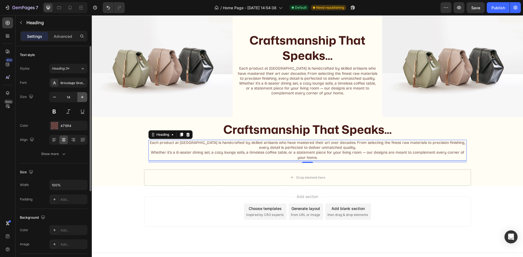
scroll to position [280, 0]
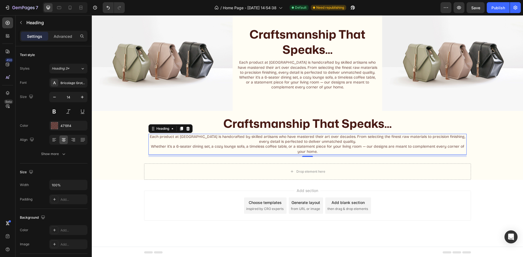
click at [207, 151] on h2 "Each product at Woodlas is handcrafted by skilled artisans who have mastered th…" at bounding box center [307, 144] width 318 height 21
click at [231, 167] on div "Drop element here" at bounding box center [307, 172] width 327 height 16
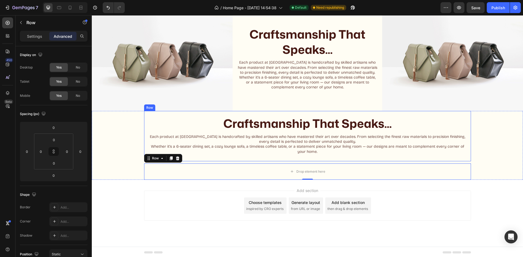
drag, startPoint x: 211, startPoint y: 155, endPoint x: 249, endPoint y: 152, distance: 38.2
click at [211, 155] on div "Craftsmanship That Speaks... Heading Each product at Woodlas is handcrafted by …" at bounding box center [307, 136] width 318 height 42
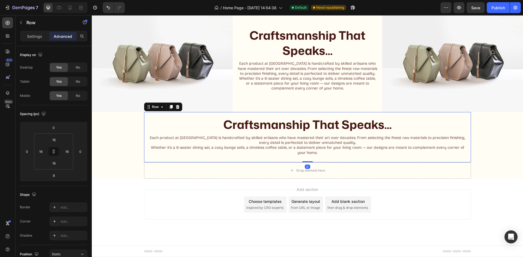
scroll to position [278, 0]
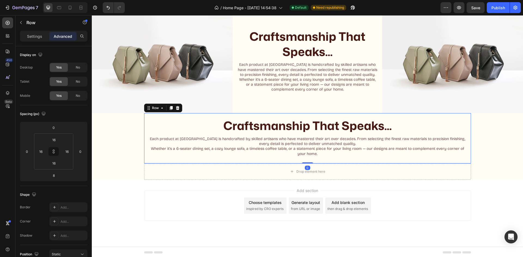
drag, startPoint x: 302, startPoint y: 161, endPoint x: 305, endPoint y: 138, distance: 23.6
click at [305, 138] on div "Craftsmanship That Speaks... Heading Each product at Woodlas is handcrafted by …" at bounding box center [307, 138] width 327 height 50
type input "0"
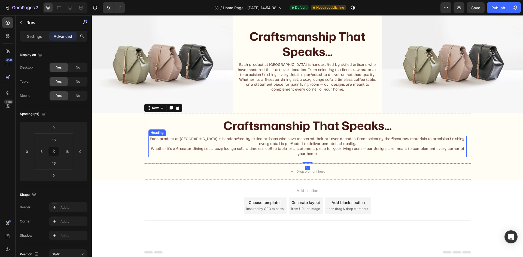
click at [305, 151] on p "Each product at Woodlas is handcrafted by skilled artisans who have mastered th…" at bounding box center [307, 147] width 317 height 20
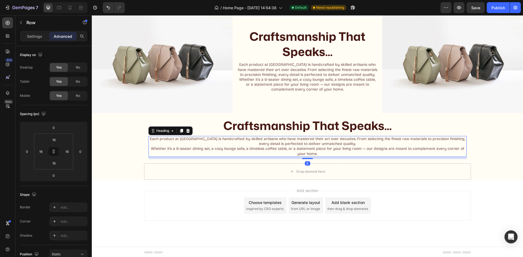
click at [202, 159] on div "Craftsmanship That Speaks... Heading Each product at Woodlas is handcrafted by …" at bounding box center [307, 138] width 327 height 50
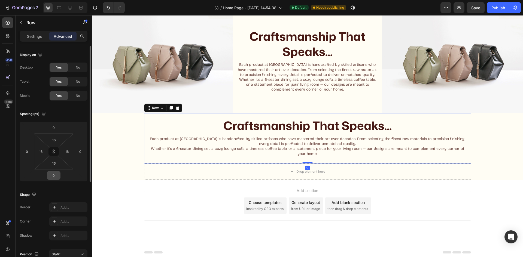
drag, startPoint x: 55, startPoint y: 150, endPoint x: 59, endPoint y: 173, distance: 23.2
click at [55, 150] on icon at bounding box center [53, 151] width 4 height 4
click at [56, 167] on div "16" at bounding box center [54, 163] width 14 height 9
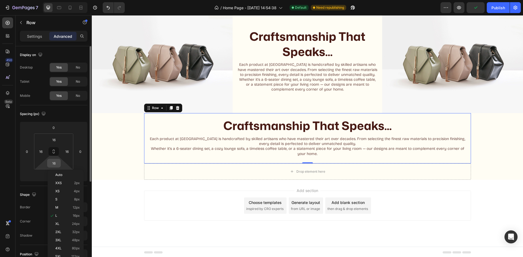
click at [51, 162] on input "16" at bounding box center [53, 163] width 11 height 8
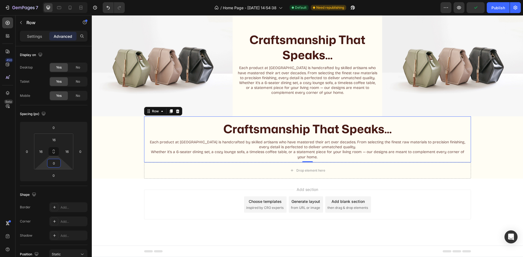
scroll to position [274, 0]
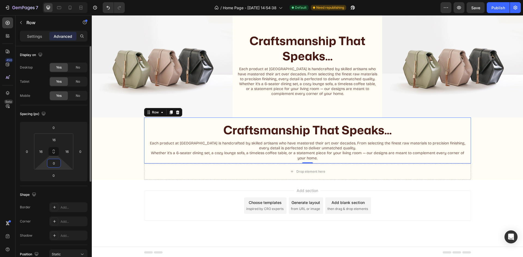
type input "0"
drag, startPoint x: 75, startPoint y: 188, endPoint x: 91, endPoint y: 187, distance: 16.1
click at [76, 188] on div "Shape Border Add... Corner Add... Shadow Add..." at bounding box center [54, 215] width 68 height 59
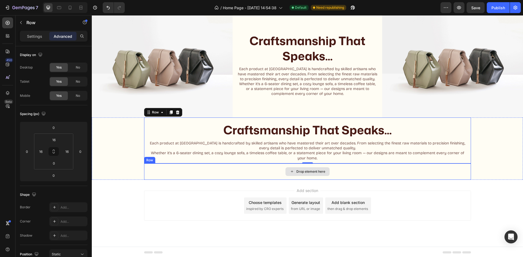
click at [176, 169] on div "Drop element here" at bounding box center [307, 172] width 327 height 16
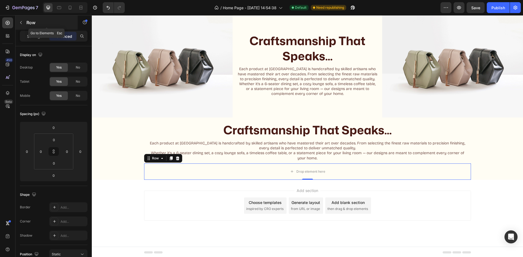
drag, startPoint x: 21, startPoint y: 24, endPoint x: 47, endPoint y: 36, distance: 28.5
click at [22, 24] on icon "button" at bounding box center [21, 22] width 4 height 4
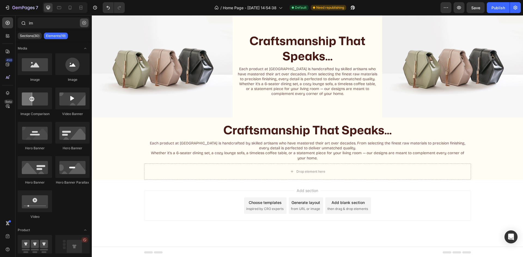
click at [86, 22] on button "button" at bounding box center [84, 23] width 9 height 9
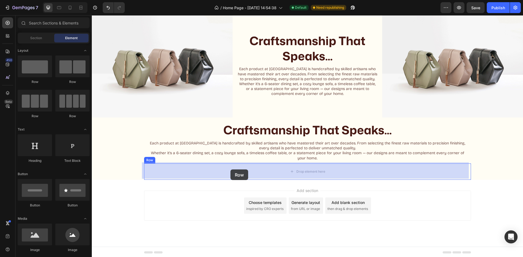
drag, startPoint x: 156, startPoint y: 121, endPoint x: 230, endPoint y: 170, distance: 88.9
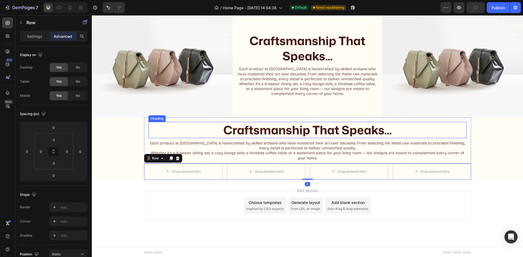
click at [311, 133] on h2 "Craftsmanship That Speaks..." at bounding box center [307, 130] width 318 height 16
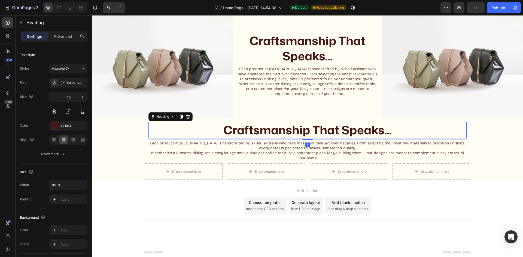
click at [272, 138] on div "8" at bounding box center [307, 139] width 318 height 2
click at [287, 126] on h2 "Craftsmanship That Speaks..." at bounding box center [307, 130] width 318 height 16
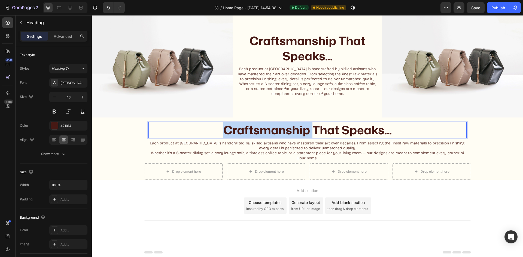
click at [287, 126] on p "Craftsmanship That Speaks..." at bounding box center [307, 130] width 317 height 15
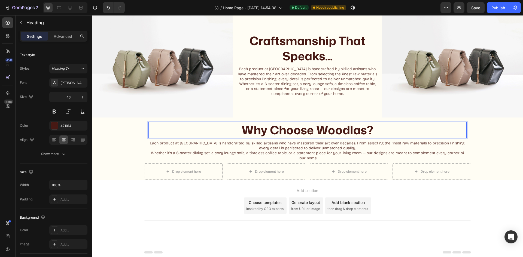
click at [359, 129] on strong "Why Choose Woodlas?" at bounding box center [308, 130] width 132 height 17
drag, startPoint x: 382, startPoint y: 131, endPoint x: 357, endPoint y: 128, distance: 25.0
click at [377, 131] on p "Why Choose Woodlas?" at bounding box center [307, 130] width 317 height 15
click at [356, 128] on strong "Why Choose Woodlas?" at bounding box center [308, 130] width 132 height 17
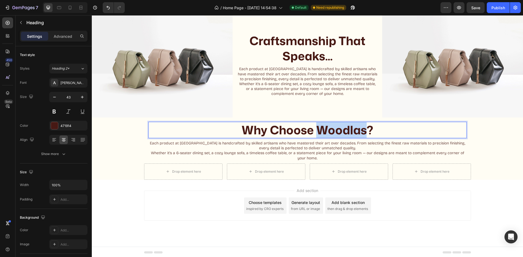
click at [356, 125] on strong "Why Choose Woodlas?" at bounding box center [308, 130] width 132 height 17
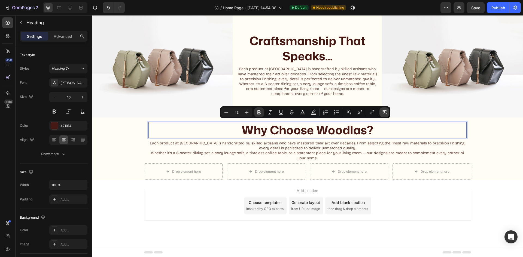
click at [380, 111] on button "Remove Format" at bounding box center [384, 113] width 10 height 10
drag, startPoint x: 348, startPoint y: 135, endPoint x: 338, endPoint y: 142, distance: 12.1
click at [348, 135] on p "Why Choose Woodlas?" at bounding box center [307, 130] width 317 height 15
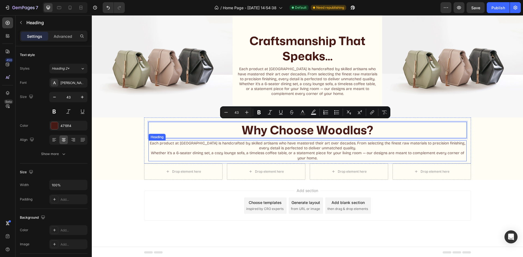
click at [336, 144] on p "Each product at Woodlas is handcrafted by skilled artisans who have mastered th…" at bounding box center [307, 151] width 317 height 20
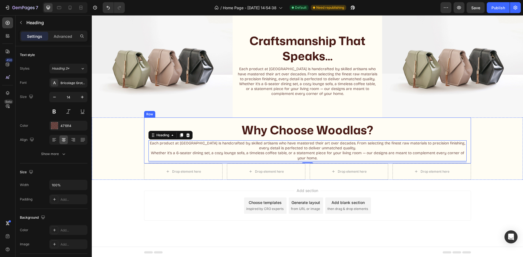
click at [411, 118] on div "Why Choose Woodlas? Heading Each product at Woodlas is handcrafted by skilled a…" at bounding box center [307, 141] width 327 height 46
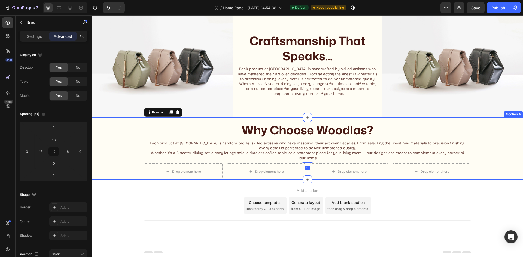
click at [477, 131] on div "Why Choose Woodlas? Heading Each product at Woodlas is handcrafted by skilled a…" at bounding box center [307, 149] width 431 height 62
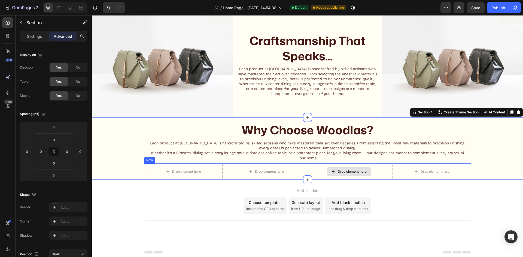
drag, startPoint x: 373, startPoint y: 173, endPoint x: 365, endPoint y: 174, distance: 7.6
click at [373, 173] on div "Drop element here" at bounding box center [349, 172] width 78 height 16
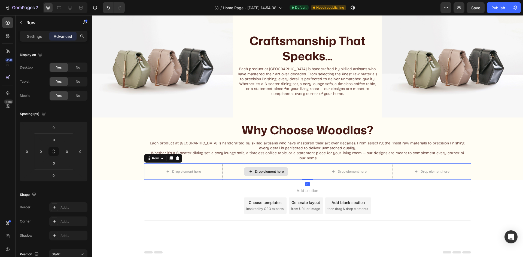
click at [255, 173] on div "Drop element here" at bounding box center [266, 171] width 44 height 9
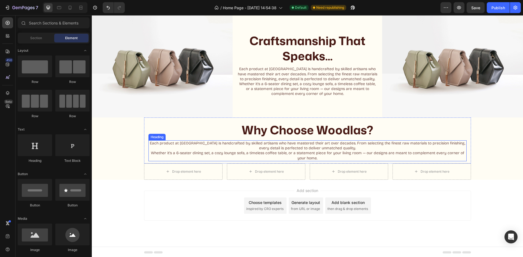
click at [251, 158] on p "Each product at Woodlas is handcrafted by skilled artisans who have mastered th…" at bounding box center [307, 151] width 317 height 20
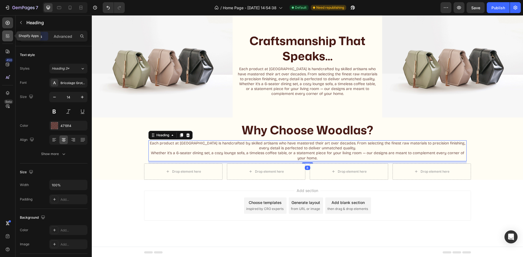
click at [3, 39] on div at bounding box center [7, 35] width 11 height 11
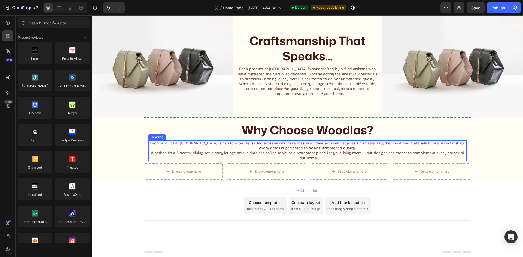
click at [298, 146] on p "Each product at Woodlas is handcrafted by skilled artisans who have mastered th…" at bounding box center [307, 151] width 317 height 20
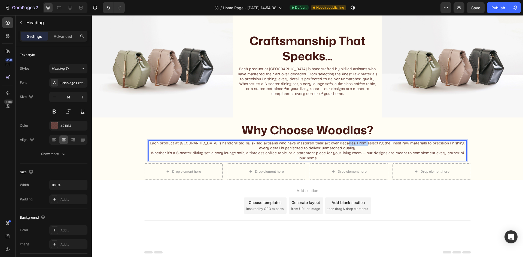
click at [342, 145] on p "Each product at Woodlas is handcrafted by skilled artisans who have mastered th…" at bounding box center [307, 151] width 317 height 20
click at [341, 151] on p "Each product at Woodlas is handcrafted by skilled artisans who have mastered th…" at bounding box center [307, 151] width 317 height 20
click at [342, 151] on p "Each product at Woodlas is handcrafted by skilled artisans who have mastered th…" at bounding box center [307, 151] width 317 height 20
click at [344, 149] on p "Each product at Woodlas is handcrafted by skilled artisans who have mastered th…" at bounding box center [307, 151] width 317 height 20
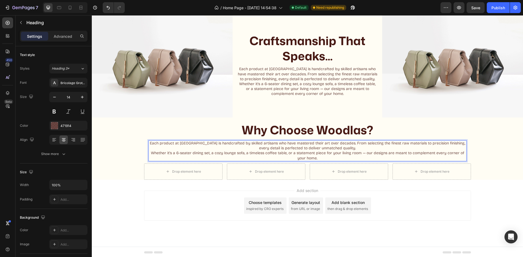
click at [345, 148] on p "Each product at Woodlas is handcrafted by skilled artisans who have mastered th…" at bounding box center [307, 151] width 317 height 20
click at [179, 146] on p "Each product at Woodlas is handcrafted by skilled artisans who have mastered th…" at bounding box center [307, 151] width 317 height 20
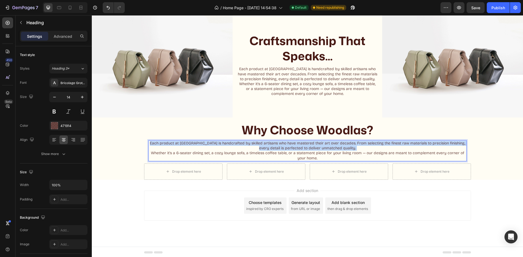
click at [179, 146] on p "Each product at Woodlas is handcrafted by skilled artisans who have mastered th…" at bounding box center [307, 151] width 317 height 20
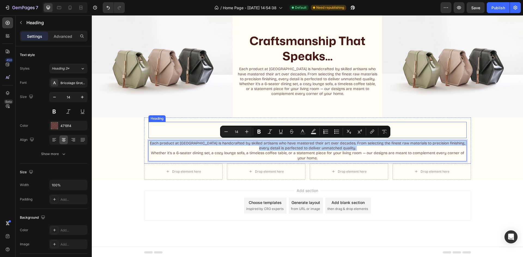
click at [432, 138] on div "Why Choose Woodlas? Heading" at bounding box center [307, 130] width 318 height 16
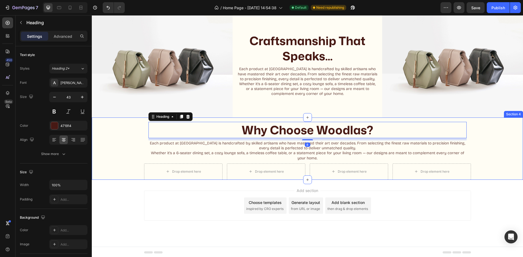
drag, startPoint x: 486, startPoint y: 151, endPoint x: 397, endPoint y: 150, distance: 88.8
click at [486, 152] on div "Why Choose Woodlas? Heading 8 Each product at Woodlas is handcrafted by skilled…" at bounding box center [307, 149] width 431 height 62
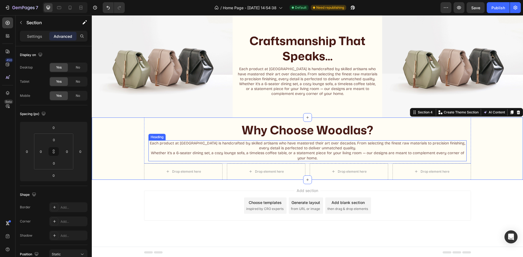
click at [378, 149] on p "Each product at Woodlas is handcrafted by skilled artisans who have mastered th…" at bounding box center [307, 151] width 317 height 20
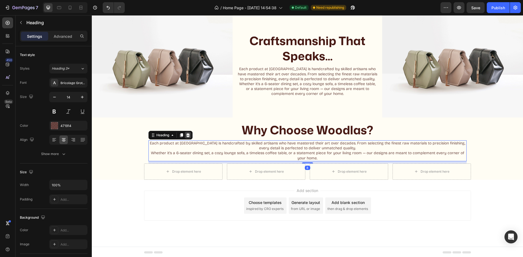
click at [187, 137] on div at bounding box center [188, 135] width 7 height 7
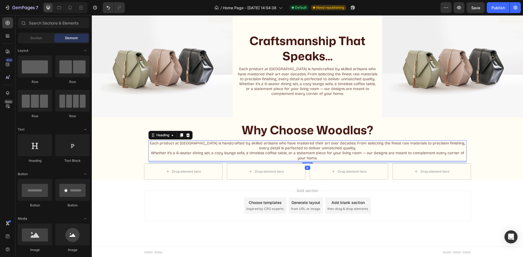
scroll to position [251, 0]
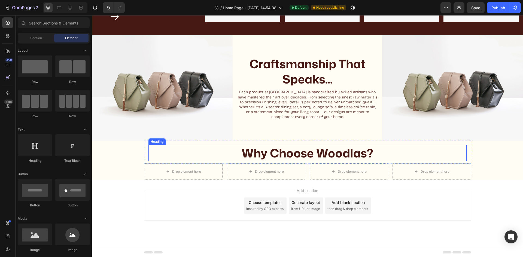
click at [336, 151] on p "Why Choose Woodlas?" at bounding box center [307, 153] width 317 height 15
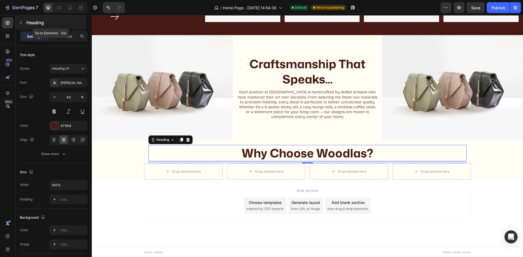
click at [17, 22] on button "button" at bounding box center [21, 22] width 9 height 9
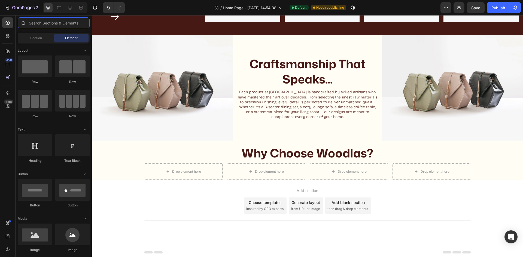
click at [53, 20] on input "text" at bounding box center [54, 22] width 72 height 11
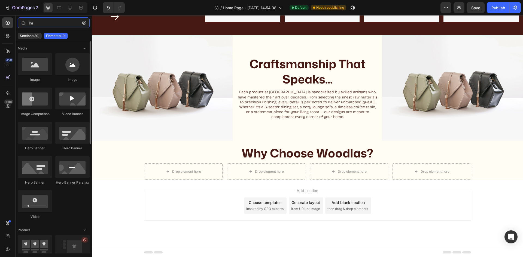
type input "im"
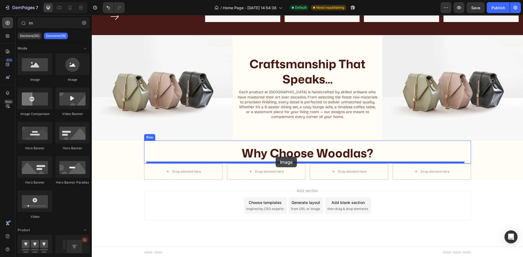
drag, startPoint x: 145, startPoint y: 83, endPoint x: 246, endPoint y: 114, distance: 106.3
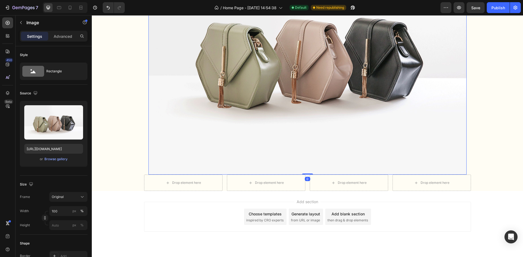
scroll to position [489, 0]
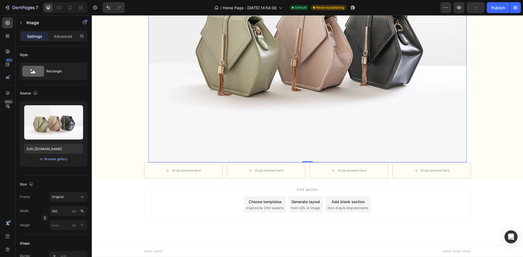
click at [278, 88] on img at bounding box center [307, 43] width 318 height 239
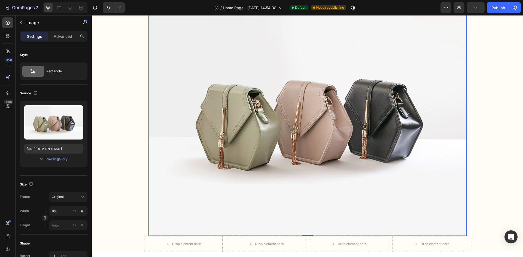
scroll to position [353, 0]
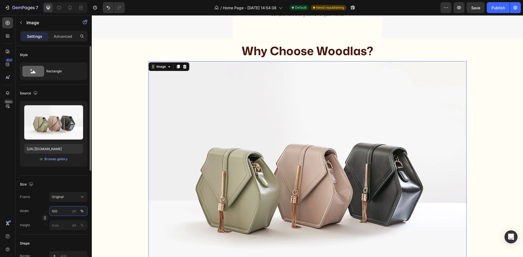
click at [56, 209] on input "100" at bounding box center [68, 211] width 38 height 10
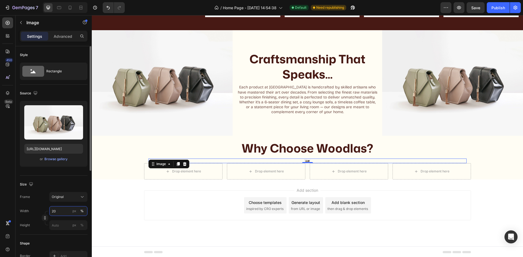
scroll to position [298, 0]
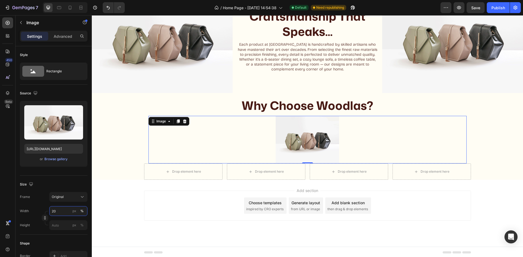
type input "20"
click at [257, 155] on div at bounding box center [307, 140] width 318 height 48
drag, startPoint x: 242, startPoint y: 164, endPoint x: 259, endPoint y: 159, distance: 17.7
click at [243, 164] on div "Drop element here" at bounding box center [266, 172] width 78 height 16
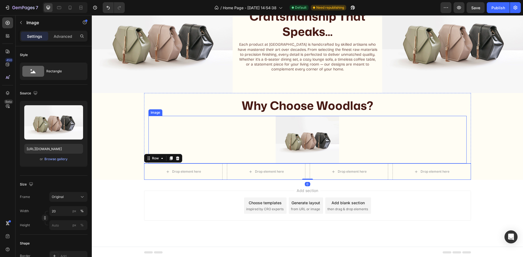
click at [279, 141] on img at bounding box center [308, 140] width 64 height 48
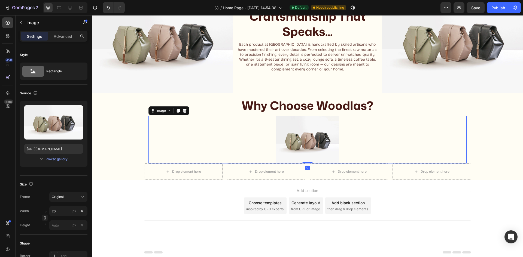
drag, startPoint x: 176, startPoint y: 113, endPoint x: 187, endPoint y: 114, distance: 10.6
click at [178, 113] on div "Image" at bounding box center [168, 110] width 41 height 9
click at [398, 150] on div at bounding box center [307, 140] width 318 height 48
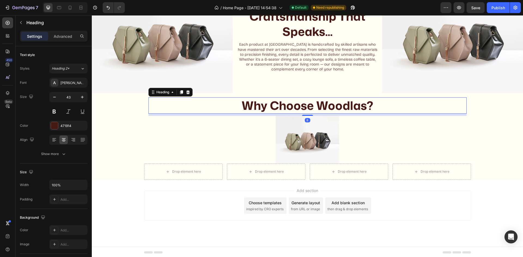
click at [360, 105] on p "Why Choose Woodlas?" at bounding box center [307, 105] width 317 height 15
click at [323, 167] on div "Drop element here" at bounding box center [349, 172] width 78 height 16
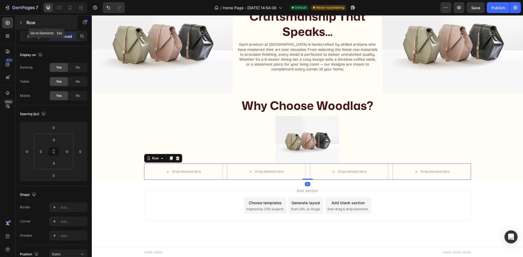
drag, startPoint x: 20, startPoint y: 22, endPoint x: 61, endPoint y: 23, distance: 41.7
click at [23, 23] on button "button" at bounding box center [21, 22] width 9 height 9
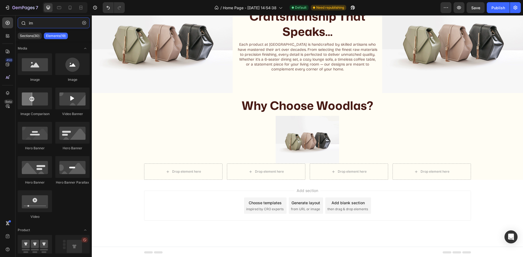
click at [61, 22] on input "im" at bounding box center [54, 22] width 72 height 11
click at [52, 19] on input "im" at bounding box center [54, 22] width 72 height 11
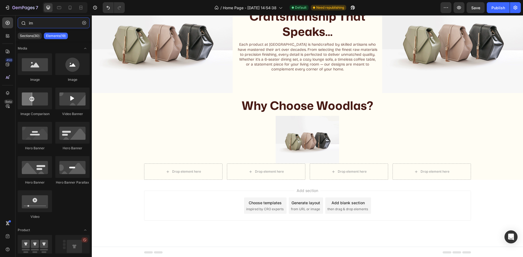
type input "c"
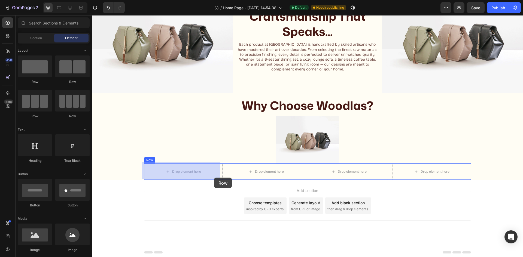
drag, startPoint x: 127, startPoint y: 84, endPoint x: 206, endPoint y: 176, distance: 121.3
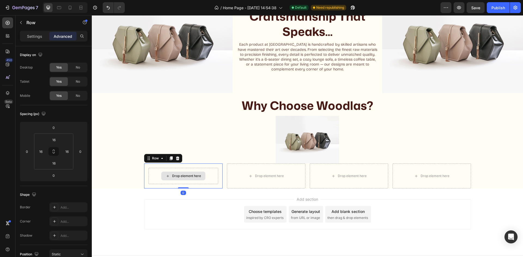
scroll to position [307, 0]
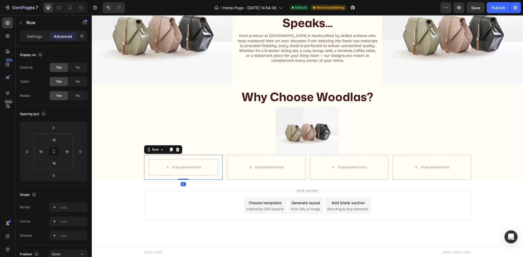
drag, startPoint x: 167, startPoint y: 149, endPoint x: 221, endPoint y: 175, distance: 59.5
click at [169, 149] on icon at bounding box center [171, 150] width 4 height 4
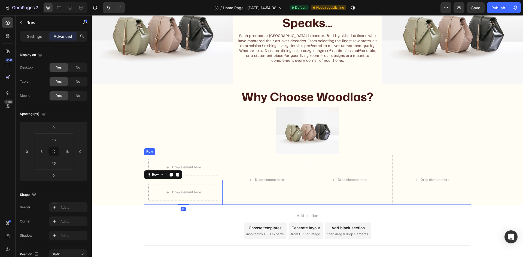
scroll to position [332, 0]
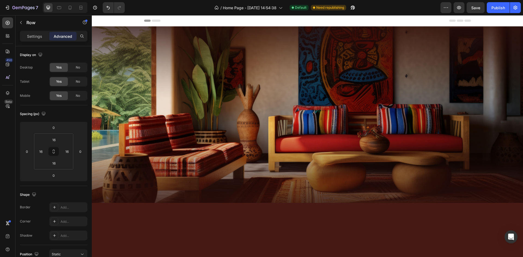
scroll to position [307, 0]
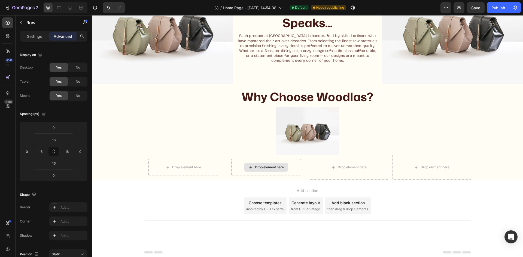
drag, startPoint x: 92, startPoint y: 15, endPoint x: 280, endPoint y: 143, distance: 227.2
click at [279, 170] on div "Drop element here" at bounding box center [266, 167] width 44 height 9
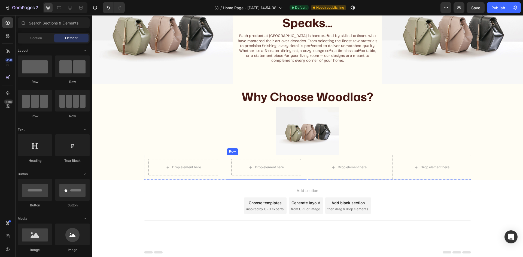
drag, startPoint x: 269, startPoint y: 158, endPoint x: 271, endPoint y: 155, distance: 3.7
click at [269, 158] on div "Drop element here Row" at bounding box center [266, 167] width 78 height 25
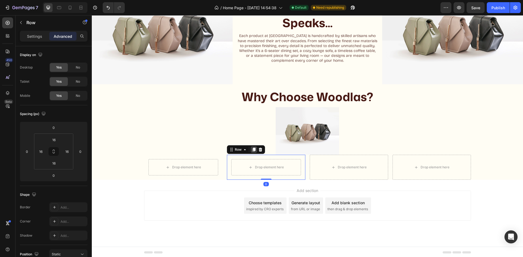
click at [252, 150] on icon at bounding box center [254, 150] width 4 height 4
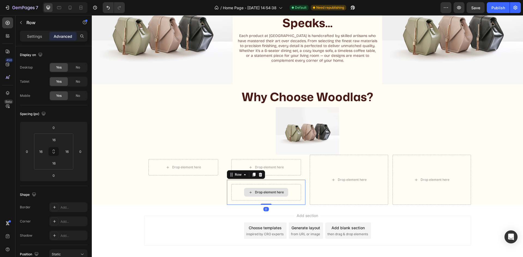
scroll to position [332, 0]
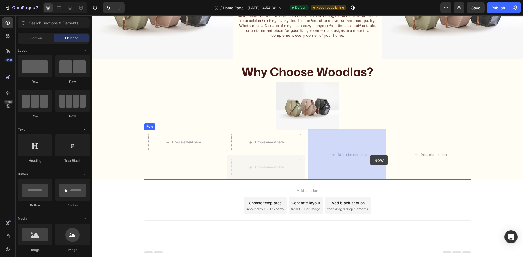
drag, startPoint x: 274, startPoint y: 167, endPoint x: 379, endPoint y: 156, distance: 105.5
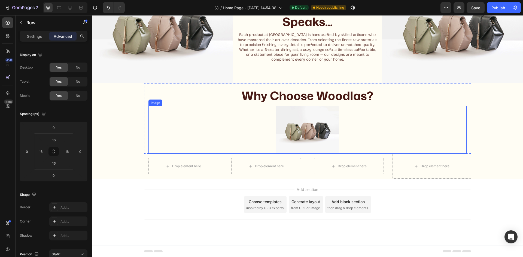
scroll to position [307, 0]
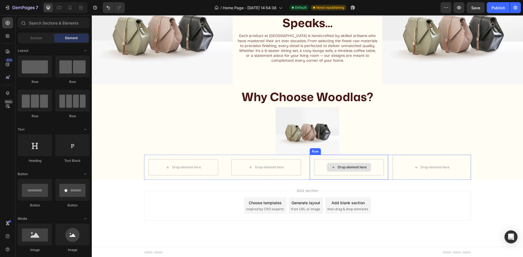
drag, startPoint x: 349, startPoint y: 163, endPoint x: 358, endPoint y: 144, distance: 21.9
click at [350, 163] on div "Drop element here" at bounding box center [349, 167] width 44 height 9
click at [346, 157] on div "Drop element here Row" at bounding box center [349, 167] width 78 height 25
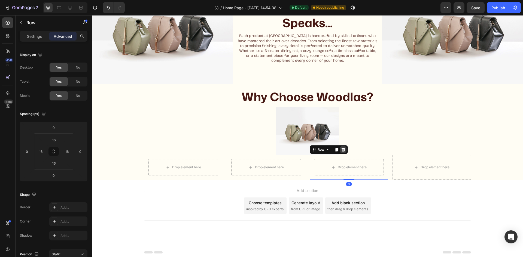
drag, startPoint x: 334, startPoint y: 147, endPoint x: 341, endPoint y: 146, distance: 7.2
click at [335, 145] on div "Row" at bounding box center [329, 149] width 38 height 9
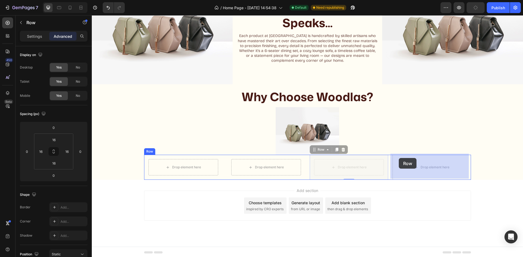
drag, startPoint x: 343, startPoint y: 160, endPoint x: 399, endPoint y: 158, distance: 56.1
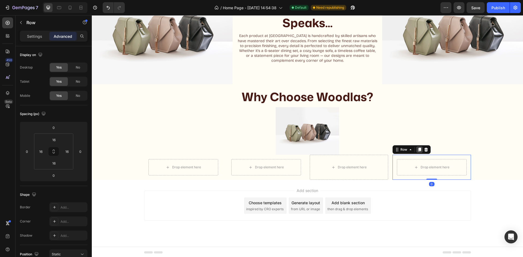
click at [420, 149] on div at bounding box center [419, 150] width 7 height 7
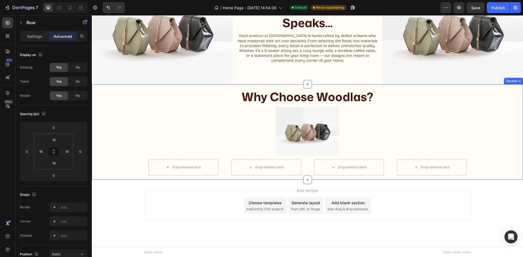
click at [475, 150] on div "Why Choose Woodlas? Heading Image Row Drop element here Row Drop element here R…" at bounding box center [307, 132] width 431 height 96
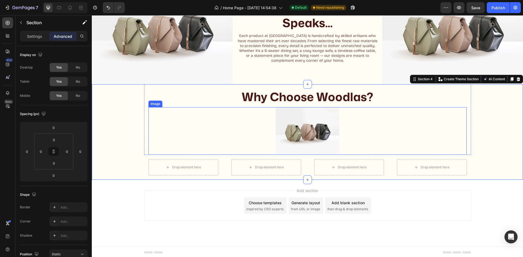
click at [310, 133] on img at bounding box center [308, 131] width 64 height 48
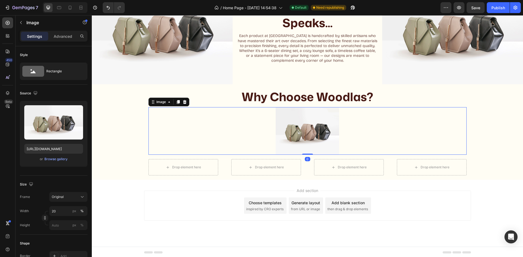
drag, startPoint x: 300, startPoint y: 128, endPoint x: 252, endPoint y: 124, distance: 48.1
click at [299, 128] on img at bounding box center [308, 131] width 64 height 48
drag, startPoint x: 168, startPoint y: 165, endPoint x: 133, endPoint y: 147, distance: 39.9
click at [168, 165] on div "Drop element here" at bounding box center [183, 167] width 44 height 9
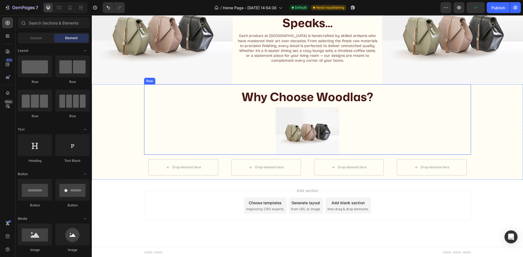
click at [298, 86] on div "Why Choose Woodlas? Heading Image Row" at bounding box center [307, 119] width 327 height 71
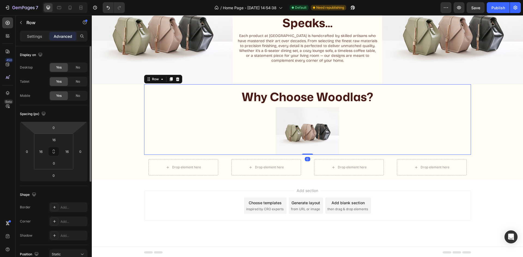
click at [39, 37] on p "Settings" at bounding box center [34, 36] width 15 height 6
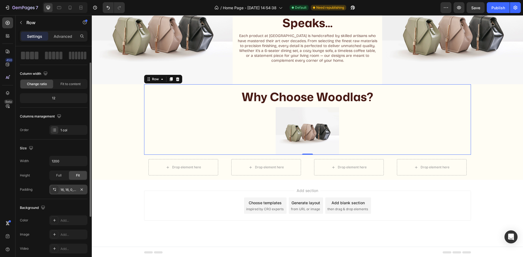
scroll to position [106, 0]
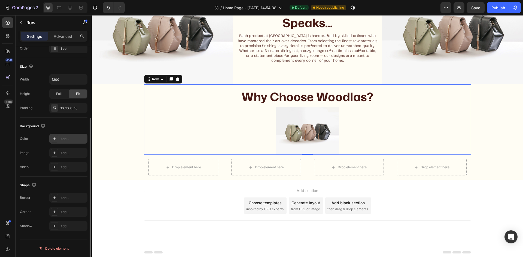
click at [53, 140] on icon at bounding box center [54, 139] width 4 height 4
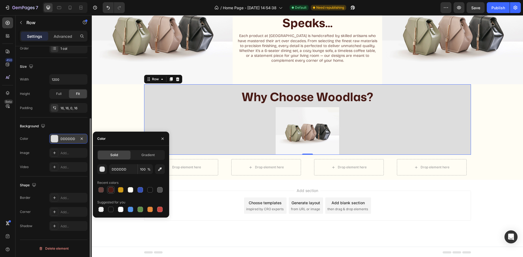
click at [109, 192] on div at bounding box center [110, 189] width 5 height 5
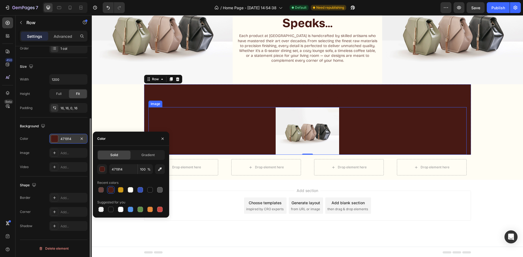
type input "DDDDDD"
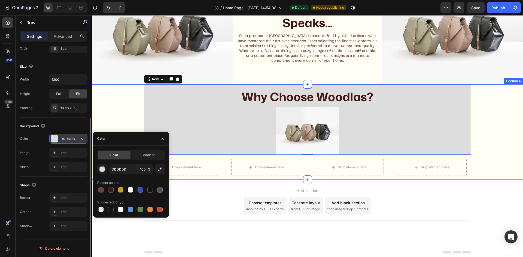
click at [117, 108] on div "Why Choose Woodlas? Heading Image Row 0 Drop element here Row Drop element here…" at bounding box center [307, 132] width 431 height 96
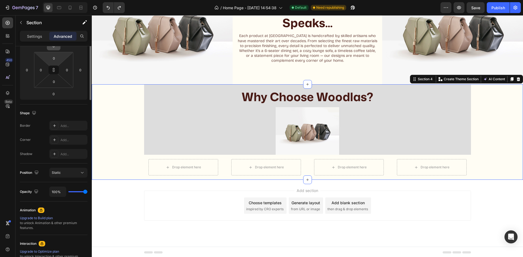
scroll to position [0, 0]
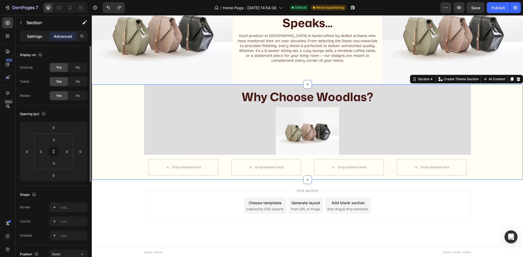
click at [40, 38] on p "Settings" at bounding box center [34, 36] width 15 height 6
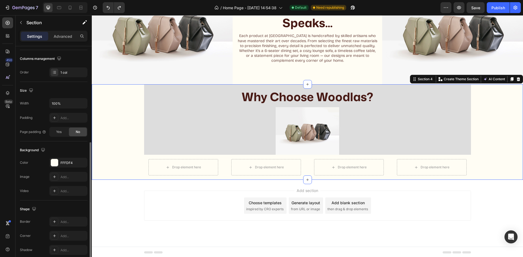
scroll to position [106, 0]
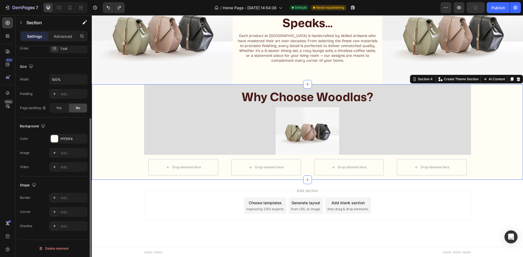
click at [58, 133] on div "Background The changes might be hidden by the video. Color FFFDF4 Image Add... …" at bounding box center [54, 147] width 68 height 59
click at [67, 139] on div "FFFDF4" at bounding box center [68, 139] width 16 height 5
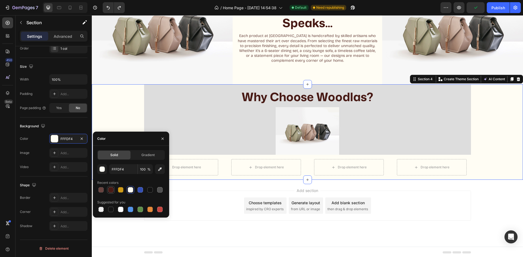
click at [109, 190] on div at bounding box center [110, 189] width 5 height 5
type input "471914"
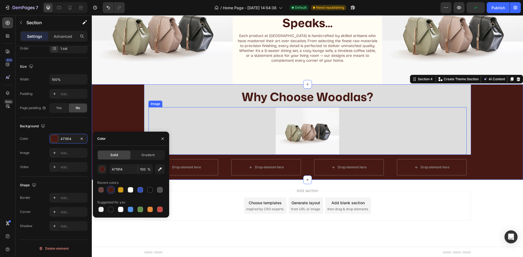
click at [229, 152] on div at bounding box center [307, 131] width 318 height 48
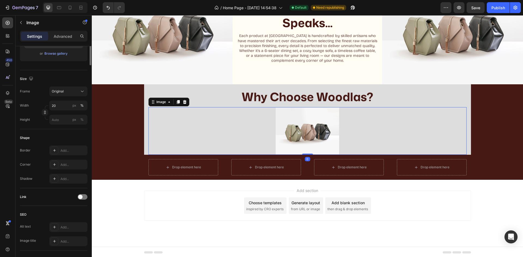
scroll to position [0, 0]
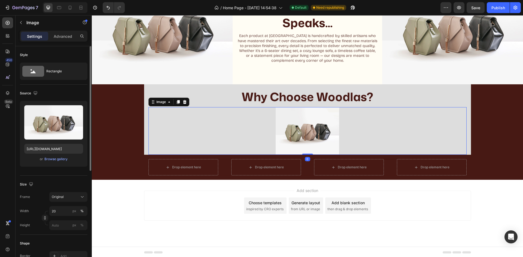
drag, startPoint x: 286, startPoint y: 126, endPoint x: 198, endPoint y: 102, distance: 91.1
click at [285, 126] on img at bounding box center [308, 131] width 64 height 48
click at [188, 94] on p "Why Choose Woodlas?" at bounding box center [307, 96] width 317 height 15
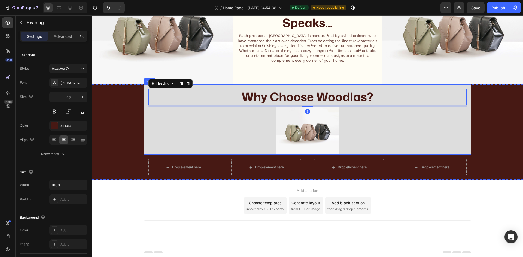
click at [144, 92] on div "Why Choose Woodlas? Heading 8 Image Row" at bounding box center [307, 119] width 327 height 71
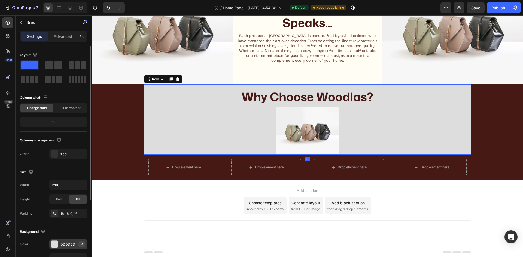
click at [83, 242] on icon "button" at bounding box center [82, 244] width 4 height 4
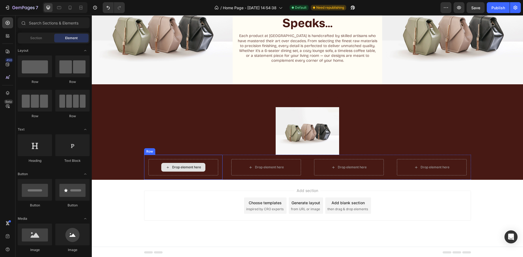
drag, startPoint x: 185, startPoint y: 162, endPoint x: 138, endPoint y: 165, distance: 47.2
click at [184, 164] on div "Drop element here" at bounding box center [183, 167] width 44 height 9
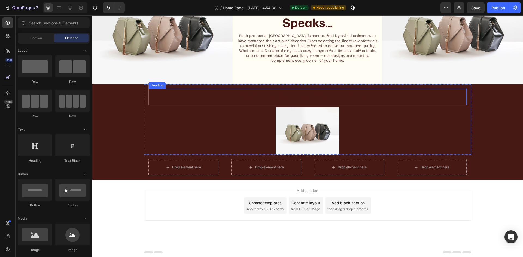
click at [258, 97] on p "Why Choose Woodlas?" at bounding box center [307, 96] width 317 height 15
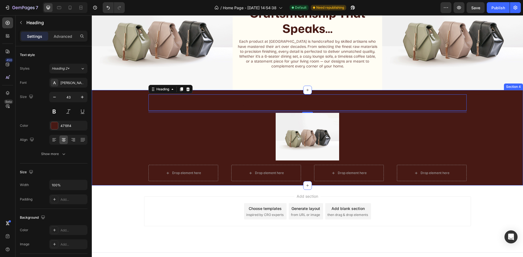
scroll to position [307, 0]
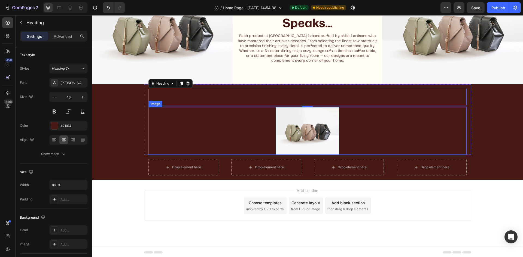
click at [338, 144] on div at bounding box center [307, 131] width 318 height 48
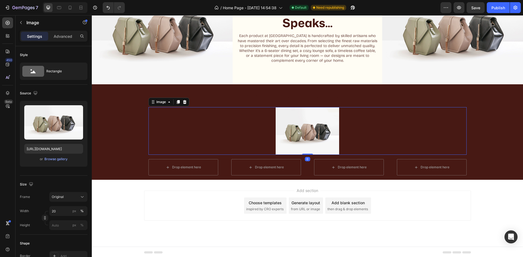
click at [204, 138] on div at bounding box center [307, 131] width 318 height 48
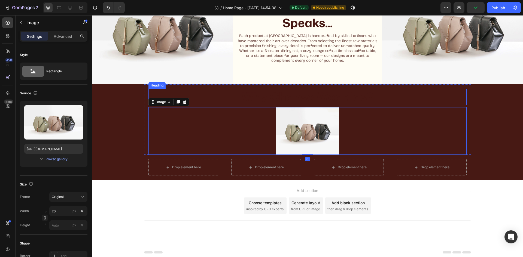
click at [219, 100] on p "Why Choose Woodlas?" at bounding box center [307, 96] width 317 height 15
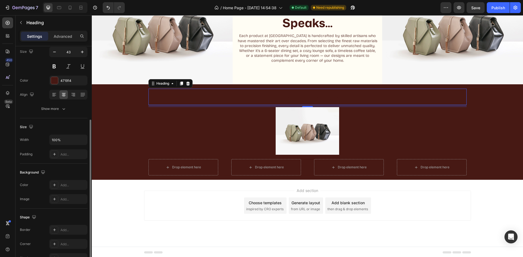
scroll to position [18, 0]
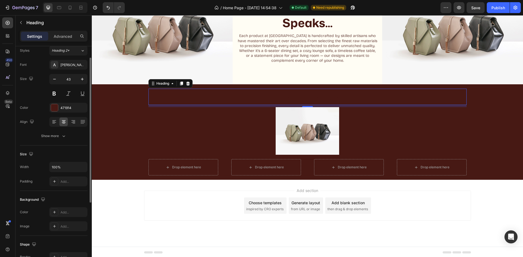
click at [59, 154] on div "Size" at bounding box center [54, 154] width 68 height 9
click at [62, 160] on div "Size Width 100% Padding Add..." at bounding box center [54, 168] width 68 height 45
click at [60, 108] on div "471914" at bounding box center [68, 108] width 38 height 10
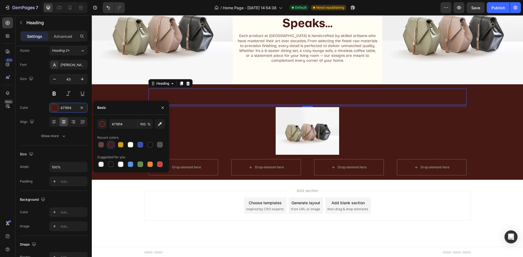
drag, startPoint x: 129, startPoint y: 145, endPoint x: 136, endPoint y: 145, distance: 6.6
click at [129, 145] on div at bounding box center [130, 144] width 5 height 5
type input "FFFDF4"
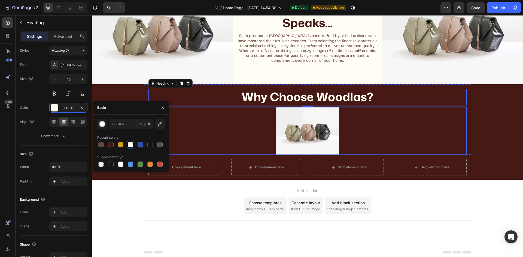
click at [231, 146] on div at bounding box center [307, 131] width 318 height 48
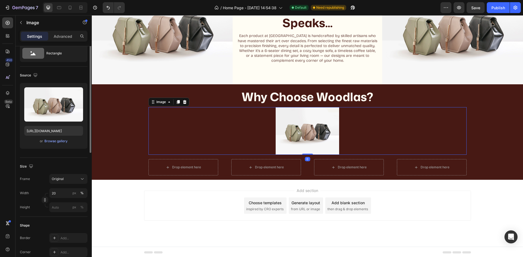
scroll to position [0, 0]
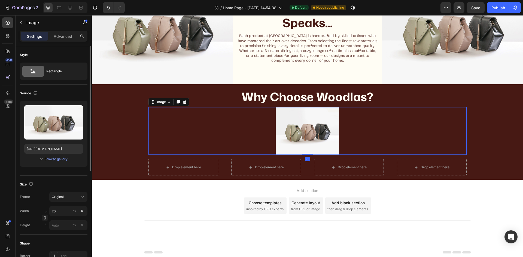
click at [320, 118] on img at bounding box center [308, 131] width 64 height 48
click at [203, 185] on div "Add section Choose templates inspired by CRO experts Generate layout from URL o…" at bounding box center [307, 213] width 431 height 67
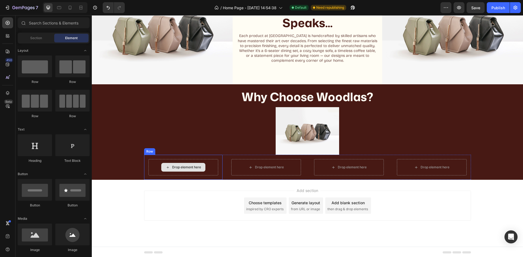
drag, startPoint x: 180, startPoint y: 167, endPoint x: 338, endPoint y: 167, distance: 157.9
click at [181, 167] on div "Drop element here" at bounding box center [186, 167] width 29 height 4
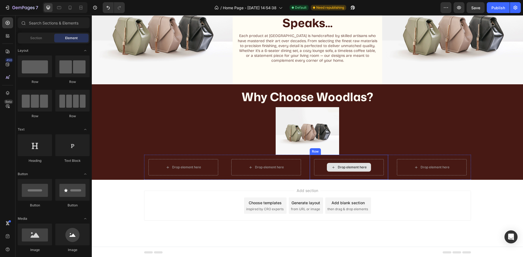
click at [338, 167] on div "Drop element here" at bounding box center [352, 167] width 29 height 4
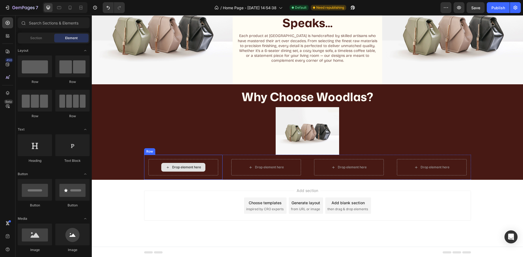
click at [184, 168] on div "Drop element here" at bounding box center [186, 167] width 29 height 4
click at [166, 159] on div "Drop element here" at bounding box center [183, 167] width 70 height 16
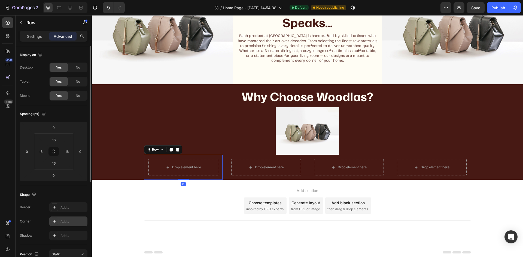
scroll to position [54, 0]
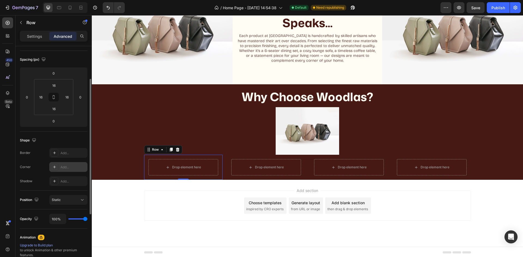
click at [62, 167] on div "Add..." at bounding box center [73, 167] width 26 height 5
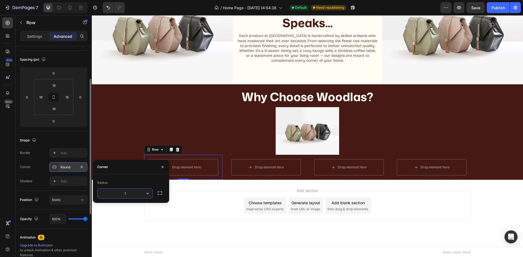
type input "15"
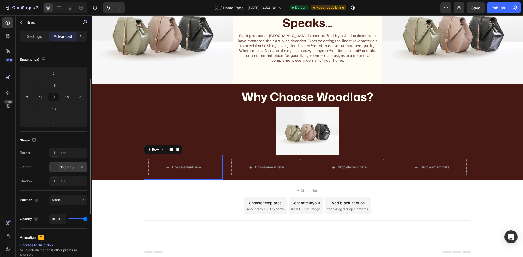
click at [33, 169] on div "Corner 15, 15, 15, 15" at bounding box center [54, 167] width 68 height 10
click at [59, 154] on div "Add..." at bounding box center [68, 153] width 38 height 10
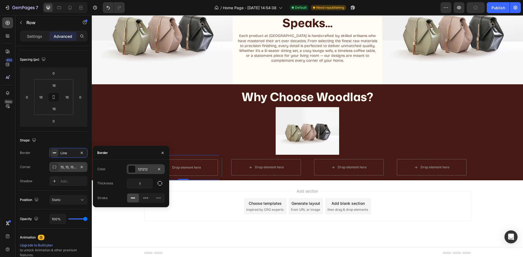
click at [141, 171] on div "121212" at bounding box center [146, 169] width 16 height 5
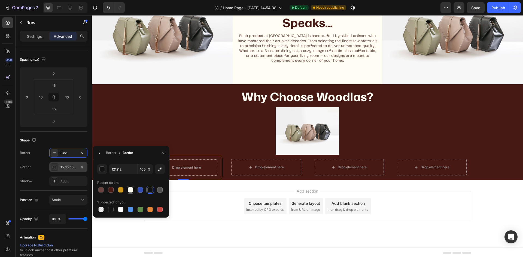
click at [130, 191] on div at bounding box center [130, 189] width 5 height 5
type input "FFFDF4"
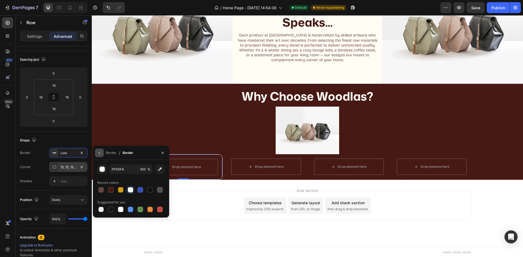
click at [99, 153] on icon "button" at bounding box center [99, 153] width 1 height 2
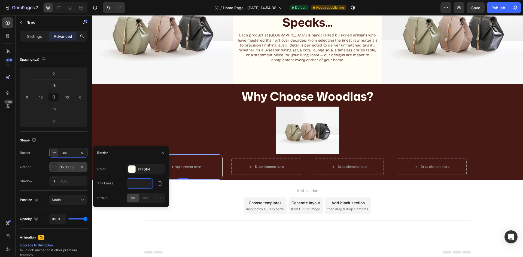
click at [140, 185] on input "1" at bounding box center [140, 184] width 26 height 10
type input "2"
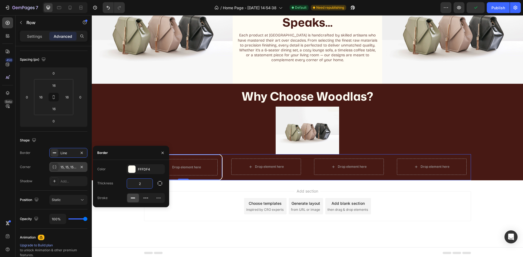
click at [227, 170] on div "Drop element here Row" at bounding box center [266, 166] width 78 height 25
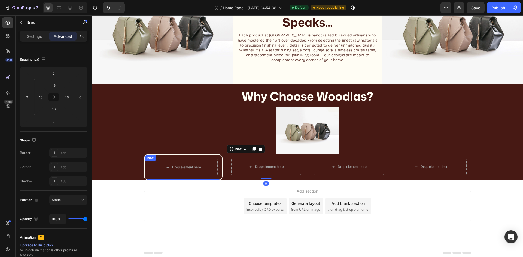
click at [159, 155] on div "Drop element here Row" at bounding box center [183, 167] width 78 height 26
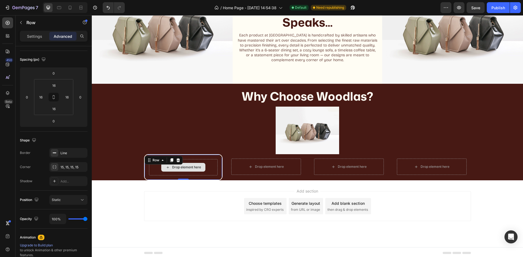
click at [198, 172] on div "Drop element here" at bounding box center [183, 167] width 69 height 16
click at [32, 30] on div "Row" at bounding box center [47, 23] width 62 height 16
click at [35, 39] on div "Settings" at bounding box center [34, 36] width 27 height 9
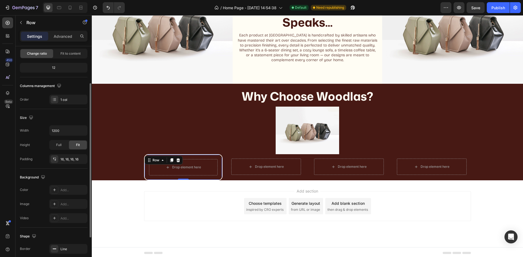
scroll to position [106, 0]
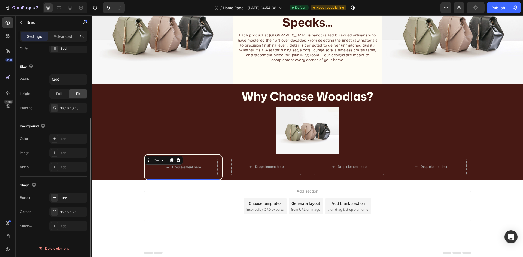
click at [62, 131] on div "Background The changes might be hidden by the video. Color Add... Image Add... …" at bounding box center [54, 147] width 68 height 59
click at [61, 138] on div "Add..." at bounding box center [73, 139] width 26 height 5
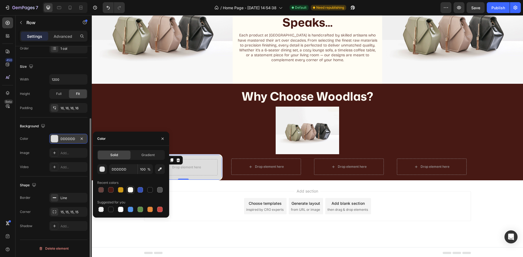
click at [130, 190] on div at bounding box center [130, 189] width 5 height 5
type input "FFFDF4"
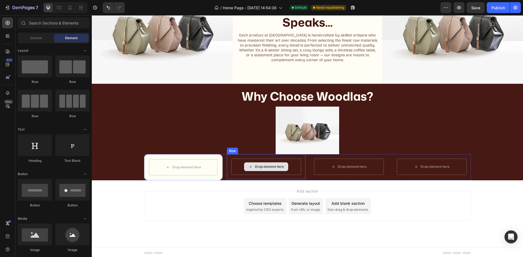
click at [251, 163] on div "Drop element here" at bounding box center [266, 167] width 44 height 9
click at [159, 156] on div "Drop element here Row" at bounding box center [183, 167] width 78 height 26
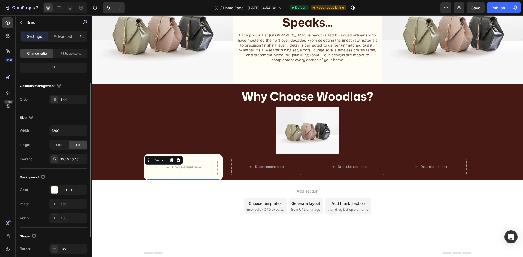
scroll to position [0, 0]
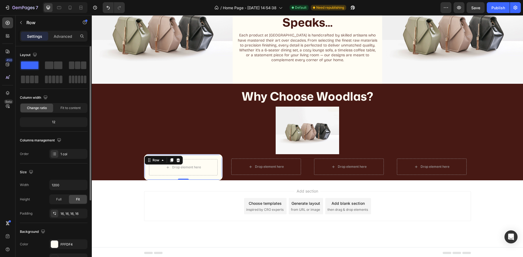
drag, startPoint x: 62, startPoint y: 34, endPoint x: 69, endPoint y: 49, distance: 16.7
click at [62, 35] on p "Advanced" at bounding box center [63, 36] width 19 height 6
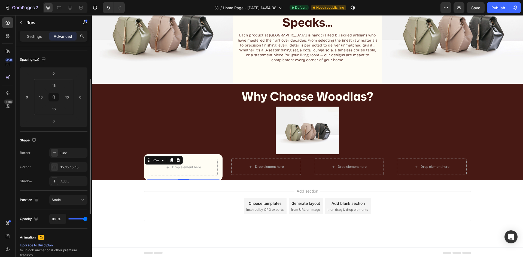
scroll to position [82, 0]
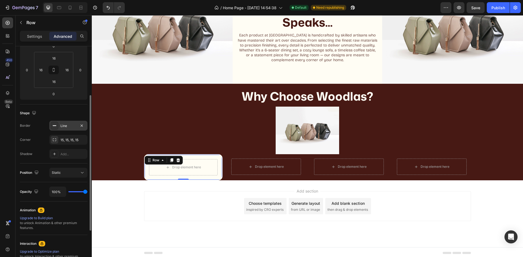
click at [60, 122] on div "Line" at bounding box center [68, 126] width 38 height 10
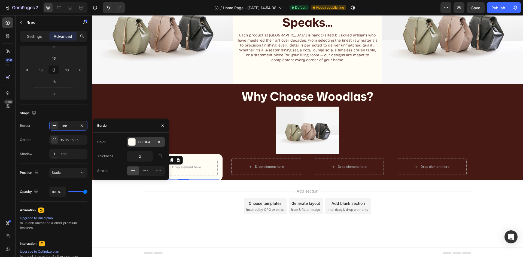
drag, startPoint x: 123, startPoint y: 137, endPoint x: 129, endPoint y: 137, distance: 5.2
click at [123, 137] on div "Color FFFDF4 Thickness 2 Stroke" at bounding box center [131, 156] width 76 height 47
click at [130, 141] on div at bounding box center [131, 142] width 7 height 7
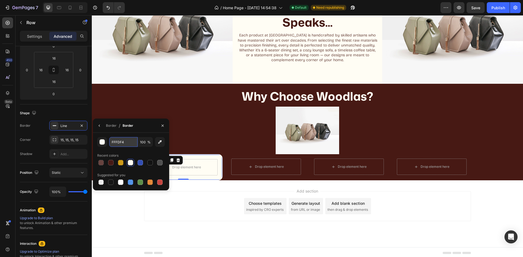
click at [124, 144] on input "FFFDF4" at bounding box center [123, 142] width 28 height 10
click at [129, 149] on div "CCFF99 100 % Recent colors Suggested for you" at bounding box center [131, 161] width 68 height 49
click at [124, 141] on input "CCFF99" at bounding box center [123, 142] width 28 height 10
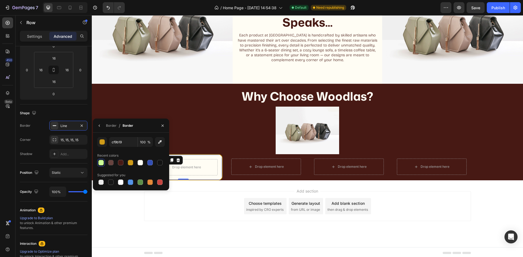
type input "CF9B19"
click at [149, 170] on div "CF9B19 100 % Recent colors Suggested for you" at bounding box center [131, 161] width 68 height 49
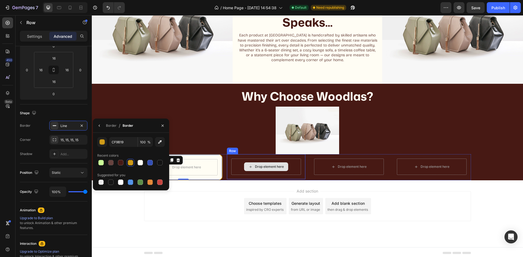
click at [270, 173] on div "Drop element here" at bounding box center [266, 167] width 70 height 16
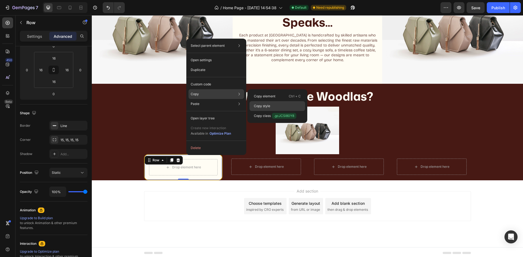
click at [257, 111] on div "Copy style" at bounding box center [277, 116] width 56 height 10
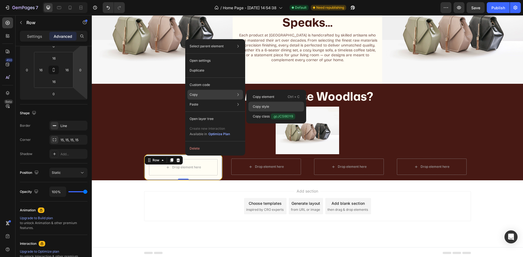
click at [271, 112] on div "Copy style" at bounding box center [276, 117] width 56 height 10
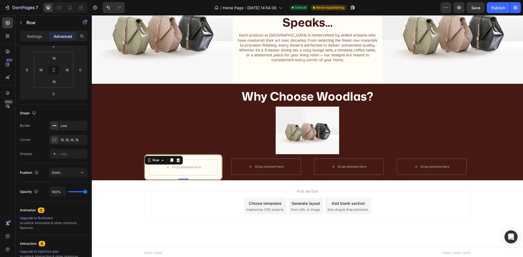
drag, startPoint x: 196, startPoint y: 155, endPoint x: 200, endPoint y: 156, distance: 4.2
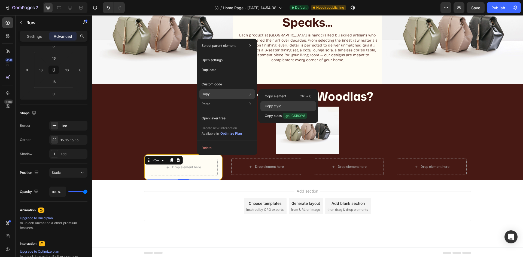
click at [272, 111] on div "Copy style" at bounding box center [288, 116] width 56 height 10
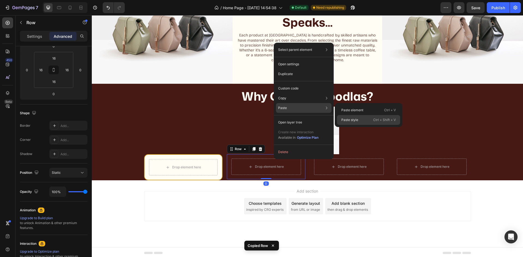
click at [349, 116] on div "Paste style Ctrl + Shift + V" at bounding box center [368, 120] width 63 height 10
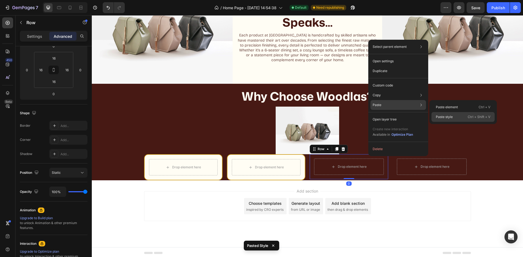
click at [441, 115] on p "Paste style" at bounding box center [444, 117] width 17 height 5
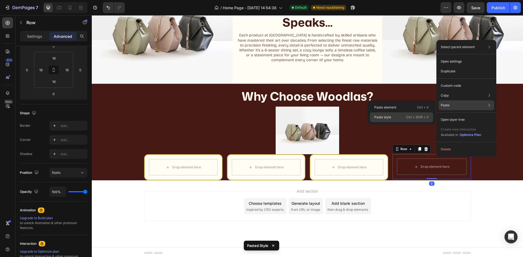
click at [421, 116] on p "Ctrl + Shift + V" at bounding box center [417, 117] width 23 height 5
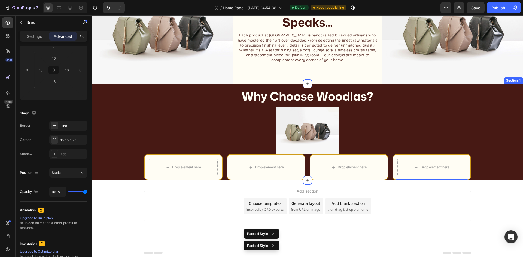
click at [490, 151] on div "Why Choose Woodlas? Heading Image Row Drop element here Row Drop element here R…" at bounding box center [307, 132] width 431 height 97
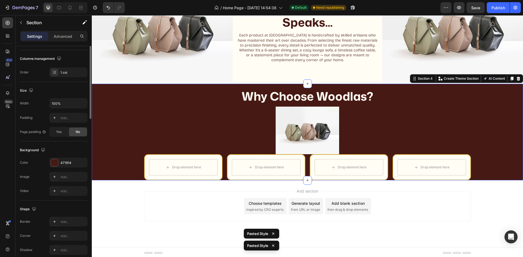
scroll to position [0, 0]
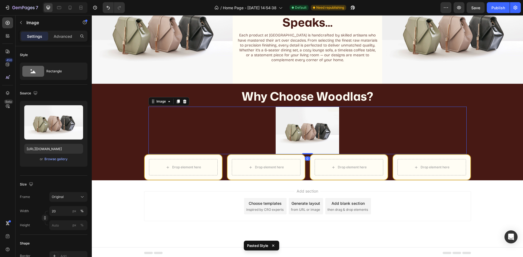
click at [299, 131] on img at bounding box center [308, 131] width 64 height 48
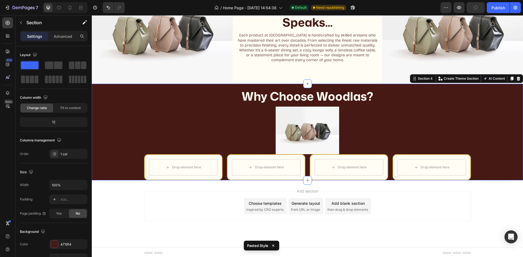
click at [491, 86] on div "Why Choose Woodlas? Heading Image Row Drop element here Row Drop element here R…" at bounding box center [307, 132] width 431 height 97
click at [70, 32] on div "Settings Advanced" at bounding box center [54, 36] width 68 height 11
click at [59, 38] on p "Advanced" at bounding box center [63, 36] width 19 height 6
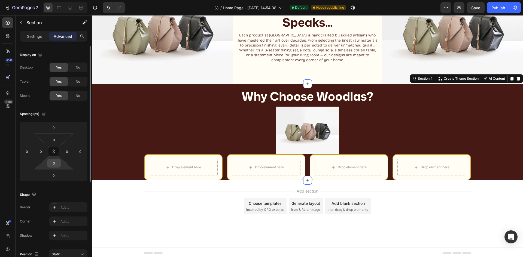
click at [55, 162] on input "0" at bounding box center [53, 163] width 11 height 8
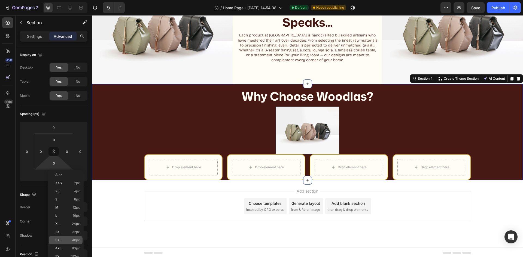
click at [63, 237] on div "3XL 48px" at bounding box center [66, 240] width 34 height 8
type input "48"
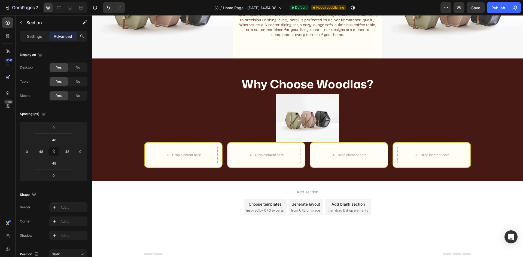
scroll to position [334, 0]
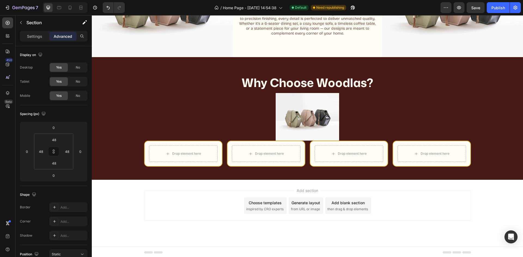
click at [349, 59] on div "Why Choose Woodlas? Heading Image Row Drop element here Row Drop element here R…" at bounding box center [307, 118] width 431 height 123
click at [118, 66] on div "Why Choose Woodlas? Heading Image Row Drop element here Row Drop element here R…" at bounding box center [307, 118] width 431 height 123
click at [29, 32] on div "Settings" at bounding box center [34, 36] width 27 height 9
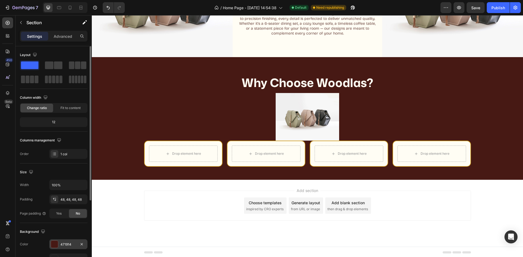
click at [58, 247] on div at bounding box center [55, 245] width 8 height 8
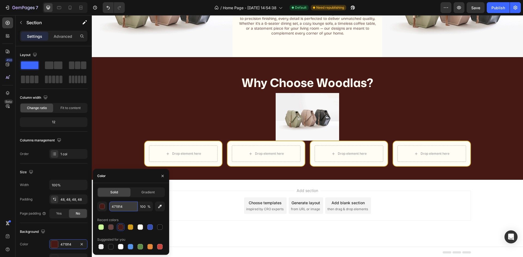
click at [111, 206] on input "471914" at bounding box center [123, 207] width 28 height 10
click at [105, 208] on button "button" at bounding box center [102, 207] width 10 height 10
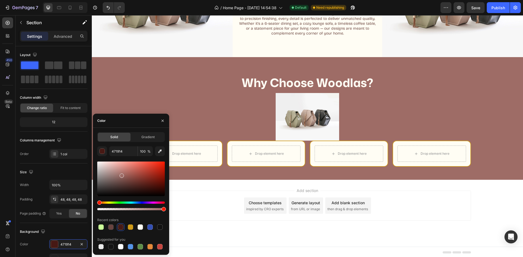
drag, startPoint x: 145, startPoint y: 188, endPoint x: 121, endPoint y: 175, distance: 27.0
click at [121, 175] on div at bounding box center [122, 176] width 4 height 4
type input "9E6C66"
type input "471914"
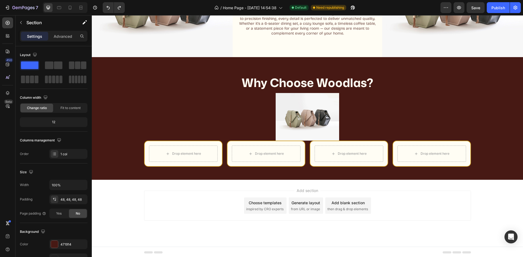
click at [353, 168] on div "Why Choose Woodlas? Heading Image Row Drop element here Row Drop element here R…" at bounding box center [307, 118] width 431 height 123
click at [482, 82] on div "Why Choose Woodlas? Heading Image Row Drop element here Row Drop element here R…" at bounding box center [307, 118] width 405 height 97
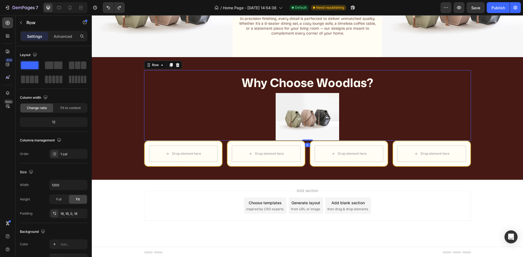
drag, startPoint x: 460, startPoint y: 71, endPoint x: 457, endPoint y: 71, distance: 3.5
click at [460, 71] on div "Why Choose Woodlas? Heading Image Row 0" at bounding box center [307, 105] width 327 height 71
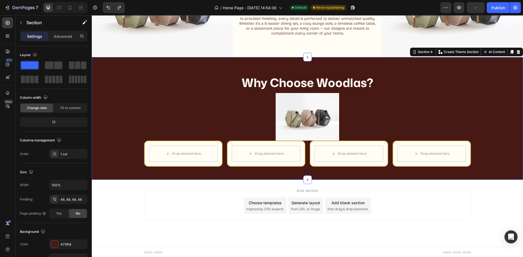
click at [335, 59] on div "Why Choose Woodlas? Heading Image Row Drop element here Row Drop element here R…" at bounding box center [307, 118] width 431 height 123
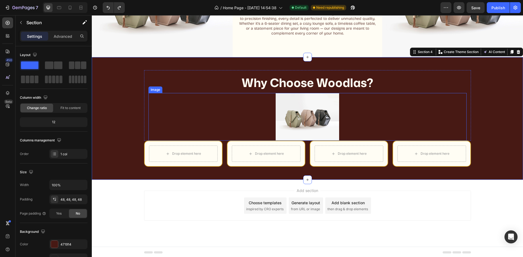
click at [301, 123] on img at bounding box center [308, 117] width 64 height 48
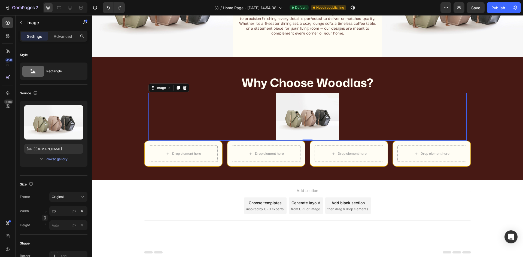
click at [313, 118] on img at bounding box center [308, 117] width 64 height 48
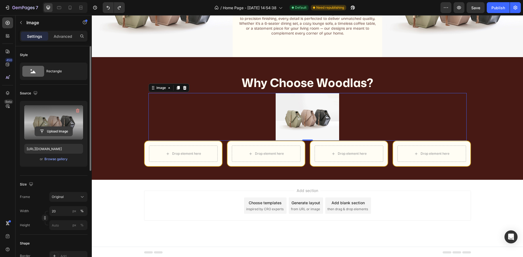
click at [41, 130] on input "file" at bounding box center [54, 131] width 38 height 9
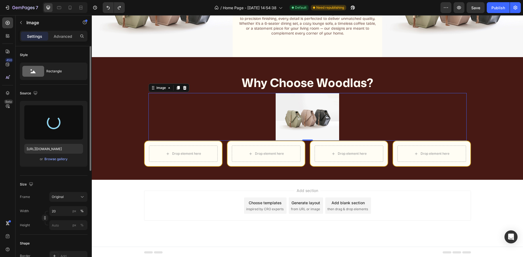
type input "https://cdn.shopify.com/s/files/1/0721/3419/7447/files/gempages_580307562293887…"
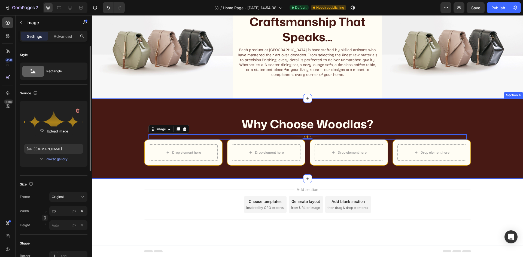
scroll to position [292, 0]
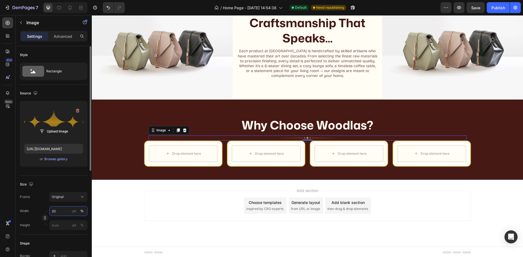
click at [62, 210] on input "20" at bounding box center [68, 211] width 38 height 10
click at [59, 221] on div "Full 100%" at bounding box center [63, 224] width 45 height 10
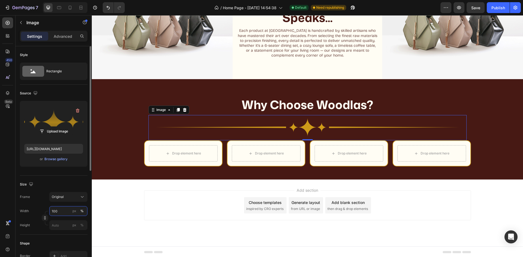
click at [63, 212] on input "100" at bounding box center [68, 211] width 38 height 10
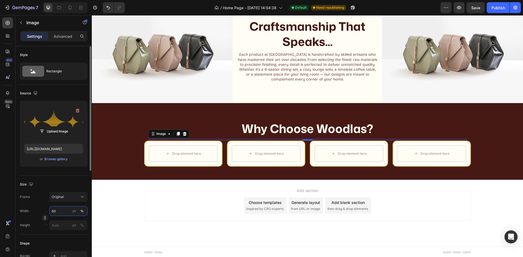
scroll to position [302, 0]
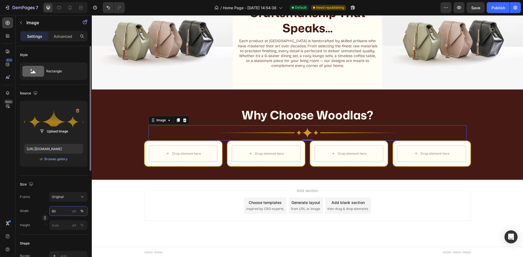
type input "6"
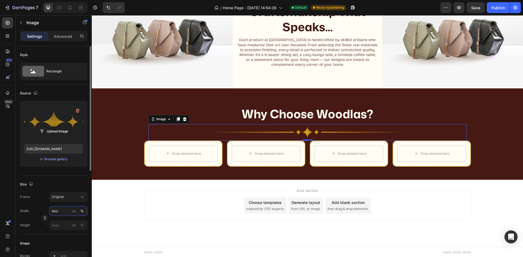
scroll to position [312, 0]
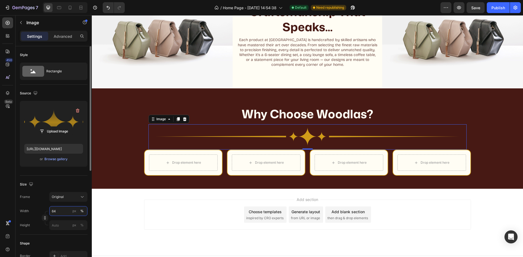
type input "6"
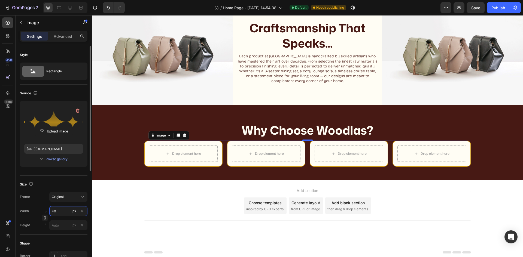
scroll to position [287, 0]
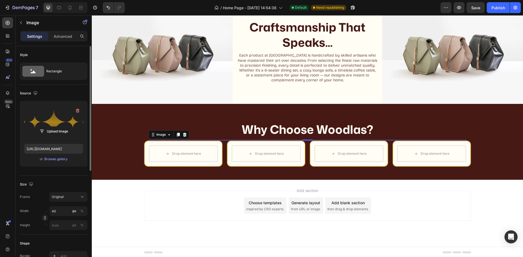
click at [57, 217] on div "Width 40 px % Height px %" at bounding box center [54, 218] width 68 height 24
click at [59, 214] on input "40" at bounding box center [68, 211] width 38 height 10
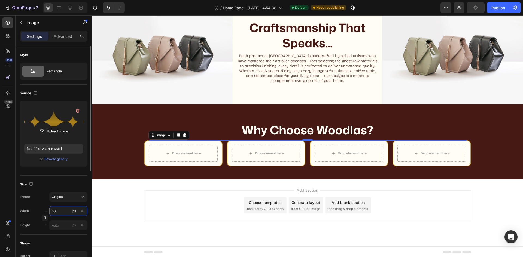
scroll to position [288, 0]
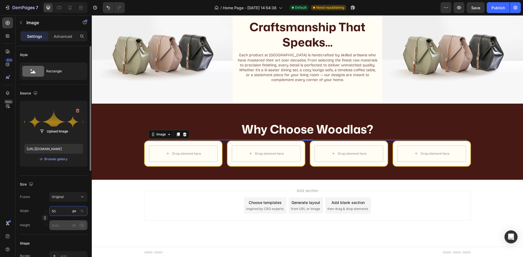
type input "40"
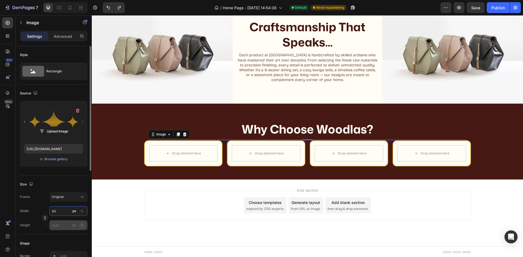
scroll to position [287, 0]
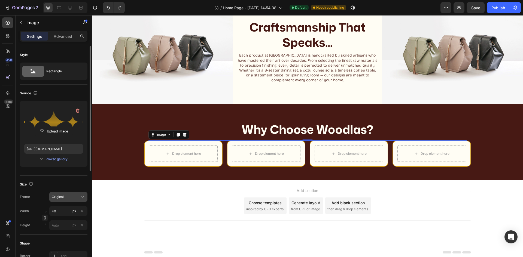
click at [73, 199] on div "Original" at bounding box center [68, 196] width 33 height 5
click at [40, 194] on div "Frame Original" at bounding box center [54, 197] width 68 height 10
drag, startPoint x: 58, startPoint y: 208, endPoint x: 61, endPoint y: 211, distance: 4.2
click at [59, 208] on input "40" at bounding box center [68, 211] width 38 height 10
click at [74, 197] on div "Original" at bounding box center [65, 197] width 27 height 5
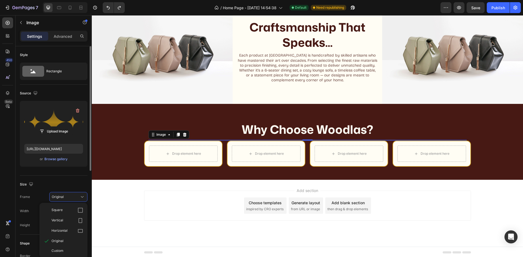
click at [73, 218] on div "Vertical" at bounding box center [64, 221] width 44 height 10
type input "53"
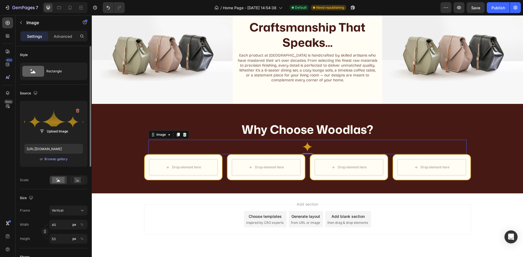
scroll to position [301, 0]
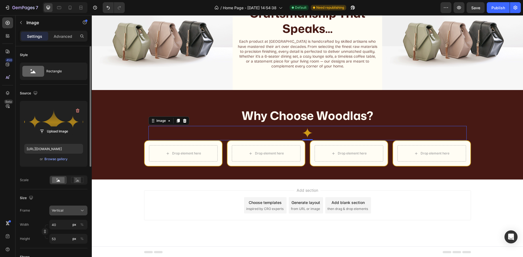
click at [65, 210] on div "Vertical" at bounding box center [65, 210] width 27 height 5
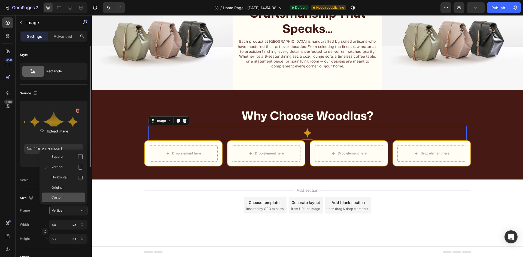
click at [72, 195] on div "Custom" at bounding box center [64, 198] width 44 height 10
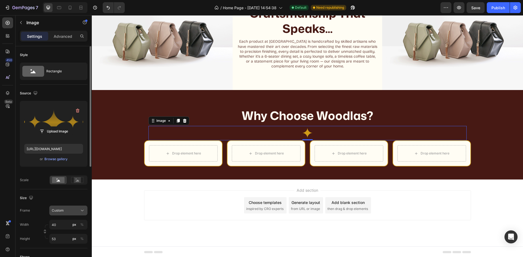
click at [67, 208] on button "Custom" at bounding box center [68, 211] width 38 height 10
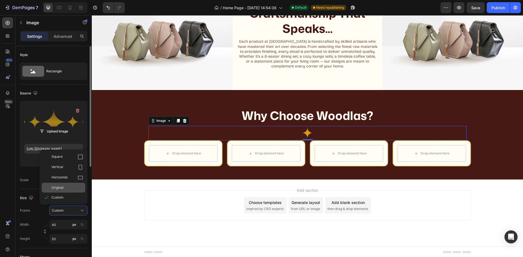
click at [72, 186] on div "Original" at bounding box center [67, 187] width 32 height 5
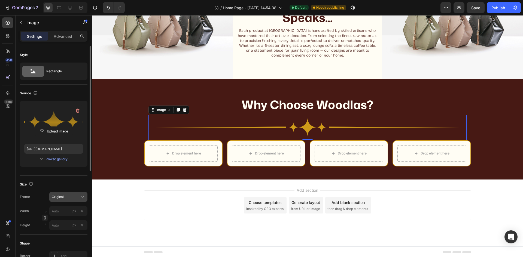
click at [71, 196] on div "Original" at bounding box center [65, 197] width 27 height 5
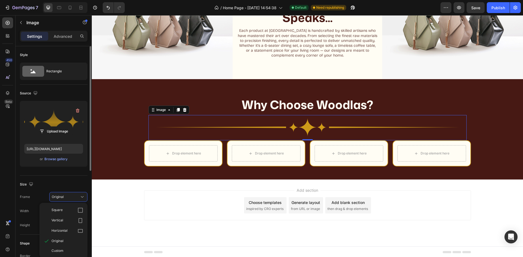
click at [63, 248] on div "Custom" at bounding box center [64, 251] width 44 height 10
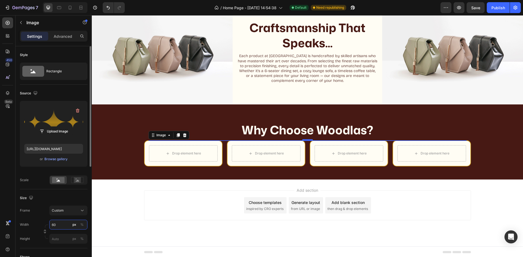
scroll to position [288, 0]
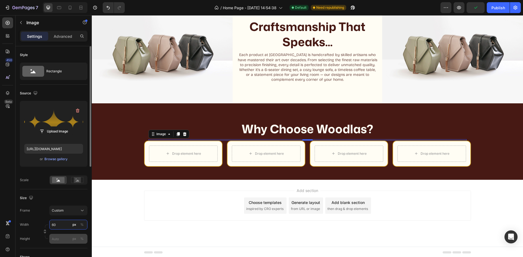
type input "60"
click at [63, 235] on input "px %" at bounding box center [68, 239] width 38 height 10
click at [63, 249] on div "Full 100%" at bounding box center [63, 252] width 45 height 10
type input "100"
click at [62, 228] on input "60" at bounding box center [68, 225] width 38 height 10
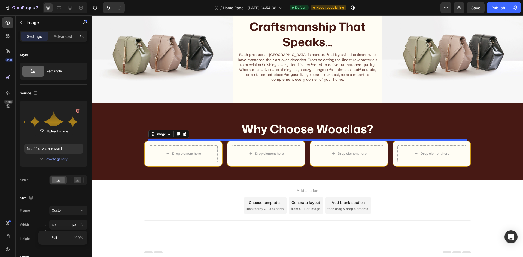
drag, startPoint x: 63, startPoint y: 237, endPoint x: 66, endPoint y: 231, distance: 6.6
click at [64, 236] on p "Full 100%" at bounding box center [67, 238] width 32 height 5
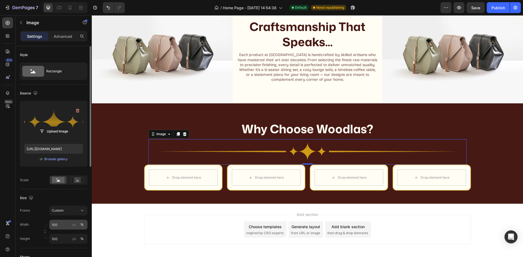
scroll to position [312, 0]
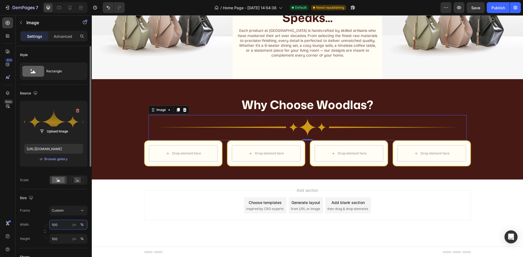
click at [61, 224] on input "100" at bounding box center [68, 225] width 38 height 10
click at [40, 225] on div "Width 100 px %" at bounding box center [54, 225] width 68 height 10
click at [66, 226] on input "100" at bounding box center [68, 225] width 38 height 10
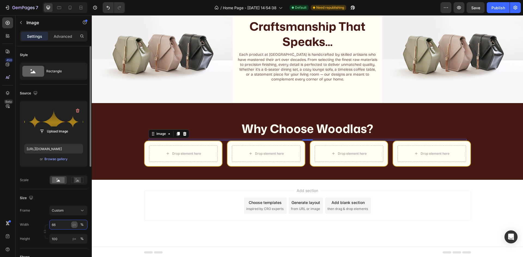
scroll to position [303, 0]
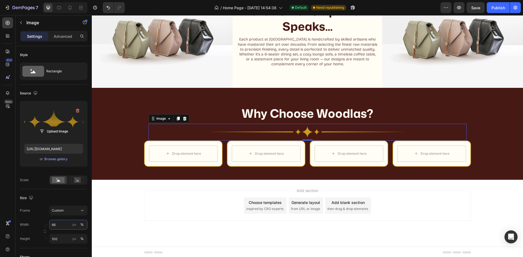
type input "6"
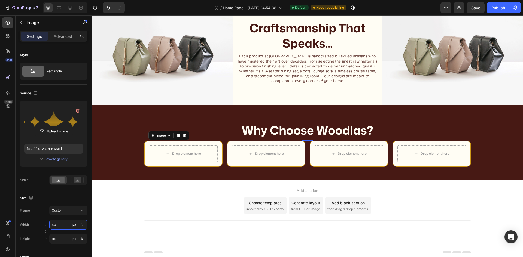
scroll to position [287, 0]
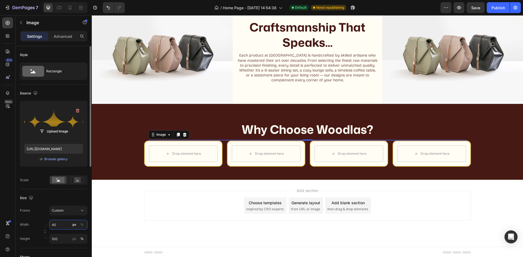
type input "40"
click at [48, 220] on div "Frame Custom Width 40 px % Height 100 px %" at bounding box center [54, 225] width 68 height 38
click at [61, 240] on input "100" at bounding box center [68, 239] width 38 height 10
type input "5"
drag, startPoint x: 50, startPoint y: 227, endPoint x: 66, endPoint y: 222, distance: 17.1
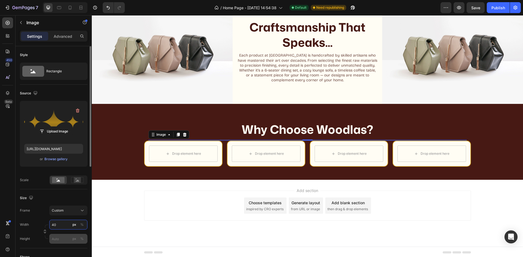
click at [51, 227] on div "Width 40 px % Height px %" at bounding box center [54, 232] width 68 height 24
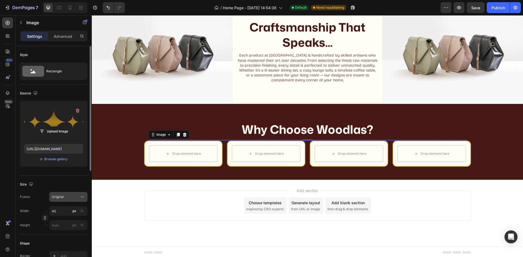
click at [72, 197] on div "Original" at bounding box center [65, 197] width 27 height 5
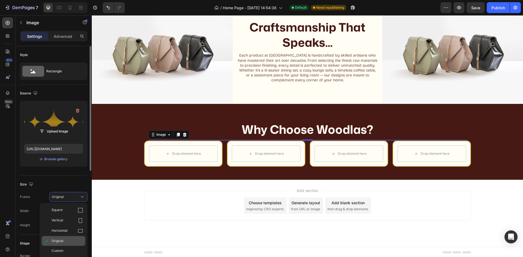
click at [68, 237] on div "Original" at bounding box center [64, 241] width 44 height 10
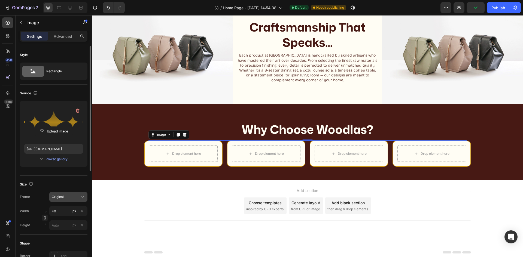
click at [70, 197] on div "Original" at bounding box center [65, 197] width 27 height 5
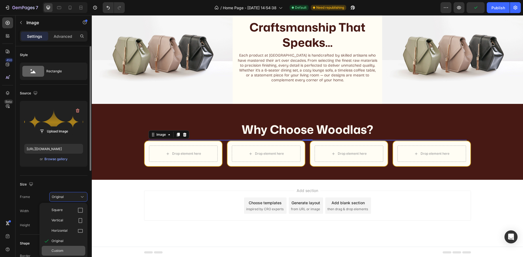
click at [67, 249] on div "Custom" at bounding box center [67, 251] width 32 height 5
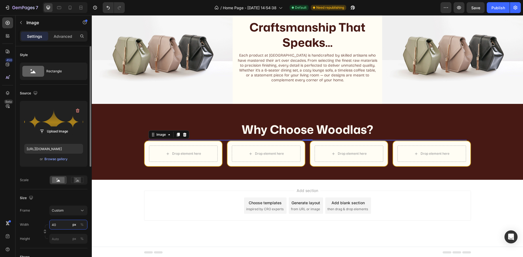
click at [64, 226] on input "40" at bounding box center [68, 225] width 38 height 10
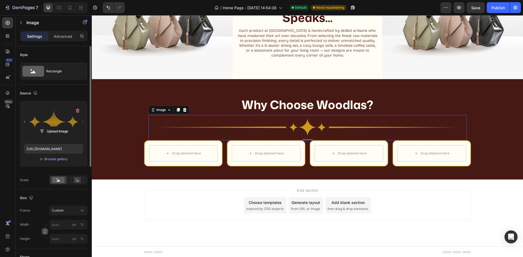
click at [44, 231] on div "Size Frame Custom Width px % Height px %" at bounding box center [54, 219] width 68 height 59
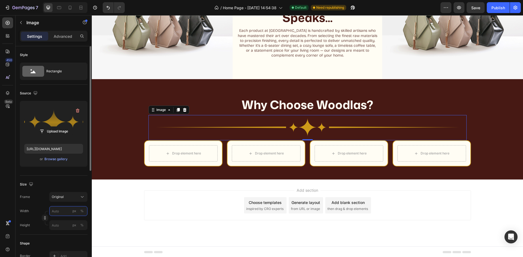
click at [58, 214] on input "px %" at bounding box center [68, 211] width 38 height 10
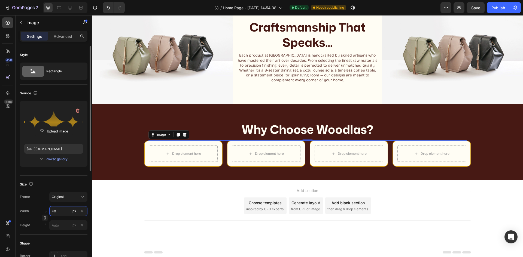
type input "400"
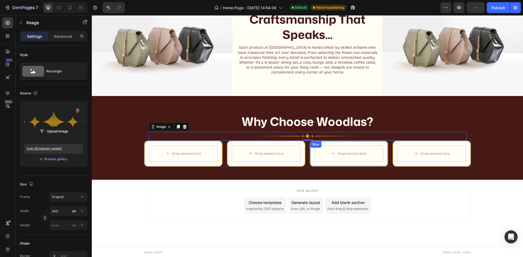
click at [326, 164] on div "Drop element here Row" at bounding box center [349, 154] width 78 height 26
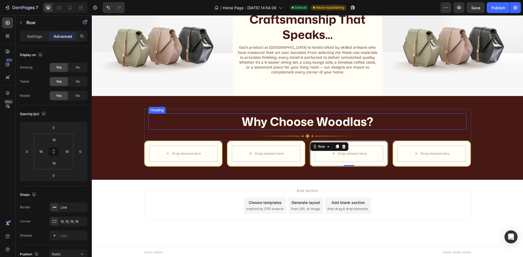
click at [315, 126] on h2 "Why Choose Woodlas?" at bounding box center [307, 122] width 318 height 16
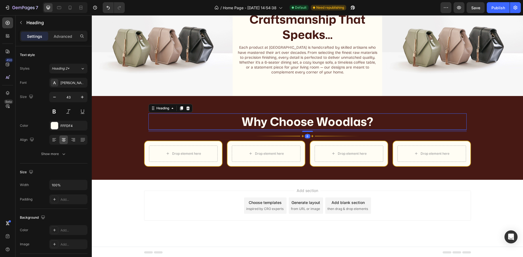
scroll to position [293, 0]
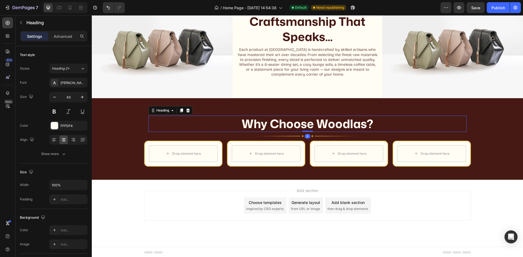
drag, startPoint x: 308, startPoint y: 129, endPoint x: 306, endPoint y: 121, distance: 8.4
click at [306, 121] on div "Why Choose Woodlas? Heading 0" at bounding box center [307, 124] width 318 height 16
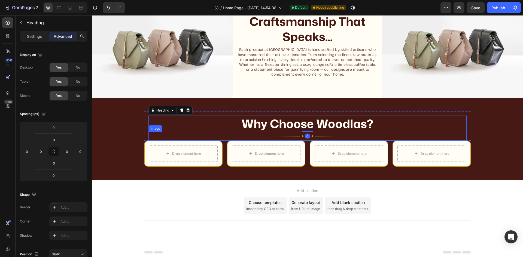
click at [315, 134] on img at bounding box center [307, 136] width 109 height 9
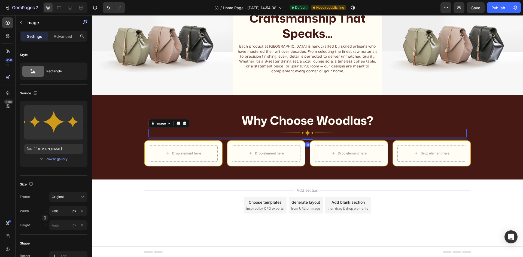
scroll to position [297, 0]
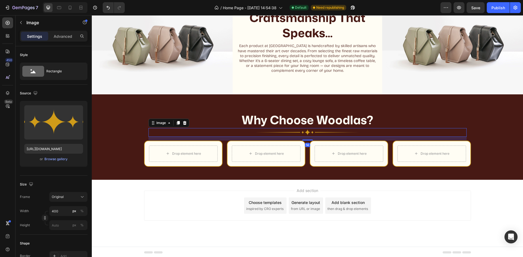
drag, startPoint x: 307, startPoint y: 139, endPoint x: 307, endPoint y: 143, distance: 3.8
click at [307, 137] on div "14" at bounding box center [307, 137] width 318 height 0
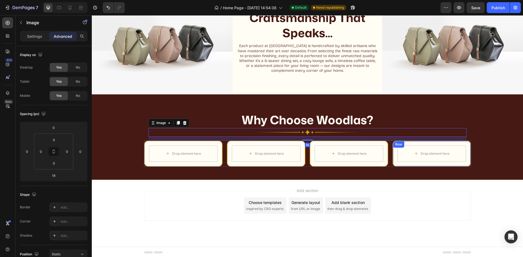
click at [402, 141] on div "Drop element here Row" at bounding box center [431, 154] width 78 height 26
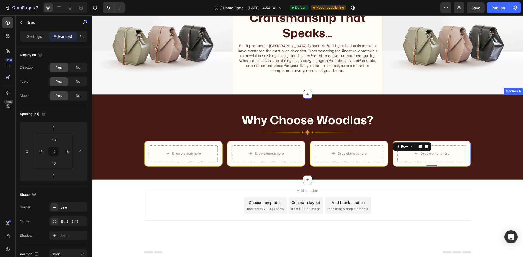
click at [275, 173] on div "Why Choose Woodlas? Heading Image Row Drop element here Row Drop element here R…" at bounding box center [307, 137] width 431 height 86
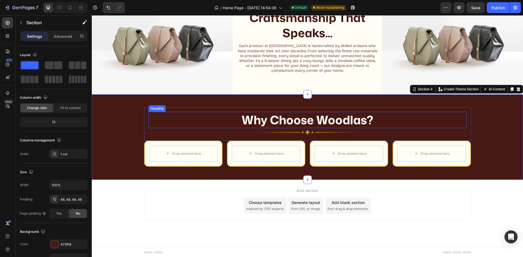
click at [326, 123] on h2 "Why Choose Woodlas?" at bounding box center [307, 120] width 318 height 16
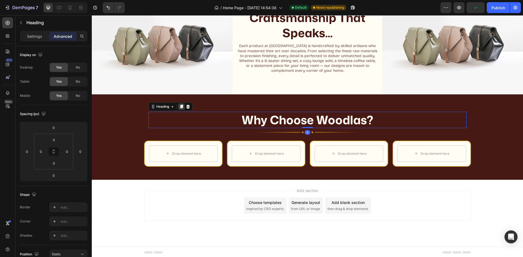
click at [180, 103] on div at bounding box center [181, 106] width 7 height 7
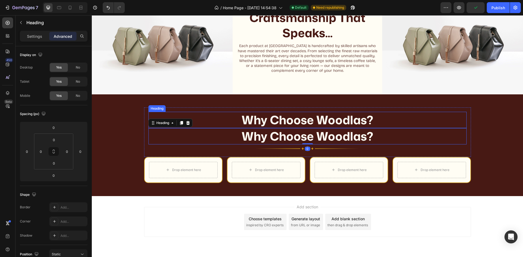
scroll to position [313, 0]
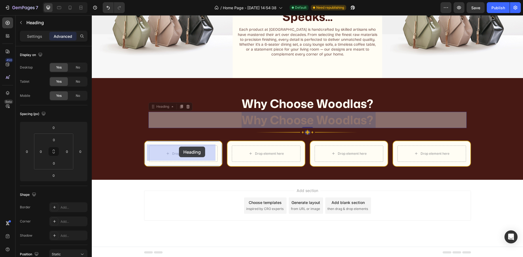
drag, startPoint x: 281, startPoint y: 116, endPoint x: 179, endPoint y: 146, distance: 106.4
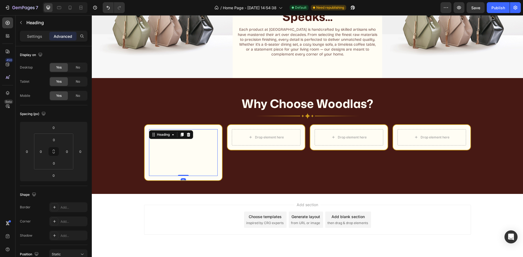
click at [188, 146] on h2 "Why Choose Woodlas?" at bounding box center [183, 152] width 69 height 47
drag, startPoint x: 30, startPoint y: 35, endPoint x: 35, endPoint y: 37, distance: 5.1
click at [31, 36] on p "Settings" at bounding box center [34, 36] width 15 height 6
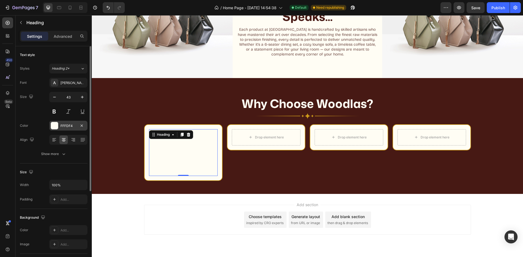
click at [56, 124] on div at bounding box center [54, 125] width 7 height 7
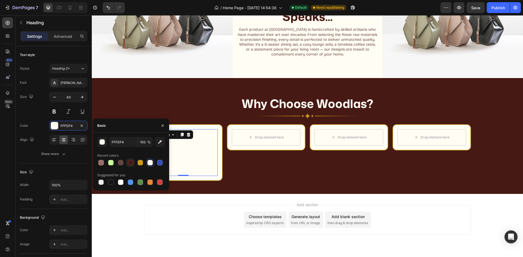
click at [130, 163] on div at bounding box center [130, 162] width 5 height 5
type input "471914"
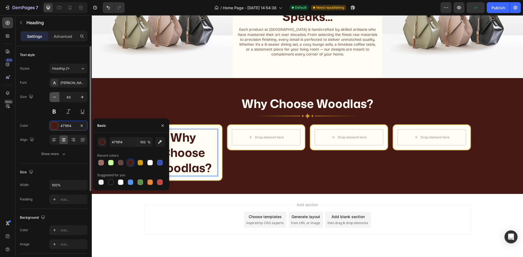
click at [53, 99] on icon "button" at bounding box center [54, 96] width 5 height 5
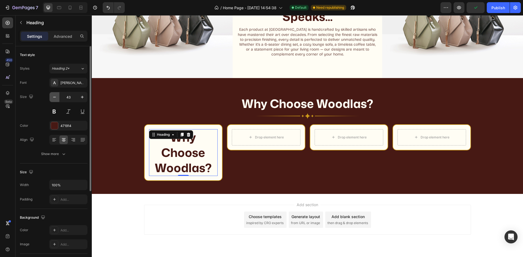
click at [53, 98] on icon "button" at bounding box center [54, 96] width 5 height 5
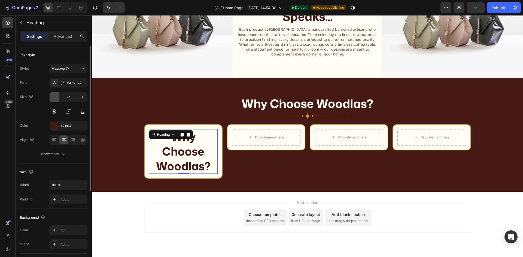
click at [53, 98] on icon "button" at bounding box center [54, 96] width 5 height 5
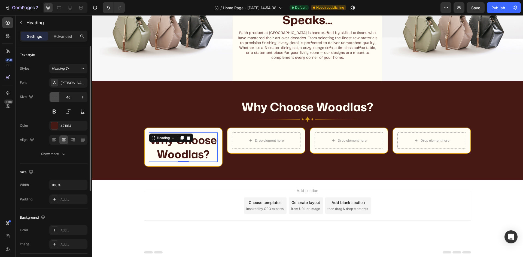
click at [53, 98] on icon "button" at bounding box center [54, 96] width 5 height 5
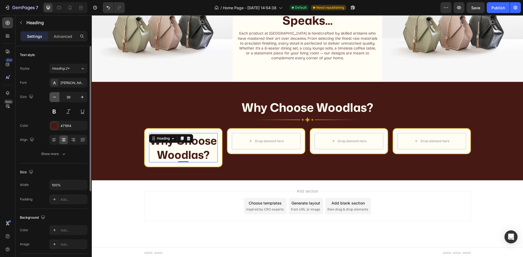
click at [53, 98] on icon "button" at bounding box center [54, 96] width 5 height 5
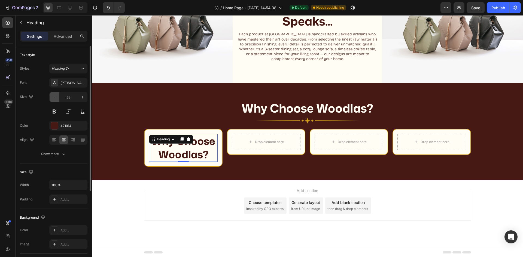
click at [53, 98] on icon "button" at bounding box center [54, 96] width 5 height 5
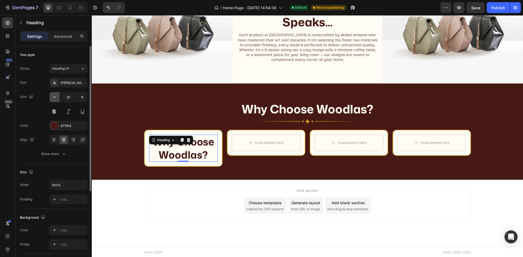
click at [53, 98] on icon "button" at bounding box center [54, 96] width 5 height 5
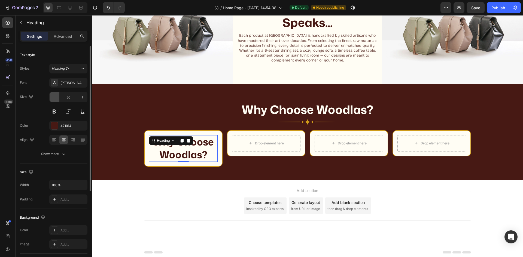
click at [53, 98] on icon "button" at bounding box center [54, 96] width 5 height 5
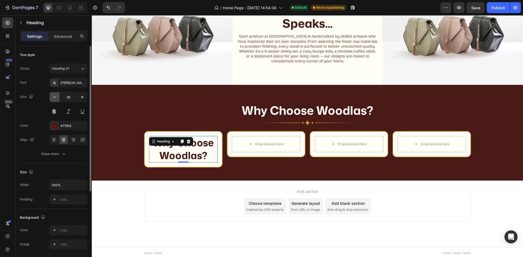
click at [53, 98] on icon "button" at bounding box center [54, 96] width 5 height 5
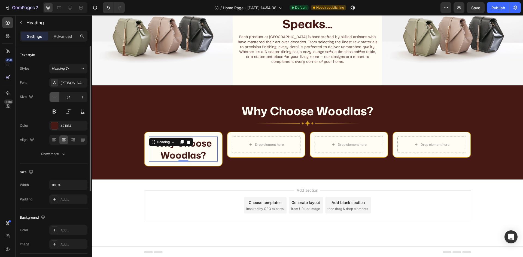
click at [53, 98] on icon "button" at bounding box center [54, 96] width 5 height 5
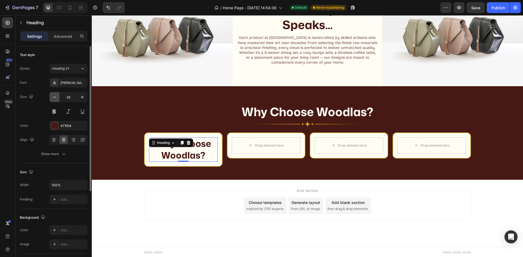
click at [53, 98] on icon "button" at bounding box center [54, 96] width 5 height 5
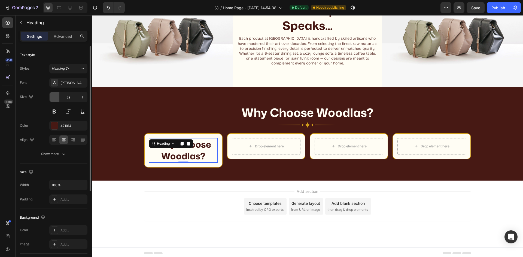
click at [53, 98] on icon "button" at bounding box center [54, 96] width 5 height 5
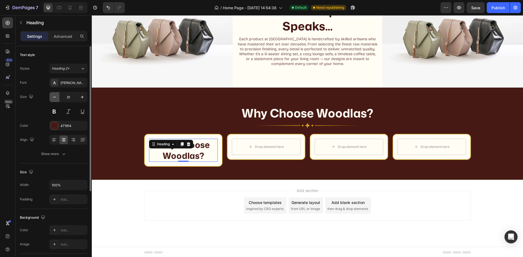
click at [53, 98] on icon "button" at bounding box center [54, 96] width 5 height 5
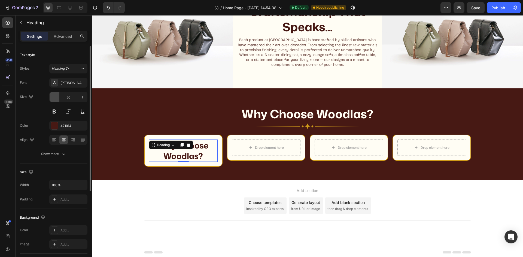
click at [53, 98] on icon "button" at bounding box center [54, 96] width 5 height 5
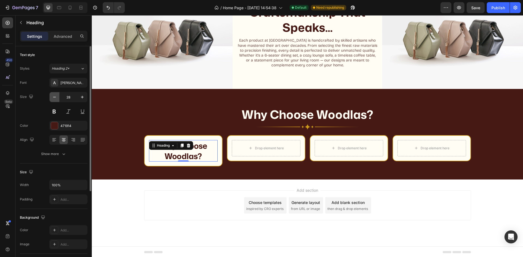
click at [53, 98] on icon "button" at bounding box center [54, 96] width 5 height 5
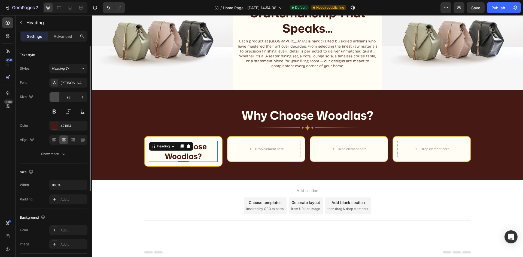
click at [53, 98] on icon "button" at bounding box center [54, 96] width 5 height 5
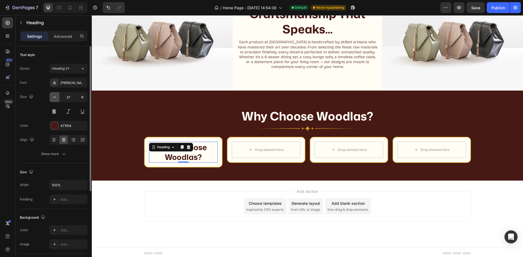
click at [53, 98] on icon "button" at bounding box center [54, 96] width 5 height 5
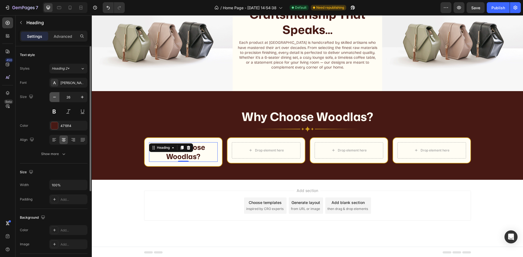
click at [53, 98] on icon "button" at bounding box center [54, 96] width 5 height 5
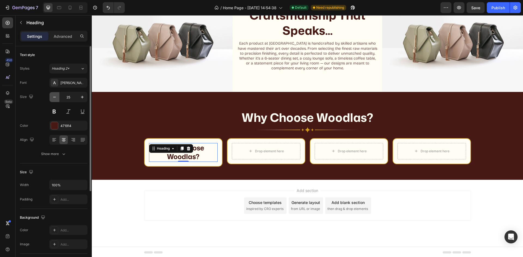
click at [53, 98] on icon "button" at bounding box center [54, 96] width 5 height 5
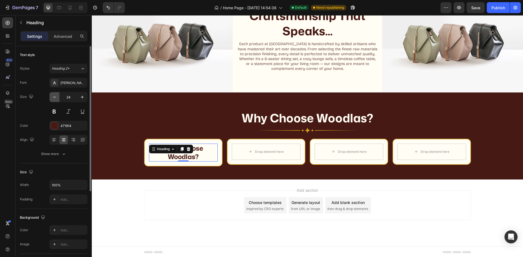
click at [53, 98] on icon "button" at bounding box center [54, 96] width 5 height 5
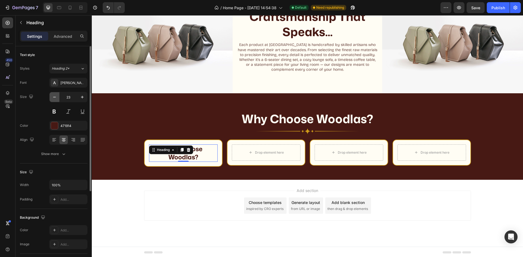
click at [53, 98] on icon "button" at bounding box center [54, 96] width 5 height 5
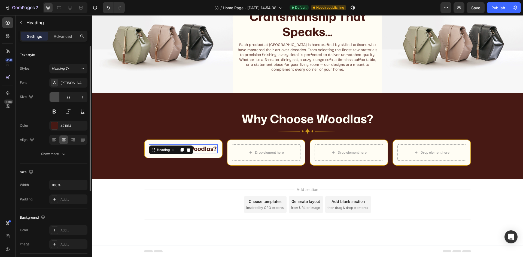
scroll to position [297, 0]
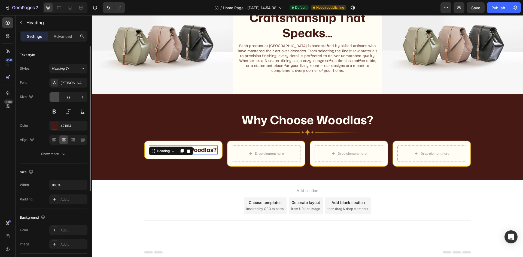
type input "21"
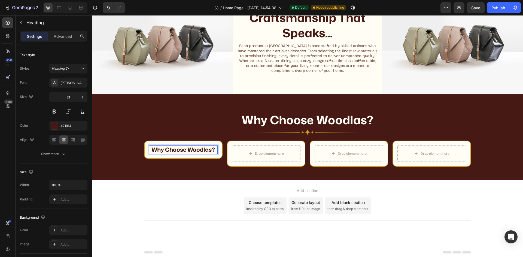
click at [205, 151] on p "Why Choose Woodlas?" at bounding box center [183, 149] width 68 height 7
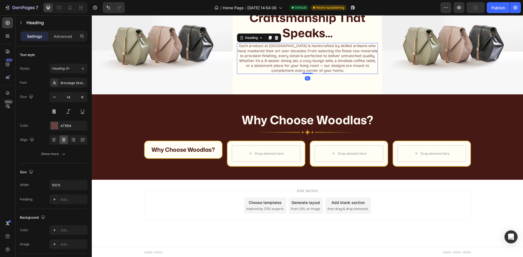
click at [269, 37] on icon at bounding box center [269, 38] width 3 height 4
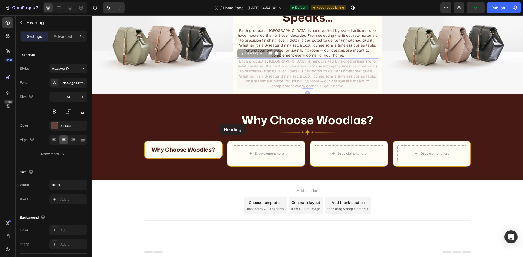
scroll to position [281, 0]
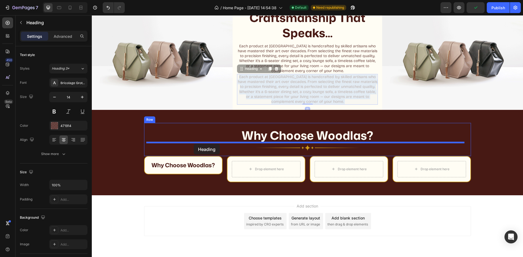
drag, startPoint x: 285, startPoint y: 71, endPoint x: 192, endPoint y: 145, distance: 118.9
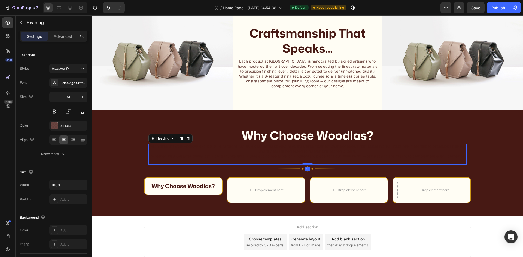
click at [303, 151] on h2 "Each product at Woodlas is handcrafted by skilled artisans who have mastered th…" at bounding box center [307, 154] width 318 height 21
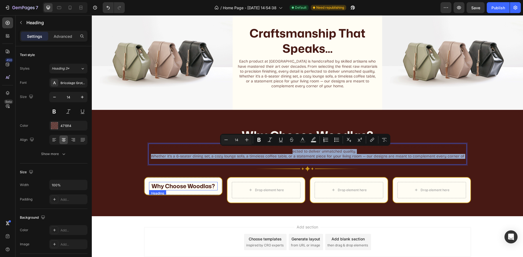
drag, startPoint x: 298, startPoint y: 152, endPoint x: 172, endPoint y: 189, distance: 131.8
click at [172, 189] on div "Why Choose Woodlas? Heading Each product at Woodlas is handcrafted by skilled a…" at bounding box center [307, 163] width 405 height 80
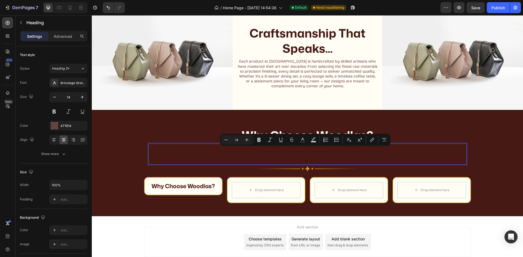
drag, startPoint x: 329, startPoint y: 161, endPoint x: 333, endPoint y: 161, distance: 4.1
click at [329, 161] on p "Each product at Woodlas is handcrafted by skilled artisans who have mastered th…" at bounding box center [307, 154] width 317 height 20
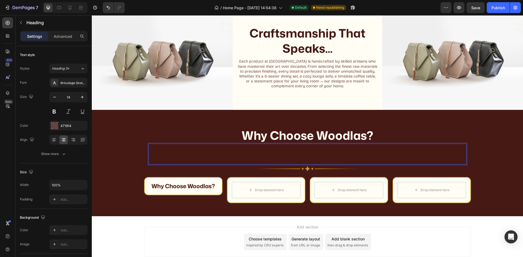
click at [353, 149] on p "Each product at Woodlas is handcrafted by skilled artisans who have mastered th…" at bounding box center [307, 154] width 317 height 20
click at [252, 155] on p "Each product at Woodlas is handcrafted by skilled artisans who have mastered th…" at bounding box center [307, 154] width 317 height 20
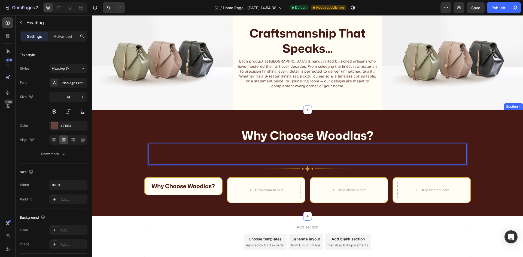
click at [263, 210] on div "Why Choose Woodlas? Heading Each product at Woodlas is handcrafted by skilled a…" at bounding box center [307, 163] width 431 height 106
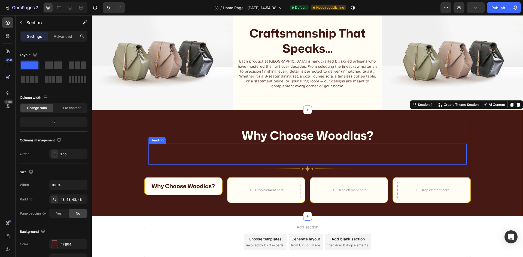
click at [265, 153] on p "Each product at Woodlas is handcrafted by skilled artisans who have mastered th…" at bounding box center [307, 154] width 317 height 20
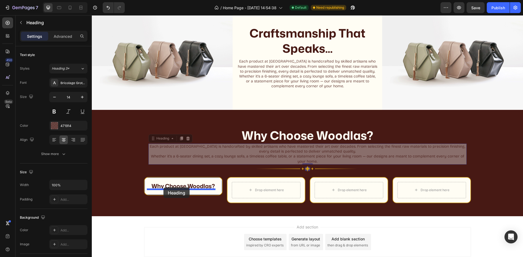
drag, startPoint x: 159, startPoint y: 137, endPoint x: 163, endPoint y: 188, distance: 50.9
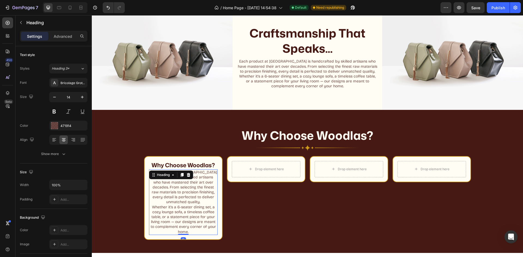
click at [178, 187] on h2 "Each product at Woodlas is handcrafted by skilled artisans who have mastered th…" at bounding box center [183, 203] width 69 height 66
click at [211, 190] on p "Each product at Woodlas is handcrafted by skilled artisans who have mastered th…" at bounding box center [183, 202] width 68 height 65
click at [199, 192] on p "Each product at Woodlas is handcrafted by skilled artisans who have mastered th…" at bounding box center [183, 202] width 68 height 65
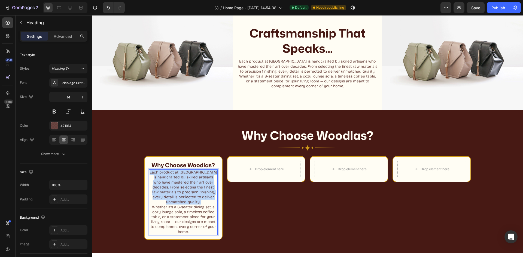
click at [199, 192] on p "Each product at Woodlas is handcrafted by skilled artisans who have mastered th…" at bounding box center [183, 202] width 68 height 65
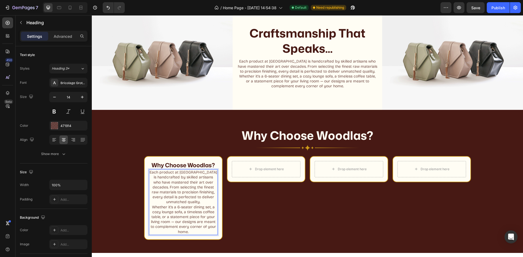
click at [191, 213] on p "Each product at Woodlas is handcrafted by skilled artisans who have mastered th…" at bounding box center [183, 202] width 68 height 65
click at [191, 211] on p "Each product at Woodlas is handcrafted by skilled artisans who have mastered th…" at bounding box center [183, 202] width 68 height 65
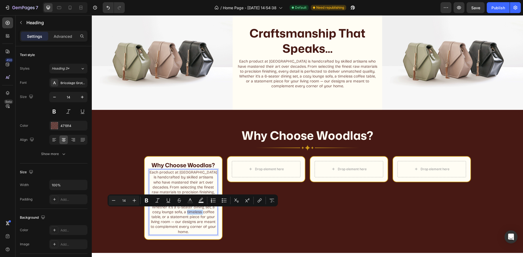
click at [191, 213] on p "Each product at Woodlas is handcrafted by skilled artisans who have mastered th…" at bounding box center [183, 202] width 68 height 65
click at [170, 205] on button "Underline" at bounding box center [168, 201] width 10 height 10
click at [169, 203] on icon "Editor contextual toolbar" at bounding box center [168, 203] width 4 height 0
click at [181, 215] on p "Each product at Woodlas is handcrafted by skilled artisans who have mastered th…" at bounding box center [183, 202] width 68 height 65
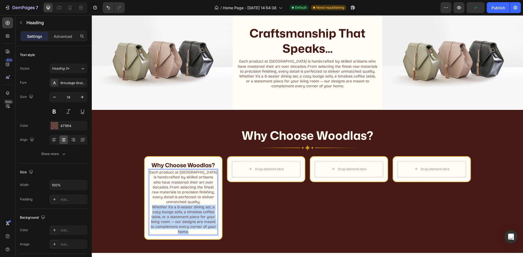
drag, startPoint x: 149, startPoint y: 206, endPoint x: 193, endPoint y: 229, distance: 50.2
click at [193, 229] on p "Each product at Woodlas is handcrafted by skilled artisans who have mastered th…" at bounding box center [183, 202] width 68 height 65
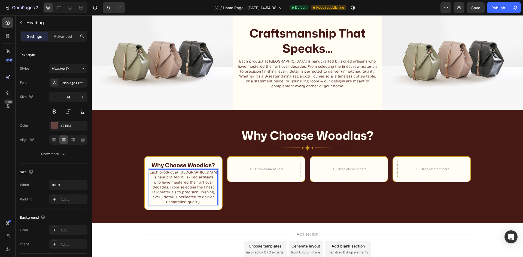
click at [204, 179] on p "Each product at Woodlas is handcrafted by skilled artisans who have mastered th…" at bounding box center [183, 187] width 68 height 35
click at [192, 165] on p "Why Choose Woodlas?" at bounding box center [183, 165] width 68 height 7
click at [198, 188] on p "Each product at Woodlas is handcrafted by skilled artisans who have mastered th…" at bounding box center [183, 187] width 68 height 35
click at [200, 167] on p "Why Choose Woodlas?" at bounding box center [183, 165] width 68 height 7
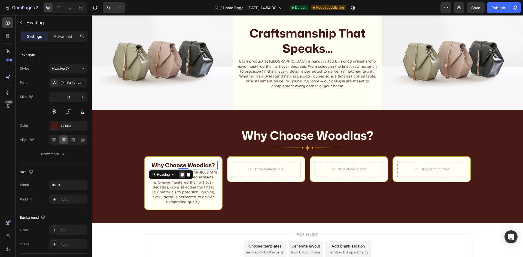
click at [179, 173] on div at bounding box center [182, 175] width 7 height 7
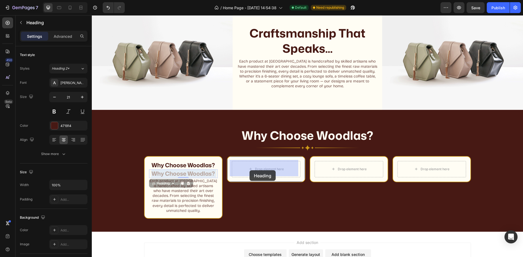
drag, startPoint x: 188, startPoint y: 175, endPoint x: 244, endPoint y: 170, distance: 56.3
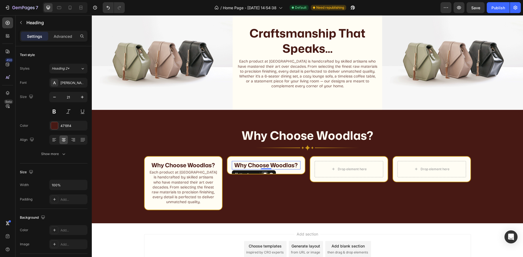
click at [263, 173] on icon at bounding box center [264, 175] width 3 height 4
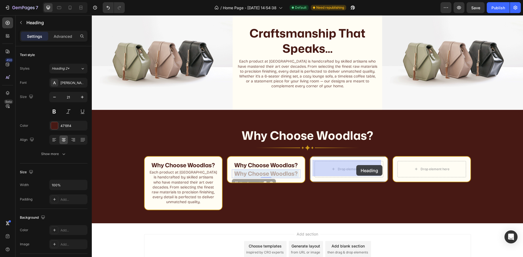
drag, startPoint x: 272, startPoint y: 172, endPoint x: 356, endPoint y: 165, distance: 84.4
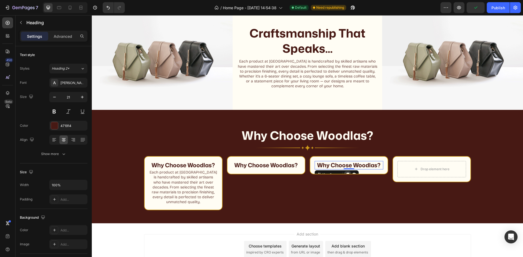
click at [345, 173] on icon at bounding box center [347, 175] width 4 height 4
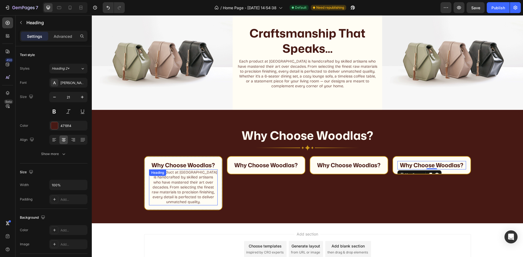
click at [198, 189] on p "Each product at Woodlas is handcrafted by skilled artisans who have mastered th…" at bounding box center [183, 187] width 68 height 35
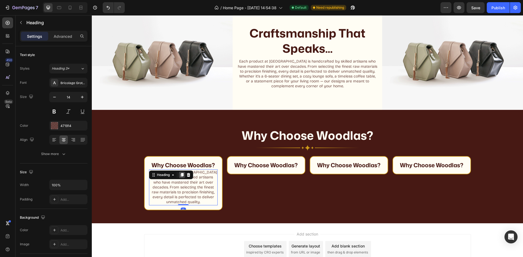
click at [182, 173] on icon at bounding box center [182, 175] width 4 height 4
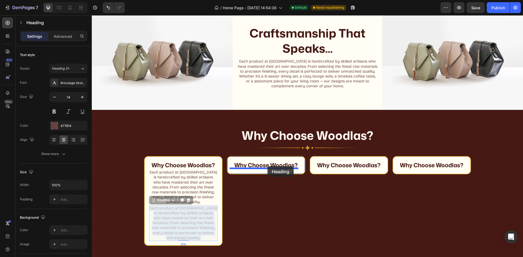
drag, startPoint x: 176, startPoint y: 209, endPoint x: 267, endPoint y: 166, distance: 100.3
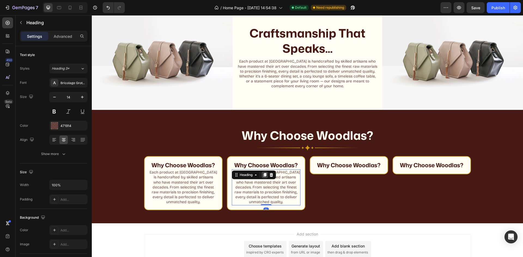
click at [263, 173] on icon at bounding box center [264, 175] width 3 height 4
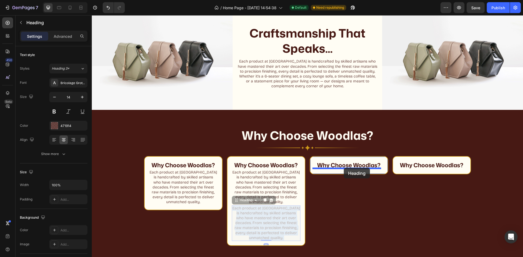
drag, startPoint x: 264, startPoint y: 212, endPoint x: 344, endPoint y: 168, distance: 91.4
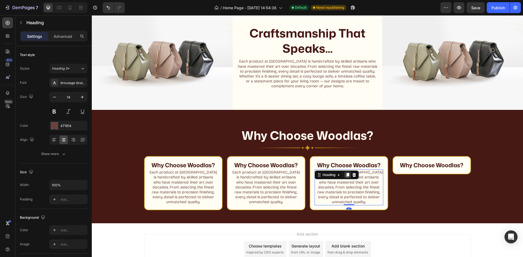
click at [346, 174] on icon at bounding box center [347, 175] width 3 height 4
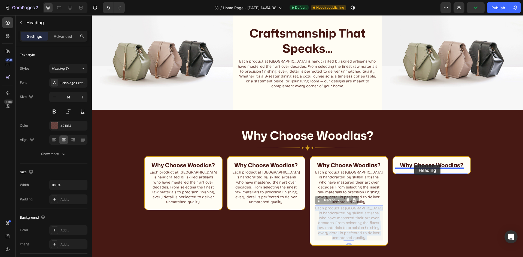
drag, startPoint x: 334, startPoint y: 212, endPoint x: 414, endPoint y: 165, distance: 92.5
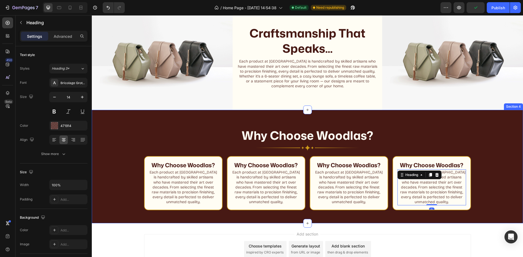
click at [493, 196] on div "Why Choose Woodlas? Heading Image Row Why Choose Woodlas? Heading Each product …" at bounding box center [307, 166] width 405 height 87
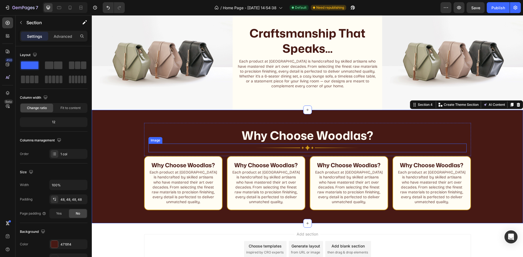
click at [423, 151] on div at bounding box center [307, 148] width 318 height 9
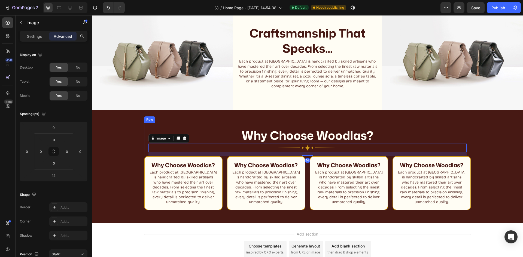
click at [395, 126] on div "Why Choose Woodlas? Heading Image 14 Row" at bounding box center [307, 139] width 327 height 33
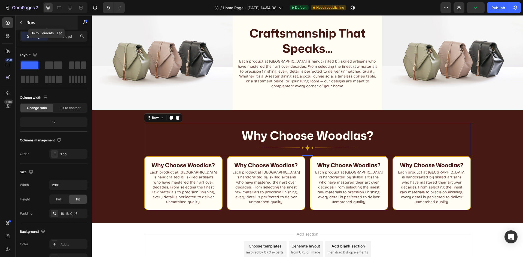
click at [23, 24] on button "button" at bounding box center [21, 22] width 9 height 9
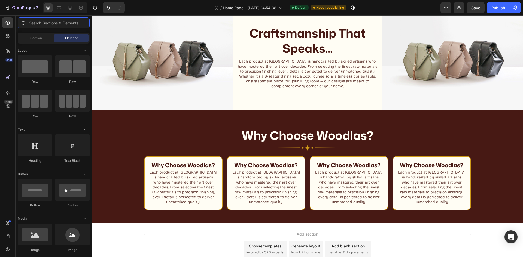
click at [51, 24] on input "text" at bounding box center [54, 22] width 72 height 11
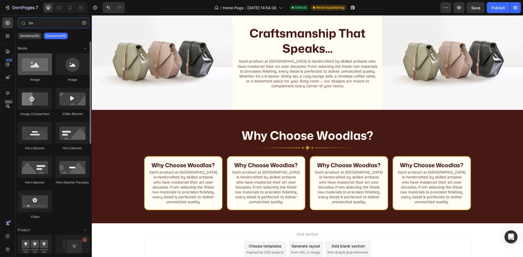
type input "im"
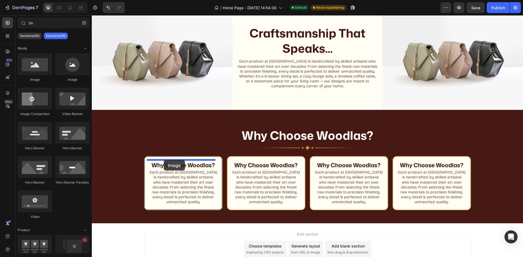
drag, startPoint x: 122, startPoint y: 82, endPoint x: 164, endPoint y: 160, distance: 88.3
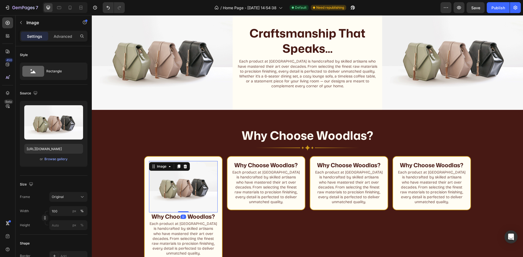
drag, startPoint x: 177, startPoint y: 167, endPoint x: 182, endPoint y: 175, distance: 9.0
click at [179, 169] on div "Image" at bounding box center [169, 166] width 41 height 9
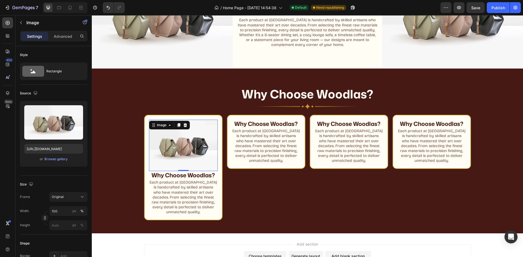
scroll to position [336, 0]
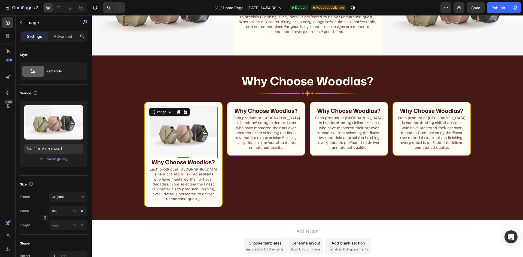
drag, startPoint x: 177, startPoint y: 111, endPoint x: 177, endPoint y: 115, distance: 3.8
click at [177, 111] on icon at bounding box center [178, 112] width 3 height 4
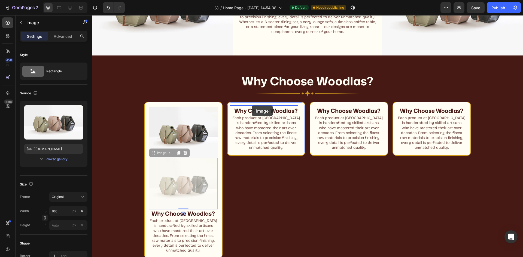
drag, startPoint x: 169, startPoint y: 187, endPoint x: 252, endPoint y: 106, distance: 115.9
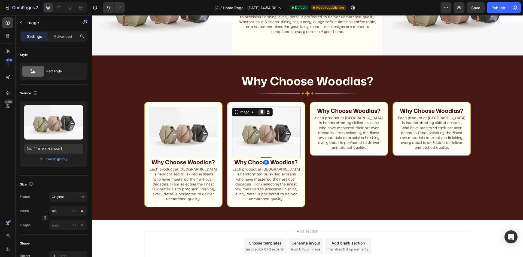
click at [259, 111] on icon at bounding box center [261, 112] width 4 height 4
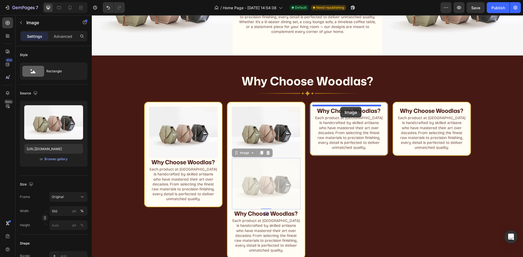
drag, startPoint x: 249, startPoint y: 177, endPoint x: 340, endPoint y: 107, distance: 115.4
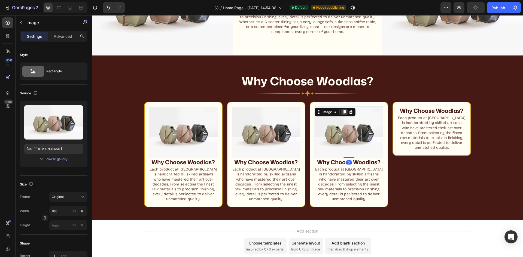
click at [343, 110] on icon at bounding box center [344, 112] width 3 height 4
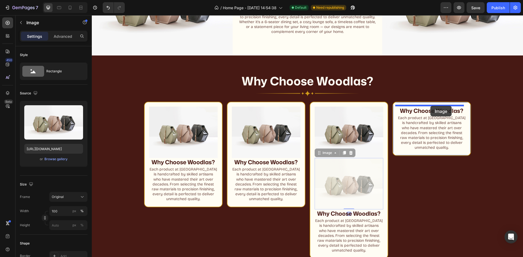
drag, startPoint x: 331, startPoint y: 182, endPoint x: 430, endPoint y: 106, distance: 125.2
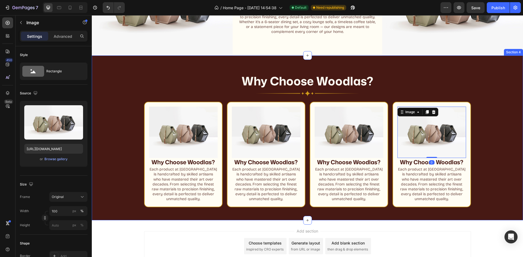
click at [489, 156] on div "Why Choose Woodlas? Heading Image Row Image Why Choose Woodlas? Heading Each pr…" at bounding box center [307, 138] width 405 height 139
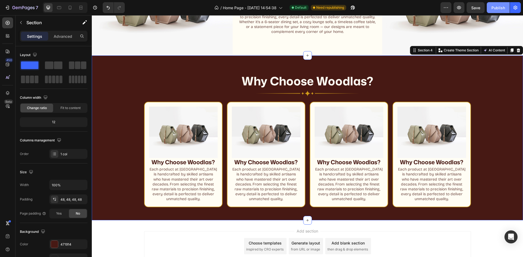
click at [495, 11] on button "Publish" at bounding box center [498, 7] width 23 height 11
click at [180, 163] on p "Why Choose Woodlas?" at bounding box center [183, 162] width 68 height 7
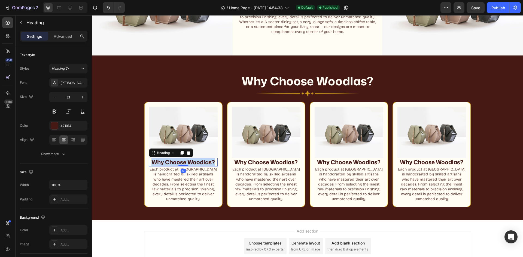
click at [180, 163] on p "Why Choose Woodlas?" at bounding box center [183, 162] width 68 height 7
click at [194, 161] on strong "Master Craftsmanship" at bounding box center [183, 162] width 63 height 8
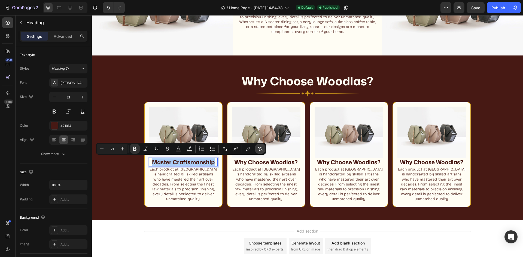
click at [260, 151] on icon "Editor contextual toolbar" at bounding box center [259, 148] width 5 height 5
click at [270, 160] on h2 "Why Choose Woodlas?" at bounding box center [266, 162] width 69 height 8
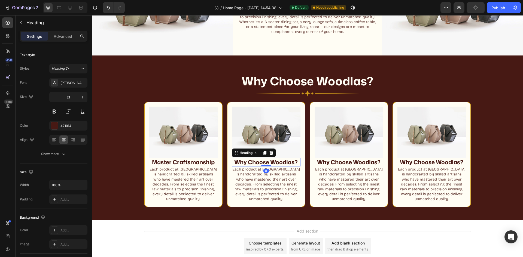
click at [270, 160] on h2 "Why Choose Woodlas?" at bounding box center [266, 162] width 69 height 8
click at [270, 160] on p "Why Choose Woodlas?" at bounding box center [266, 162] width 68 height 7
click at [272, 161] on strong "Heritage Artistry" at bounding box center [265, 162] width 47 height 8
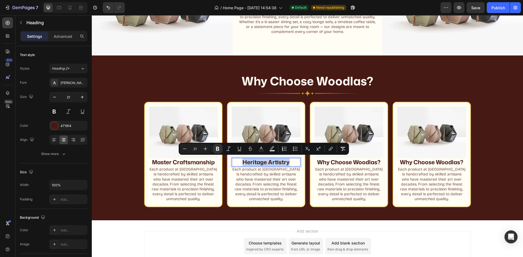
drag, startPoint x: 272, startPoint y: 161, endPoint x: 263, endPoint y: 161, distance: 9.3
click at [263, 161] on strong "Heritage Artistry" at bounding box center [265, 162] width 47 height 8
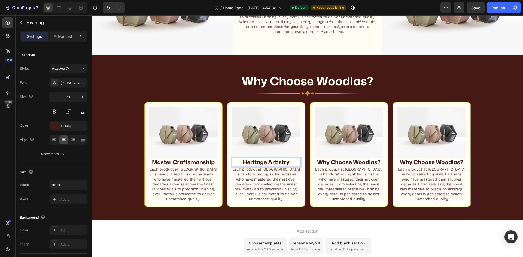
click at [285, 161] on strong "Heritage Artistry" at bounding box center [265, 162] width 47 height 8
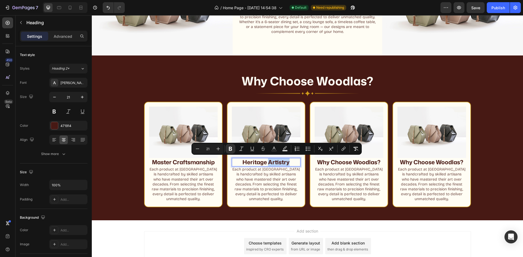
click at [286, 160] on strong "Heritage Artistry" at bounding box center [265, 162] width 47 height 8
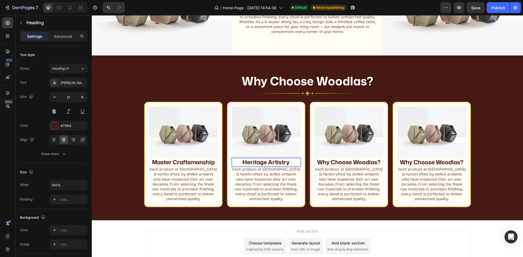
click at [283, 161] on strong "Heritage Artistry" at bounding box center [265, 162] width 47 height 8
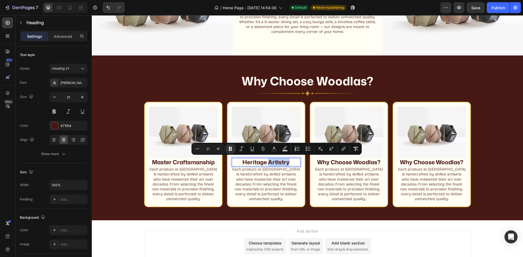
click at [282, 161] on strong "Heritage Artistry" at bounding box center [265, 162] width 47 height 8
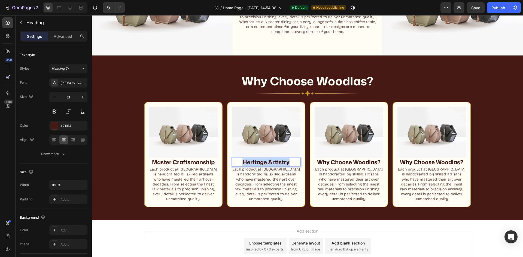
click at [282, 161] on strong "Heritage Artistry" at bounding box center [265, 162] width 47 height 8
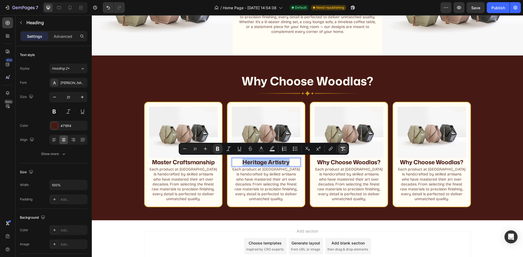
click at [341, 150] on icon "Editor contextual toolbar" at bounding box center [342, 148] width 5 height 5
click at [363, 159] on h2 "Why Choose Woodlas?" at bounding box center [349, 162] width 69 height 8
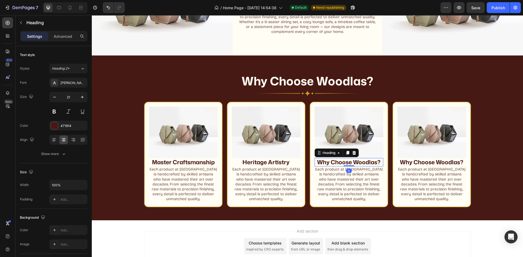
click at [363, 159] on h2 "Why Choose Woodlas?" at bounding box center [349, 162] width 69 height 8
click at [363, 159] on p "Why Choose Woodlas?" at bounding box center [349, 162] width 68 height 7
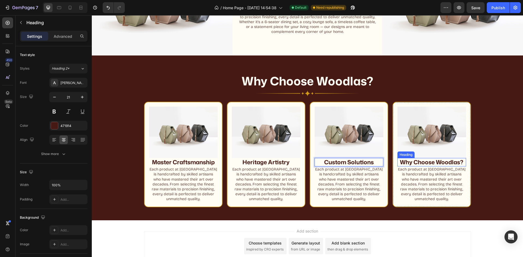
click at [431, 164] on h2 "Why Choose Woodlas?" at bounding box center [431, 162] width 69 height 8
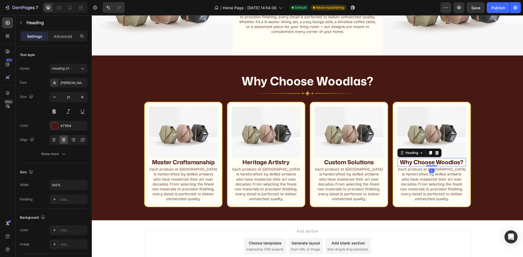
click at [431, 164] on h2 "Why Choose Woodlas?" at bounding box center [431, 162] width 69 height 8
click at [431, 164] on p "Why Choose Woodlas?" at bounding box center [432, 162] width 68 height 7
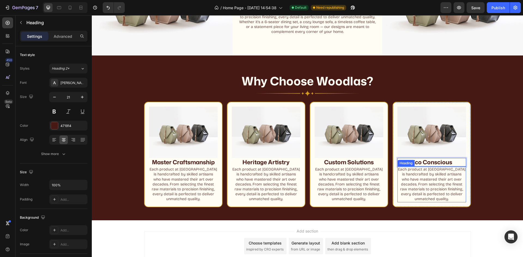
click at [433, 192] on h2 "Each product at Woodlas is handcrafted by skilled artisans who have mastered th…" at bounding box center [431, 185] width 69 height 36
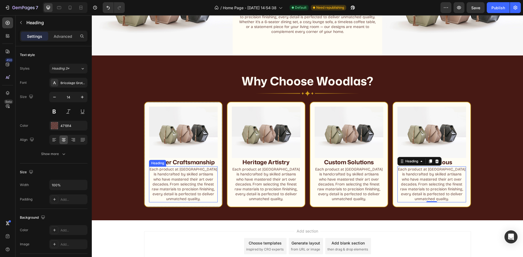
click at [169, 184] on p "Each product at Woodlas is handcrafted by skilled artisans who have mastered th…" at bounding box center [183, 184] width 68 height 35
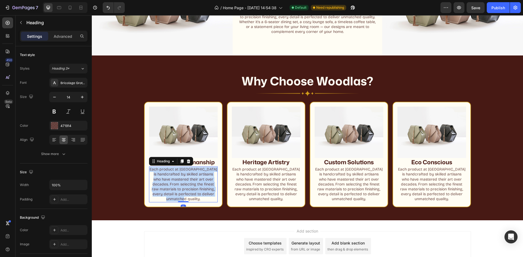
click at [170, 184] on p "Each product at Woodlas is handcrafted by skilled artisans who have mastered th…" at bounding box center [183, 184] width 68 height 35
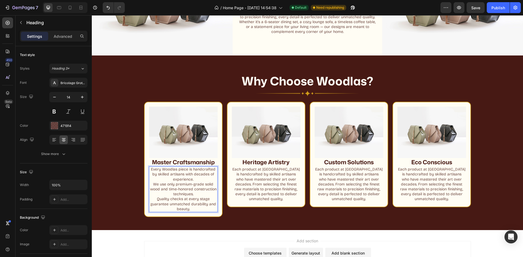
click at [155, 199] on p "Every Woodlas piece is handcrafted by skilled artisans with decades of experien…" at bounding box center [183, 189] width 68 height 45
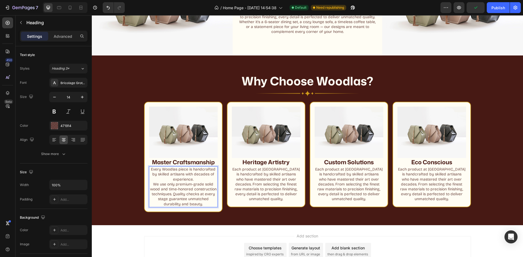
click at [152, 185] on p "Every Woodlas piece is handcrafted by skilled artisans with decades of experien…" at bounding box center [183, 187] width 68 height 40
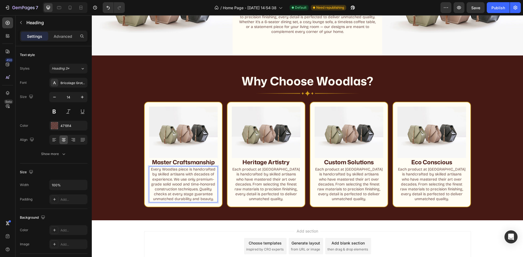
click at [209, 193] on p "Every Woodlas piece is handcrafted by skilled artisans with decades of experien…" at bounding box center [183, 184] width 68 height 35
click at [280, 202] on div "Image Heritage Artistry Heading Each product at Woodlas is handcrafted by skill…" at bounding box center [266, 155] width 78 height 106
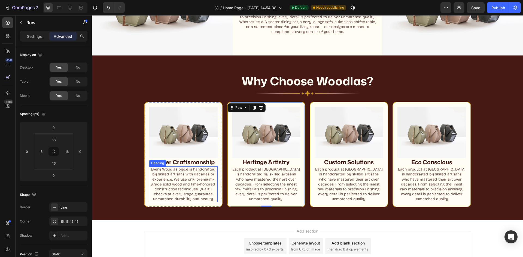
click at [179, 178] on p "Every Woodlas piece is handcrafted by skilled artisans with decades of experien…" at bounding box center [183, 184] width 68 height 35
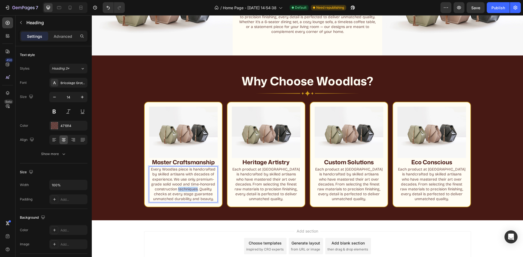
click at [190, 187] on p "Every Woodlas piece is handcrafted by skilled artisans with decades of experien…" at bounding box center [183, 184] width 68 height 35
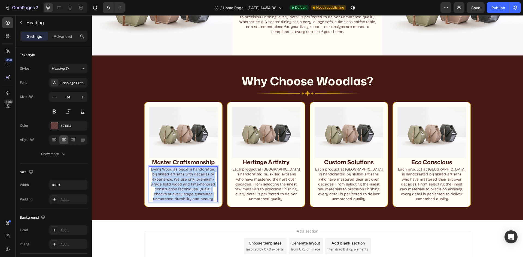
click at [190, 187] on p "Every Woodlas piece is handcrafted by skilled artisans with decades of experien…" at bounding box center [183, 184] width 68 height 35
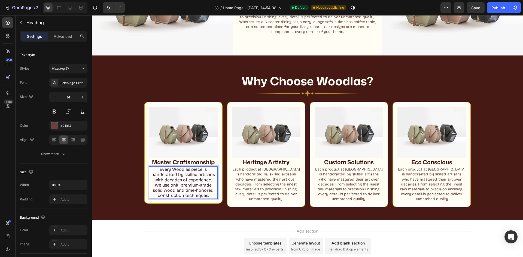
click at [193, 185] on span "We use only premium-grade solid wood and time-honored construction techniques." at bounding box center [183, 191] width 61 height 16
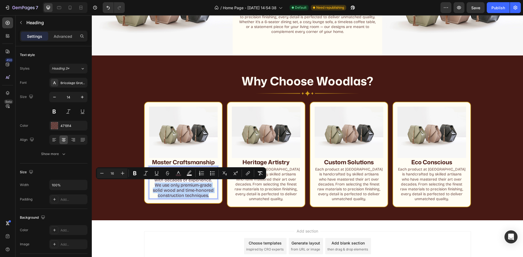
click at [193, 185] on span "We use only premium-grade solid wood and time-honored construction techniques." at bounding box center [183, 191] width 61 height 16
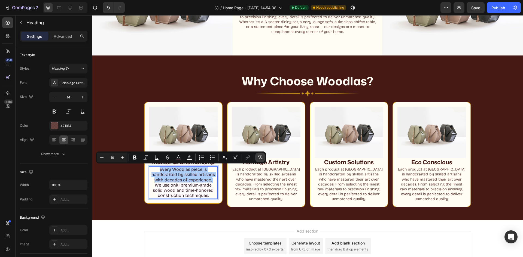
click at [258, 158] on icon "Editor contextual toolbar" at bounding box center [259, 157] width 5 height 5
type input "14"
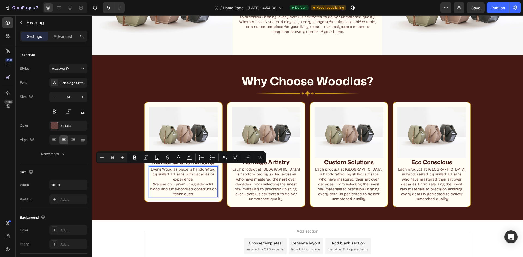
click at [152, 183] on p "Every Woodlas piece is handcrafted by skilled artisans with decades of experien…" at bounding box center [183, 182] width 68 height 30
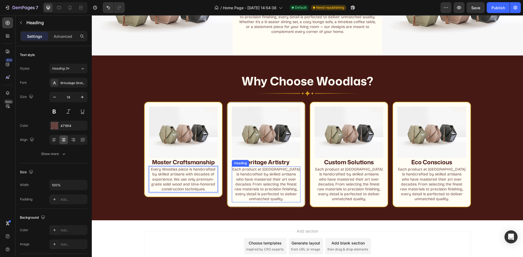
click at [261, 188] on h2 "Each product at Woodlas is handcrafted by skilled artisans who have mastered th…" at bounding box center [266, 185] width 69 height 36
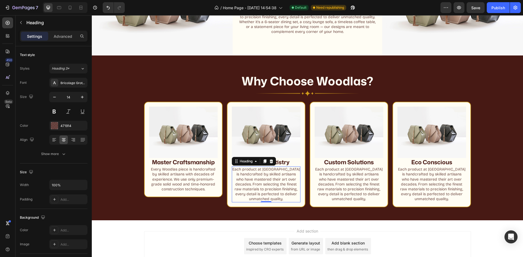
click at [275, 188] on h2 "Each product at Woodlas is handcrafted by skilled artisans who have mastered th…" at bounding box center [266, 185] width 69 height 36
click at [275, 188] on p "Each product at Woodlas is handcrafted by skilled artisans who have mastered th…" at bounding box center [266, 184] width 68 height 35
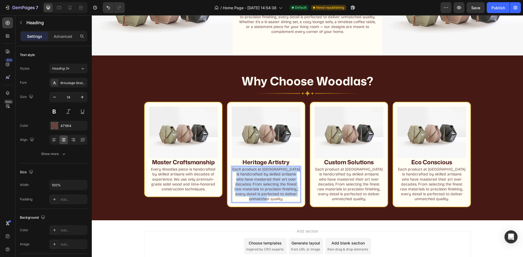
click at [275, 187] on p "Each product at Woodlas is handcrafted by skilled artisans who have mastered th…" at bounding box center [266, 184] width 68 height 35
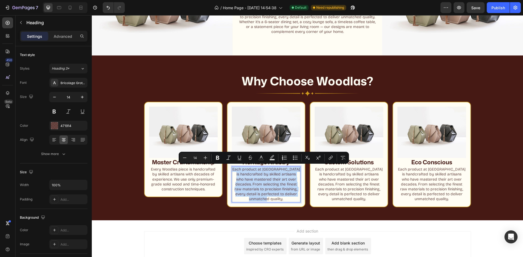
type input "16"
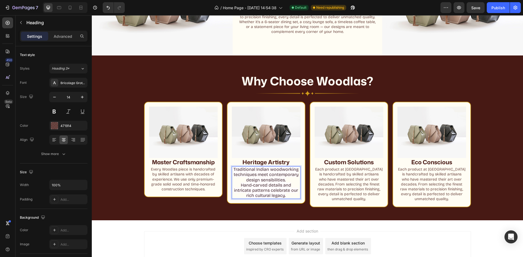
click at [277, 183] on span "Hand-carved details and intricate patterns celebrate our rich cultural legacy." at bounding box center [266, 191] width 64 height 16
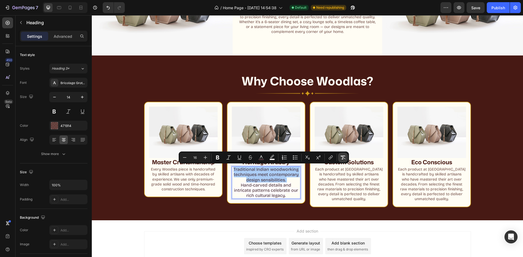
click at [342, 158] on icon "Editor contextual toolbar" at bounding box center [342, 157] width 5 height 5
type input "14"
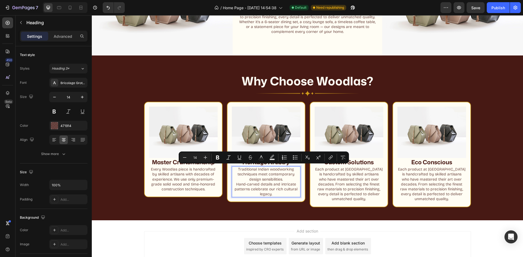
click at [234, 183] on p "Traditional Indian woodworking techniques meet contemporary design sensibilitie…" at bounding box center [266, 182] width 68 height 30
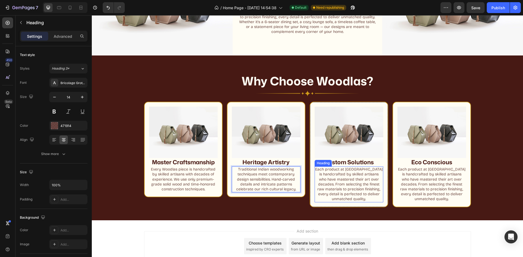
click at [352, 183] on h2 "Each product at Woodlas is handcrafted by skilled artisans who have mastered th…" at bounding box center [349, 185] width 69 height 36
click at [322, 179] on h2 "Each product at Woodlas is handcrafted by skilled artisans who have mastered th…" at bounding box center [349, 185] width 69 height 36
click at [322, 179] on p "Each product at Woodlas is handcrafted by skilled artisans who have mastered th…" at bounding box center [349, 184] width 68 height 35
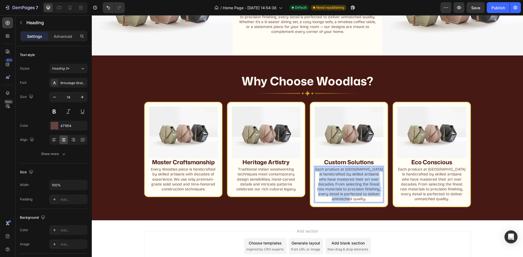
click at [322, 179] on p "Each product at Woodlas is handcrafted by skilled artisans who have mastered th…" at bounding box center [349, 184] width 68 height 35
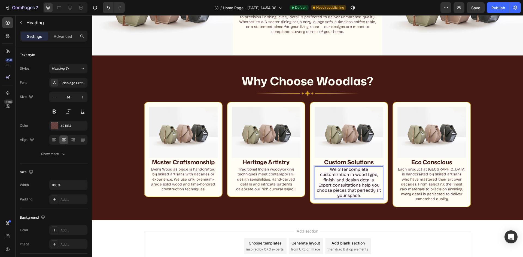
click at [357, 175] on span "We offer complete customization in wood type, finish, and design details." at bounding box center [349, 175] width 58 height 16
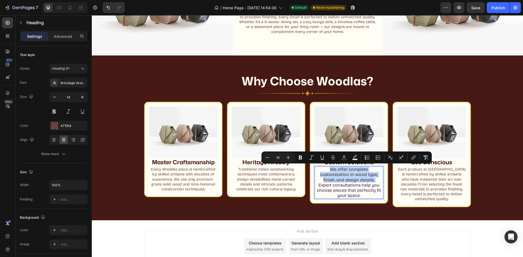
click at [357, 175] on span "We offer complete customization in wood type, finish, and design details." at bounding box center [349, 175] width 58 height 16
click at [427, 160] on icon "Editor contextual toolbar" at bounding box center [425, 157] width 5 height 5
type input "14"
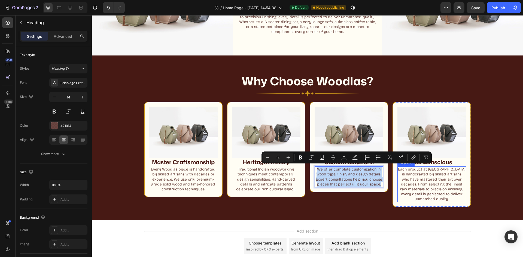
click at [402, 183] on h2 "Each product at Woodlas is handcrafted by skilled artisans who have mastered th…" at bounding box center [431, 185] width 69 height 36
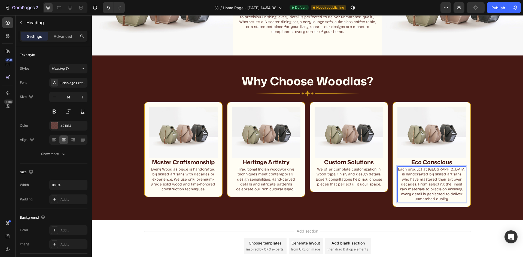
click at [419, 186] on h2 "Each product at Woodlas is handcrafted by skilled artisans who have mastered th…" at bounding box center [431, 185] width 69 height 36
click at [419, 186] on p "Each product at Woodlas is handcrafted by skilled artisans who have mastered th…" at bounding box center [432, 184] width 68 height 35
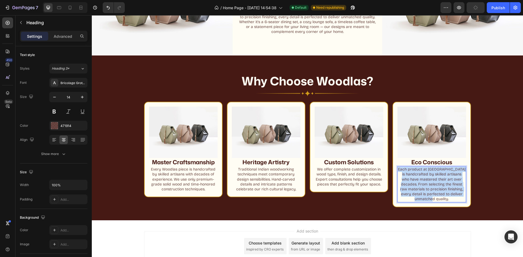
click at [419, 186] on p "Each product at Woodlas is handcrafted by skilled artisans who have mastered th…" at bounding box center [432, 184] width 68 height 35
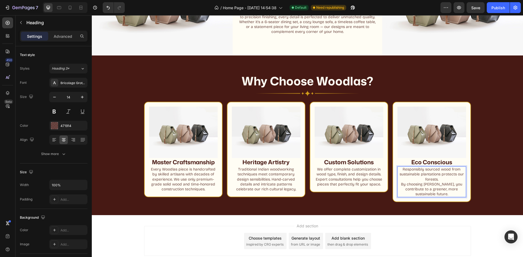
click at [398, 184] on p "Responsibly sourced wood from sustainable plantations protects our forests. By …" at bounding box center [432, 182] width 68 height 30
click at [425, 184] on p "Responsibly sourced wood from sustainable plantations protects our forests. By …" at bounding box center [432, 182] width 68 height 30
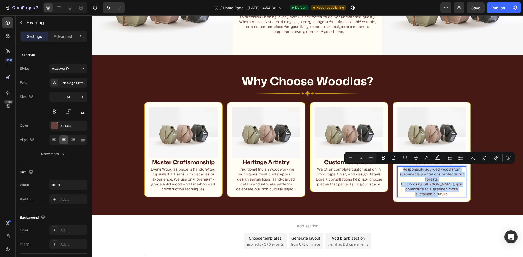
click at [436, 182] on p "Responsibly sourced wood from sustainable plantations protects our forests. By …" at bounding box center [432, 182] width 68 height 30
click at [398, 183] on p "Responsibly sourced wood from sustainable plantations protects our forests. By …" at bounding box center [432, 182] width 68 height 30
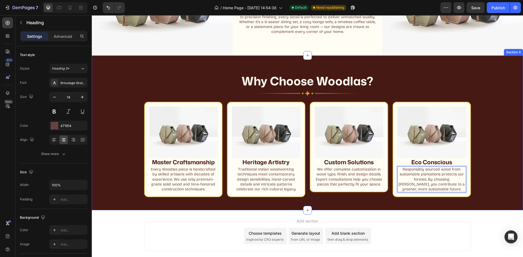
click at [485, 190] on div "Why Choose Woodlas? Heading Image Row Image Master Craftsmanship Heading Every …" at bounding box center [307, 133] width 405 height 129
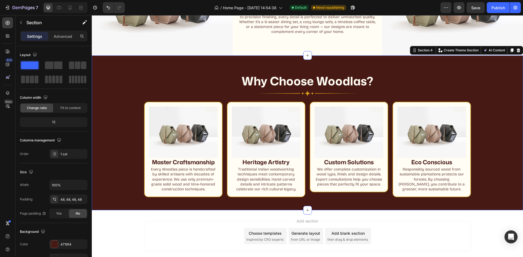
click at [349, 208] on div "Why Choose Woodlas? Heading Image Row Image Master Craftsmanship Heading Every …" at bounding box center [307, 133] width 431 height 155
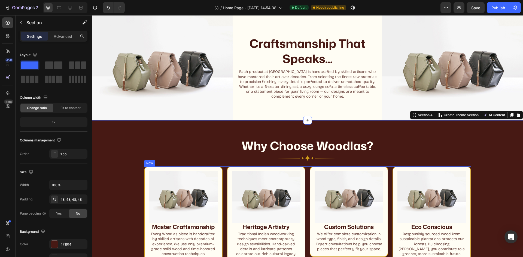
scroll to position [200, 0]
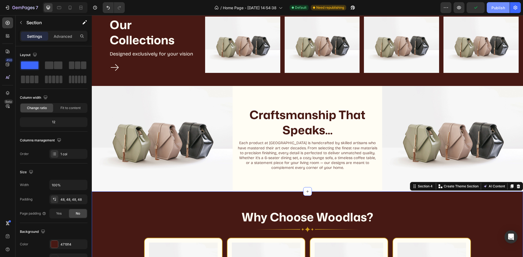
click at [502, 8] on div "Publish" at bounding box center [498, 8] width 14 height 6
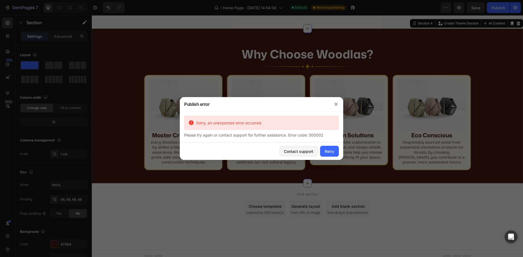
scroll to position [363, 0]
click at [333, 106] on button "button" at bounding box center [336, 104] width 9 height 9
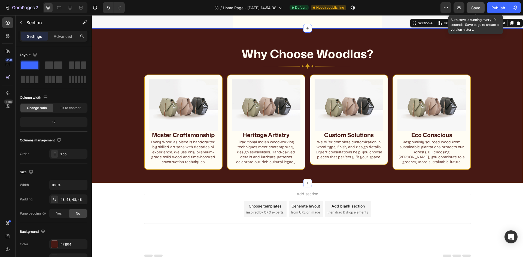
click at [473, 9] on span "Save" at bounding box center [475, 7] width 9 height 5
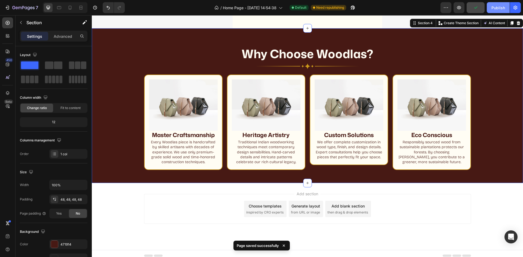
click at [503, 10] on div "Publish" at bounding box center [498, 8] width 14 height 6
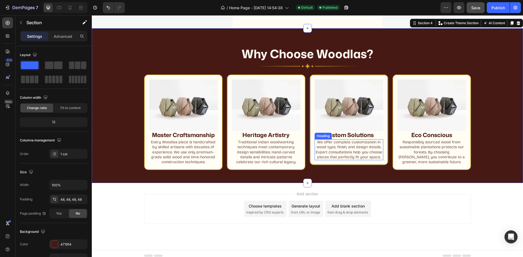
click at [346, 160] on p "We offer complete customization in wood type, finish, and design details. Exper…" at bounding box center [349, 150] width 68 height 20
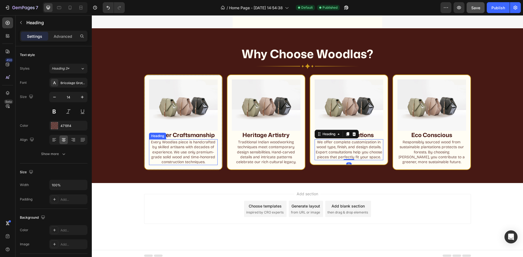
click at [161, 146] on p "Every Woodlas piece is handcrafted by skilled artisans with decades of experien…" at bounding box center [183, 152] width 68 height 25
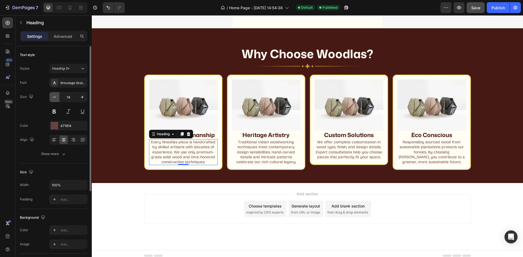
click at [52, 95] on icon "button" at bounding box center [54, 96] width 5 height 5
type input "13"
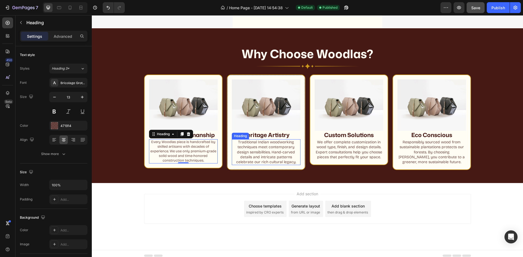
click at [253, 148] on p "Traditional Indian woodworking techniques meet contemporary design sensibilitie…" at bounding box center [266, 152] width 68 height 25
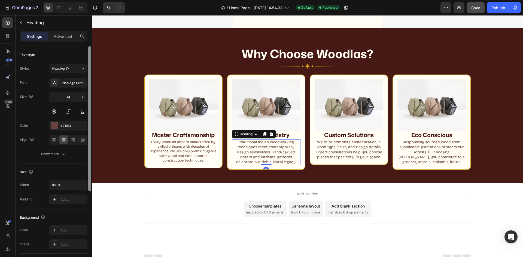
drag, startPoint x: 51, startPoint y: 95, endPoint x: 90, endPoint y: 103, distance: 39.9
click at [51, 96] on button "button" at bounding box center [55, 97] width 10 height 10
type input "13"
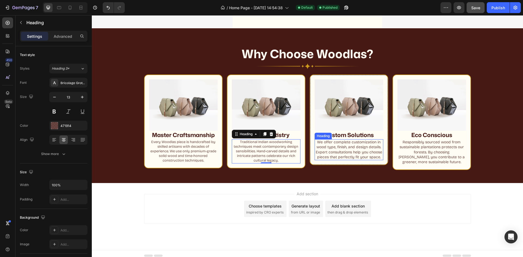
click at [364, 159] on p "We offer complete customization in wood type, finish, and design details. Exper…" at bounding box center [349, 150] width 68 height 20
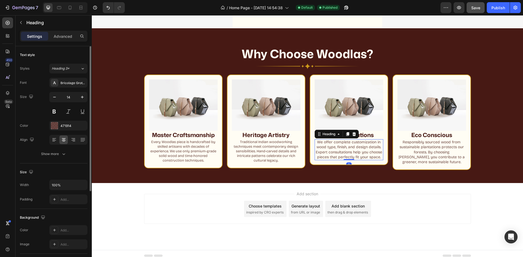
drag, startPoint x: 57, startPoint y: 99, endPoint x: 84, endPoint y: 104, distance: 28.0
click at [58, 99] on button "button" at bounding box center [55, 97] width 10 height 10
type input "13"
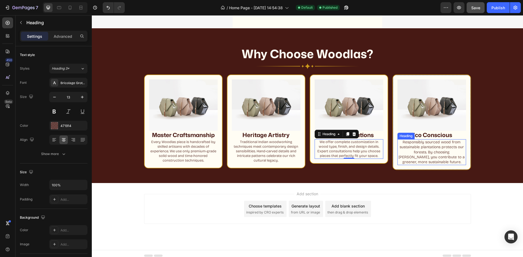
click at [428, 150] on p "Responsibly sourced wood from sustainable plantations protects our forests. By …" at bounding box center [432, 152] width 68 height 25
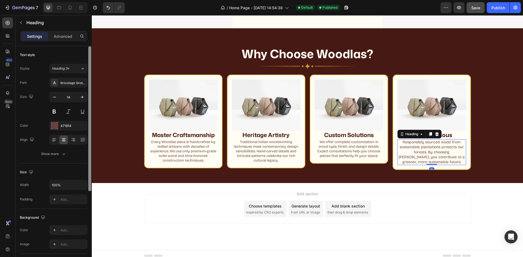
drag, startPoint x: 54, startPoint y: 95, endPoint x: 90, endPoint y: 108, distance: 38.8
click at [54, 95] on icon "button" at bounding box center [54, 96] width 5 height 5
type input "13"
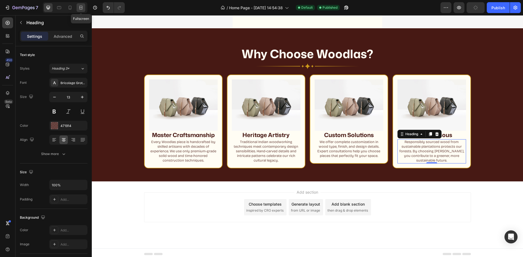
click at [80, 7] on icon at bounding box center [80, 7] width 5 height 5
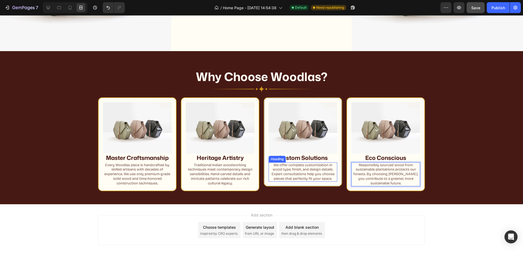
click at [323, 168] on p "We offer complete customization in wood type, finish, and design details. Exper…" at bounding box center [303, 172] width 68 height 19
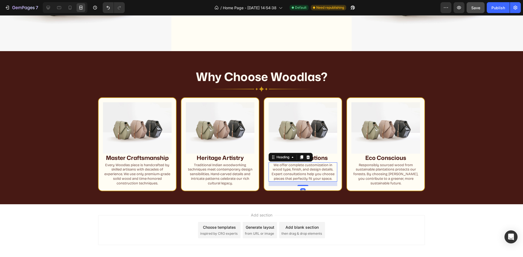
drag, startPoint x: 304, startPoint y: 180, endPoint x: 307, endPoint y: 185, distance: 5.3
click at [307, 182] on div "16" at bounding box center [302, 182] width 69 height 0
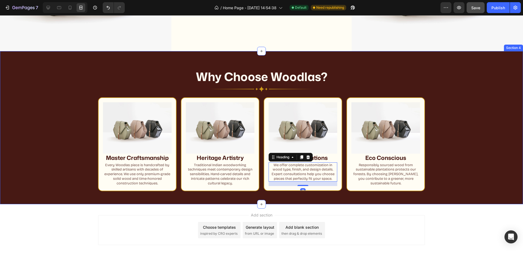
click at [215, 191] on div "Why Choose Woodlas? Heading Image Row Image Master Craftsmanship Heading Every …" at bounding box center [261, 127] width 523 height 153
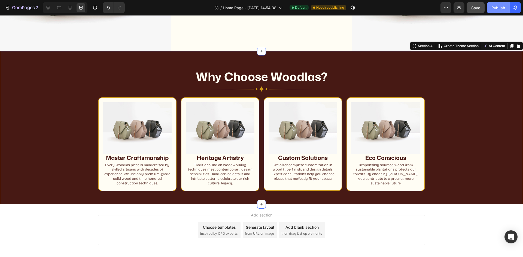
click at [504, 8] on div "Publish" at bounding box center [498, 8] width 14 height 6
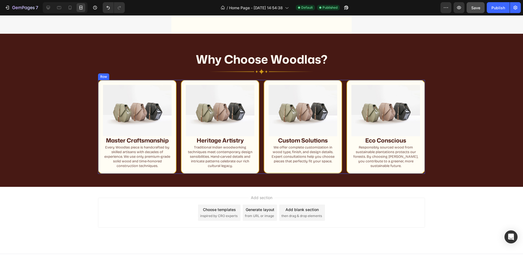
scroll to position [390, 0]
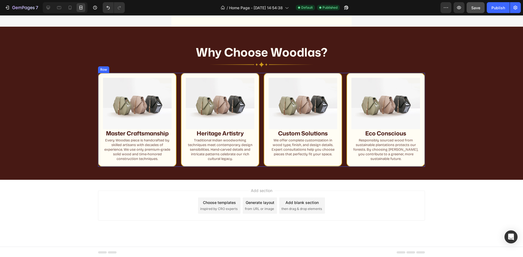
click at [259, 97] on div "Image Master Craftsmanship Heading Every Woodlas piece is handcrafted by skille…" at bounding box center [261, 120] width 327 height 94
click at [81, 7] on icon at bounding box center [80, 7] width 5 height 5
click at [51, 11] on div at bounding box center [48, 7] width 9 height 9
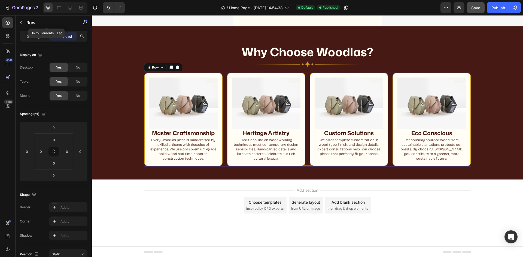
scroll to position [367, 0]
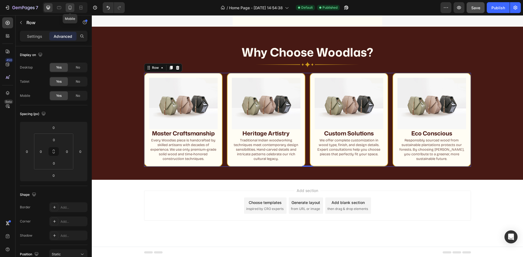
click at [68, 8] on icon at bounding box center [69, 7] width 5 height 5
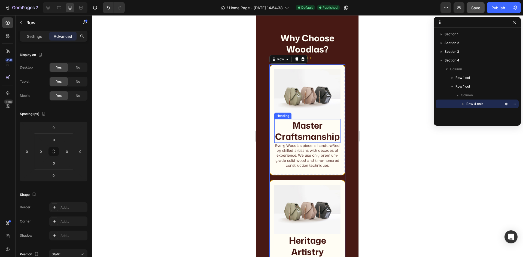
scroll to position [519, 0]
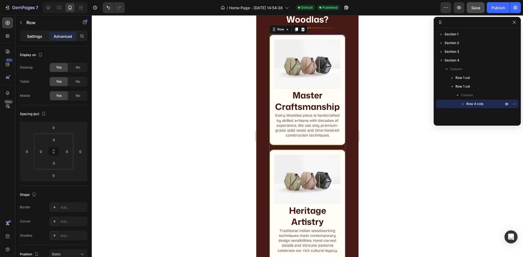
click at [38, 39] on div "Settings" at bounding box center [34, 36] width 27 height 9
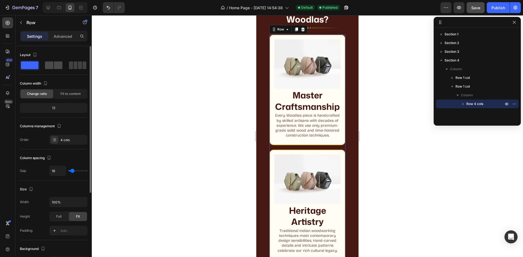
click at [51, 65] on span at bounding box center [49, 66] width 8 height 8
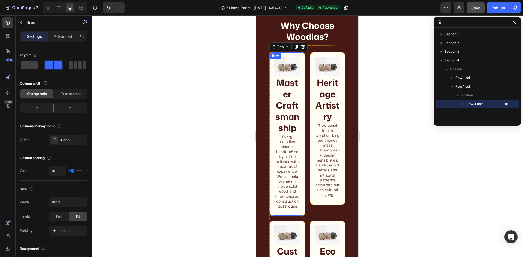
scroll to position [437, 0]
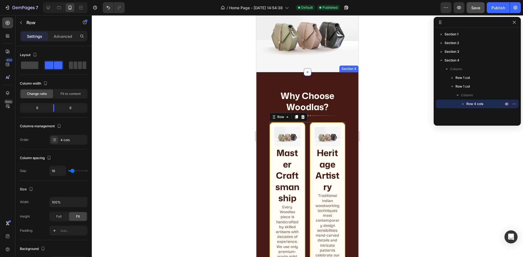
click at [325, 77] on div "Why Choose Woodlas? Heading Image Row Image Master Craftsmanship Heading Every …" at bounding box center [307, 262] width 102 height 380
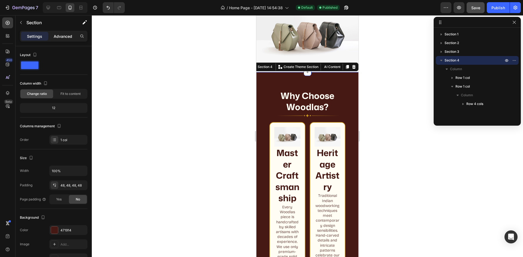
click at [68, 36] on p "Advanced" at bounding box center [63, 36] width 19 height 6
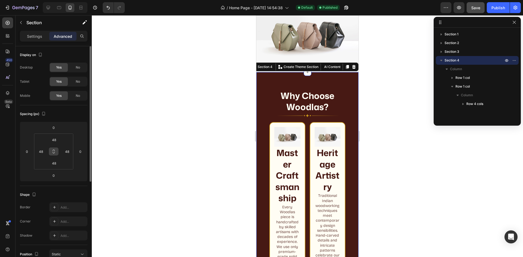
click at [54, 152] on icon at bounding box center [53, 151] width 4 height 4
click at [42, 154] on input "48" at bounding box center [41, 152] width 8 height 8
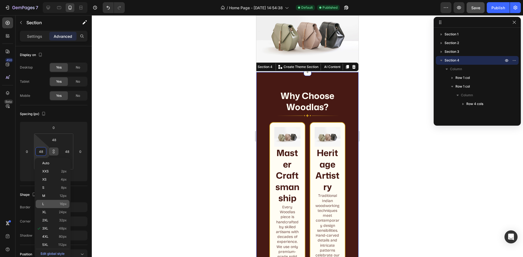
type input "3"
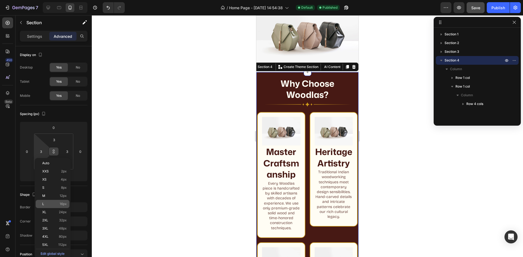
click at [54, 202] on p "L 16px" at bounding box center [54, 204] width 25 height 4
type input "16"
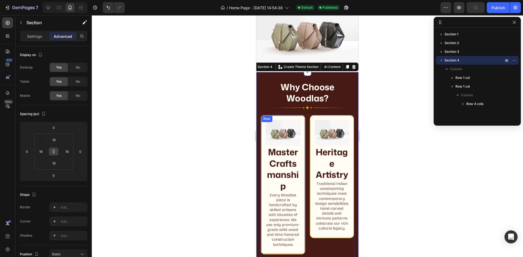
click at [296, 115] on div "Image Master Craftsmanship Heading Every Woodlas piece is handcrafted by skille…" at bounding box center [283, 185] width 45 height 140
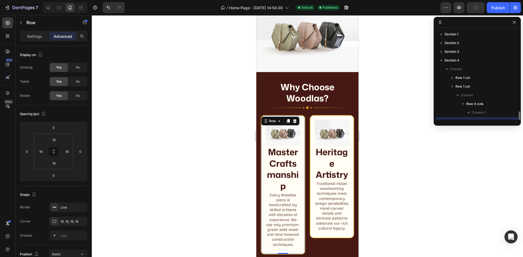
scroll to position [51, 0]
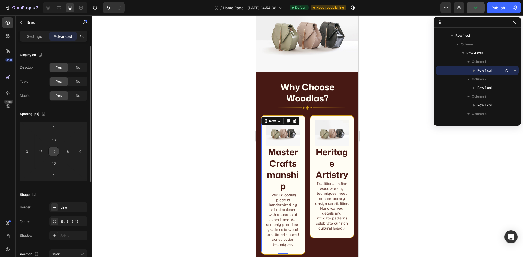
click at [55, 151] on icon at bounding box center [53, 151] width 4 height 4
click at [55, 142] on input "16" at bounding box center [53, 140] width 11 height 8
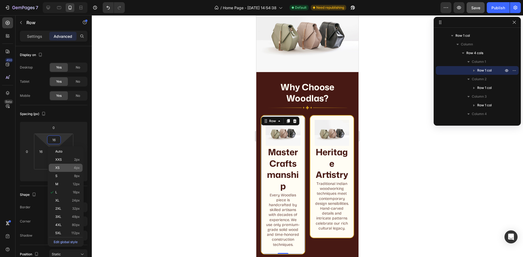
click at [69, 169] on p "XS 4px" at bounding box center [67, 168] width 25 height 4
type input "4"
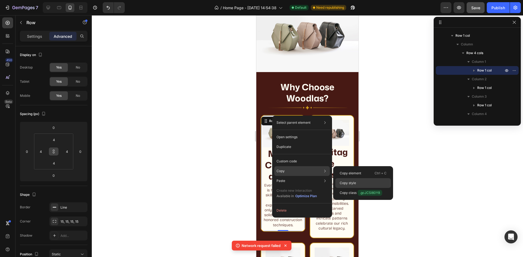
click at [342, 181] on p "Copy style" at bounding box center [348, 183] width 16 height 5
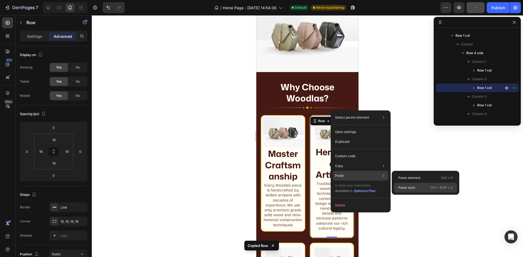
click at [404, 185] on div "Paste style Ctrl + Shift + V" at bounding box center [425, 188] width 63 height 10
type input "4"
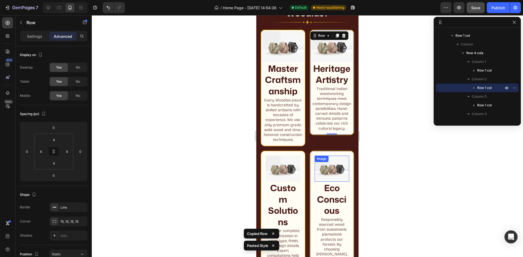
scroll to position [519, 0]
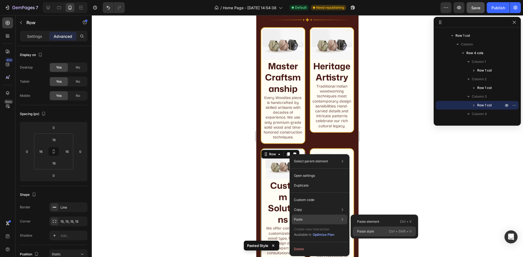
click at [360, 231] on p "Paste style" at bounding box center [365, 231] width 17 height 5
type input "4"
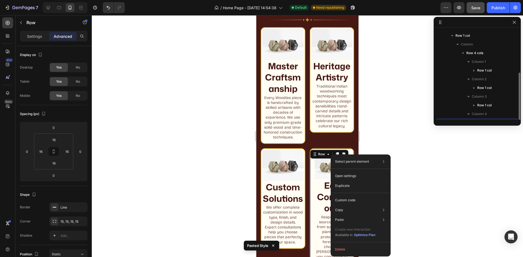
scroll to position [58, 0]
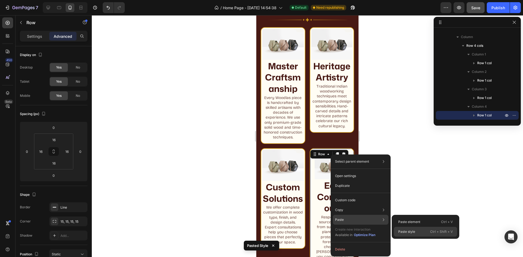
click at [407, 231] on p "Paste style" at bounding box center [406, 232] width 17 height 5
type input "4"
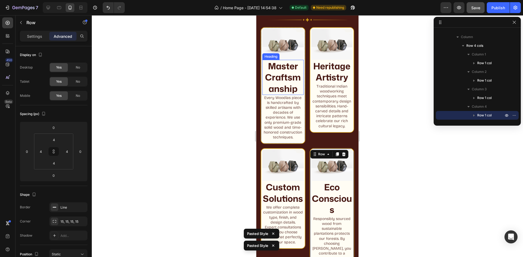
click at [286, 71] on h2 "Master Craftsmanship" at bounding box center [282, 77] width 41 height 35
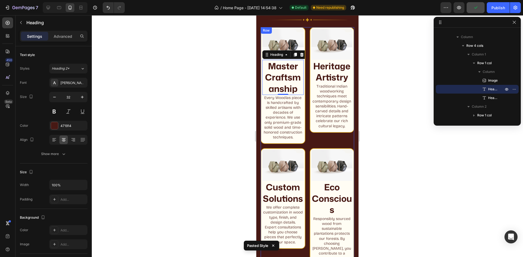
click at [304, 38] on div "Image Master Craftsmanship Heading 0 Every Woodlas piece is handcrafted by skil…" at bounding box center [307, 148] width 93 height 243
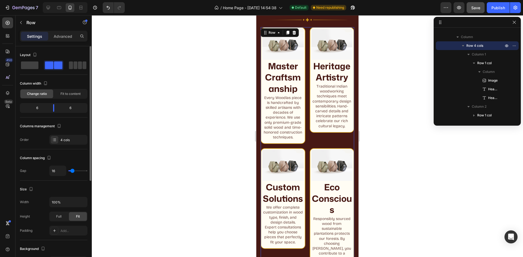
type input "11"
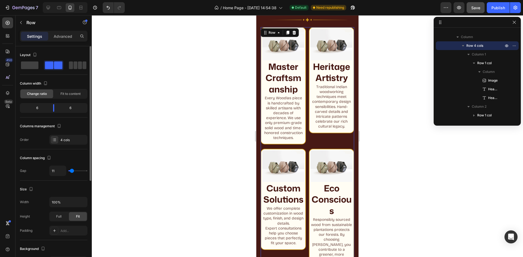
type input "9"
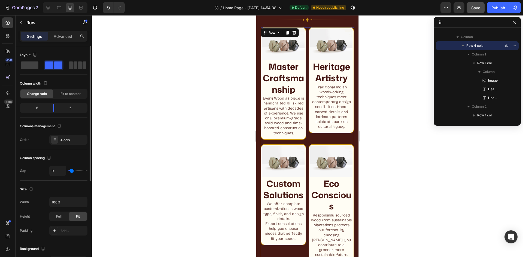
type input "9"
click at [72, 172] on input "range" at bounding box center [77, 170] width 19 height 1
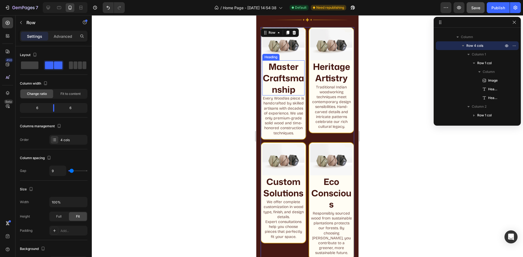
click at [282, 83] on h2 "Master Craftsmanship" at bounding box center [283, 77] width 42 height 35
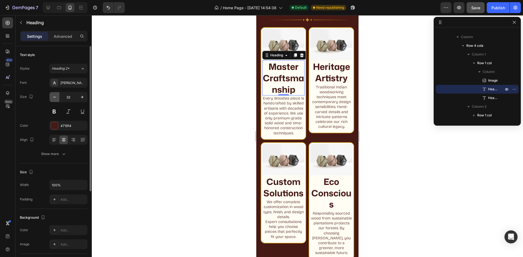
click at [57, 98] on button "button" at bounding box center [55, 97] width 10 height 10
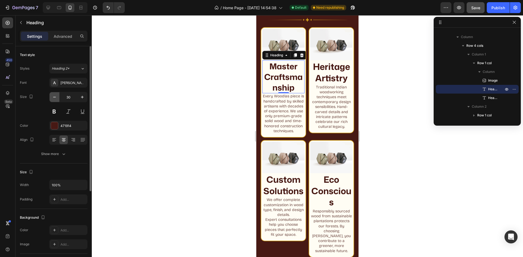
click at [57, 97] on button "button" at bounding box center [55, 97] width 10 height 10
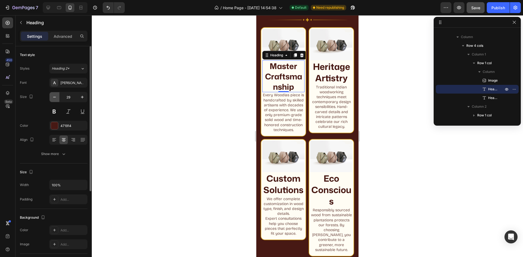
click at [57, 97] on button "button" at bounding box center [55, 97] width 10 height 10
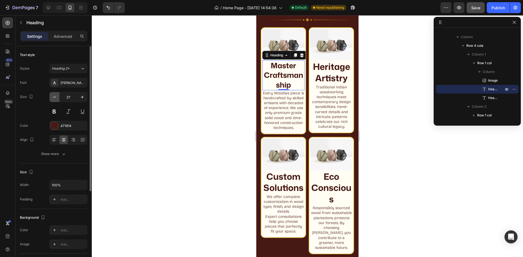
click at [57, 97] on button "button" at bounding box center [55, 97] width 10 height 10
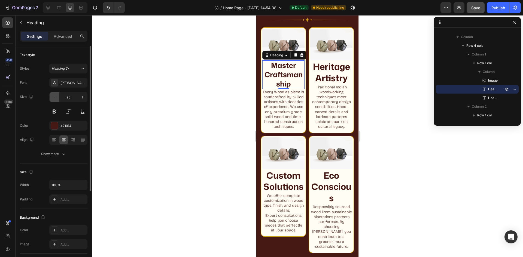
click at [57, 97] on button "button" at bounding box center [55, 97] width 10 height 10
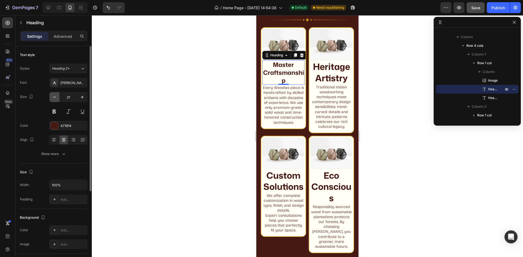
click at [57, 97] on button "button" at bounding box center [55, 97] width 10 height 10
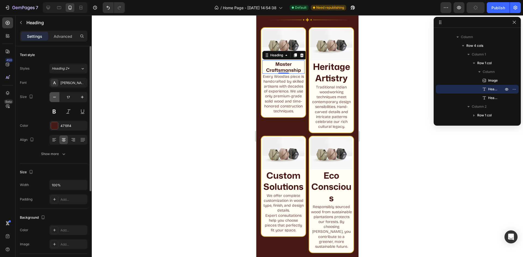
click at [57, 97] on button "button" at bounding box center [55, 97] width 10 height 10
type input "16"
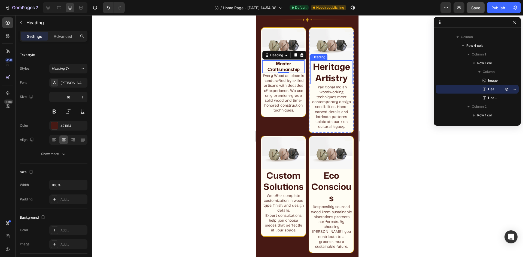
click at [333, 69] on h2 "Heritage Artistry" at bounding box center [331, 72] width 42 height 24
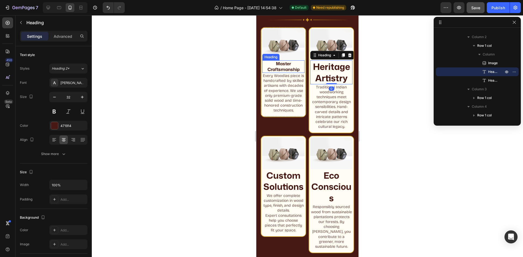
click at [283, 68] on h2 "Master Craftsmanship" at bounding box center [283, 66] width 42 height 13
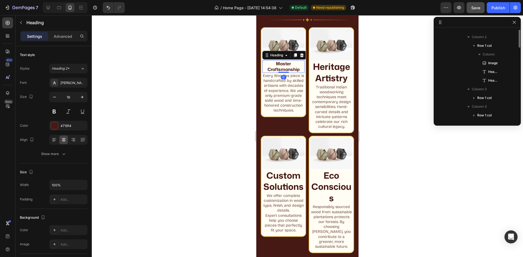
scroll to position [77, 0]
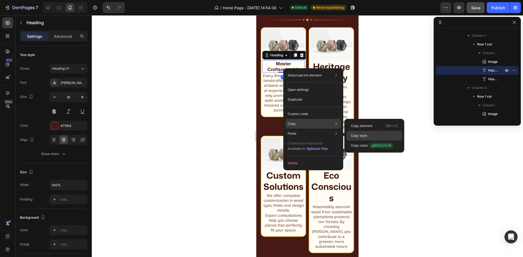
click at [369, 141] on div "Copy style" at bounding box center [374, 146] width 56 height 10
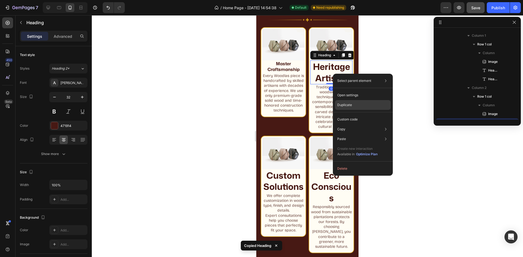
scroll to position [128, 0]
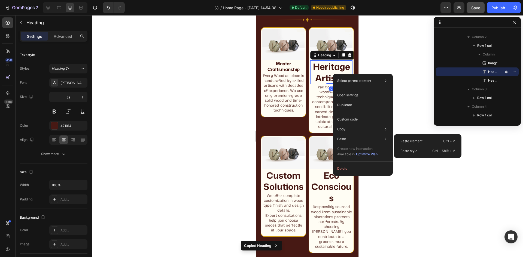
drag, startPoint x: 406, startPoint y: 149, endPoint x: 397, endPoint y: 149, distance: 9.0
click at [406, 149] on p "Paste style" at bounding box center [408, 151] width 17 height 5
type input "16"
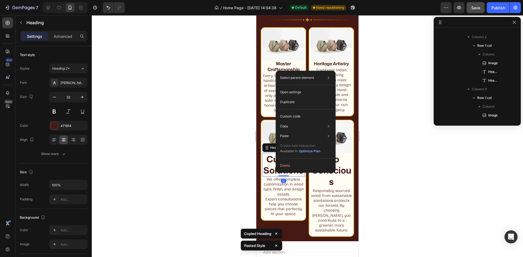
scroll to position [163, 0]
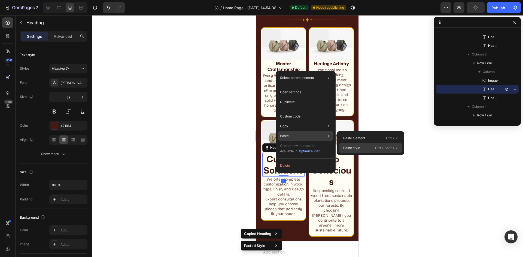
click at [363, 149] on div "Paste style Ctrl + Shift + V" at bounding box center [370, 148] width 63 height 10
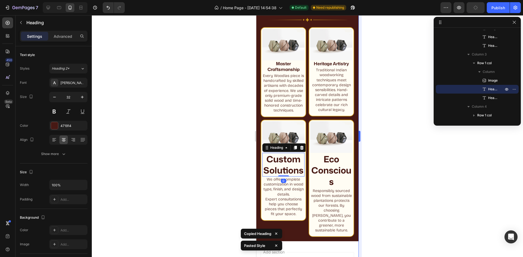
type input "16"
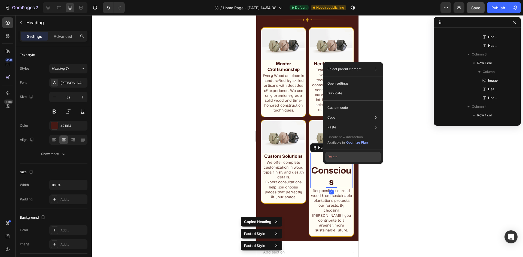
scroll to position [198, 0]
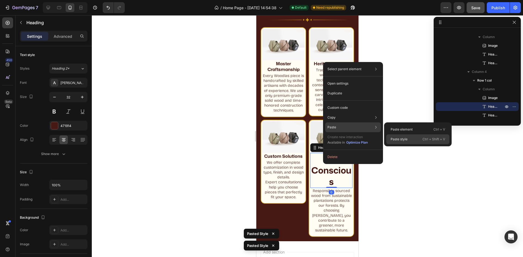
click at [409, 138] on div "Paste style Ctrl + Shift + V" at bounding box center [417, 140] width 63 height 10
type input "16"
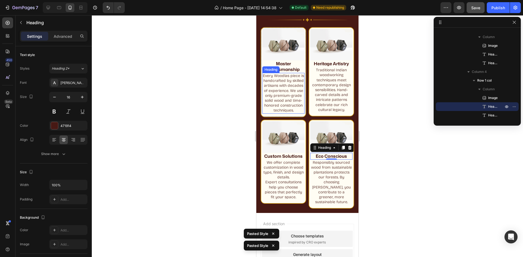
click at [290, 101] on h2 "Every Woodlas piece is handcrafted by skilled artisans with decades of experien…" at bounding box center [283, 93] width 42 height 41
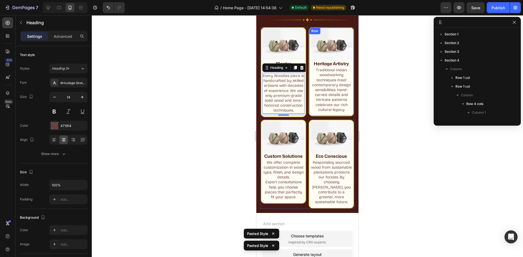
scroll to position [86, 0]
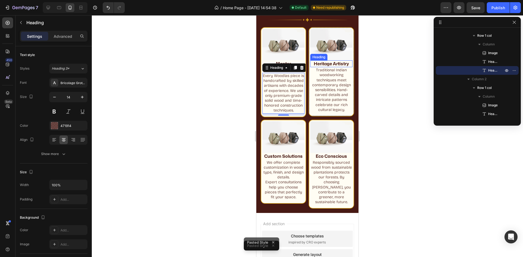
click at [330, 64] on h2 "Heritage Artistry" at bounding box center [331, 63] width 42 height 7
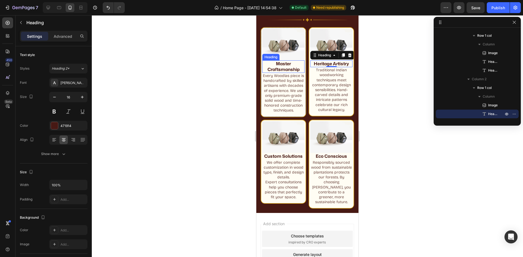
click at [292, 64] on h2 "Master Craftsmanship" at bounding box center [283, 66] width 42 height 13
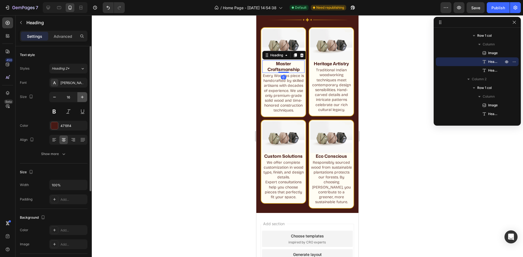
click at [81, 97] on icon "button" at bounding box center [82, 96] width 5 height 5
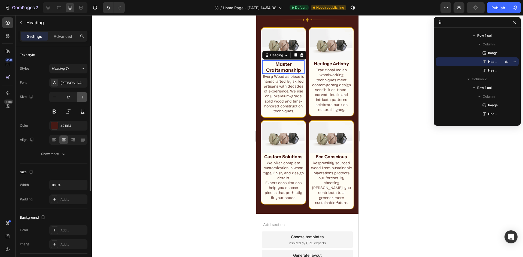
click at [81, 96] on icon "button" at bounding box center [82, 96] width 5 height 5
type input "18"
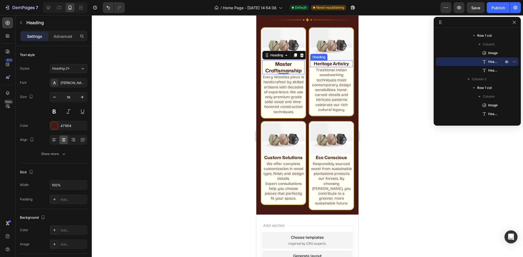
click at [340, 64] on h2 "Heritage Artistry" at bounding box center [331, 63] width 42 height 7
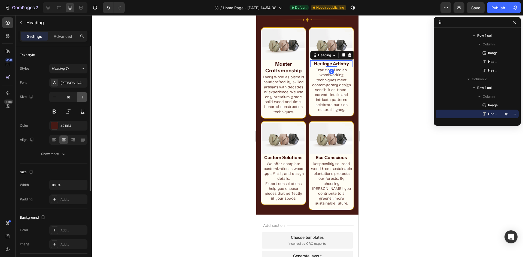
click at [80, 96] on icon "button" at bounding box center [82, 96] width 5 height 5
click at [80, 95] on icon "button" at bounding box center [82, 96] width 5 height 5
type input "18"
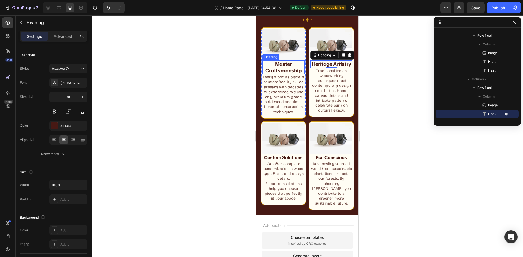
click at [288, 68] on h2 "Master Craftsmanship" at bounding box center [283, 67] width 42 height 14
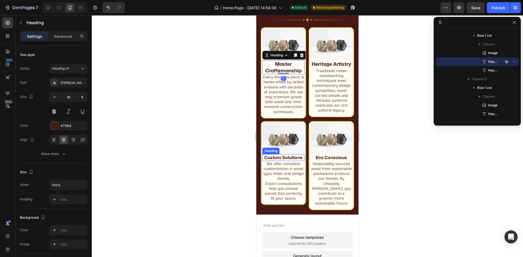
click at [284, 160] on strong "Custom Solutions" at bounding box center [283, 158] width 38 height 6
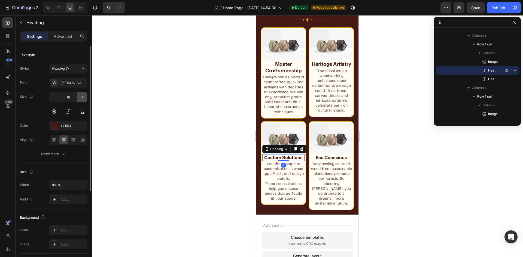
click at [81, 98] on icon "button" at bounding box center [82, 96] width 5 height 5
type input "18"
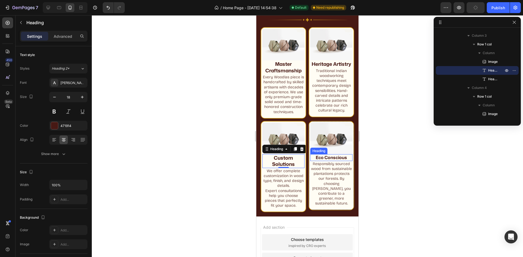
click at [320, 161] on strong "Eco Conscious" at bounding box center [331, 158] width 31 height 6
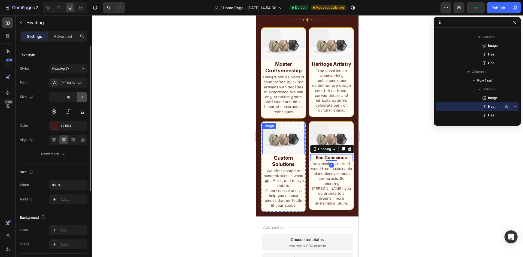
click at [81, 97] on icon "button" at bounding box center [82, 97] width 3 height 3
click at [81, 96] on icon "button" at bounding box center [82, 96] width 5 height 5
click at [54, 97] on icon "button" at bounding box center [54, 96] width 5 height 5
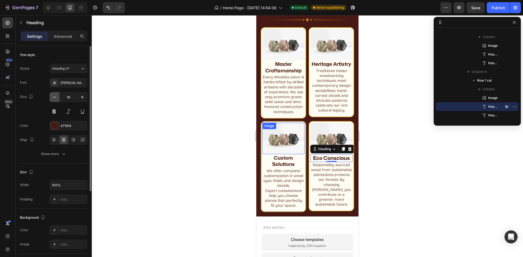
click at [54, 97] on icon "button" at bounding box center [54, 96] width 5 height 5
type input "18"
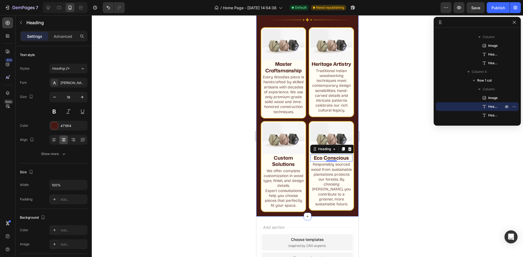
click at [351, 190] on div "Why Choose Woodlas? Heading Image Row Image Master Craftsmanship Heading Every …" at bounding box center [307, 100] width 102 height 233
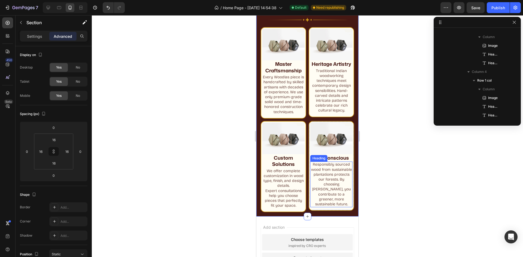
scroll to position [0, 0]
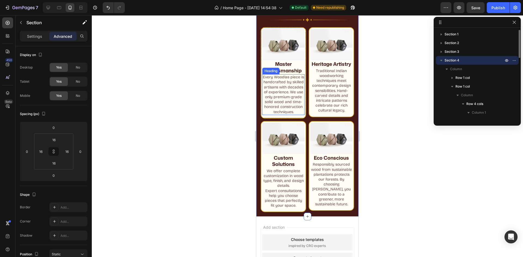
click at [280, 91] on h2 "Every Woodlas piece is handcrafted by skilled artisans with decades of experien…" at bounding box center [283, 94] width 42 height 41
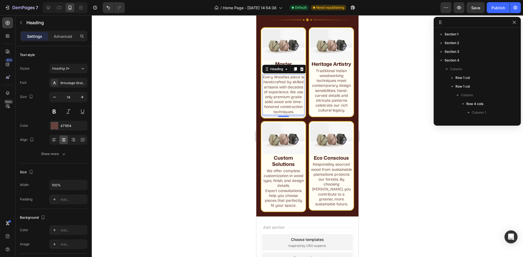
scroll to position [86, 0]
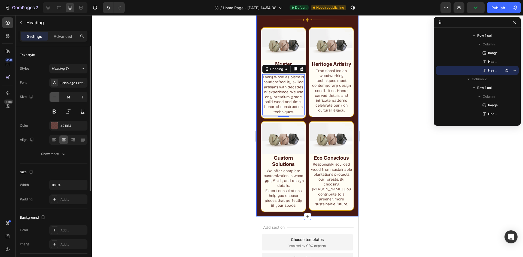
click at [53, 97] on icon "button" at bounding box center [54, 96] width 5 height 5
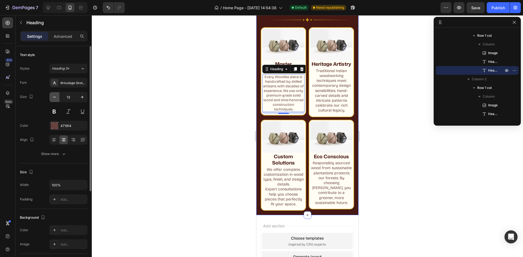
click at [53, 97] on icon "button" at bounding box center [54, 96] width 5 height 5
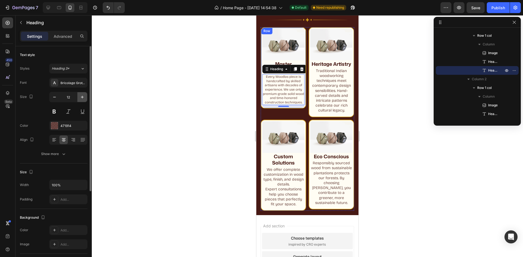
click at [83, 98] on icon "button" at bounding box center [82, 96] width 5 height 5
type input "13"
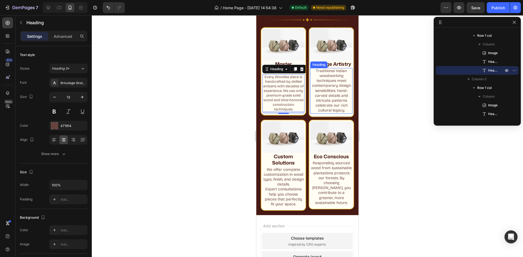
click at [324, 94] on h2 "Traditional Indian woodworking techniques meet contemporary design sensibilitie…" at bounding box center [331, 91] width 42 height 46
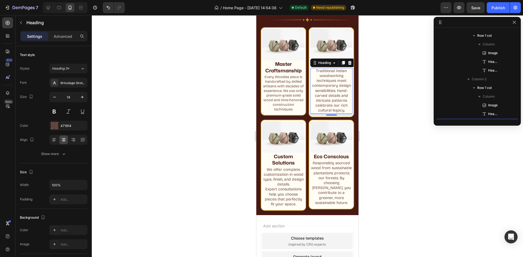
scroll to position [138, 0]
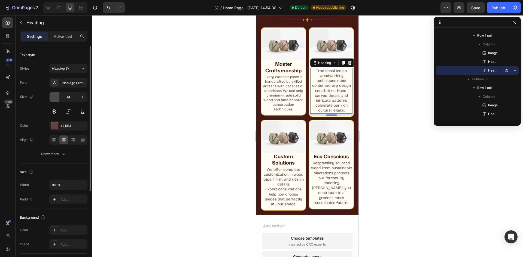
click at [52, 97] on icon "button" at bounding box center [54, 96] width 5 height 5
type input "13"
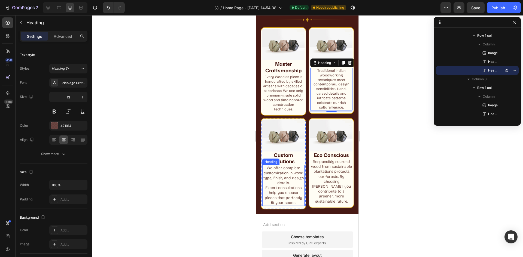
drag, startPoint x: 276, startPoint y: 180, endPoint x: 271, endPoint y: 179, distance: 5.1
click at [276, 181] on h2 "We offer complete customization in wood type, finish, and design details. Exper…" at bounding box center [283, 185] width 42 height 41
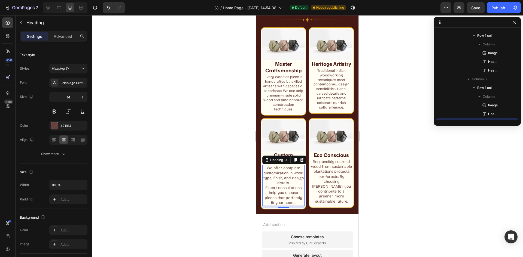
scroll to position [190, 0]
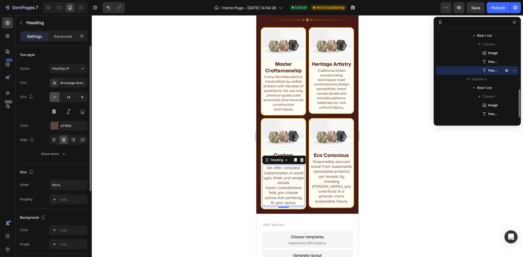
click at [55, 99] on icon "button" at bounding box center [54, 96] width 5 height 5
type input "13"
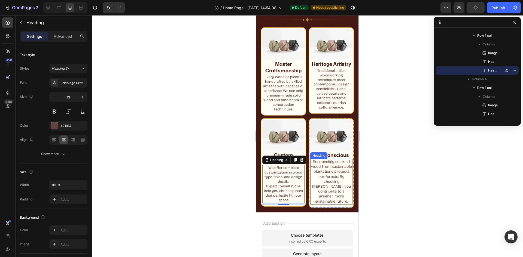
click at [327, 175] on h2 "Responsibly sourced wood from sustainable plantations protects our forests. By …" at bounding box center [331, 182] width 42 height 46
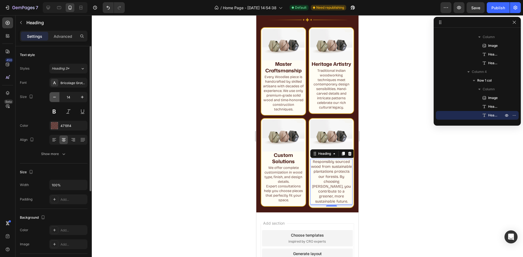
click at [57, 97] on icon "button" at bounding box center [54, 96] width 5 height 5
type input "13"
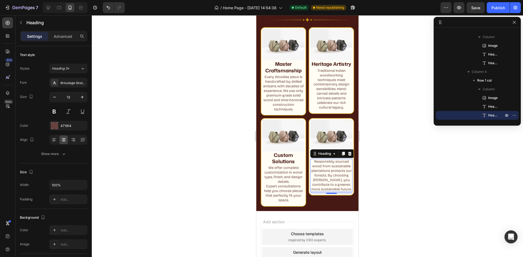
click at [382, 114] on div at bounding box center [307, 136] width 431 height 242
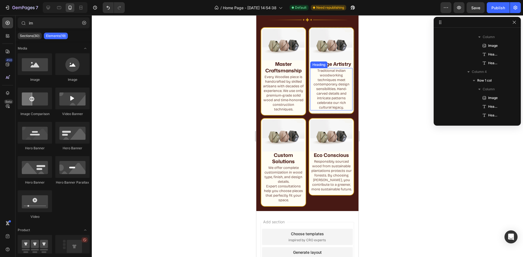
click at [325, 87] on h2 "Traditional Indian woodworking techniques meet contemporary design sensibilitie…" at bounding box center [331, 89] width 42 height 42
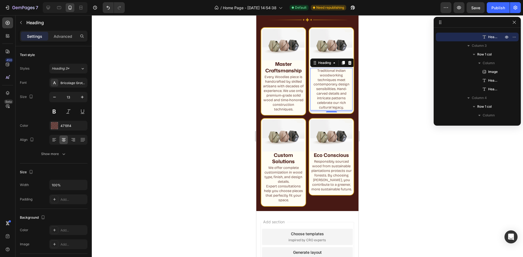
click at [328, 99] on h2 "Traditional Indian woodworking techniques meet contemporary design sensibilitie…" at bounding box center [331, 89] width 42 height 42
click at [313, 99] on p "Traditional Indian woodworking techniques meet contemporary design sensibilitie…" at bounding box center [331, 89] width 41 height 41
click at [265, 188] on h2 "We offer complete customization in wood type, finish, and design details. Exper…" at bounding box center [283, 184] width 42 height 38
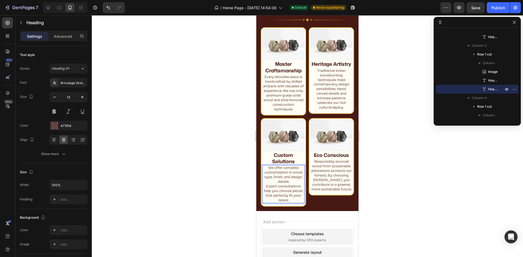
click at [266, 188] on h2 "We offer complete customization in wood type, finish, and design details. Exper…" at bounding box center [283, 184] width 42 height 38
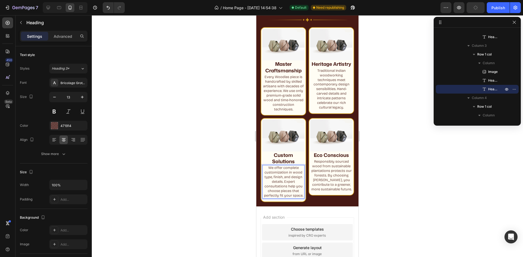
click at [268, 197] on p "We offer complete customization in wood type, finish, and design details. Exper…" at bounding box center [283, 182] width 41 height 32
click at [275, 198] on p "We offer complete customization in wood type, finish, and design details. Exper…" at bounding box center [283, 182] width 41 height 32
click at [283, 86] on h2 "Every Woodlas piece is handcrafted by skilled artisans with decades of experien…" at bounding box center [283, 93] width 42 height 38
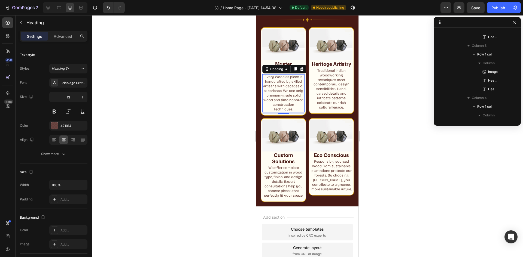
scroll to position [112, 0]
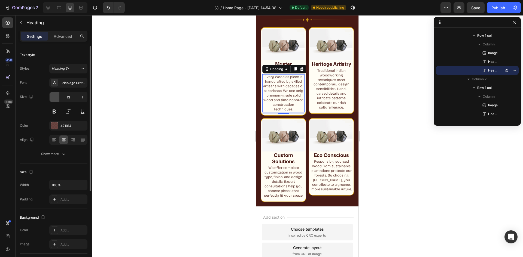
click at [54, 98] on icon "button" at bounding box center [54, 96] width 5 height 5
type input "12"
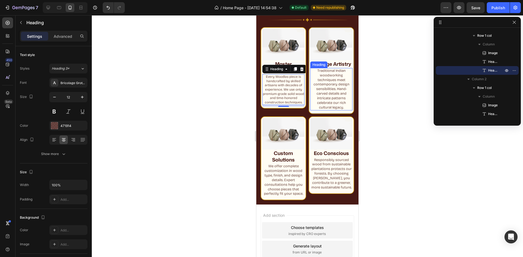
click at [323, 99] on p "Traditional Indian woodworking techniques meet contemporary design sensibilitie…" at bounding box center [331, 89] width 41 height 41
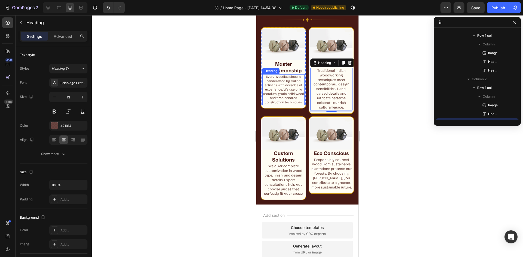
scroll to position [164, 0]
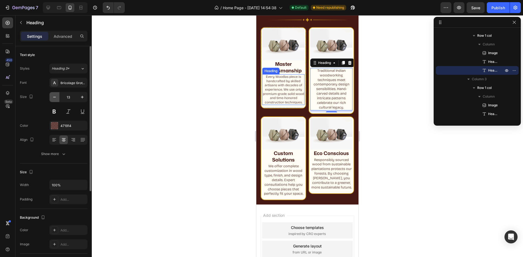
click at [53, 97] on icon "button" at bounding box center [54, 96] width 5 height 5
type input "12"
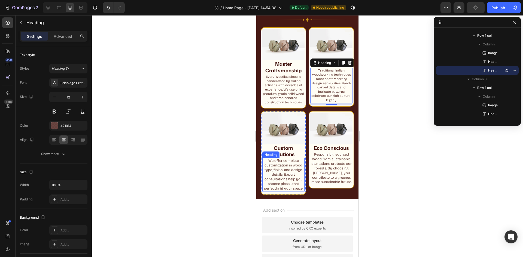
click at [292, 169] on p "We offer complete customization in wood type, finish, and design details. Exper…" at bounding box center [283, 175] width 41 height 32
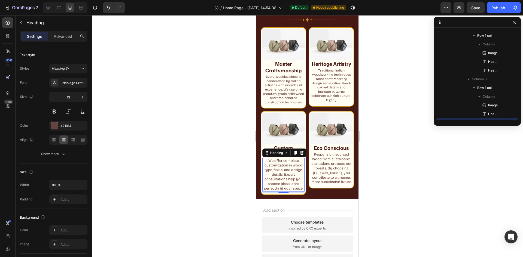
scroll to position [216, 0]
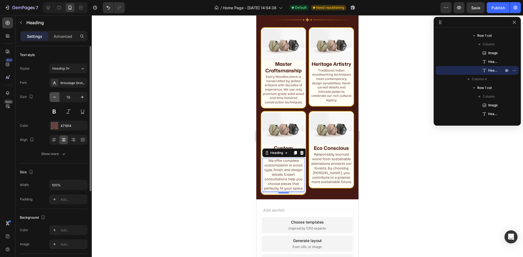
click at [54, 97] on icon "button" at bounding box center [54, 97] width 3 height 1
type input "12"
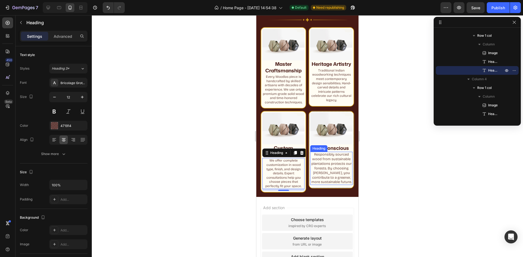
click at [338, 178] on h2 "Responsibly sourced wood from sustainable plantations protects our forests. By …" at bounding box center [331, 168] width 42 height 33
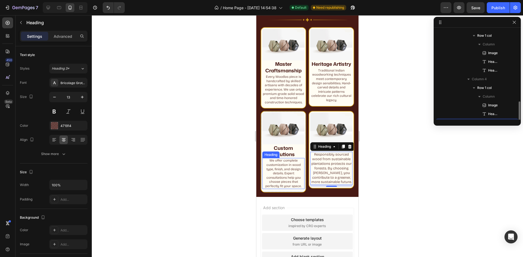
scroll to position [224, 0]
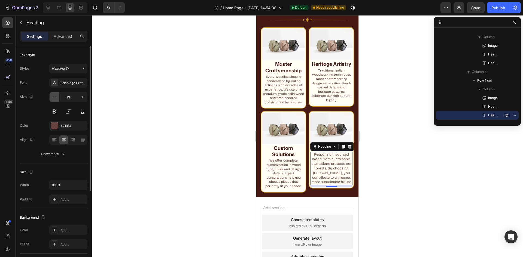
click at [53, 97] on icon "button" at bounding box center [54, 96] width 5 height 5
type input "12"
click at [461, 208] on div at bounding box center [307, 136] width 431 height 242
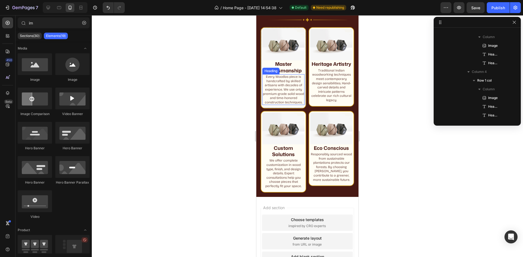
click at [289, 86] on h2 "Every Woodlas piece is handcrafted by skilled artisans with decades of experien…" at bounding box center [283, 89] width 42 height 31
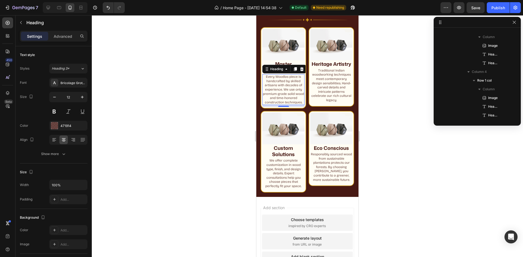
scroll to position [112, 0]
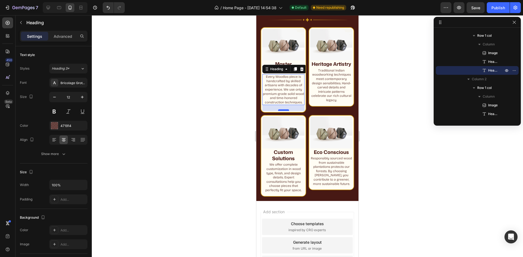
drag, startPoint x: 281, startPoint y: 105, endPoint x: 280, endPoint y: 109, distance: 4.2
click at [280, 109] on div at bounding box center [283, 110] width 11 height 2
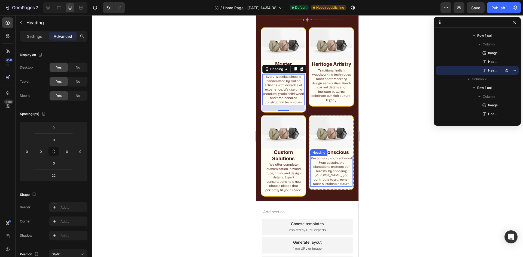
click at [326, 168] on h2 "Responsibly sourced wood from sustainable plantations protects our forests. By …" at bounding box center [331, 171] width 42 height 31
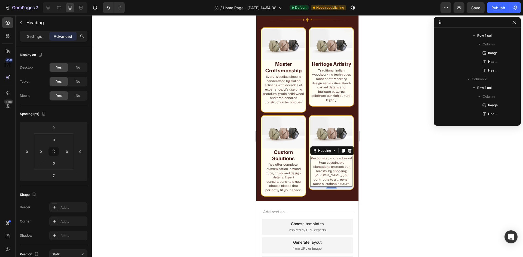
scroll to position [224, 0]
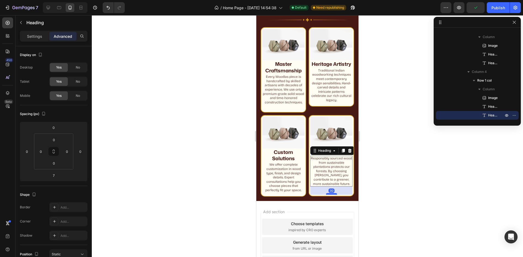
drag, startPoint x: 329, startPoint y: 185, endPoint x: 328, endPoint y: 191, distance: 6.3
click at [328, 193] on div at bounding box center [331, 194] width 11 height 2
type input "30"
click at [392, 182] on div at bounding box center [307, 136] width 431 height 242
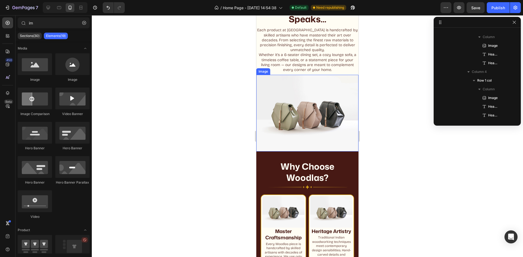
scroll to position [247, 0]
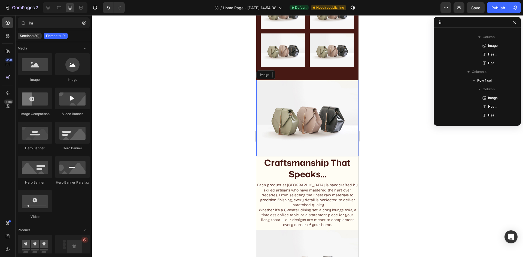
click at [338, 119] on img at bounding box center [307, 118] width 102 height 77
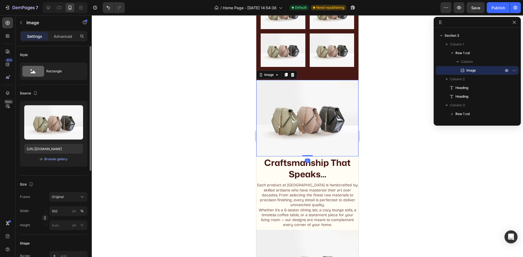
drag, startPoint x: 65, startPoint y: 37, endPoint x: 53, endPoint y: 62, distance: 28.0
click at [65, 38] on p "Advanced" at bounding box center [63, 36] width 19 height 6
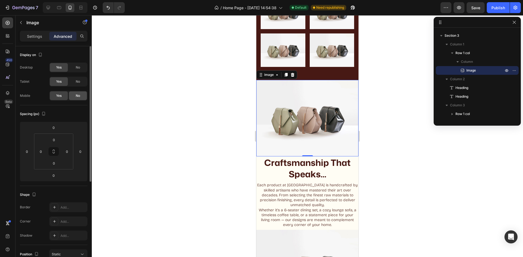
click at [71, 95] on div "No" at bounding box center [78, 95] width 18 height 9
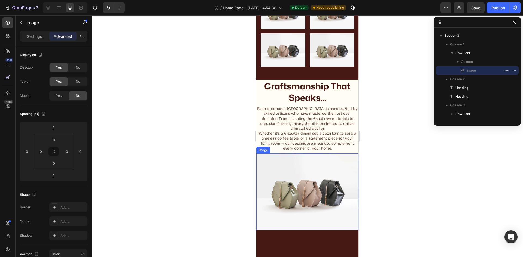
click at [425, 178] on div at bounding box center [307, 136] width 431 height 242
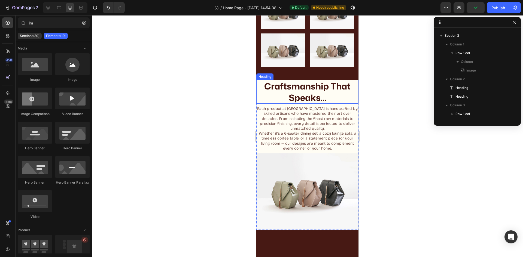
click at [272, 86] on h2 "Craftsmanship That Speaks..." at bounding box center [307, 92] width 102 height 24
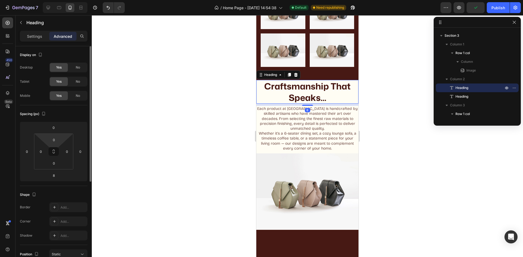
click at [49, 0] on html "7 / Home Page - Aug 17, 14:54:38 Default Need republishing Preview Publish 450 …" at bounding box center [261, 0] width 523 height 0
click at [52, 141] on input "0" at bounding box center [53, 140] width 11 height 8
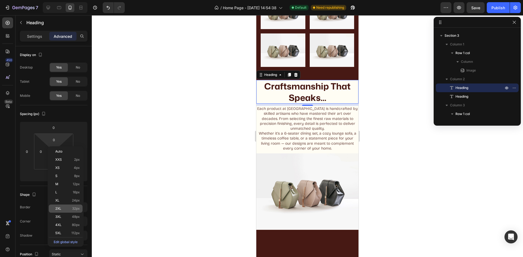
click at [61, 210] on span "2XL" at bounding box center [58, 209] width 6 height 4
type input "32"
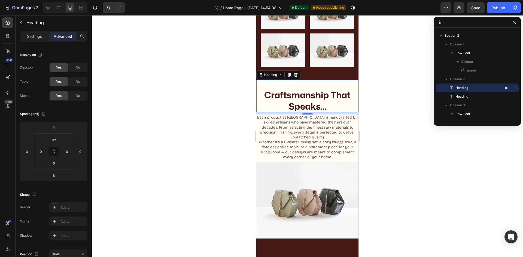
drag, startPoint x: 310, startPoint y: 102, endPoint x: 506, endPoint y: 118, distance: 197.0
click at [310, 102] on h2 "Craftsmanship That Speaks..." at bounding box center [307, 101] width 102 height 24
click at [44, 34] on div "Settings" at bounding box center [34, 36] width 27 height 9
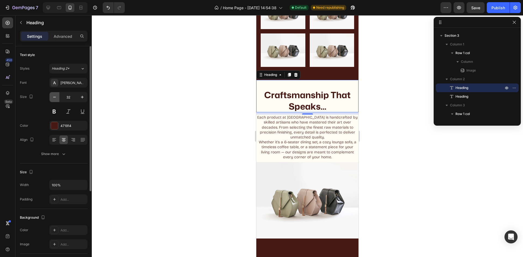
click at [53, 95] on icon "button" at bounding box center [54, 96] width 5 height 5
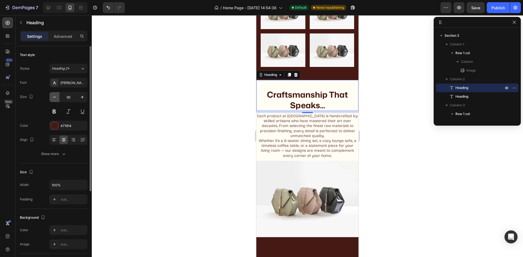
click at [55, 97] on icon "button" at bounding box center [54, 96] width 5 height 5
type input "28"
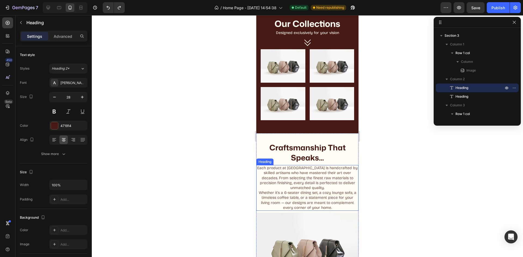
scroll to position [165, 0]
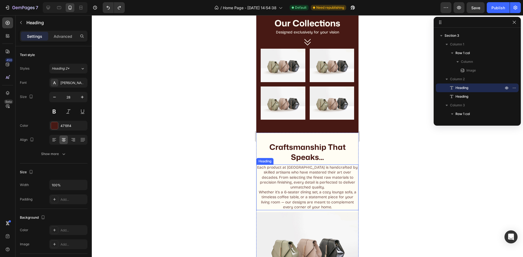
click at [312, 181] on h2 "Each product at Woodlas is handcrafted by skilled artisans who have mastered th…" at bounding box center [307, 188] width 102 height 46
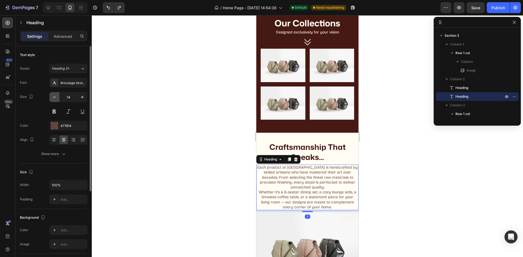
click at [55, 98] on icon "button" at bounding box center [54, 96] width 5 height 5
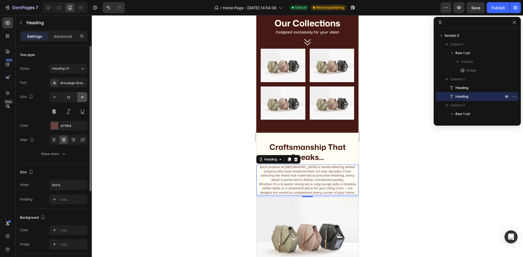
click at [82, 94] on button "button" at bounding box center [82, 97] width 10 height 10
type input "13"
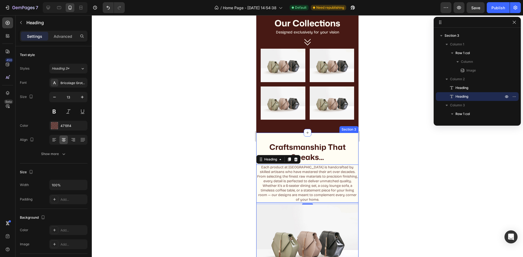
click at [352, 161] on div "Craftsmanship That Speaks... Heading Each product at Woodlas is handcrafted by …" at bounding box center [307, 169] width 102 height 72
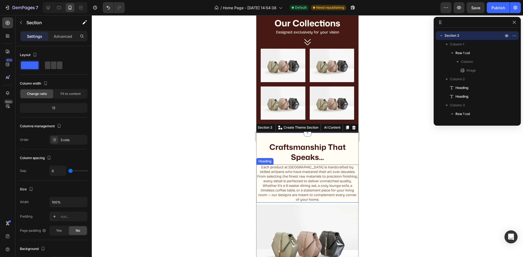
click at [275, 169] on h2 "Each product at Woodlas is handcrafted by skilled artisans who have mastered th…" at bounding box center [307, 184] width 102 height 38
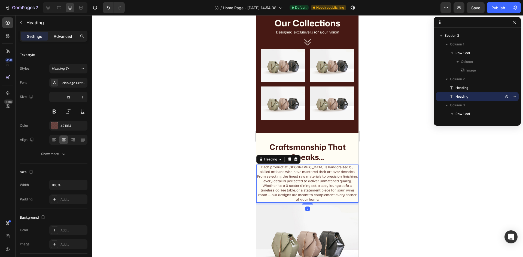
click at [69, 34] on p "Advanced" at bounding box center [63, 36] width 19 height 6
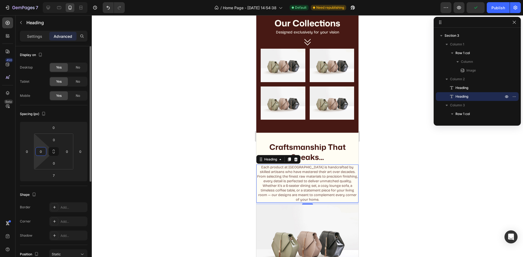
click at [43, 151] on input "0" at bounding box center [41, 152] width 8 height 8
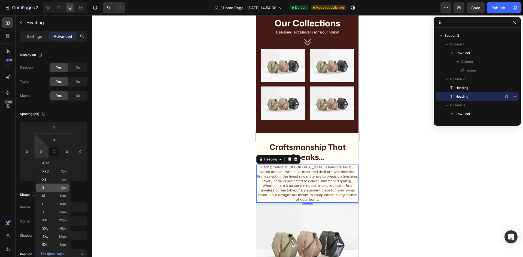
click at [61, 187] on span "8px" at bounding box center [64, 188] width 6 height 4
type input "8"
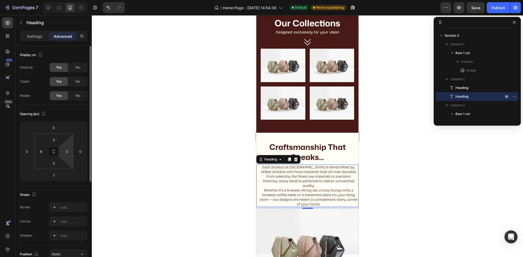
click at [69, 0] on html "7 / Home Page - Aug 17, 14:54:38 Default Need republishing Preview Save Publish…" at bounding box center [261, 0] width 523 height 0
click at [67, 0] on html "7 / Home Page - Aug 17, 14:54:38 Default Need republishing Preview Save Publish…" at bounding box center [261, 0] width 523 height 0
click at [65, 155] on input "2" at bounding box center [67, 152] width 8 height 8
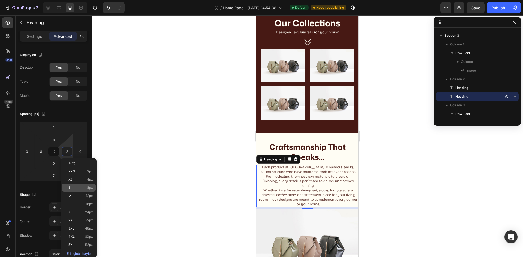
click at [74, 187] on p "S 8px" at bounding box center [80, 188] width 25 height 4
type input "8"
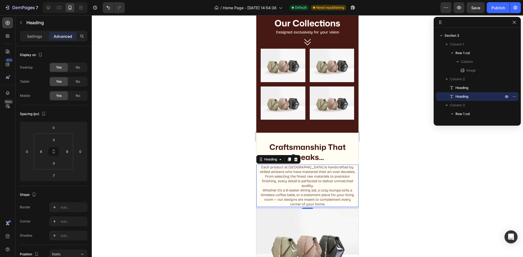
click at [410, 182] on div at bounding box center [307, 136] width 431 height 242
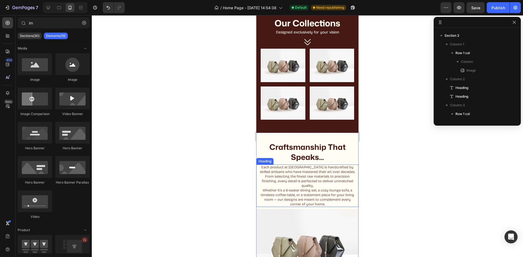
click at [260, 188] on h2 "Each product at Woodlas is handcrafted by skilled artisans who have mastered th…" at bounding box center [307, 186] width 98 height 42
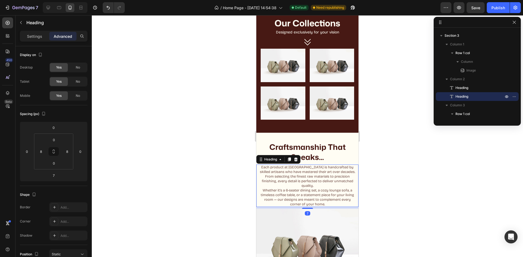
click at [260, 188] on h2 "Each product at Woodlas is handcrafted by skilled artisans who have mastered th…" at bounding box center [307, 186] width 98 height 42
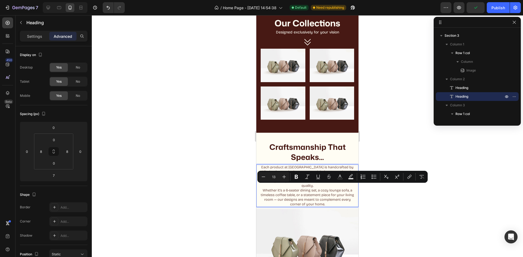
click at [260, 188] on p "Each product at Woodlas is handcrafted by skilled artisans who have mastered th…" at bounding box center [307, 185] width 97 height 41
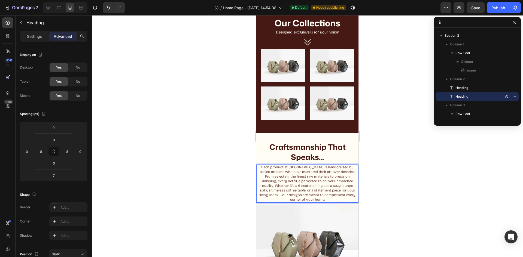
click at [382, 174] on div at bounding box center [307, 136] width 431 height 242
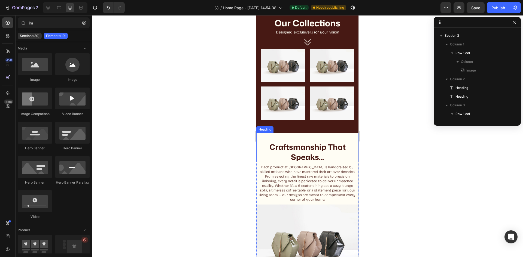
click at [312, 152] on h2 "Craftsmanship That Speaks..." at bounding box center [307, 152] width 102 height 21
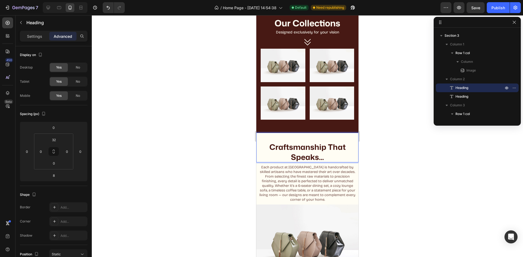
click at [286, 154] on h2 "Craftsmanship That Speaks..." at bounding box center [307, 152] width 102 height 21
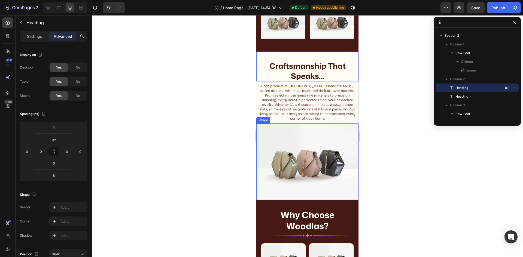
scroll to position [247, 0]
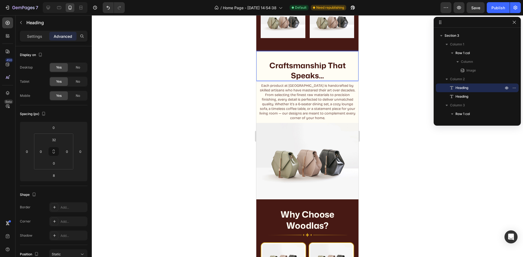
click at [389, 179] on div at bounding box center [307, 136] width 431 height 242
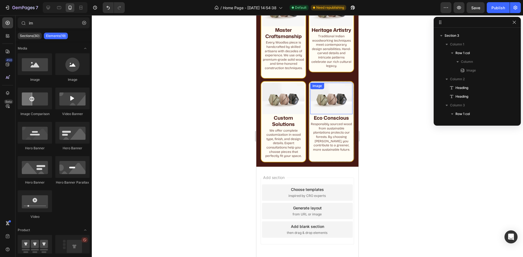
scroll to position [512, 0]
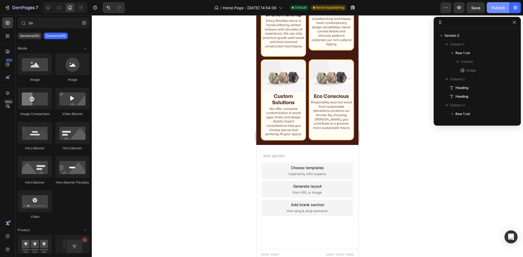
click at [501, 10] on div "Publish" at bounding box center [498, 8] width 14 height 6
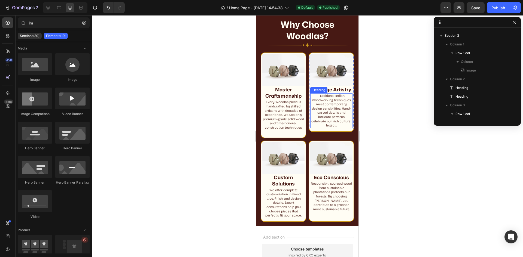
scroll to position [430, 0]
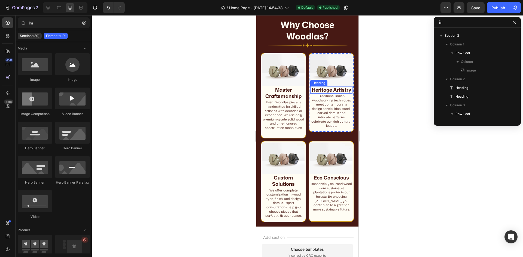
click at [335, 94] on h2 "Heritage Artistry" at bounding box center [331, 89] width 42 height 7
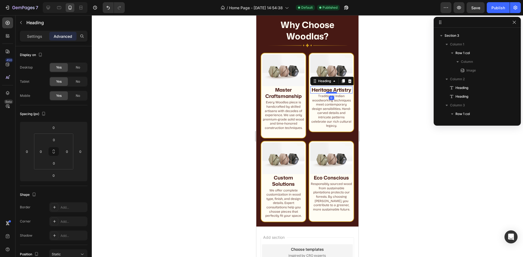
scroll to position [251, 0]
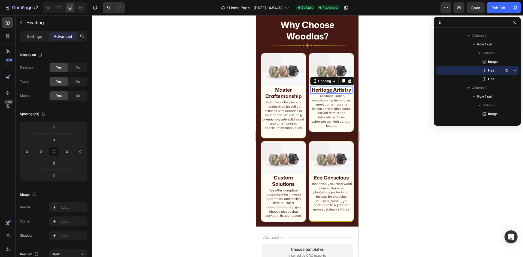
click at [330, 90] on h2 "Heritage Artistry" at bounding box center [331, 89] width 42 height 7
drag, startPoint x: 40, startPoint y: 36, endPoint x: 63, endPoint y: 60, distance: 33.9
click at [41, 38] on p "Settings" at bounding box center [34, 36] width 15 height 6
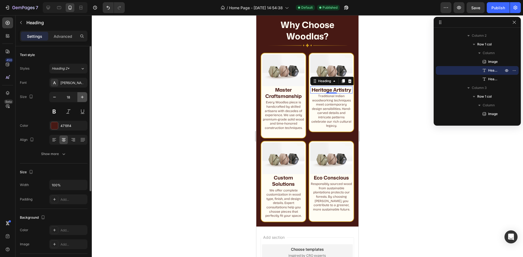
click at [82, 96] on icon "button" at bounding box center [82, 97] width 3 height 3
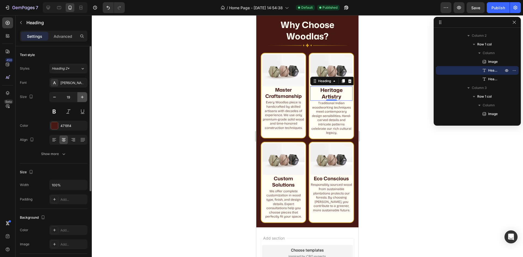
click at [83, 95] on icon "button" at bounding box center [82, 96] width 5 height 5
type input "20"
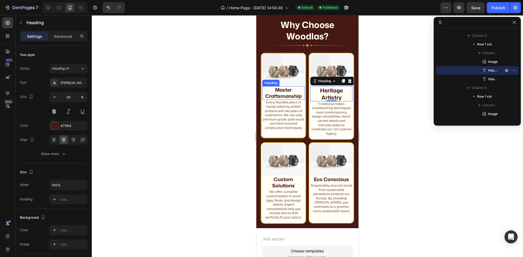
click at [276, 91] on h2 "Master Craftsmanship" at bounding box center [283, 93] width 42 height 14
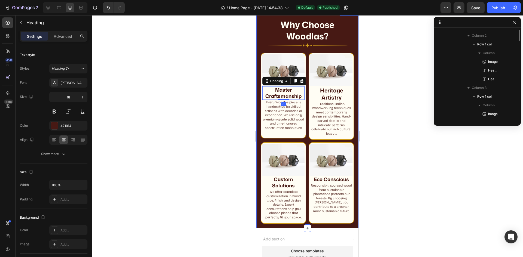
scroll to position [199, 0]
click at [82, 98] on icon "button" at bounding box center [82, 97] width 3 height 3
type input "20"
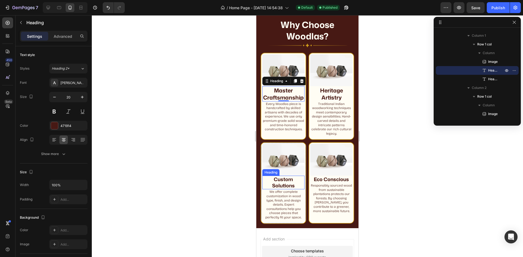
click at [272, 185] on strong "Custom Solutions" at bounding box center [283, 182] width 23 height 13
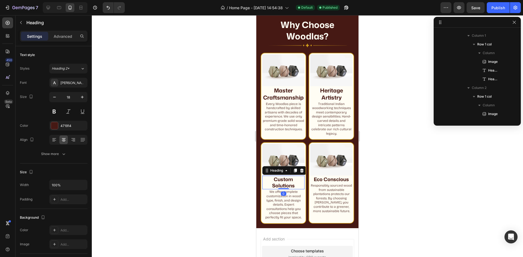
scroll to position [304, 0]
drag, startPoint x: 282, startPoint y: 101, endPoint x: 261, endPoint y: 103, distance: 21.0
click at [281, 102] on h2 "Master Craftsmanship" at bounding box center [283, 93] width 42 height 15
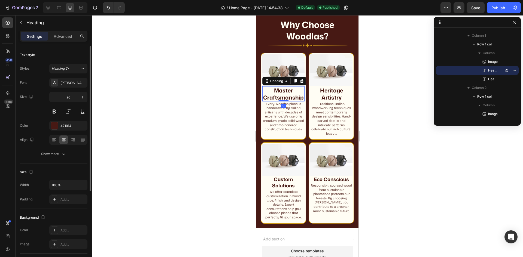
drag, startPoint x: 55, startPoint y: 96, endPoint x: 61, endPoint y: 98, distance: 6.5
click at [54, 96] on icon "button" at bounding box center [54, 96] width 5 height 5
type input "19"
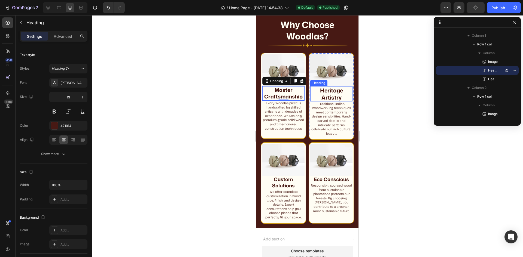
click at [333, 95] on p "Heritage Artistry" at bounding box center [331, 94] width 41 height 14
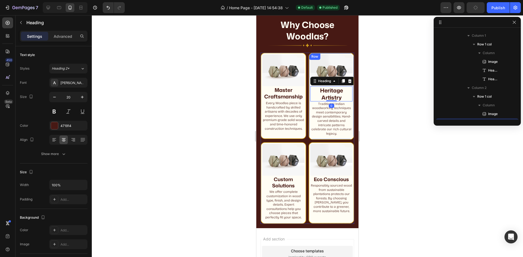
scroll to position [251, 0]
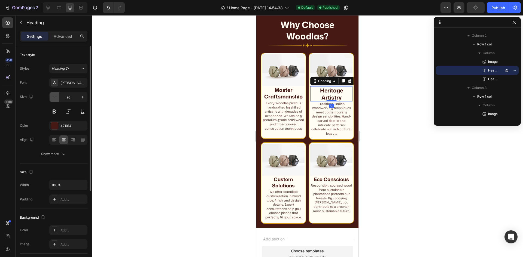
click at [56, 97] on icon "button" at bounding box center [54, 96] width 5 height 5
type input "19"
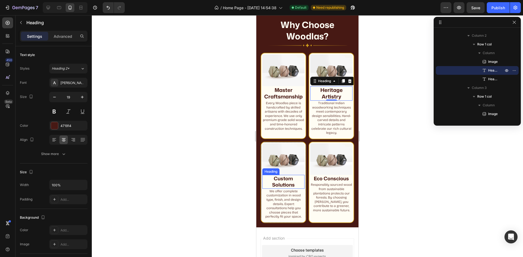
click at [292, 177] on h2 "Custom Solutions" at bounding box center [283, 182] width 42 height 14
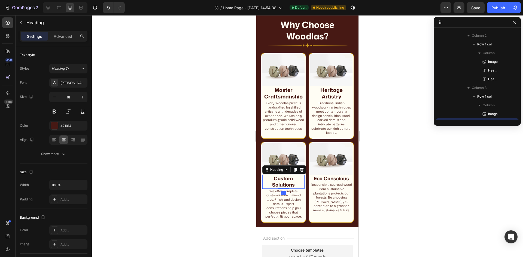
scroll to position [304, 0]
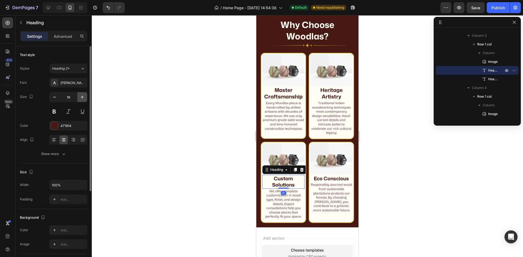
click at [81, 98] on icon "button" at bounding box center [82, 96] width 5 height 5
type input "19"
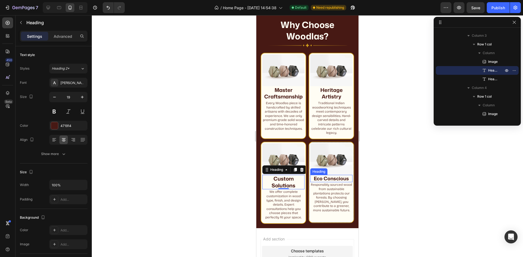
click at [337, 176] on strong "Eco Conscious" at bounding box center [331, 178] width 35 height 7
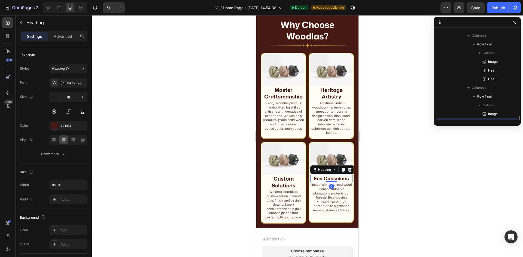
scroll to position [320, 0]
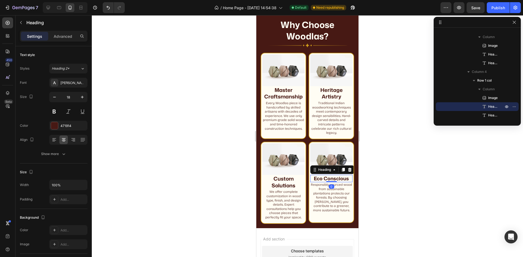
drag, startPoint x: 84, startPoint y: 96, endPoint x: 224, endPoint y: 144, distance: 148.3
click at [86, 97] on button "button" at bounding box center [82, 97] width 10 height 10
type input "19"
click at [319, 175] on strong "Eco Conscious" at bounding box center [331, 178] width 37 height 7
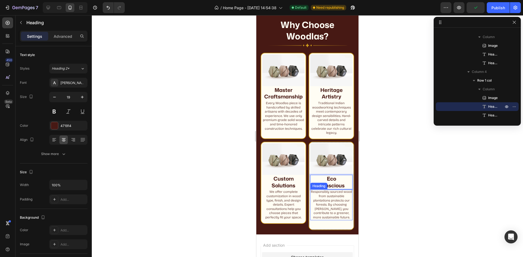
click at [338, 190] on h2 "Responsibly sourced wood from sustainable plantations protects our forests. By …" at bounding box center [331, 205] width 42 height 31
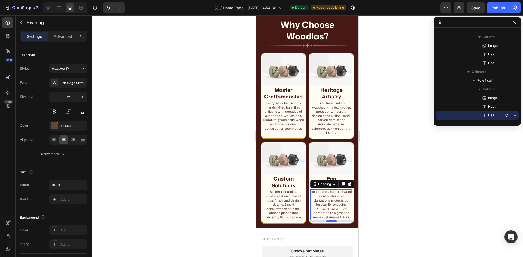
drag, startPoint x: 329, startPoint y: 225, endPoint x: 633, endPoint y: 206, distance: 304.2
click at [329, 221] on div at bounding box center [331, 222] width 11 height 2
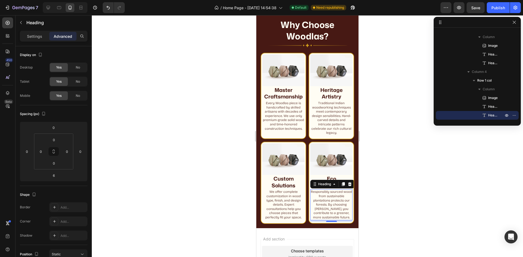
click at [385, 147] on div at bounding box center [307, 136] width 431 height 242
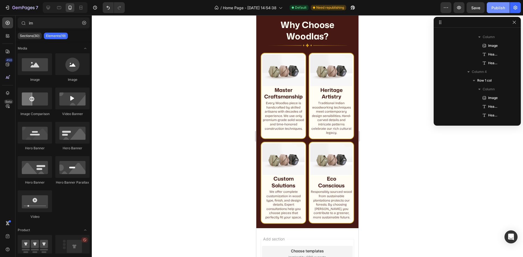
click at [498, 11] on button "Publish" at bounding box center [498, 7] width 23 height 11
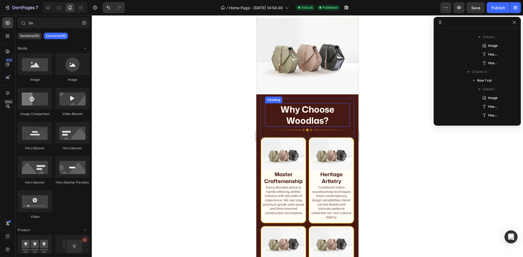
scroll to position [349, 0]
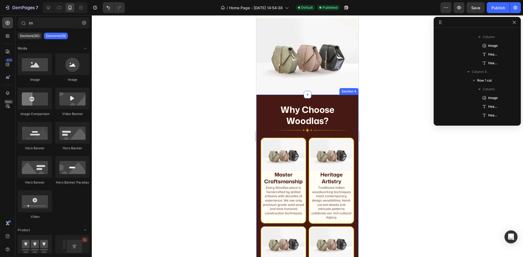
click at [326, 95] on div "Why Choose Woodlas? Heading Image Row Image Master Craftsmanship Heading Every …" at bounding box center [307, 204] width 102 height 218
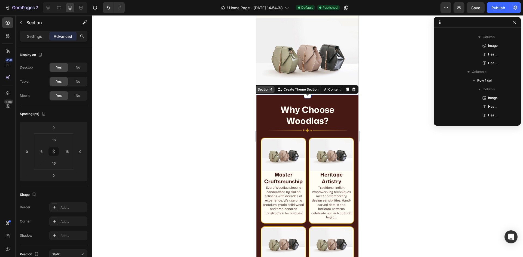
scroll to position [86, 0]
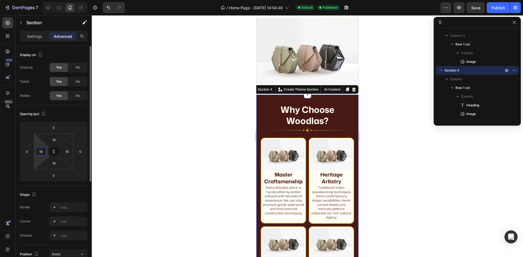
click at [44, 152] on input "16" at bounding box center [41, 152] width 8 height 8
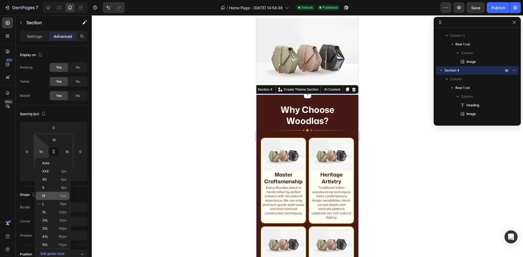
click at [56, 197] on p "M 12px" at bounding box center [54, 196] width 25 height 4
type input "12"
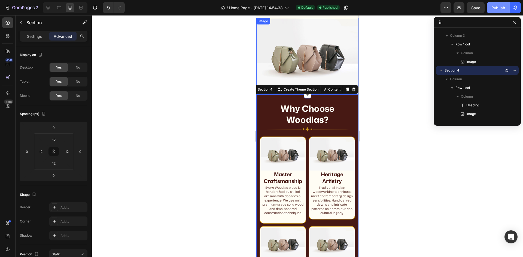
click at [496, 12] on button "Publish" at bounding box center [498, 7] width 23 height 11
click at [318, 175] on p "Heritage Artistry" at bounding box center [332, 177] width 42 height 13
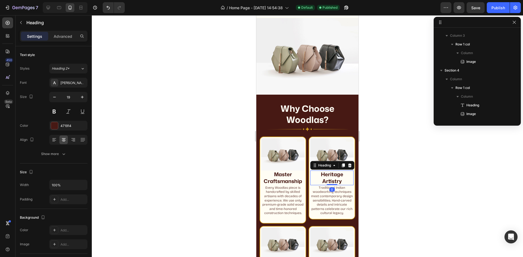
scroll to position [251, 0]
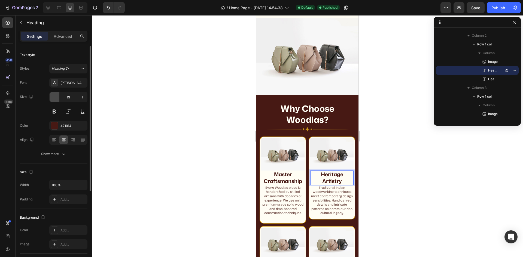
click at [56, 101] on button "button" at bounding box center [55, 97] width 10 height 10
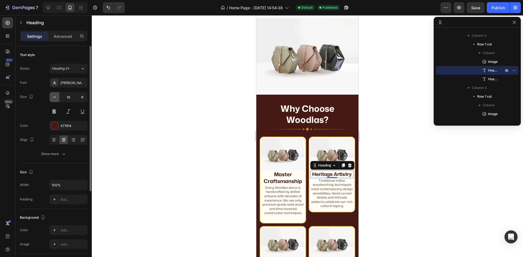
click at [56, 101] on button "button" at bounding box center [55, 97] width 10 height 10
click at [331, 171] on p "Heritage Artistry" at bounding box center [332, 174] width 42 height 6
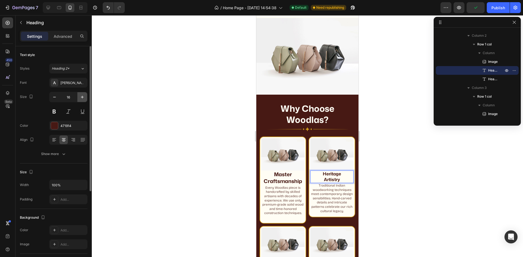
click at [78, 95] on button "button" at bounding box center [82, 97] width 10 height 10
type input "19"
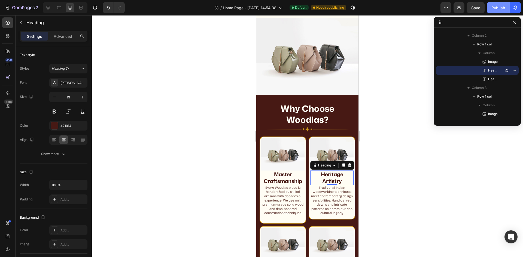
click at [492, 9] on div "Publish" at bounding box center [498, 8] width 14 height 6
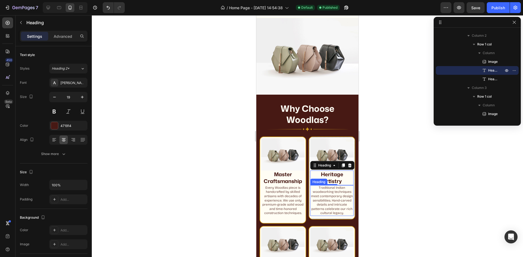
click at [339, 208] on h2 "Traditional Indian woodworking techniques meet contemporary design sensibilitie…" at bounding box center [331, 200] width 43 height 31
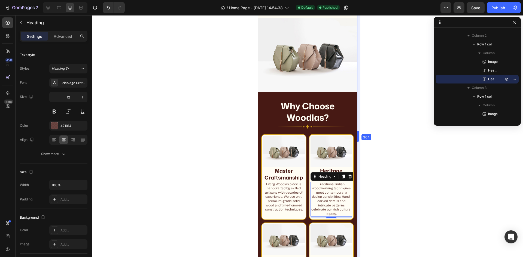
drag, startPoint x: 359, startPoint y: 145, endPoint x: 356, endPoint y: 149, distance: 5.1
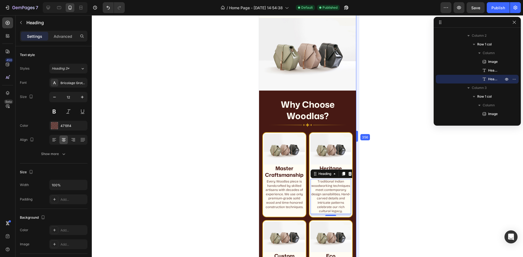
drag, startPoint x: 357, startPoint y: 155, endPoint x: 96, endPoint y: 143, distance: 261.4
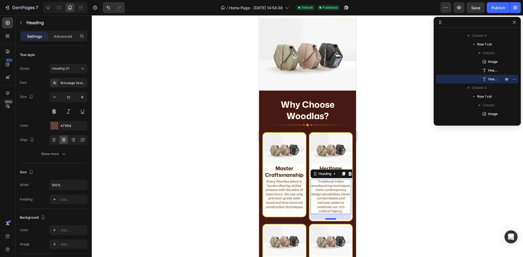
drag, startPoint x: 327, startPoint y: 219, endPoint x: 324, endPoint y: 223, distance: 4.5
click at [325, 220] on div at bounding box center [330, 219] width 11 height 2
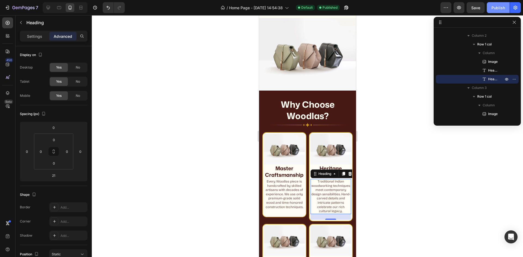
click at [499, 8] on div "Publish" at bounding box center [498, 8] width 14 height 6
click at [52, 8] on div at bounding box center [48, 7] width 9 height 9
type input "0"
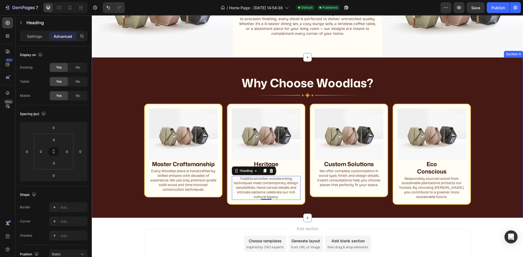
scroll to position [387, 0]
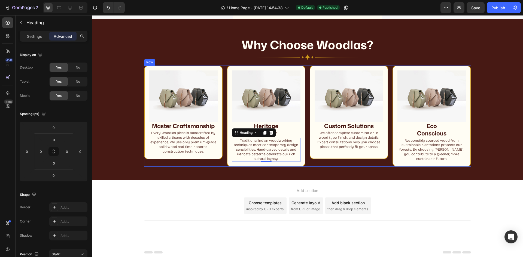
click at [345, 163] on div "Image Custom Solutions Heading We offer complete customization in wood type, fi…" at bounding box center [349, 116] width 78 height 101
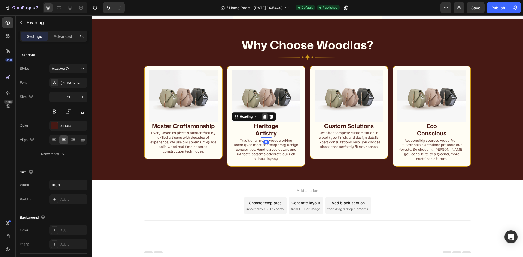
click at [263, 116] on icon at bounding box center [265, 117] width 4 height 4
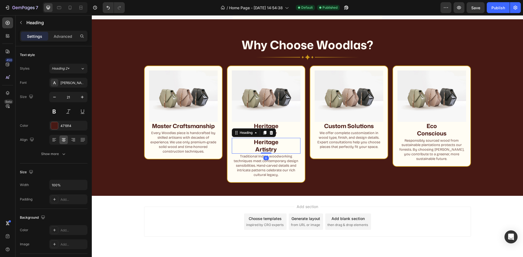
click at [256, 140] on h2 "Heritage Artistry" at bounding box center [266, 146] width 69 height 16
click at [62, 36] on p "Advanced" at bounding box center [63, 36] width 19 height 6
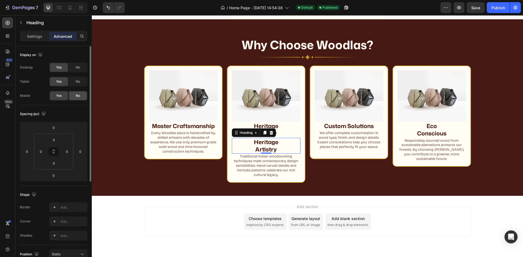
click at [74, 96] on div "No" at bounding box center [78, 95] width 18 height 9
click at [62, 97] on div "Yes" at bounding box center [59, 95] width 18 height 9
click at [78, 81] on span "No" at bounding box center [78, 81] width 4 height 5
click at [78, 70] on div "No" at bounding box center [78, 67] width 18 height 9
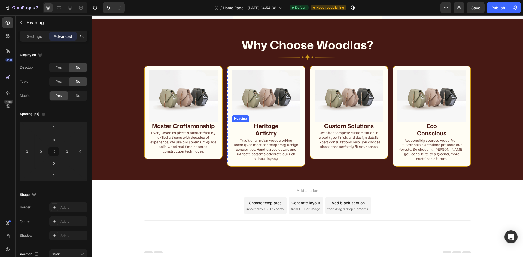
drag, startPoint x: 267, startPoint y: 127, endPoint x: 260, endPoint y: 131, distance: 7.4
click at [267, 127] on p "Heritage Artistry" at bounding box center [266, 130] width 68 height 15
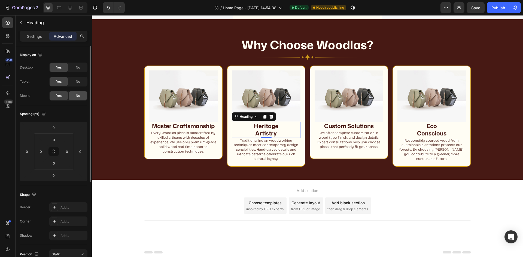
click at [76, 95] on span "No" at bounding box center [78, 95] width 4 height 5
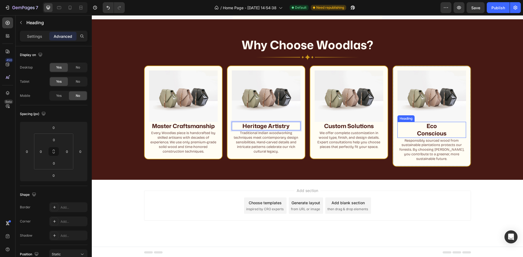
click at [446, 130] on p "⁠⁠⁠⁠⁠⁠⁠ Eco Conscious" at bounding box center [432, 130] width 68 height 15
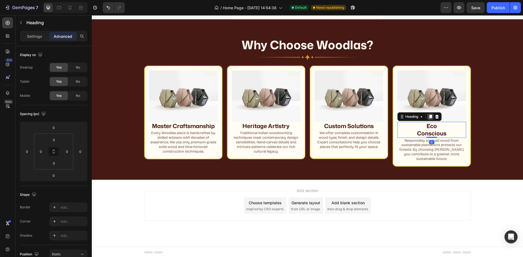
click at [430, 117] on icon at bounding box center [430, 117] width 4 height 4
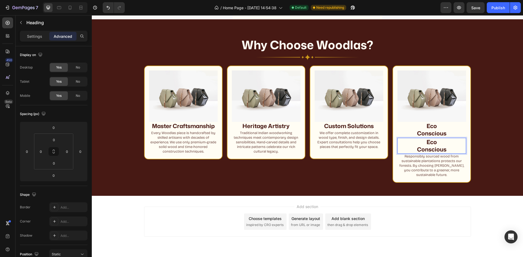
click at [417, 148] on strong "Conscious" at bounding box center [431, 149] width 29 height 8
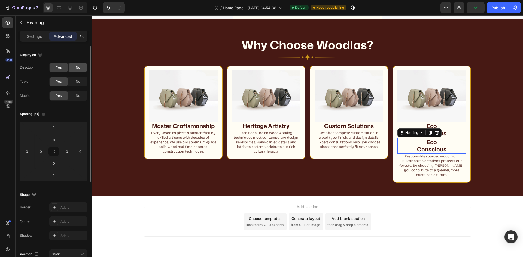
drag, startPoint x: 80, startPoint y: 83, endPoint x: 82, endPoint y: 69, distance: 14.0
click at [80, 83] on div "No" at bounding box center [78, 81] width 18 height 9
click at [80, 66] on span "No" at bounding box center [78, 67] width 4 height 5
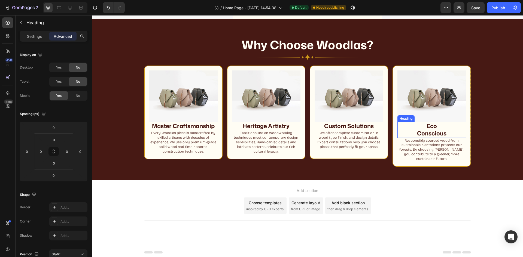
click at [444, 131] on strong "Conscious" at bounding box center [431, 133] width 29 height 8
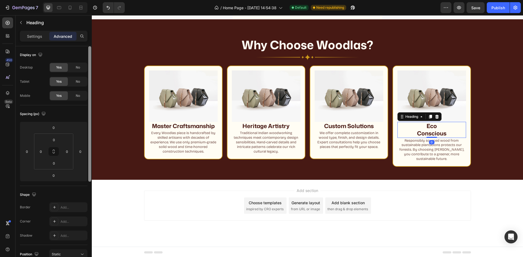
drag, startPoint x: 74, startPoint y: 95, endPoint x: 91, endPoint y: 95, distance: 17.4
click at [79, 95] on div "No" at bounding box center [78, 95] width 18 height 9
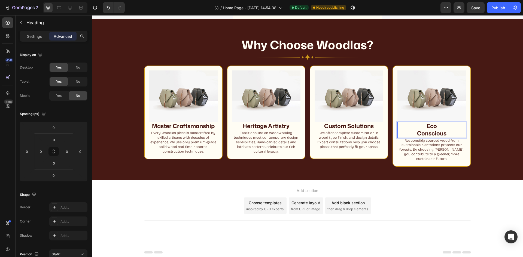
click at [417, 134] on strong "Conscious" at bounding box center [431, 133] width 29 height 8
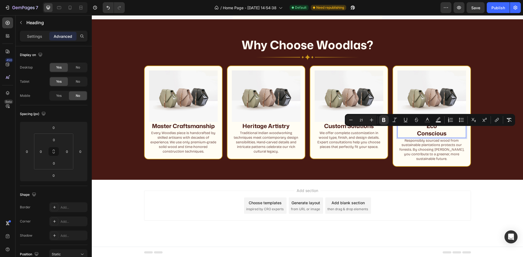
click at [417, 134] on strong "Conscious" at bounding box center [431, 133] width 29 height 8
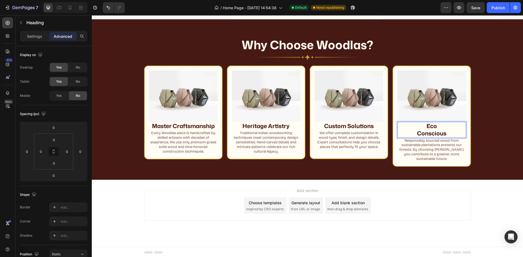
scroll to position [379, 0]
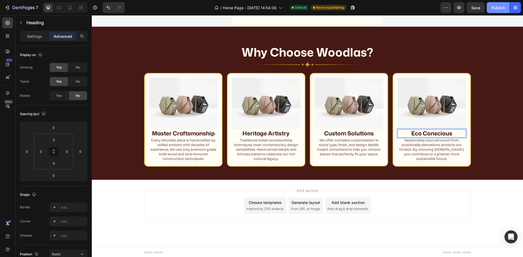
click at [496, 4] on button "Publish" at bounding box center [498, 7] width 23 height 11
